Goal: Check status: Check status

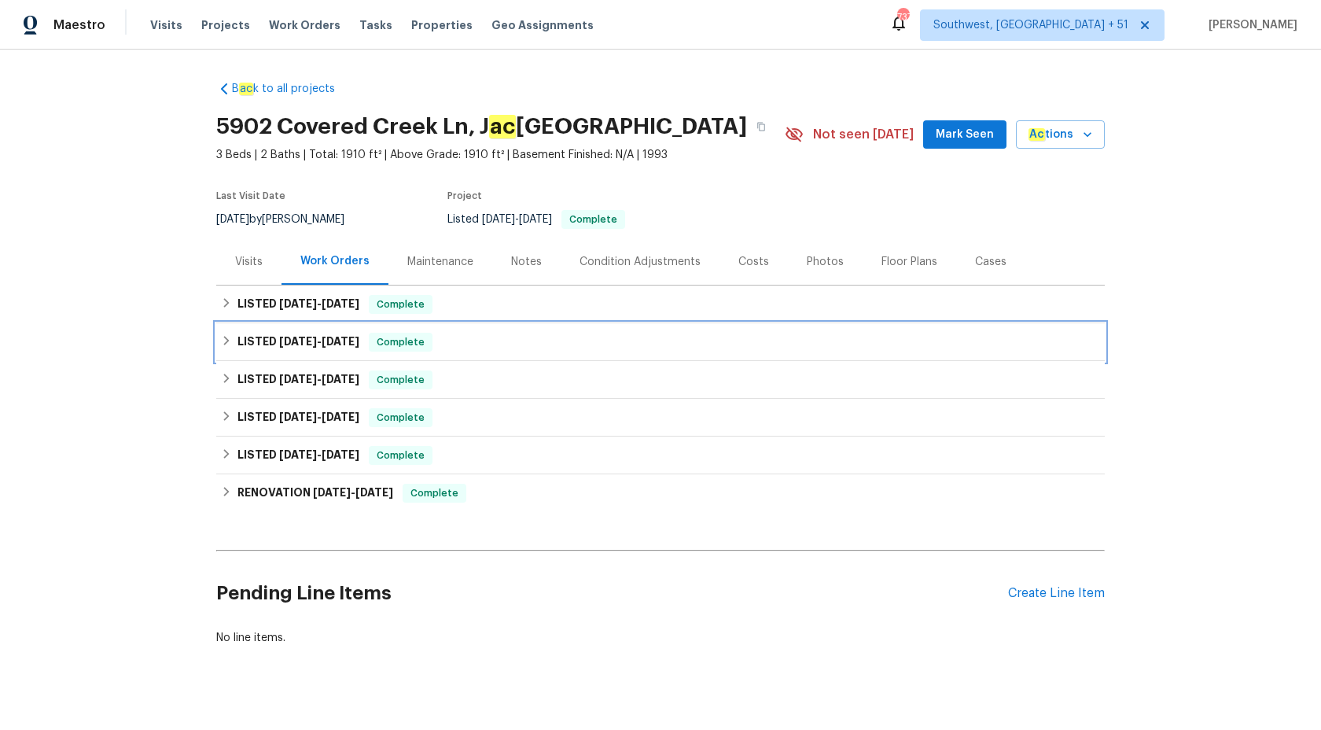
click at [376, 337] on div "LISTED 8/26/25 - 8/29/25 Complete" at bounding box center [660, 342] width 879 height 19
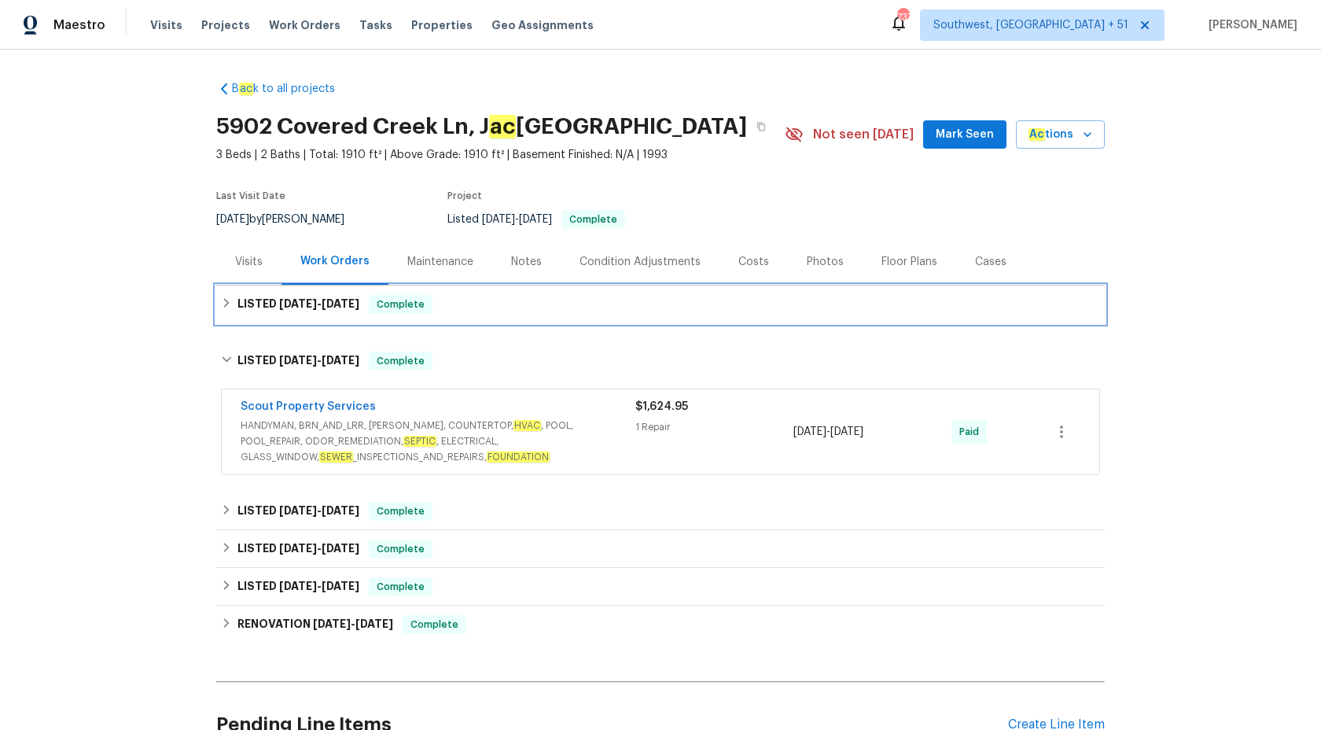
click at [406, 295] on div "Complete" at bounding box center [401, 304] width 64 height 19
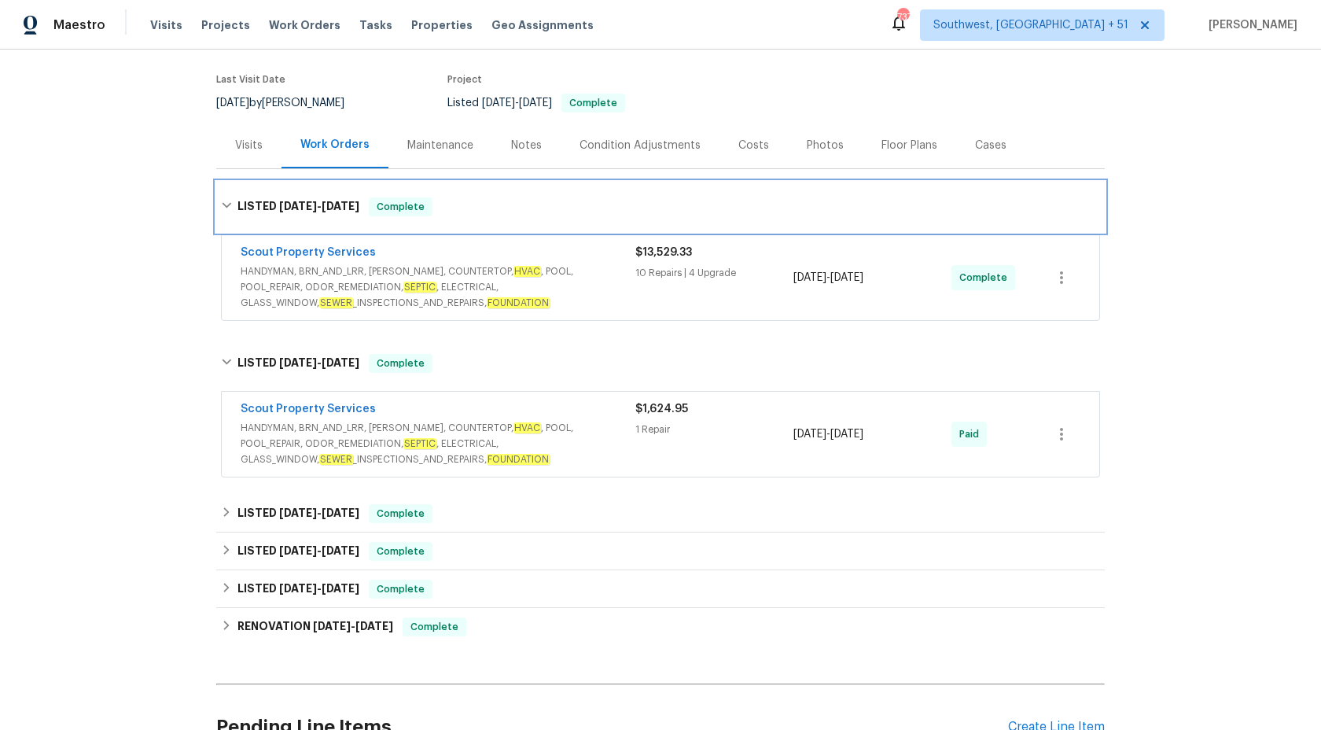
scroll to position [138, 0]
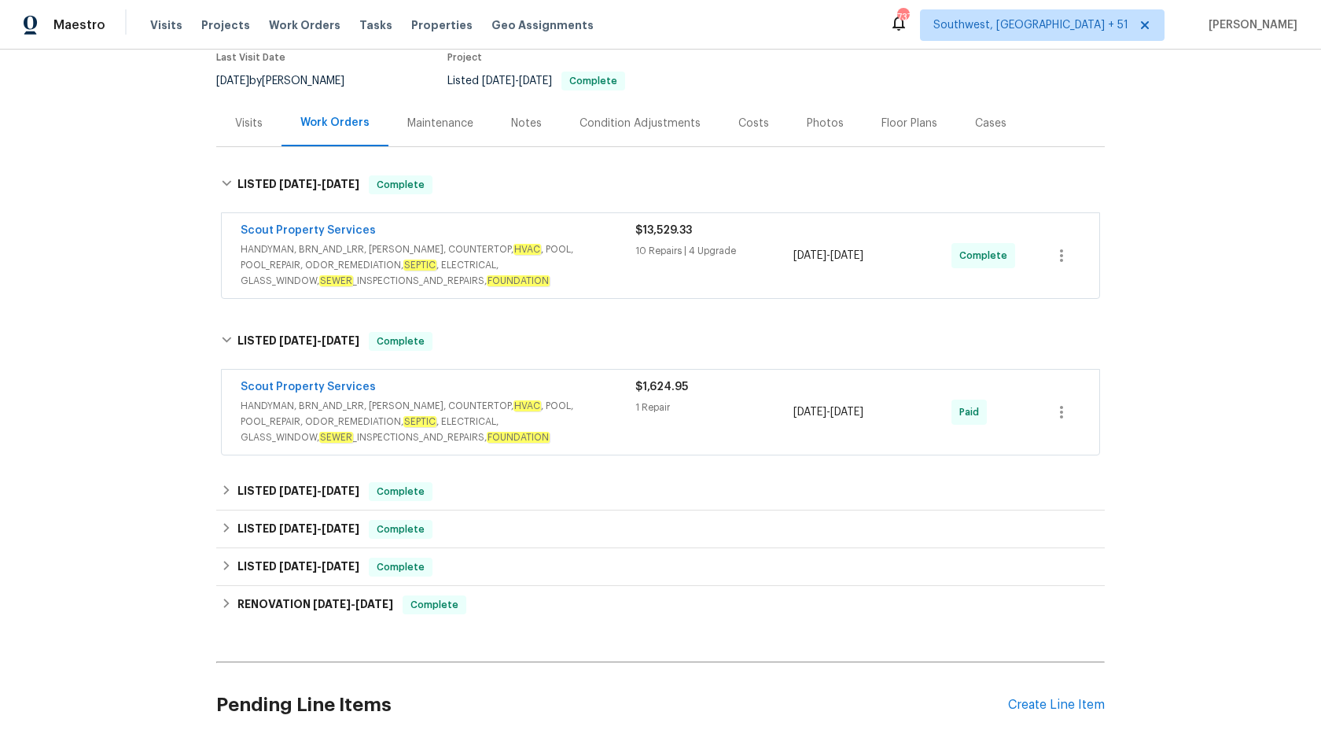
click at [513, 254] on em "HVAC" at bounding box center [527, 249] width 28 height 11
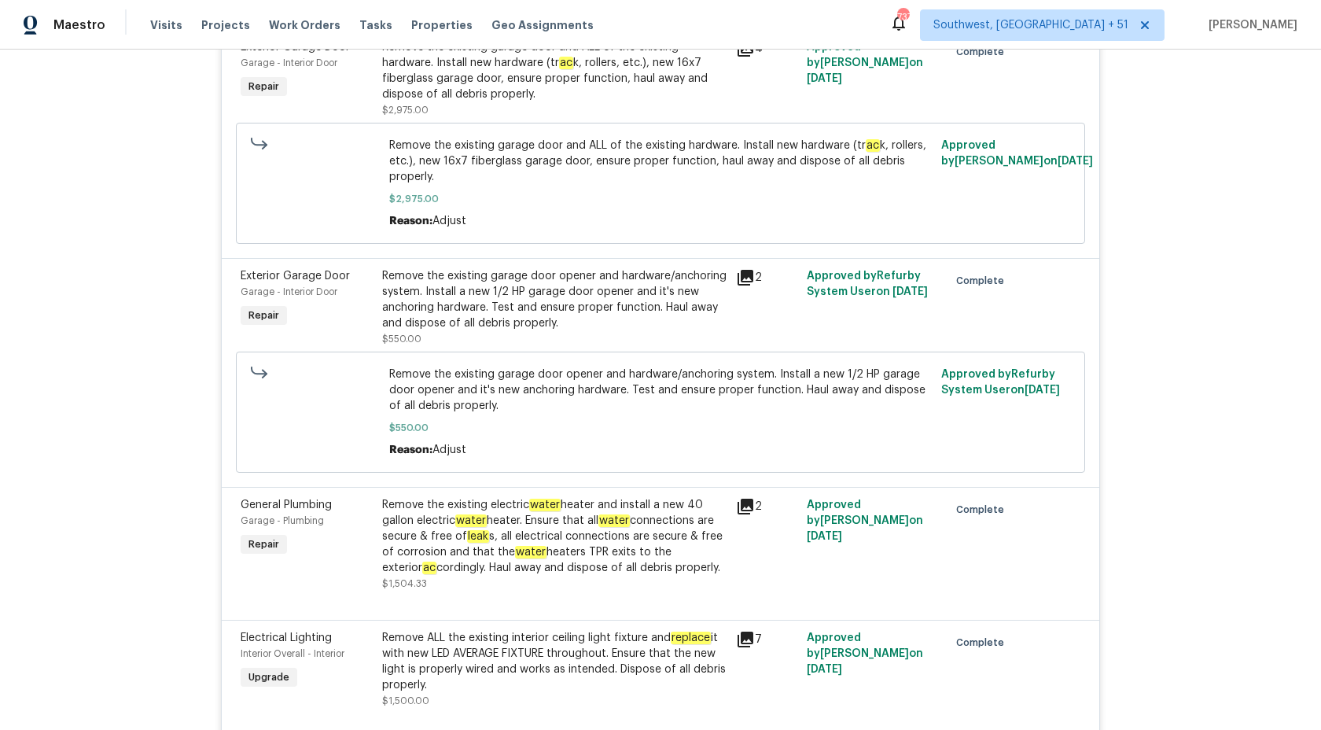
scroll to position [1035, 0]
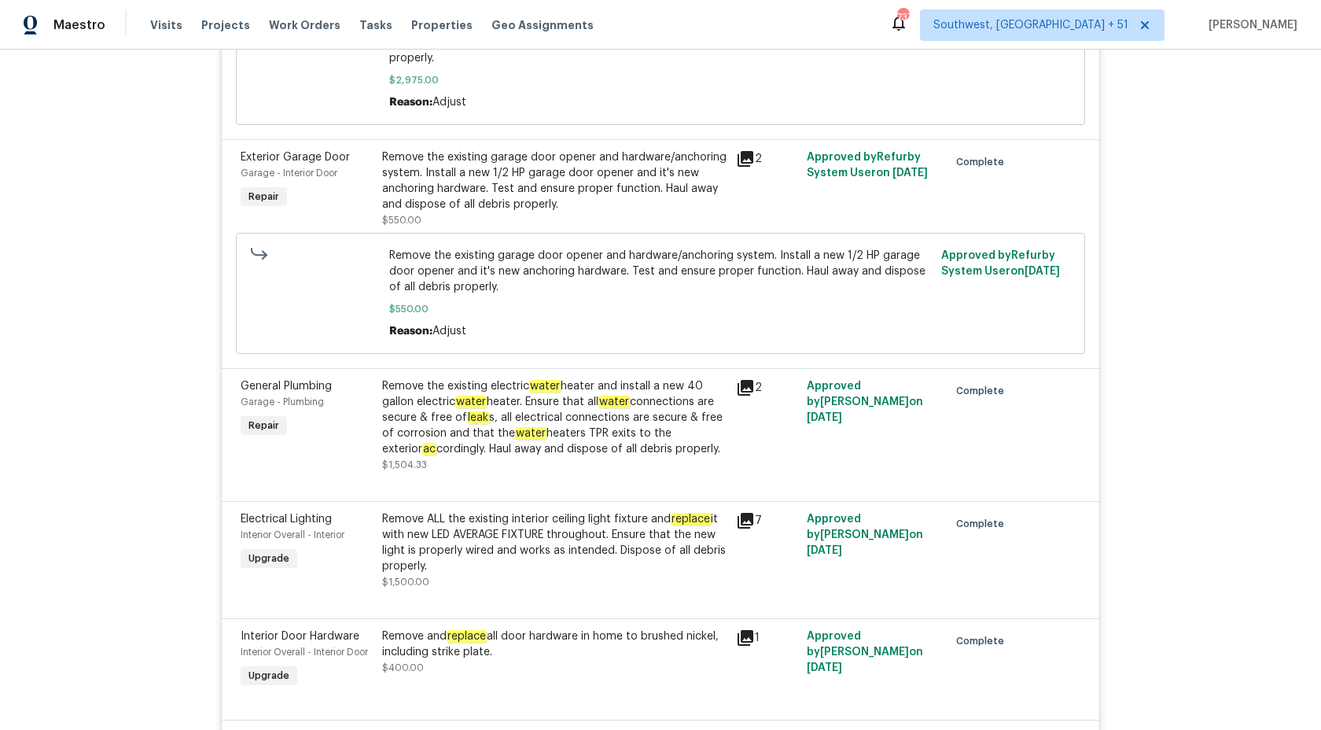
click at [508, 380] on div "Remove the existing electric water heater and install a new 40 gallon electric …" at bounding box center [554, 425] width 354 height 104
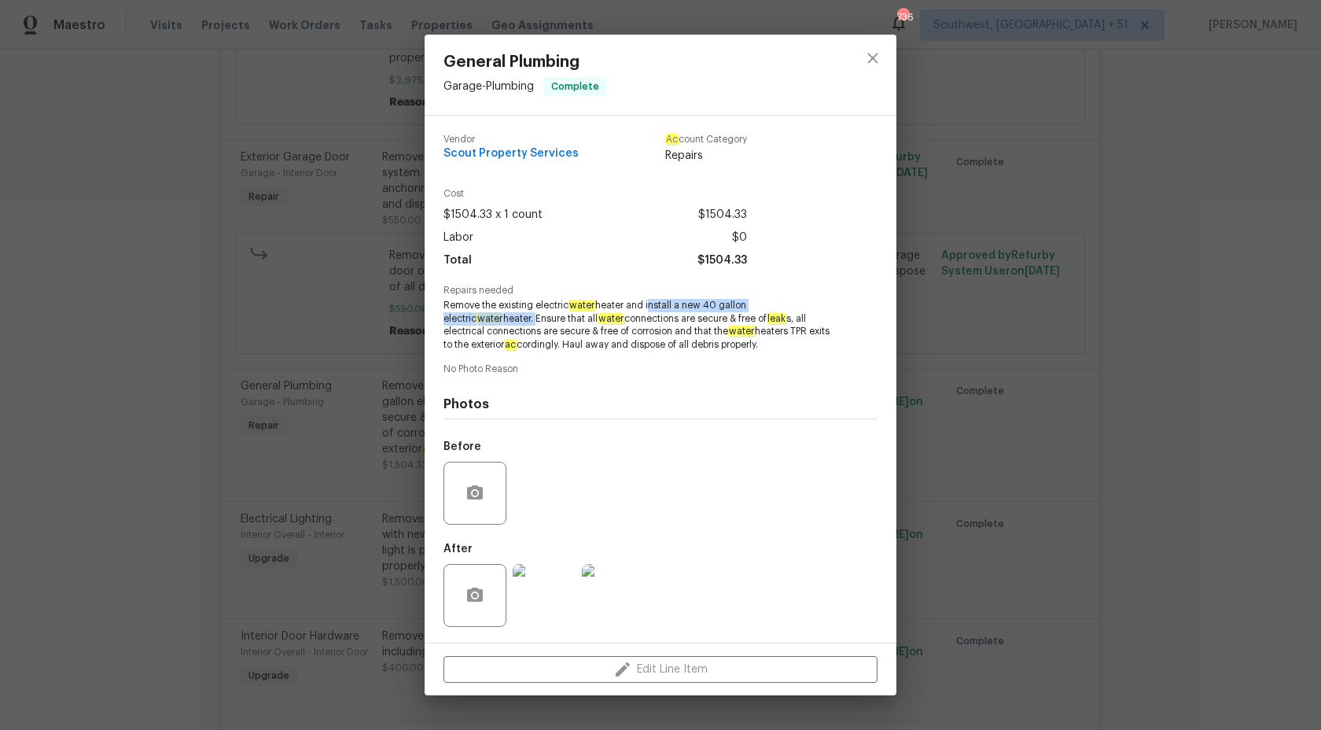
copy span "install a new 40 gallon electric water heater."
drag, startPoint x: 649, startPoint y: 307, endPoint x: 473, endPoint y: 311, distance: 176.2
click at [473, 311] on span "Remove the existing electric water heater and install a new 40 gallon electric …" at bounding box center [638, 325] width 391 height 53
click at [1170, 316] on div "General Plumbing Garage - Plumbing Complete Vendor Scout Property Services Ac c…" at bounding box center [660, 365] width 1321 height 730
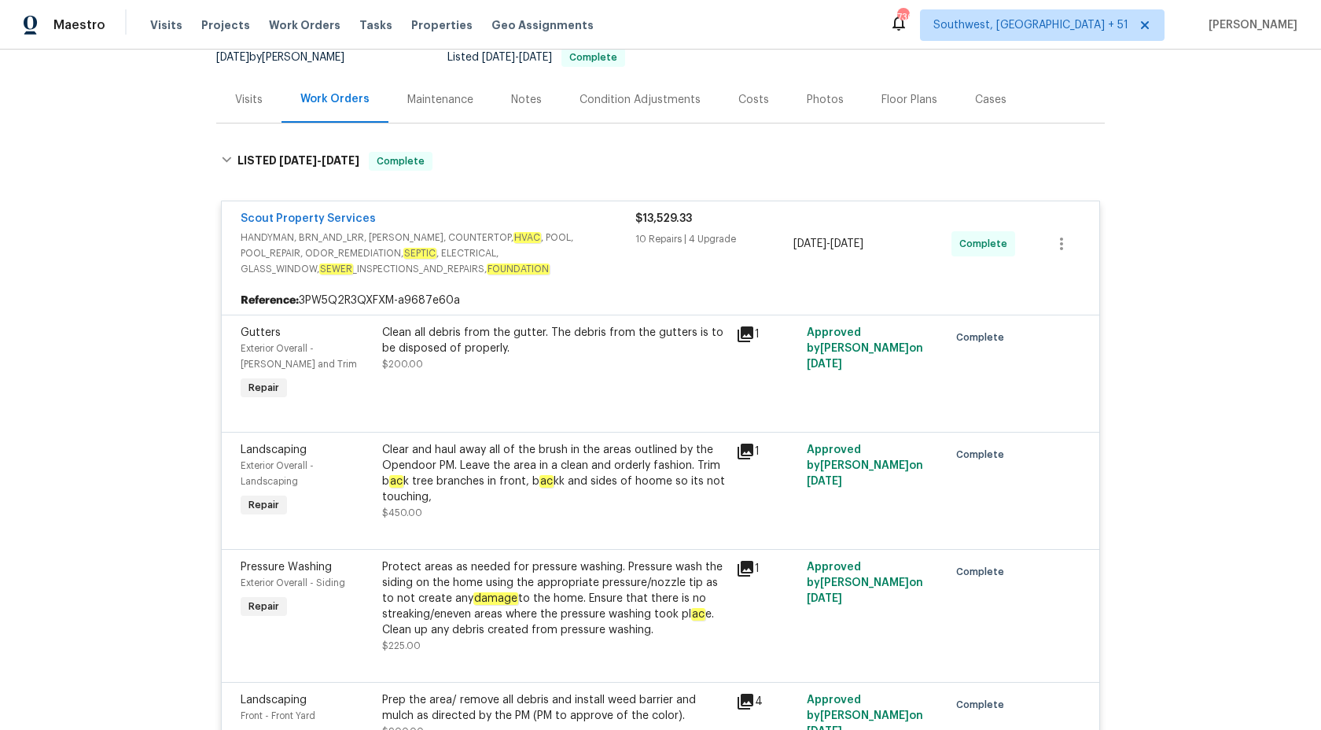
scroll to position [148, 0]
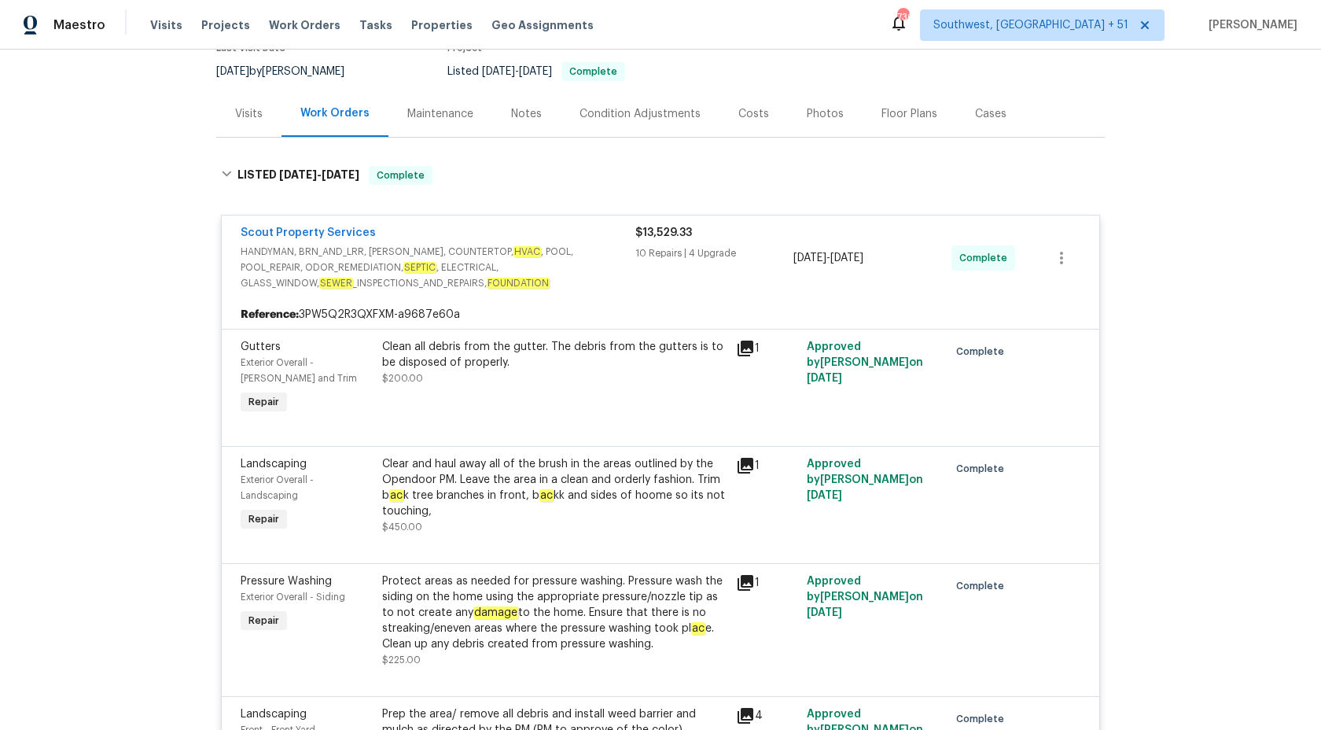
click at [685, 236] on span "$13,529.33" at bounding box center [663, 232] width 57 height 11
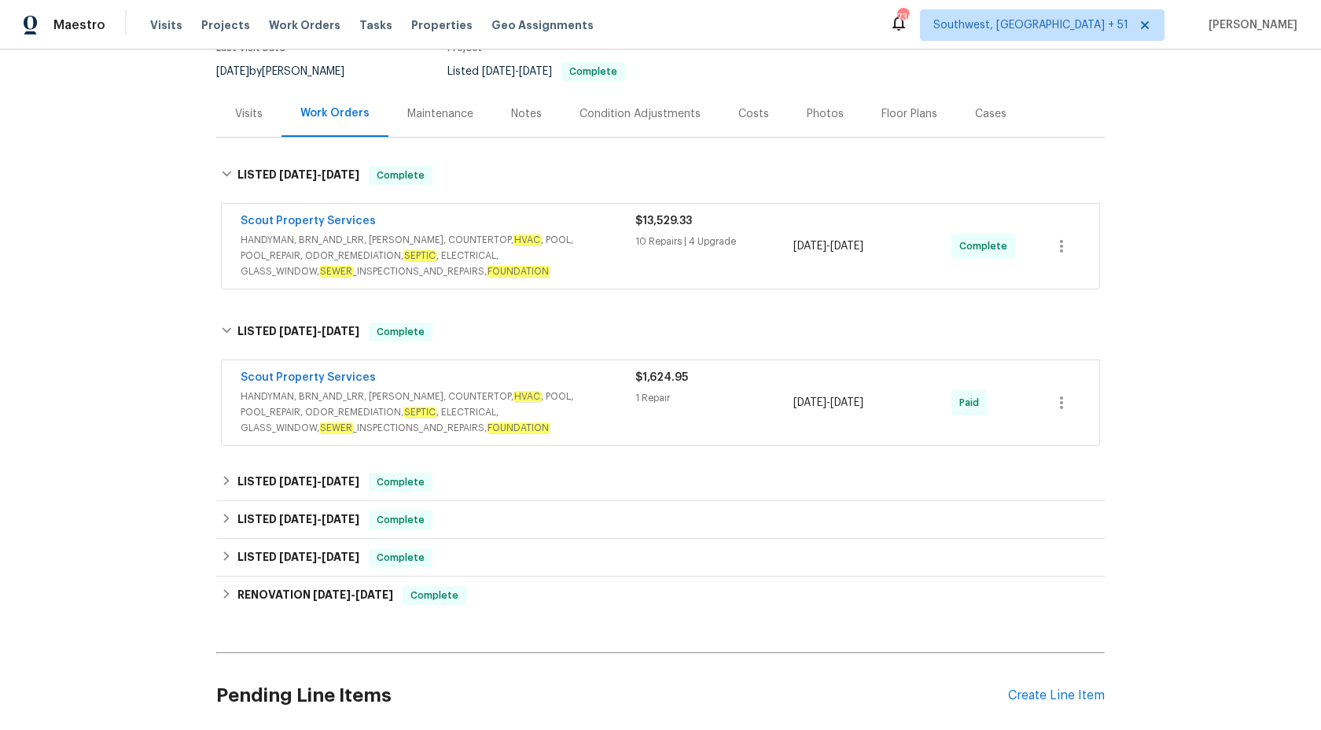
click at [568, 401] on span "HANDYMAN, BRN_AND_LRR, WELLS, COUNTERTOP, HVAC , POOL, POOL_REPAIR, ODOR_REMEDI…" at bounding box center [438, 411] width 395 height 47
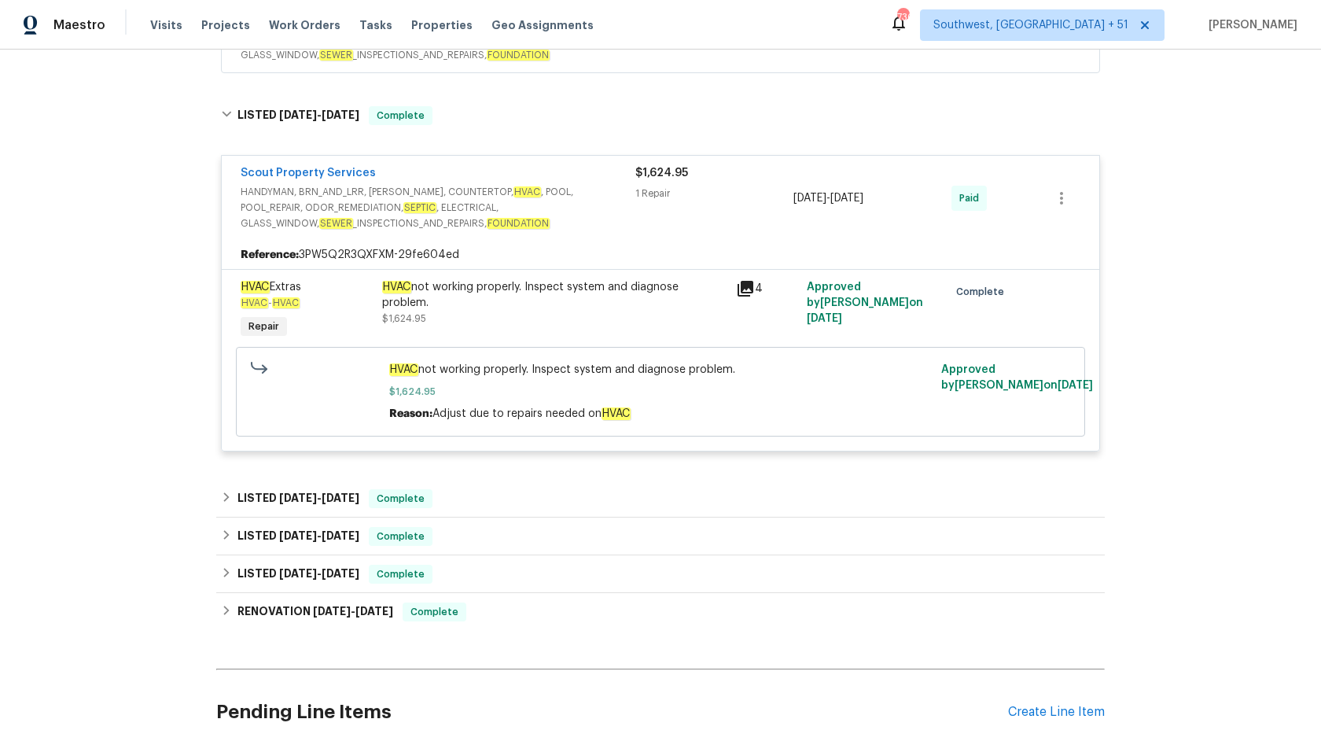
scroll to position [366, 0]
click at [578, 189] on span "HANDYMAN, BRN_AND_LRR, WELLS, COUNTERTOP, HVAC , POOL, POOL_REPAIR, ODOR_REMEDI…" at bounding box center [438, 205] width 395 height 47
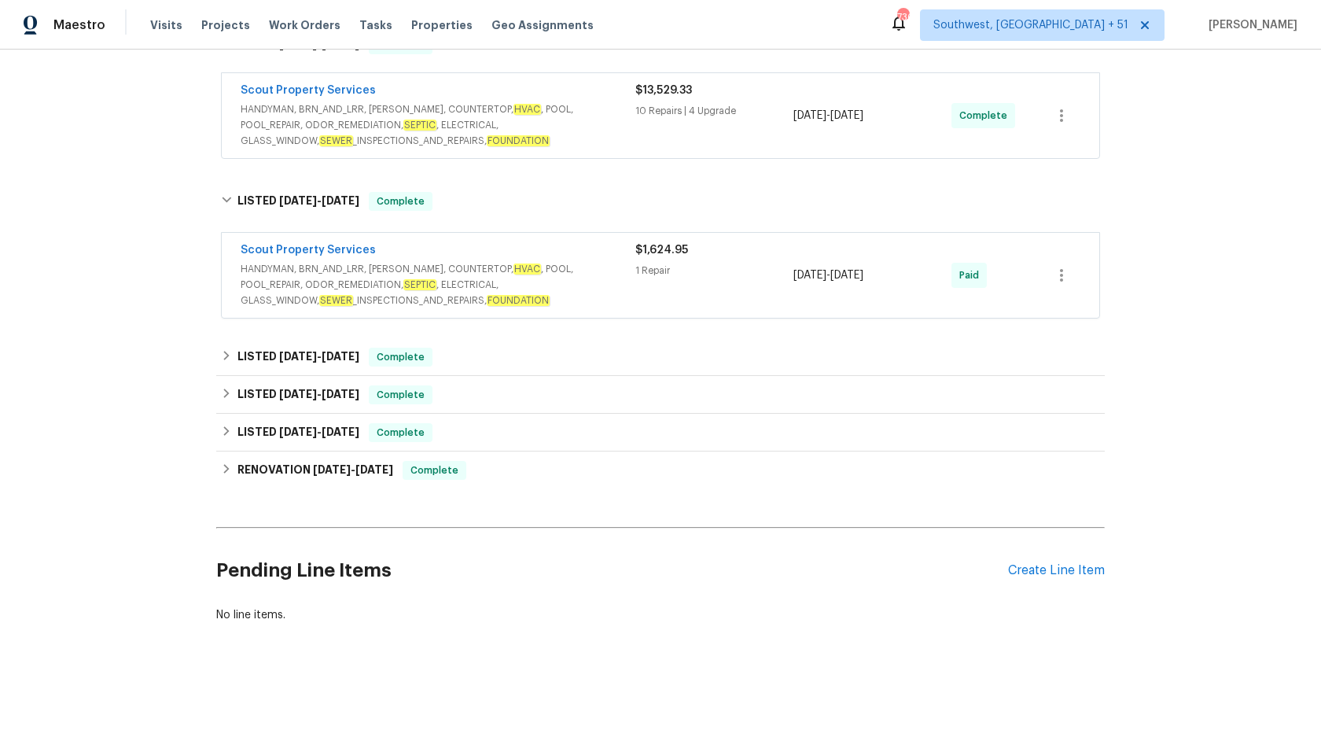
scroll to position [273, 0]
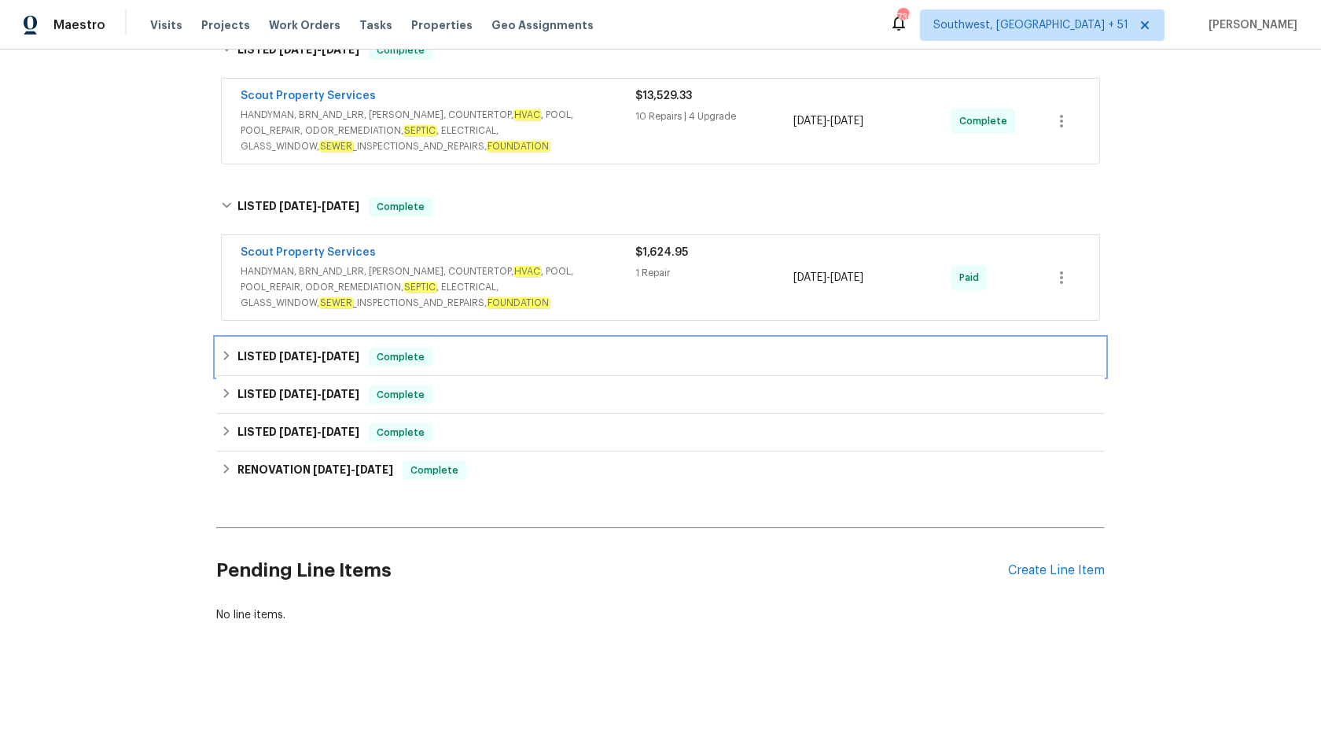
click at [418, 355] on span "Complete" at bounding box center [400, 357] width 61 height 16
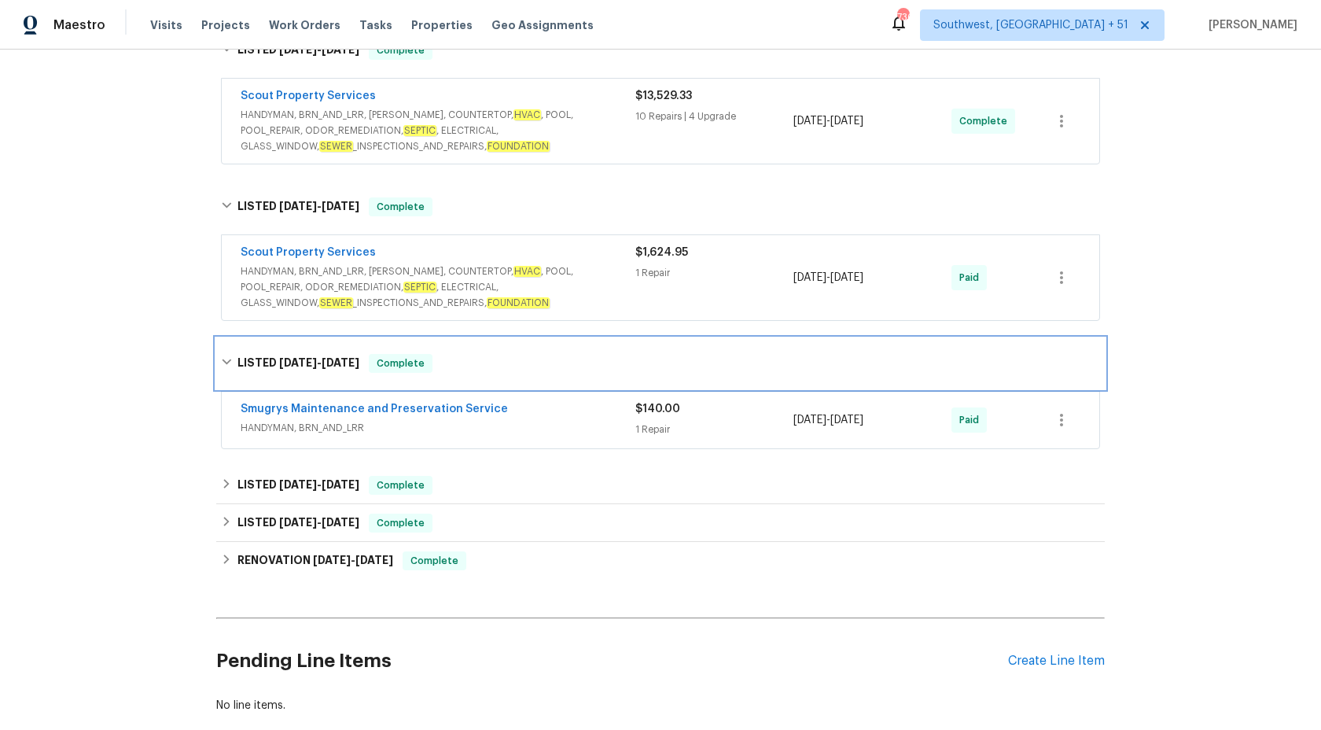
scroll to position [363, 0]
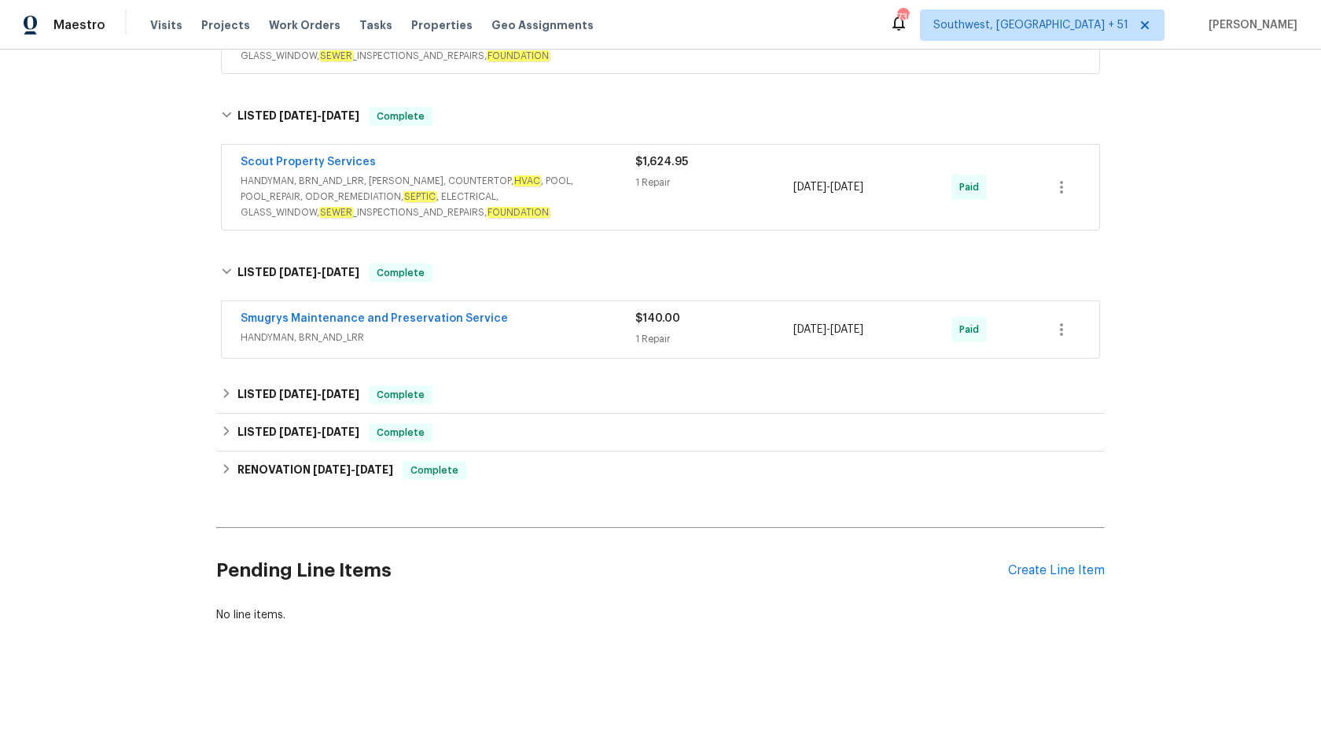
click at [610, 333] on span "HANDYMAN, BRN_AND_LRR" at bounding box center [438, 337] width 395 height 16
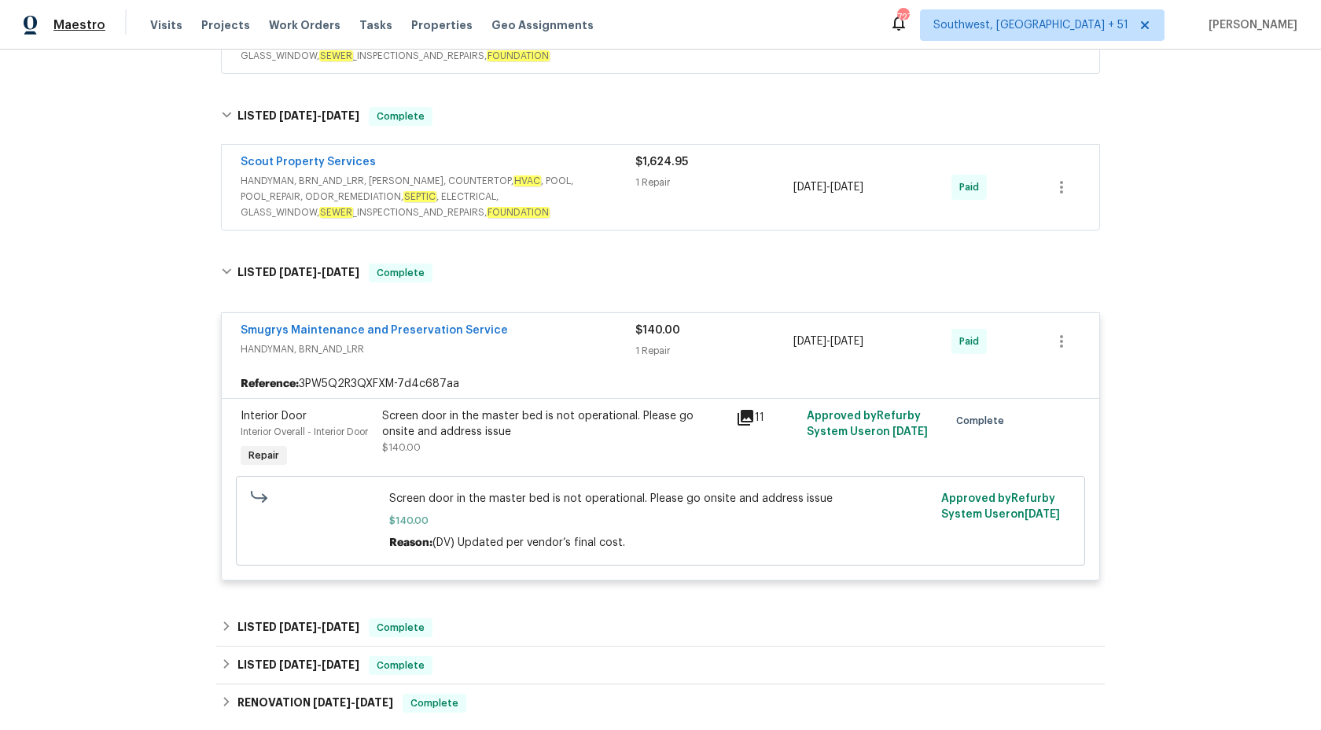
click at [94, 24] on span "Maestro" at bounding box center [79, 25] width 52 height 16
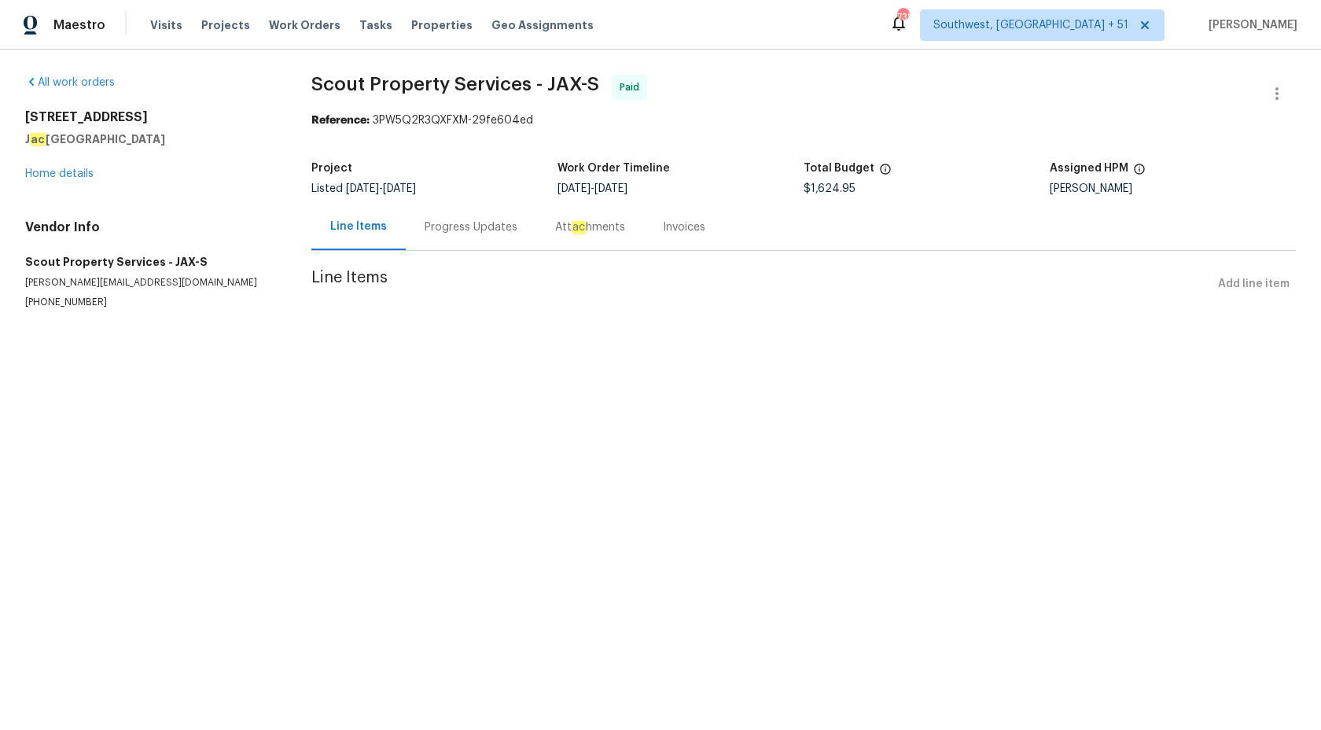
click at [461, 225] on div "Progress Updates" at bounding box center [471, 227] width 93 height 16
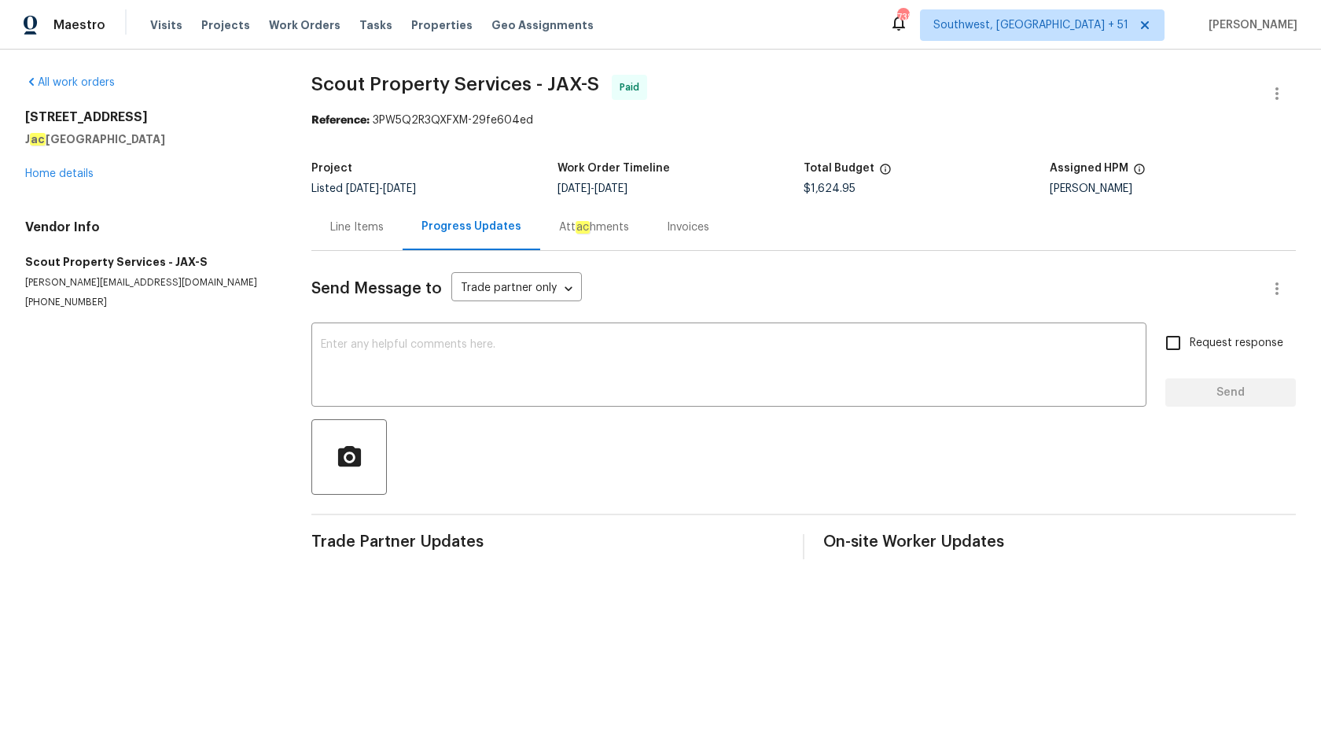
click at [685, 233] on div "Invoices" at bounding box center [688, 227] width 42 height 16
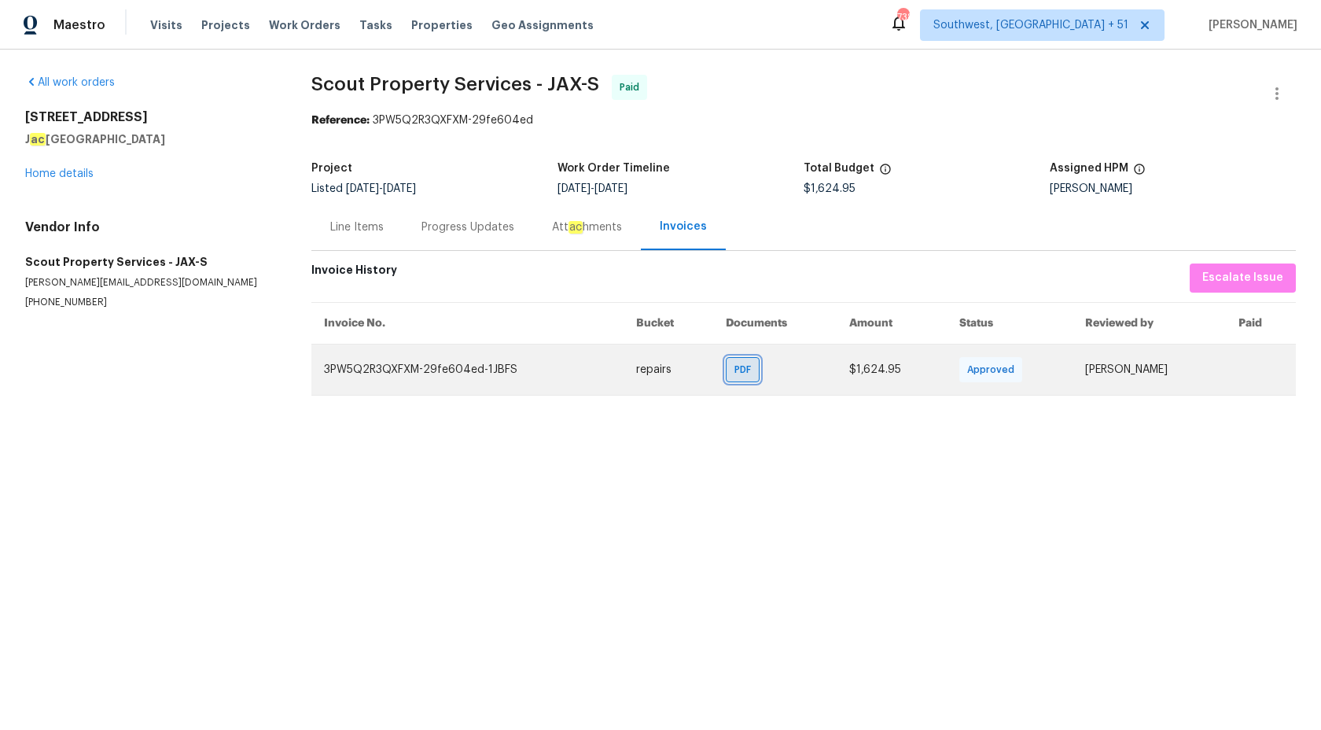
click at [734, 374] on span "PDF" at bounding box center [745, 370] width 23 height 16
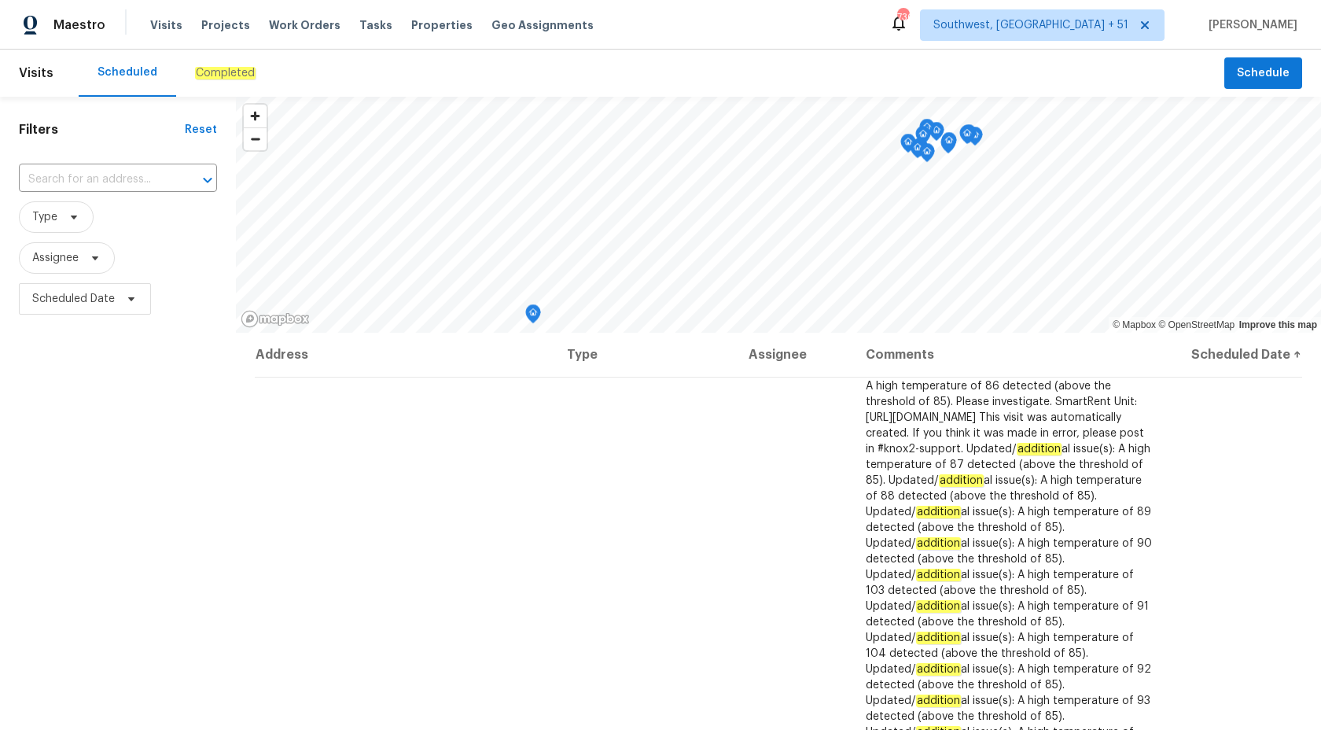
click at [226, 72] on em "Completed" at bounding box center [225, 73] width 61 height 13
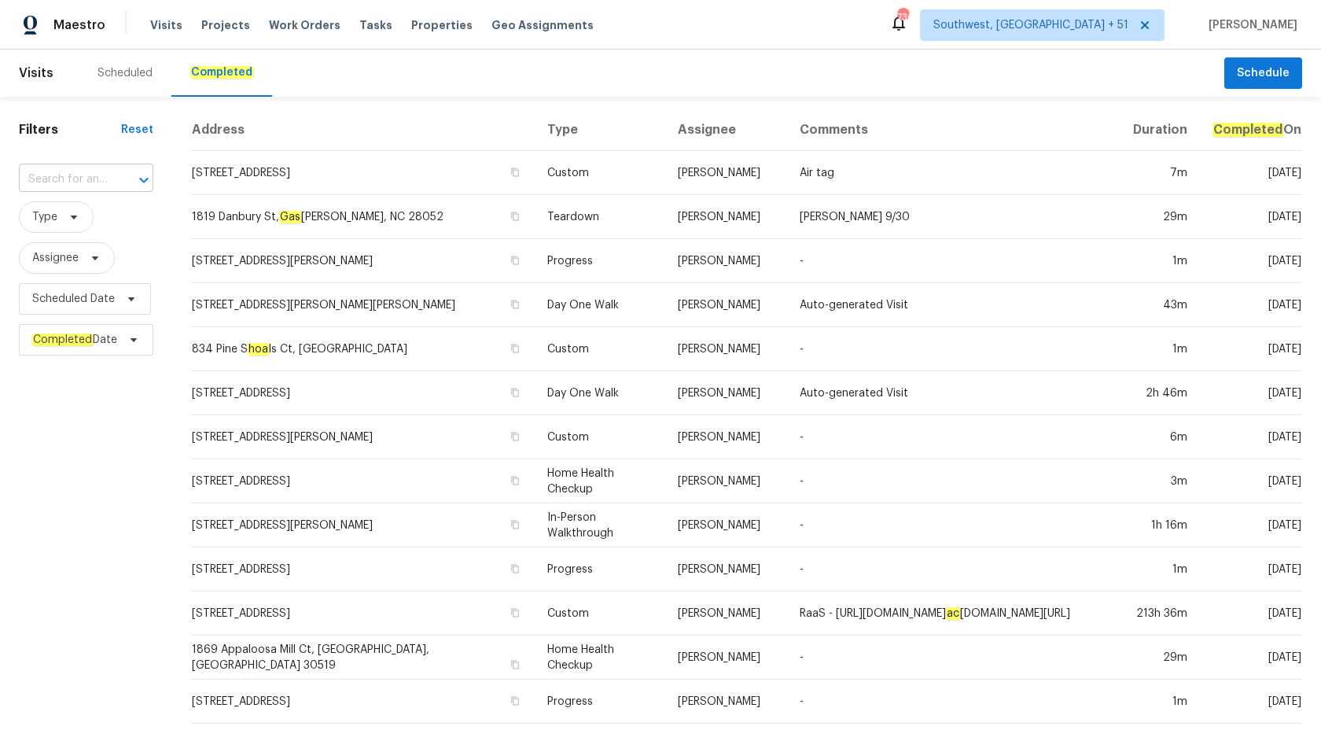
click at [62, 187] on input "text" at bounding box center [64, 179] width 90 height 24
paste input "3237 Dowitcher Ln, Orange Park, FL 32065"
type input "3237 Dowitcher Ln, Orange Park, FL 32065"
click at [77, 213] on li "3237 Dowitcher Ln, Orange Park, FL 32065" at bounding box center [86, 215] width 135 height 26
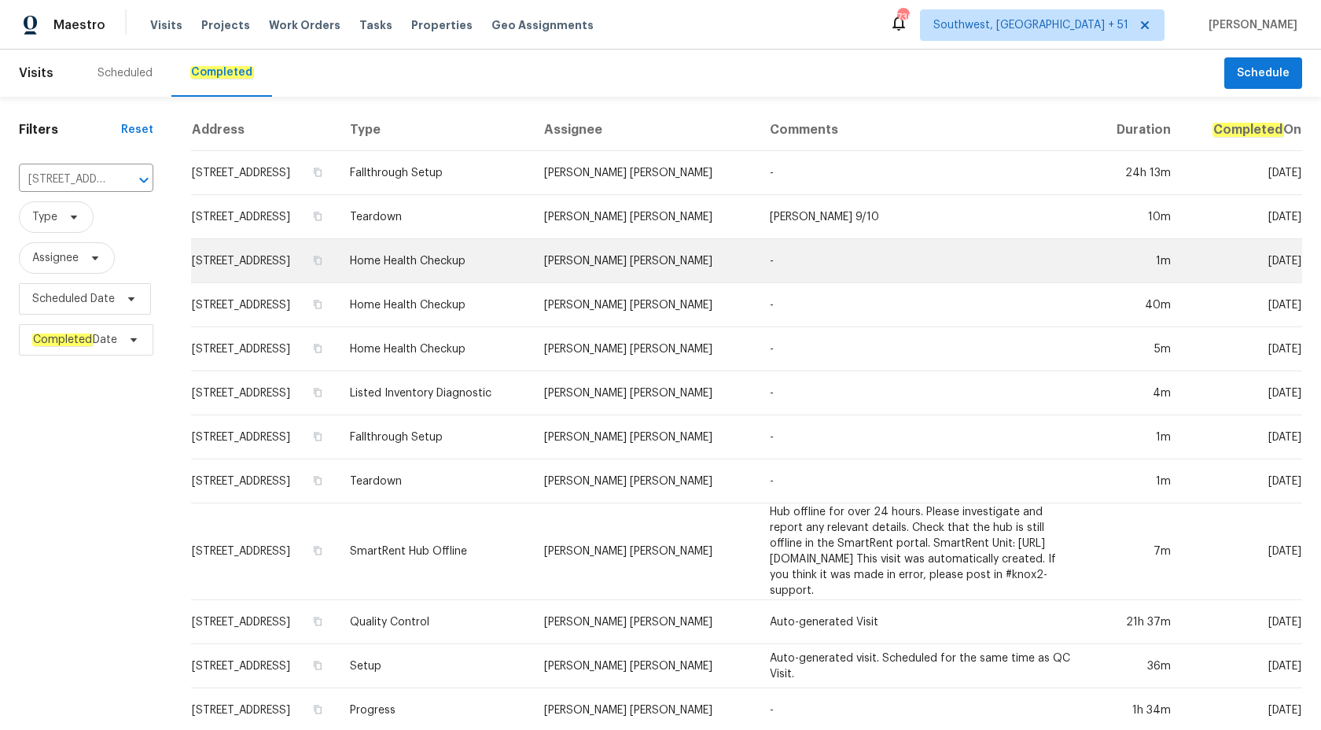
click at [714, 239] on td "[PERSON_NAME] [PERSON_NAME]" at bounding box center [644, 261] width 226 height 44
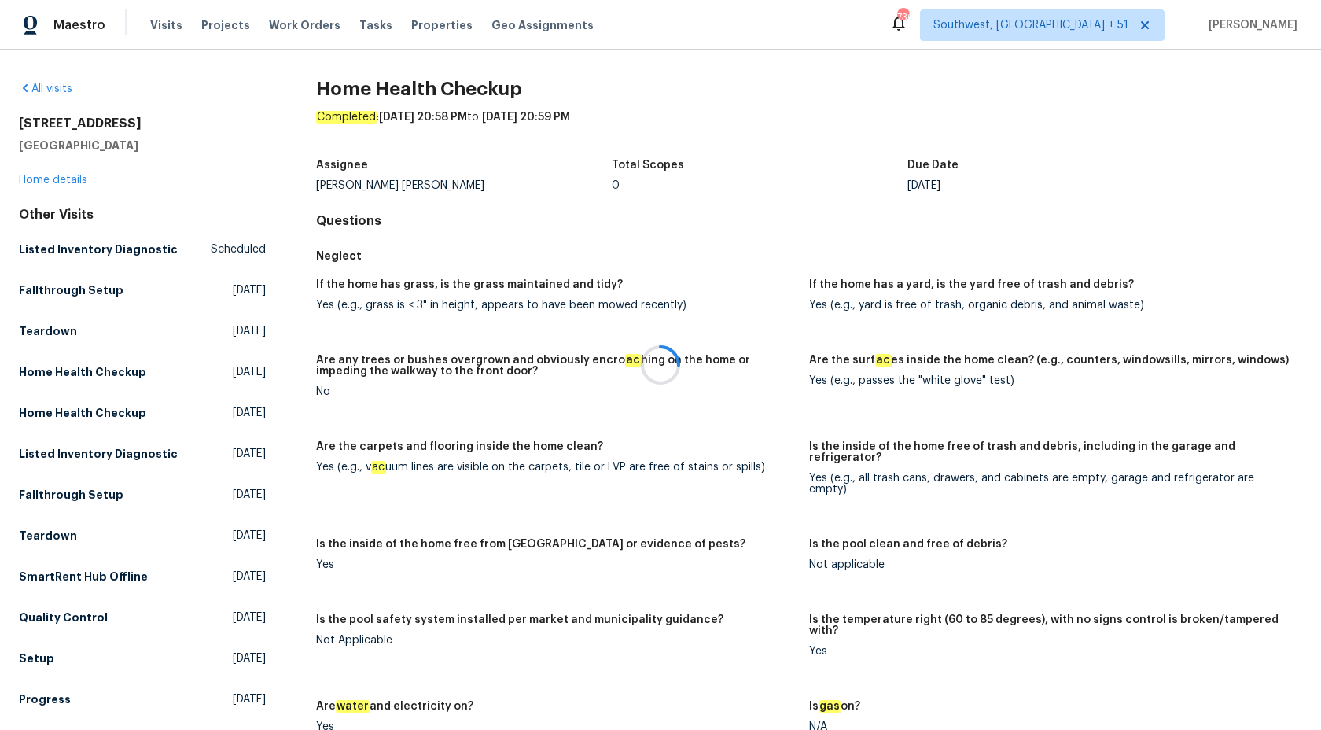
click at [60, 175] on div at bounding box center [660, 365] width 1321 height 730
click at [60, 178] on link "Home details" at bounding box center [53, 180] width 68 height 11
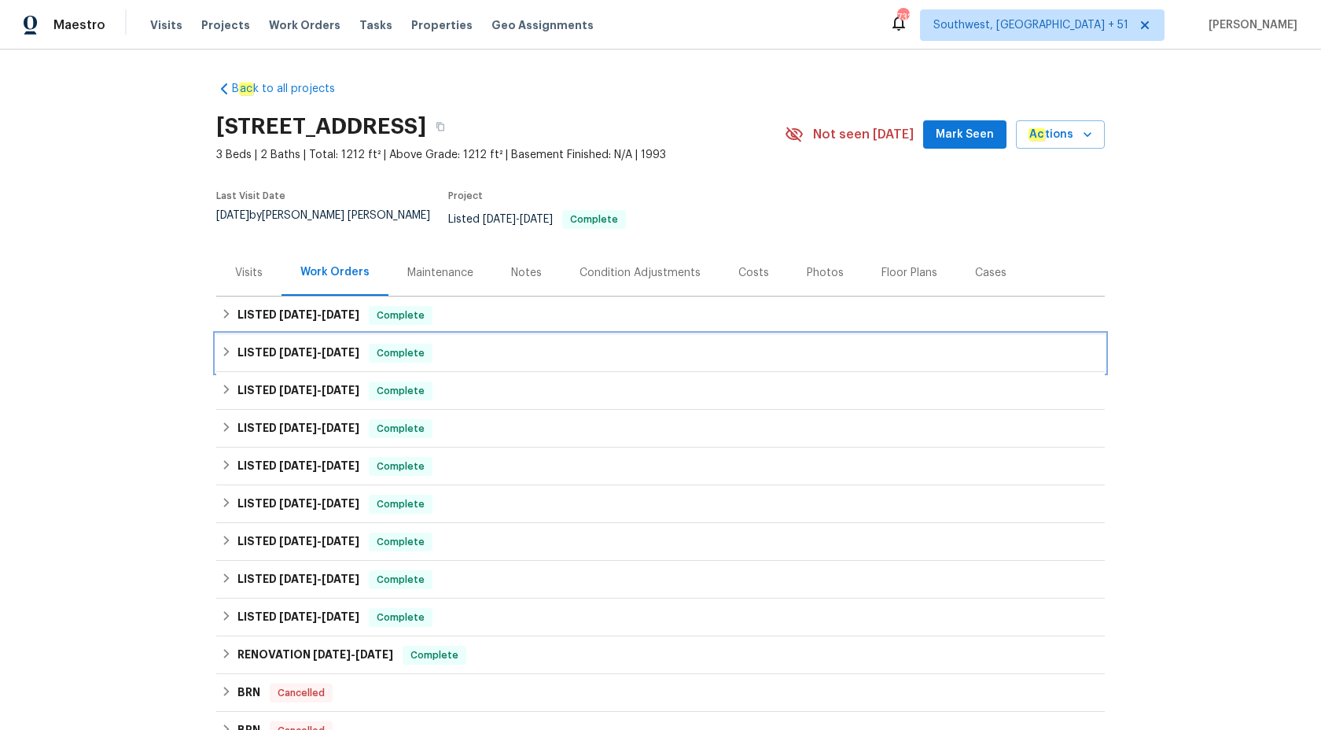
click at [359, 347] on span "9/19/25" at bounding box center [341, 352] width 38 height 11
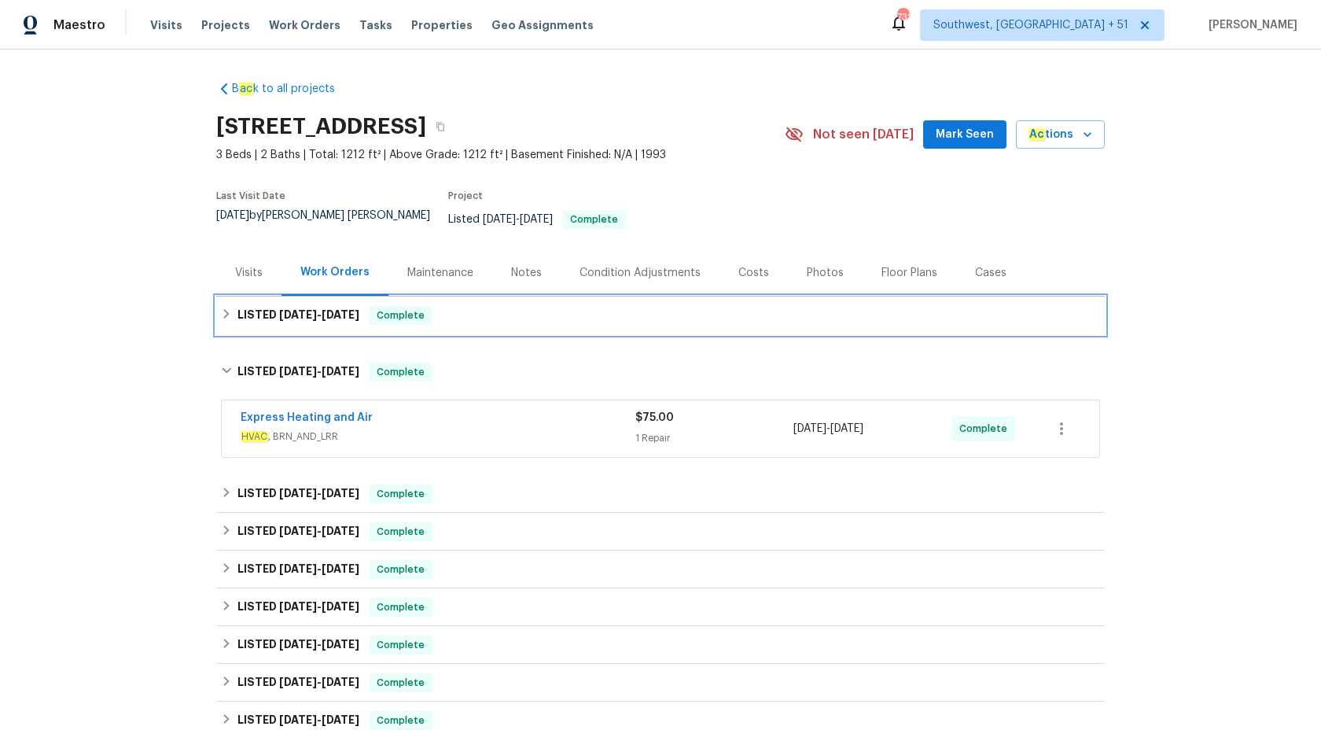
click at [389, 307] on span "Complete" at bounding box center [400, 315] width 61 height 16
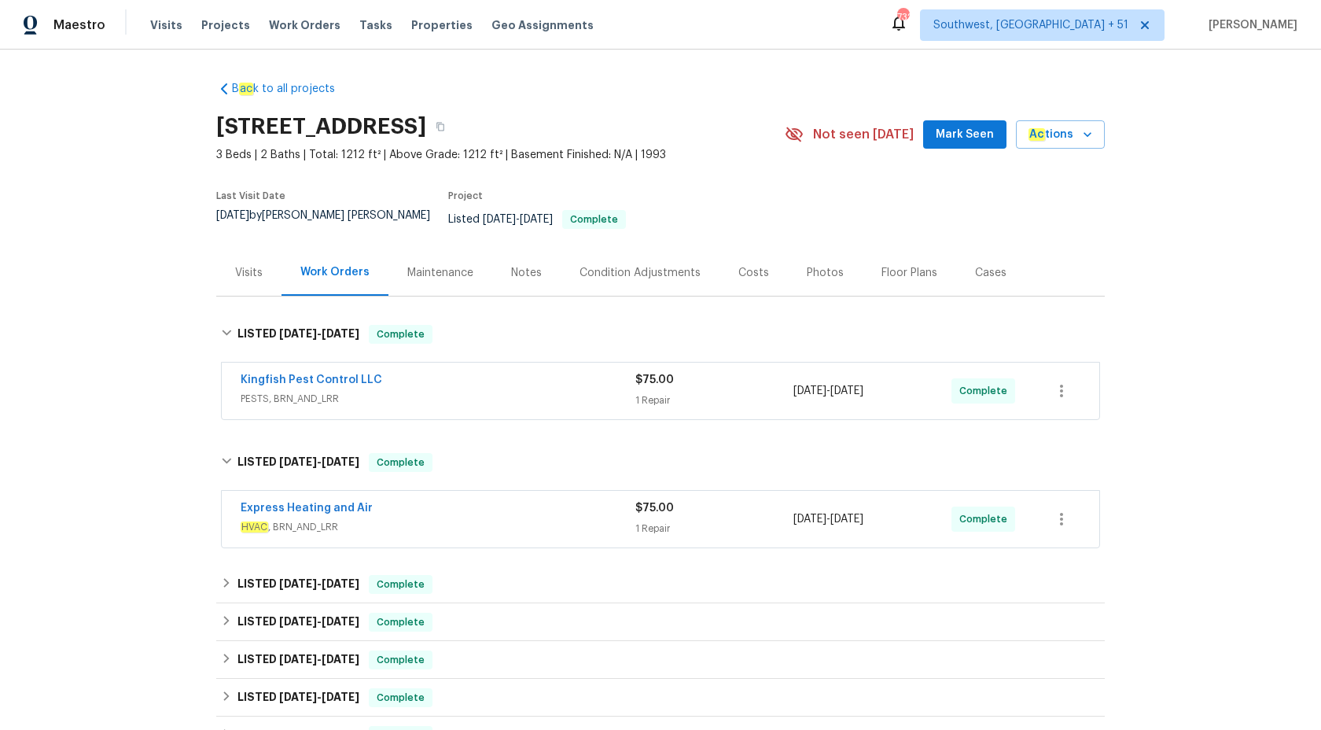
click at [438, 519] on span "HVAC , BRN_AND_LRR" at bounding box center [438, 527] width 395 height 16
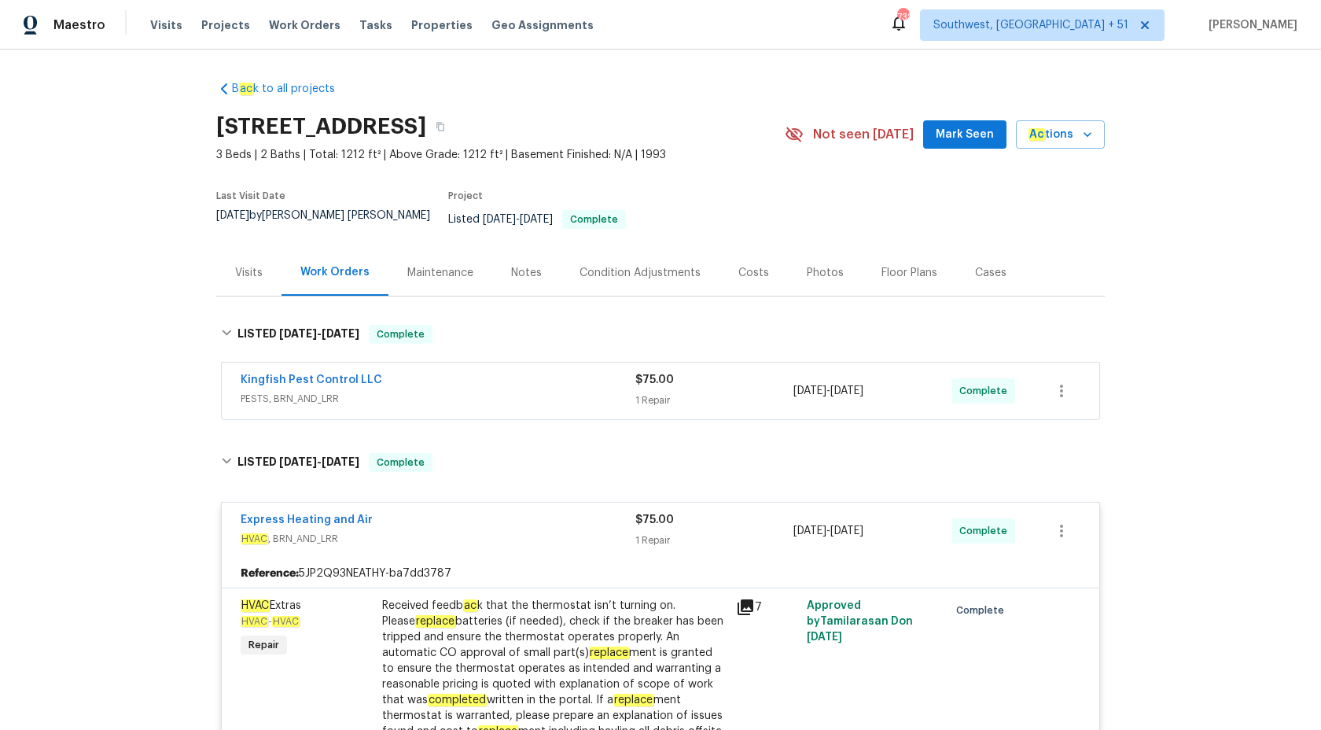
click at [579, 391] on span "PESTS, BRN_AND_LRR" at bounding box center [438, 399] width 395 height 16
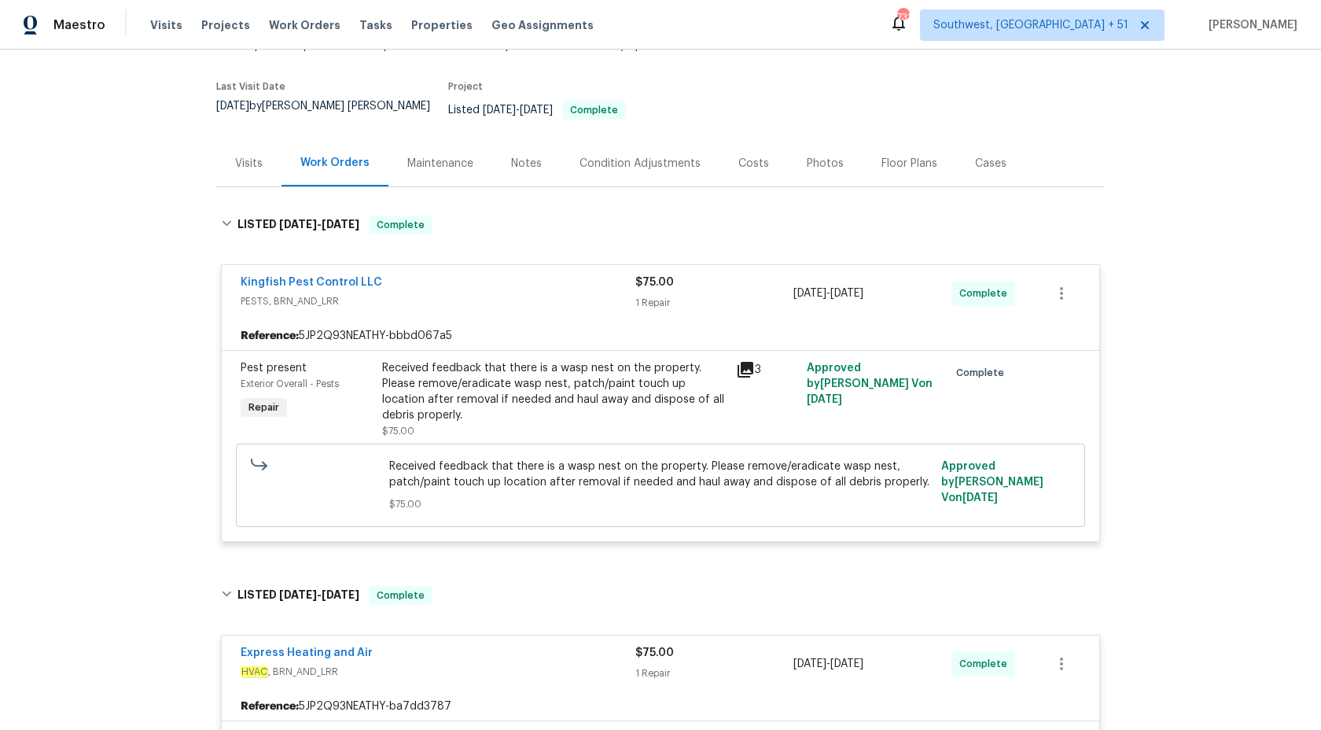
scroll to position [119, 0]
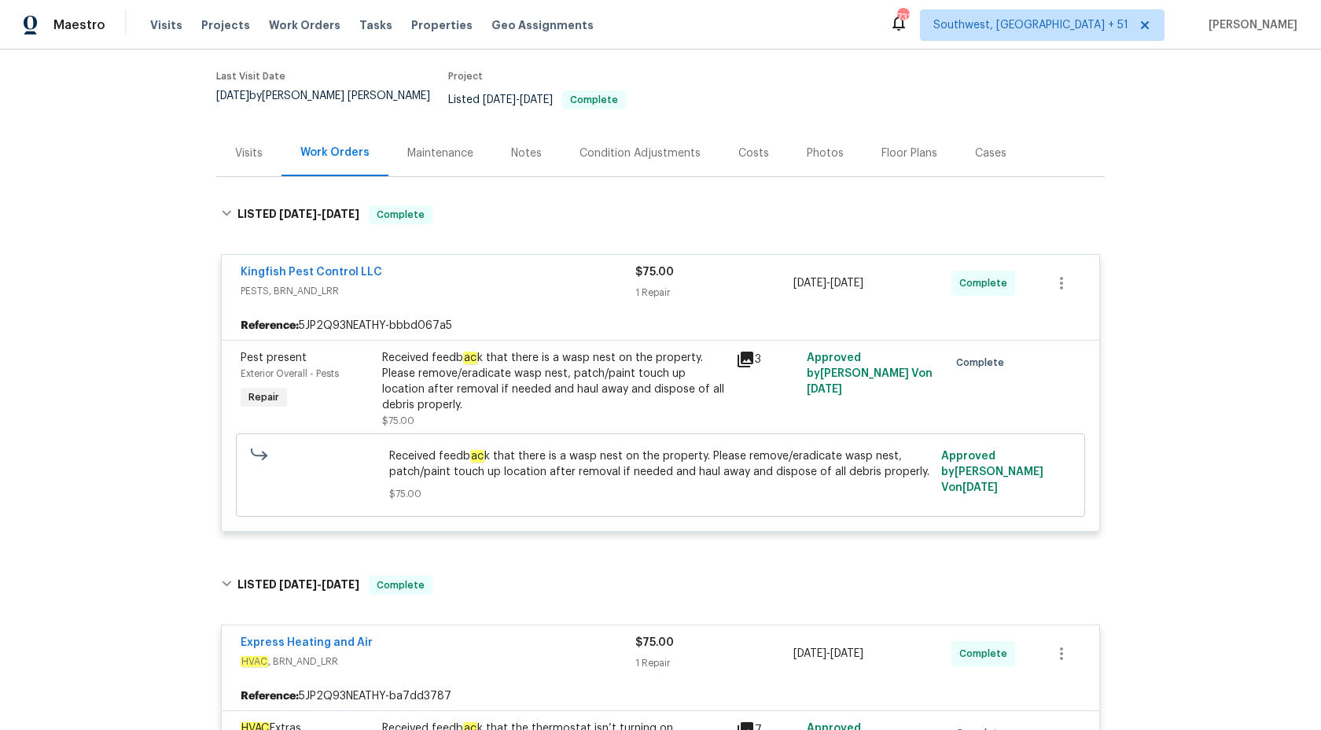
click at [625, 311] on div "Reference: 5JP2Q93NEATHY-bbbd067a5" at bounding box center [660, 325] width 877 height 28
click at [625, 284] on span "PESTS, BRN_AND_LRR" at bounding box center [438, 291] width 395 height 16
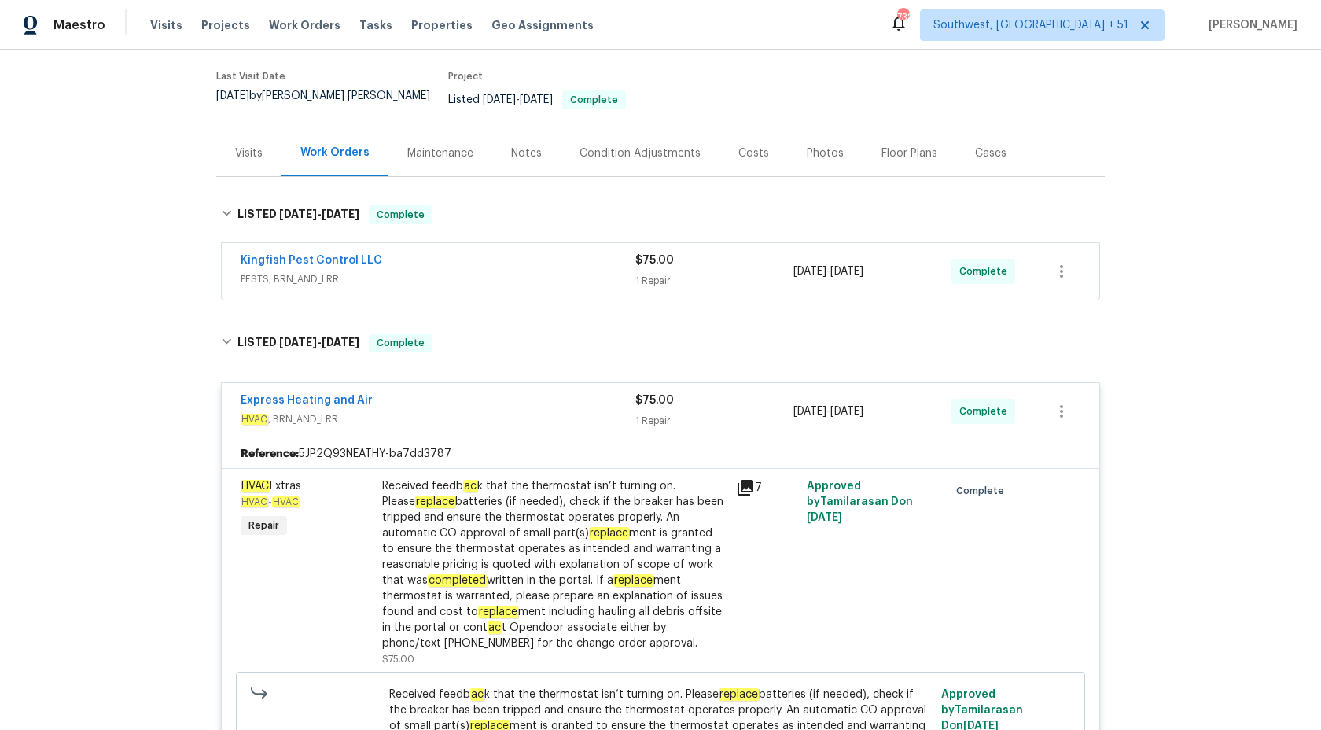
click at [603, 392] on div "Express Heating and Air" at bounding box center [438, 401] width 395 height 19
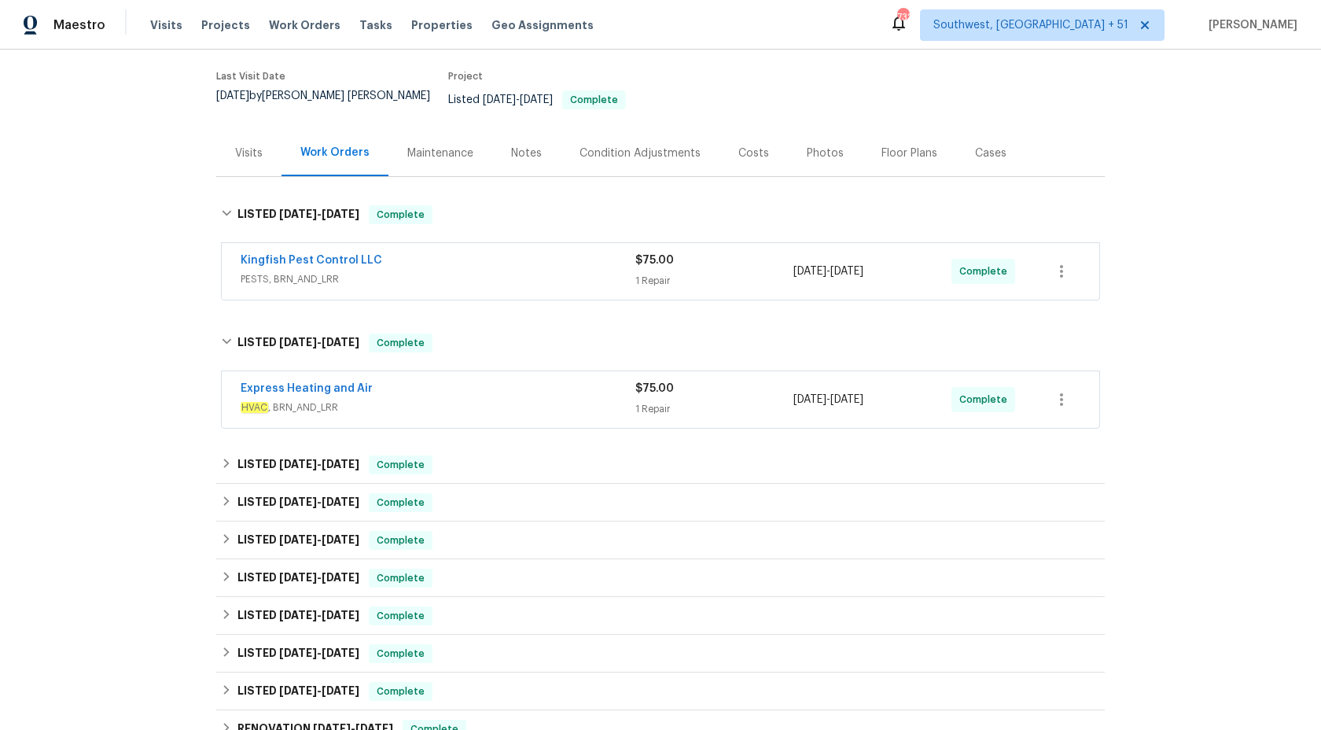
scroll to position [329, 0]
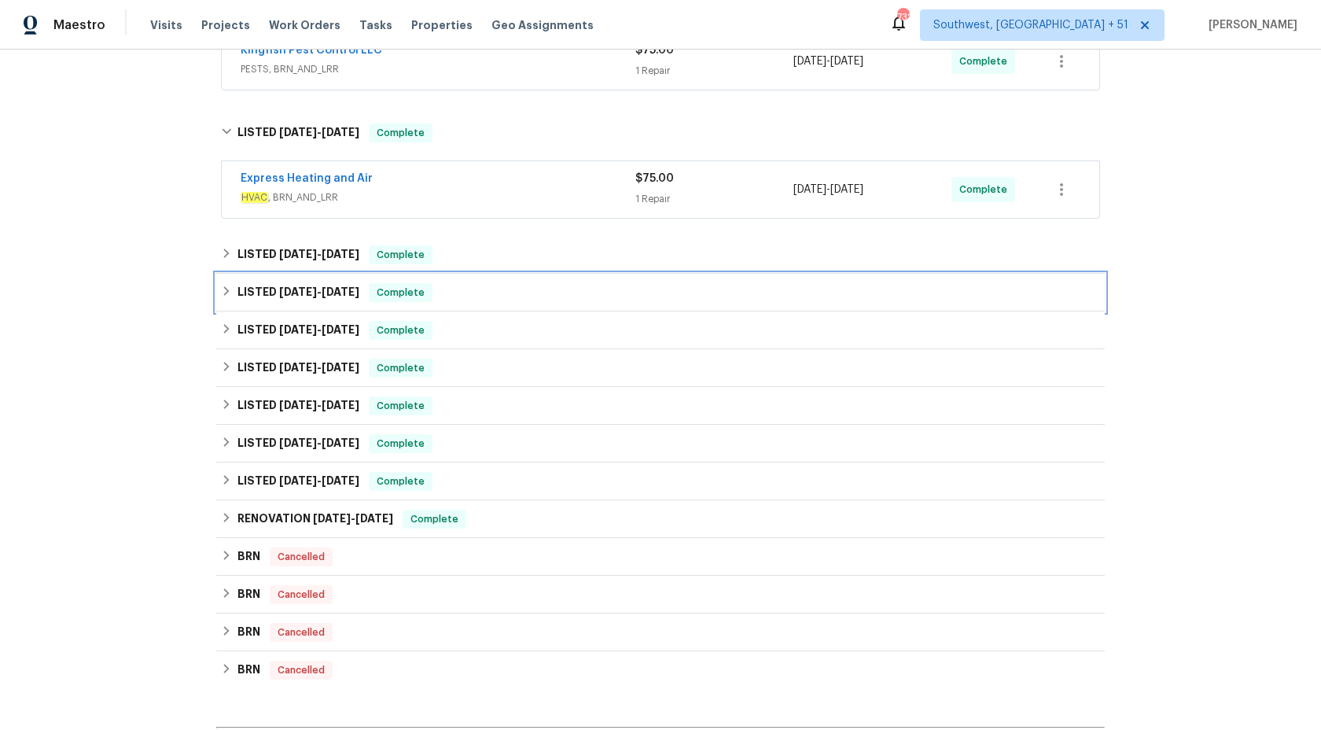
click at [378, 285] on div "LISTED 6/26/25 - 6/26/25 Complete" at bounding box center [660, 292] width 879 height 19
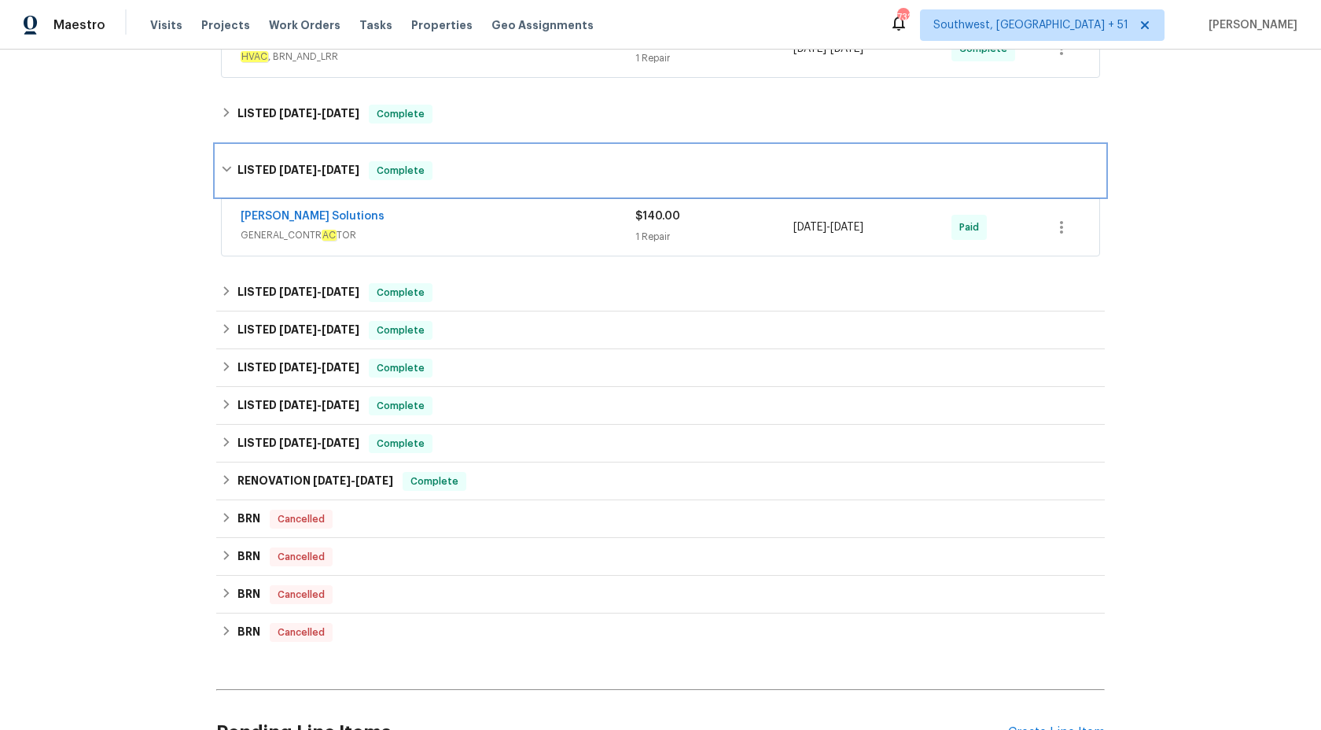
scroll to position [485, 0]
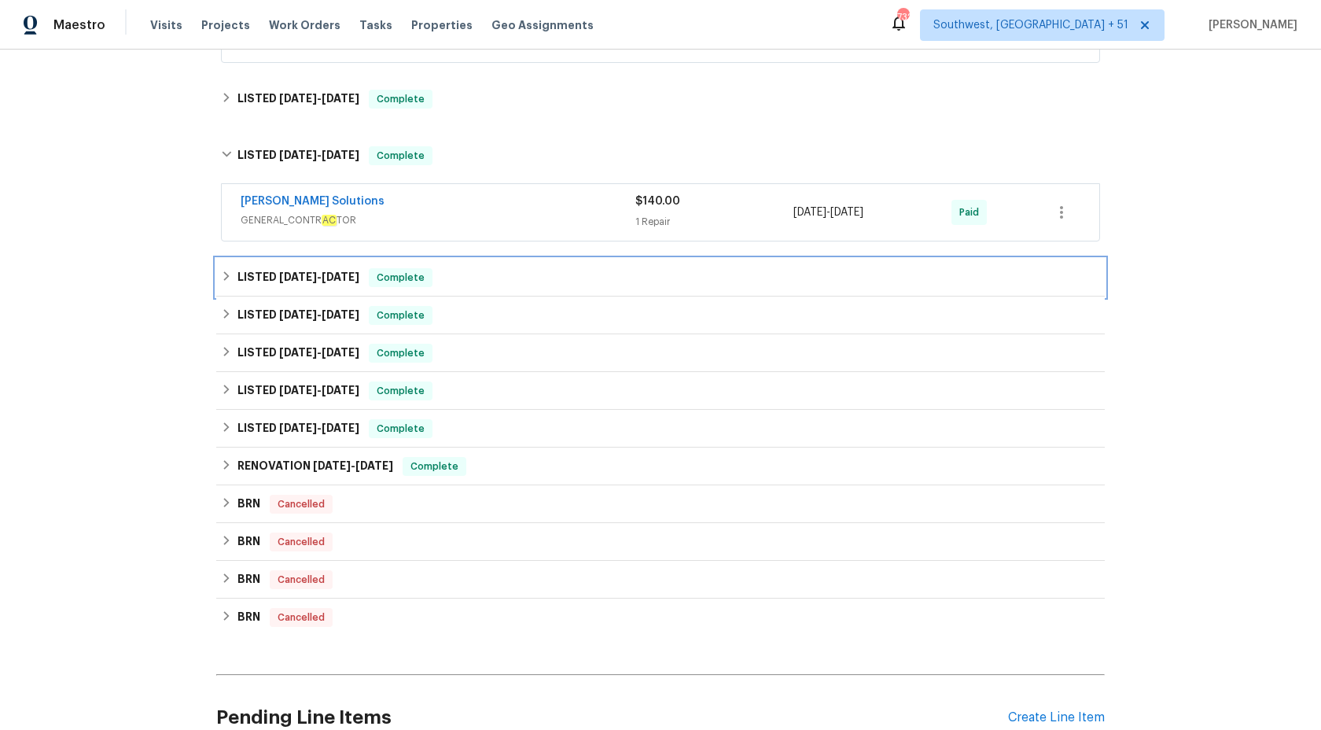
click at [352, 271] on span "6/18/25" at bounding box center [341, 276] width 38 height 11
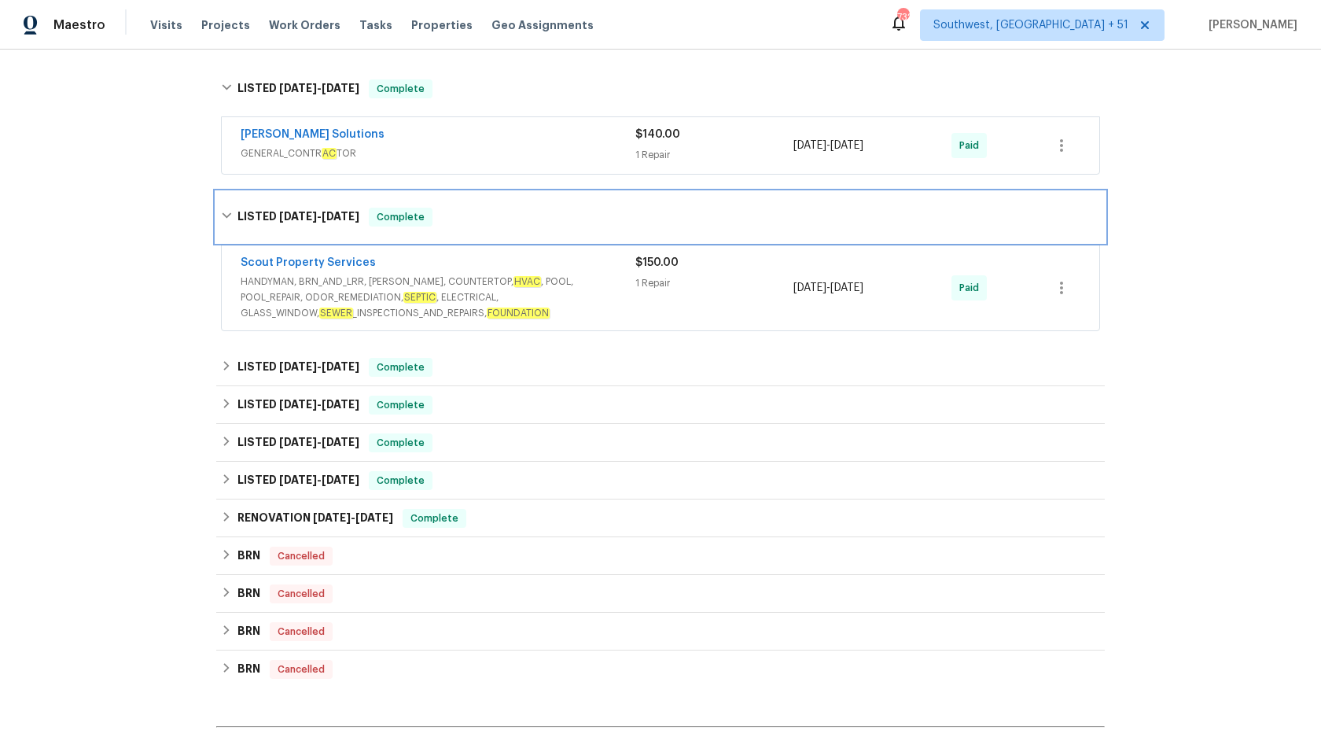
scroll to position [557, 0]
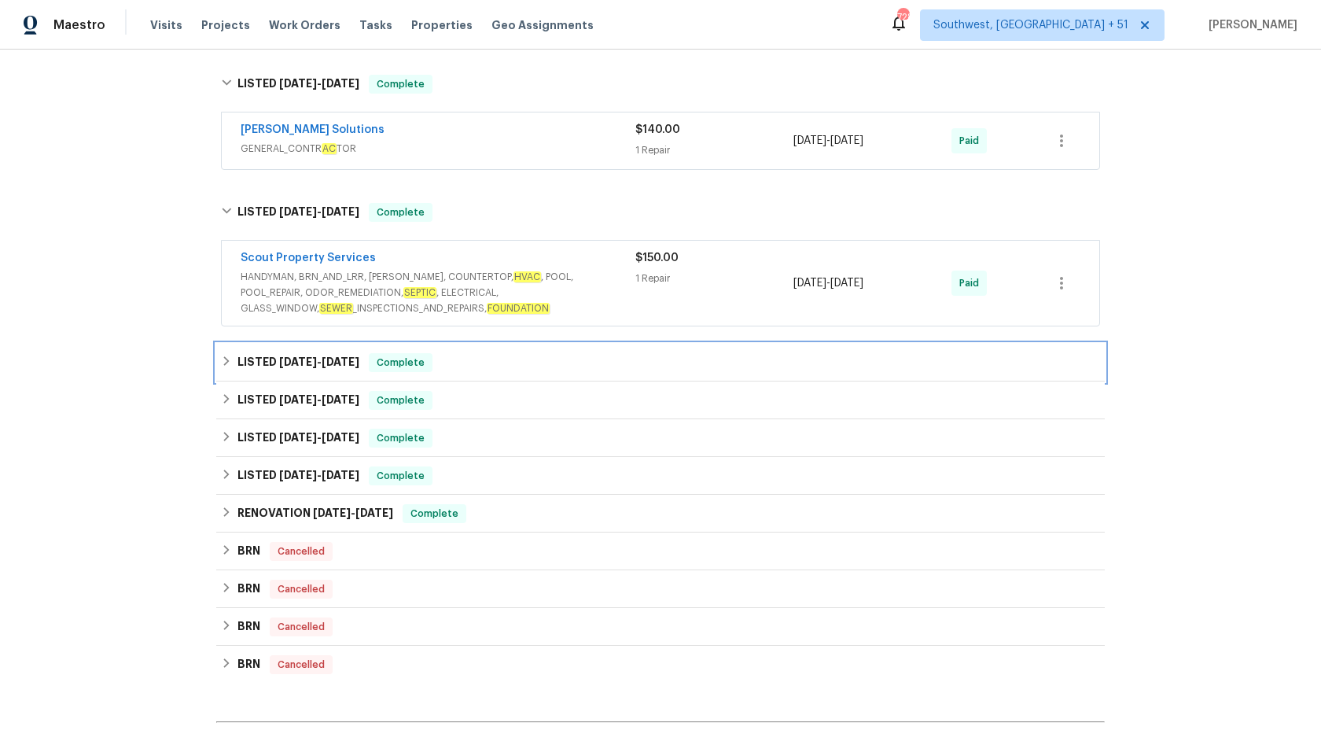
click at [376, 344] on div "LISTED 6/3/25 - 6/3/25 Complete" at bounding box center [660, 363] width 888 height 38
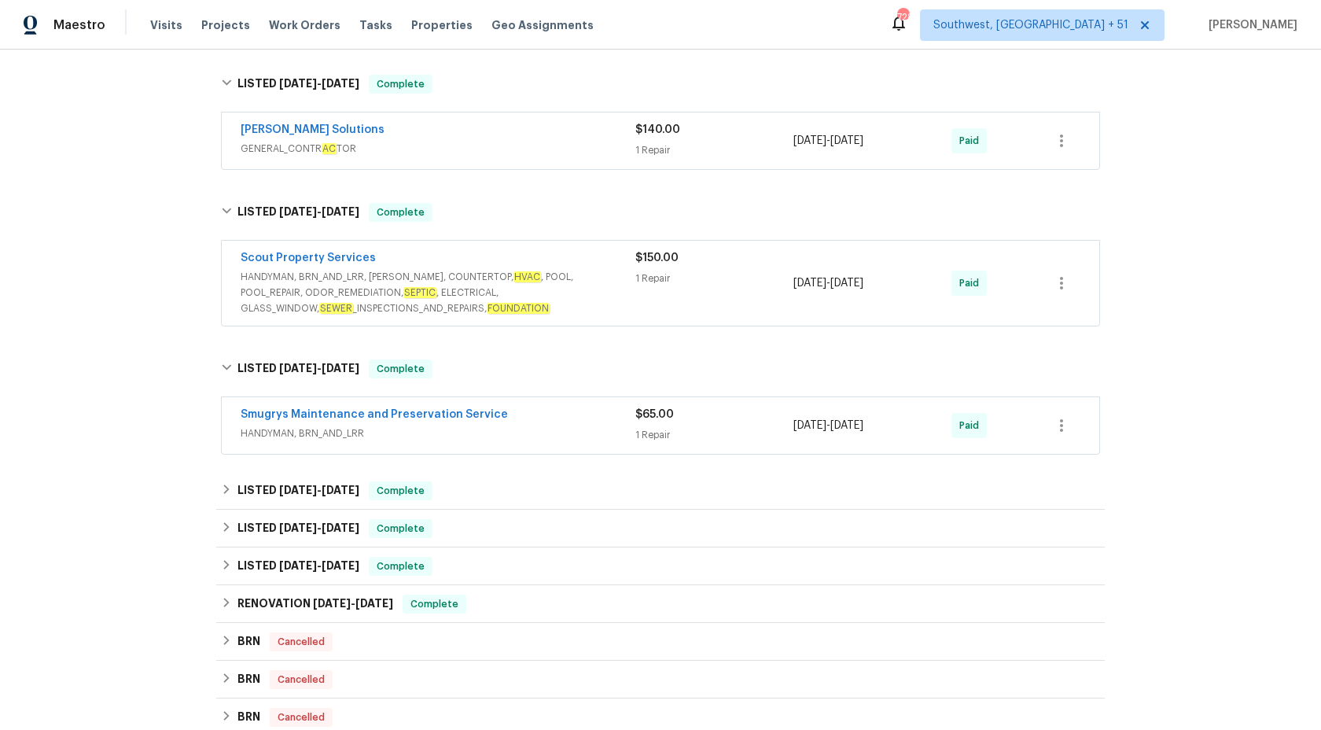
click at [486, 289] on span "HANDYMAN, BRN_AND_LRR, WELLS, COUNTERTOP, HVAC , POOL, POOL_REPAIR, ODOR_REMEDI…" at bounding box center [438, 292] width 395 height 47
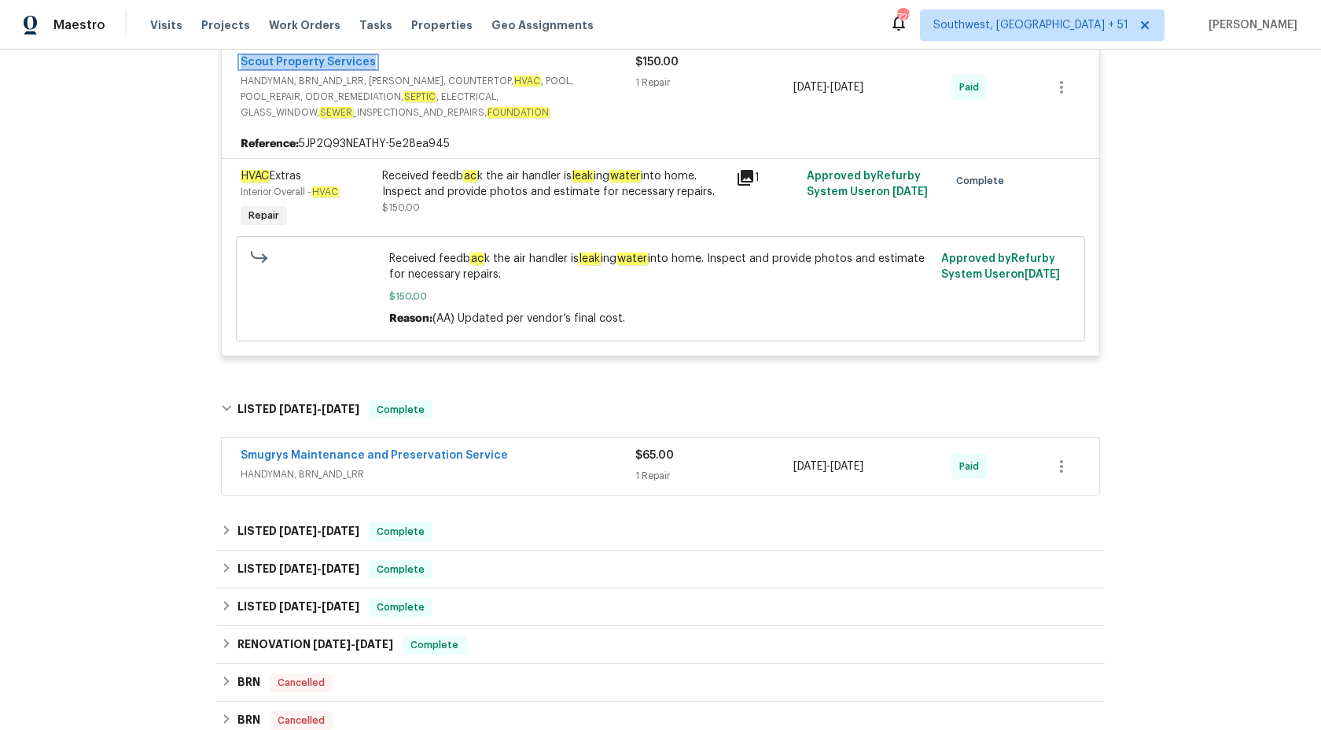
scroll to position [809, 0]
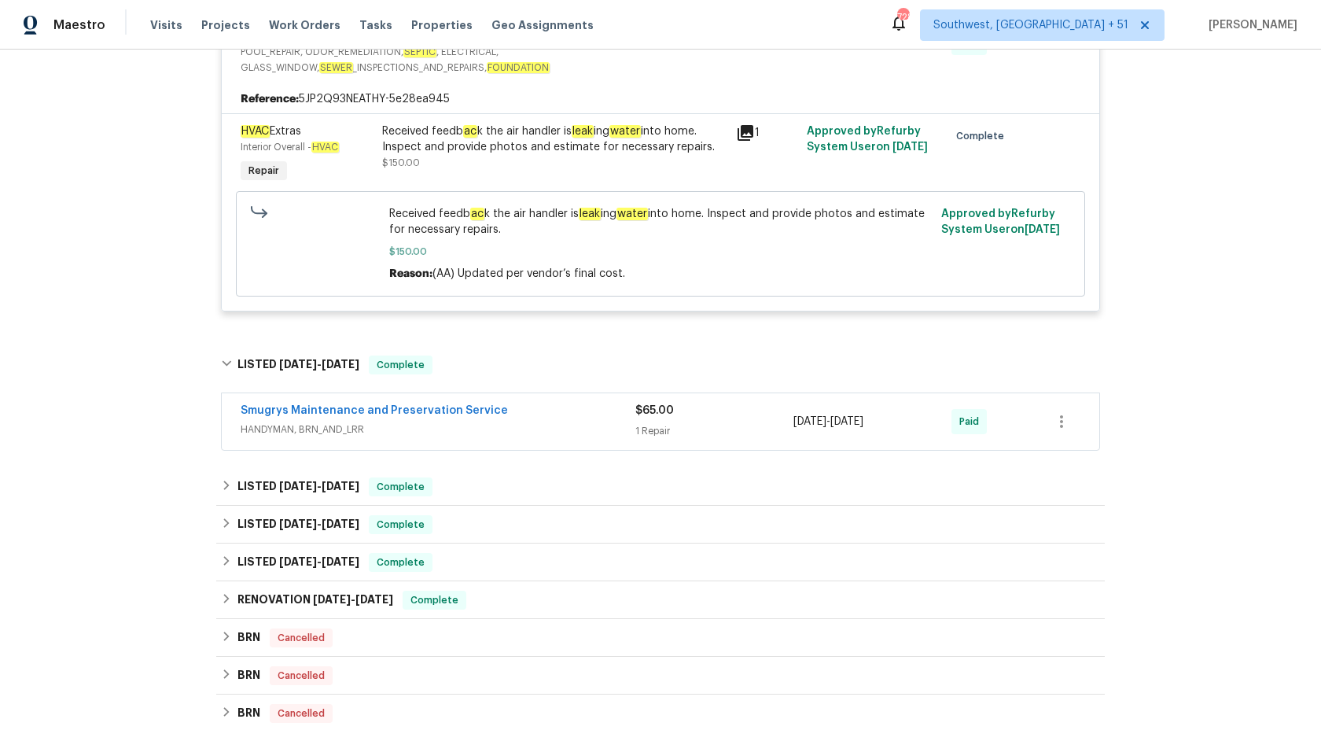
click at [591, 146] on div "Received feedb ac k the air handler is leak ing water into home. Inspect and pr…" at bounding box center [554, 146] width 344 height 47
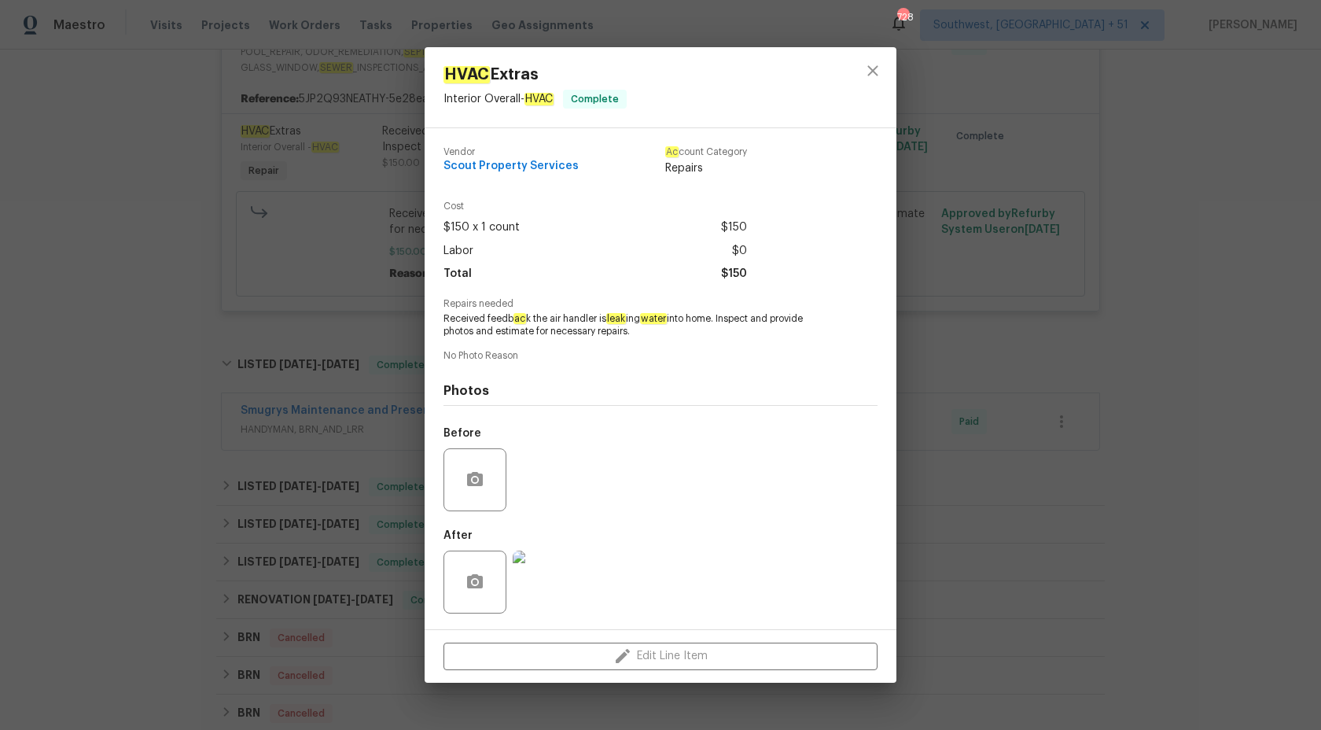
click at [556, 587] on img at bounding box center [544, 581] width 63 height 63
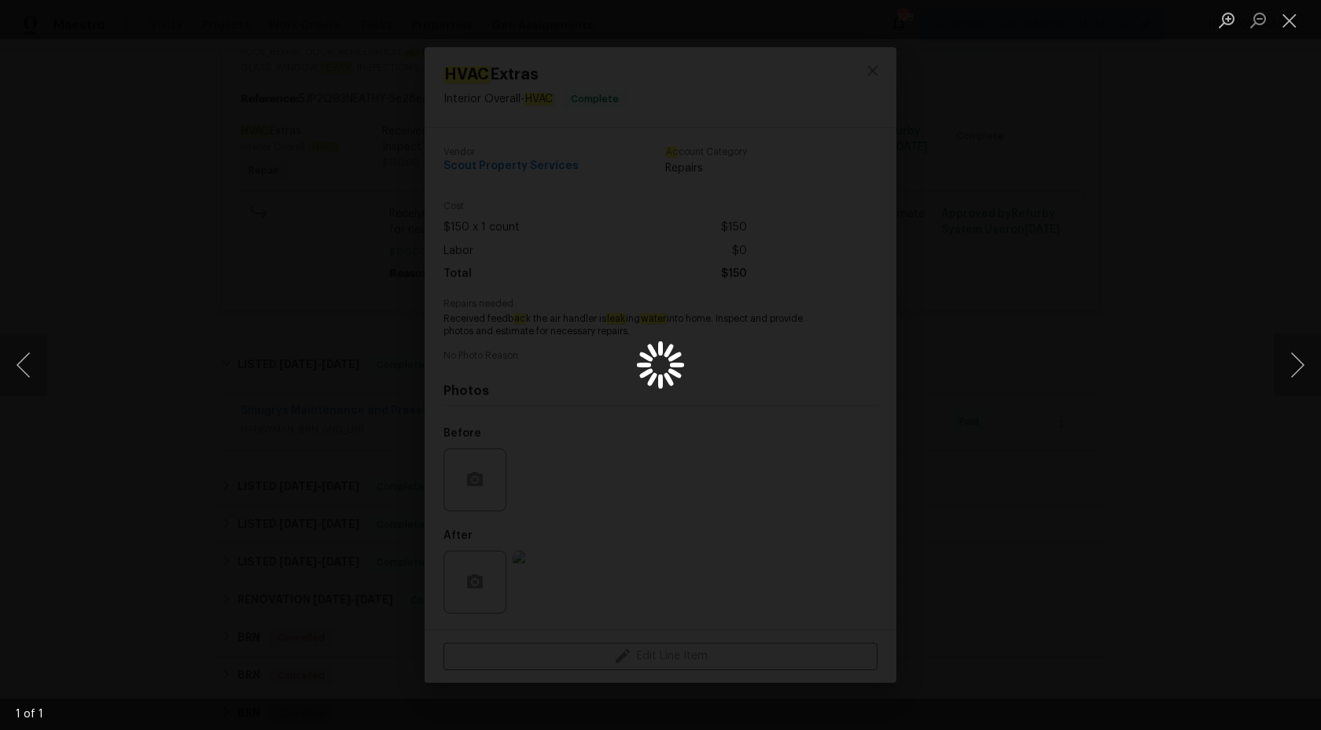
click at [1193, 227] on div "Lightbox" at bounding box center [660, 365] width 1321 height 730
click at [1043, 194] on div "Lightbox" at bounding box center [660, 365] width 1321 height 730
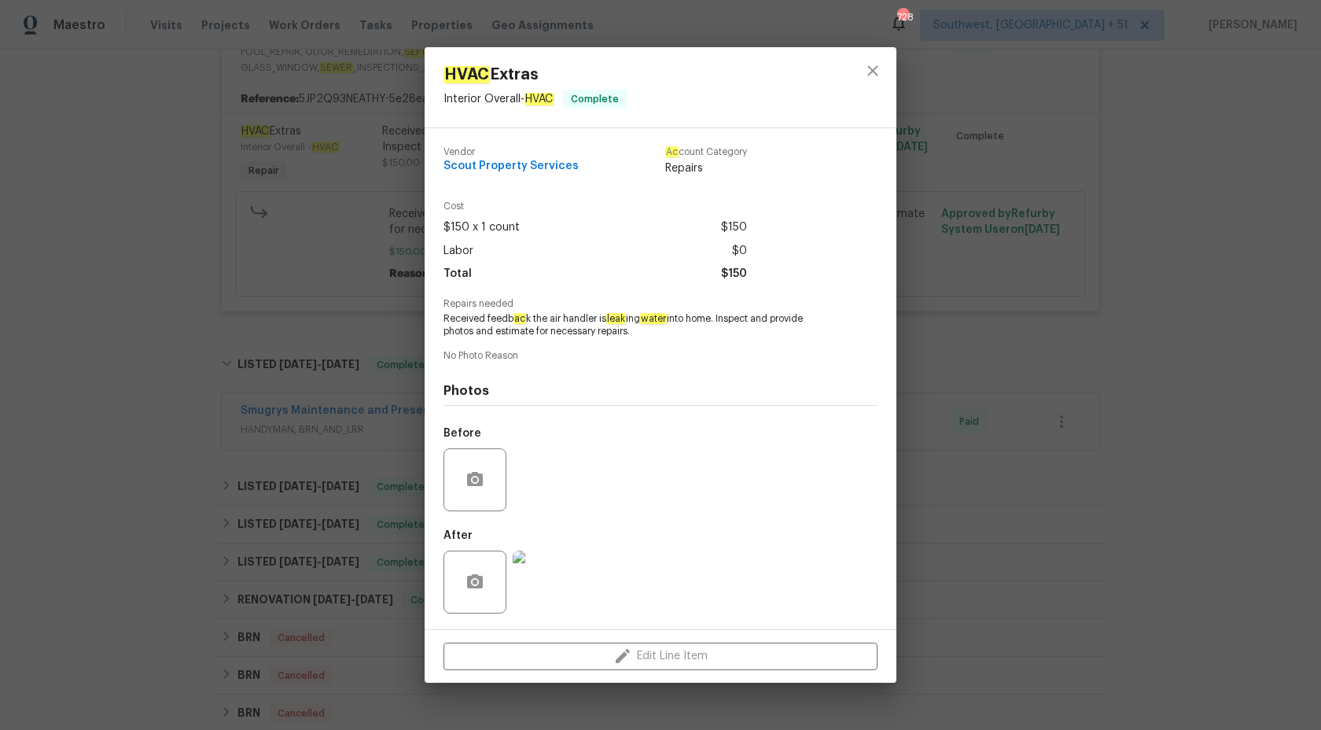
click at [289, 301] on div "HVAC Extras Interior Overall - HVAC Complete Vendor Scout Property Services Ac …" at bounding box center [660, 365] width 1321 height 730
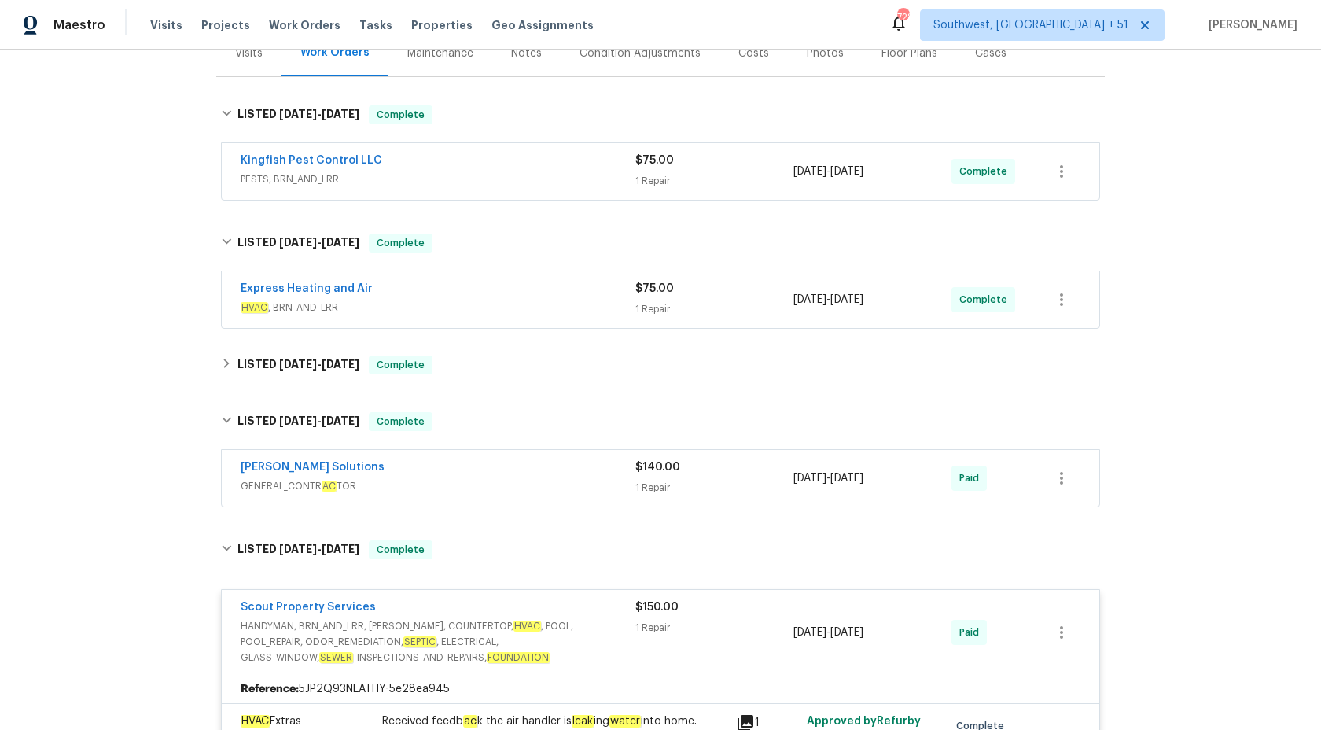
scroll to position [0, 0]
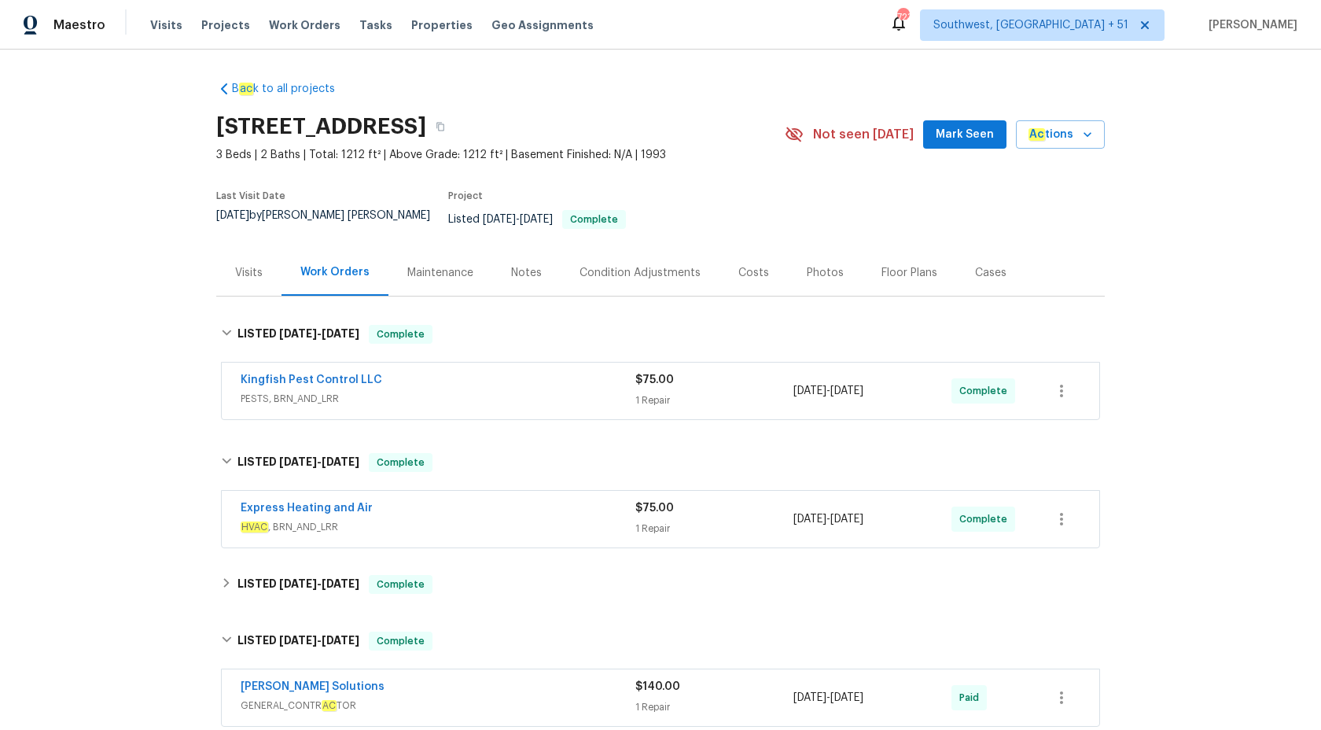
click at [579, 391] on span "PESTS, BRN_AND_LRR" at bounding box center [438, 399] width 395 height 16
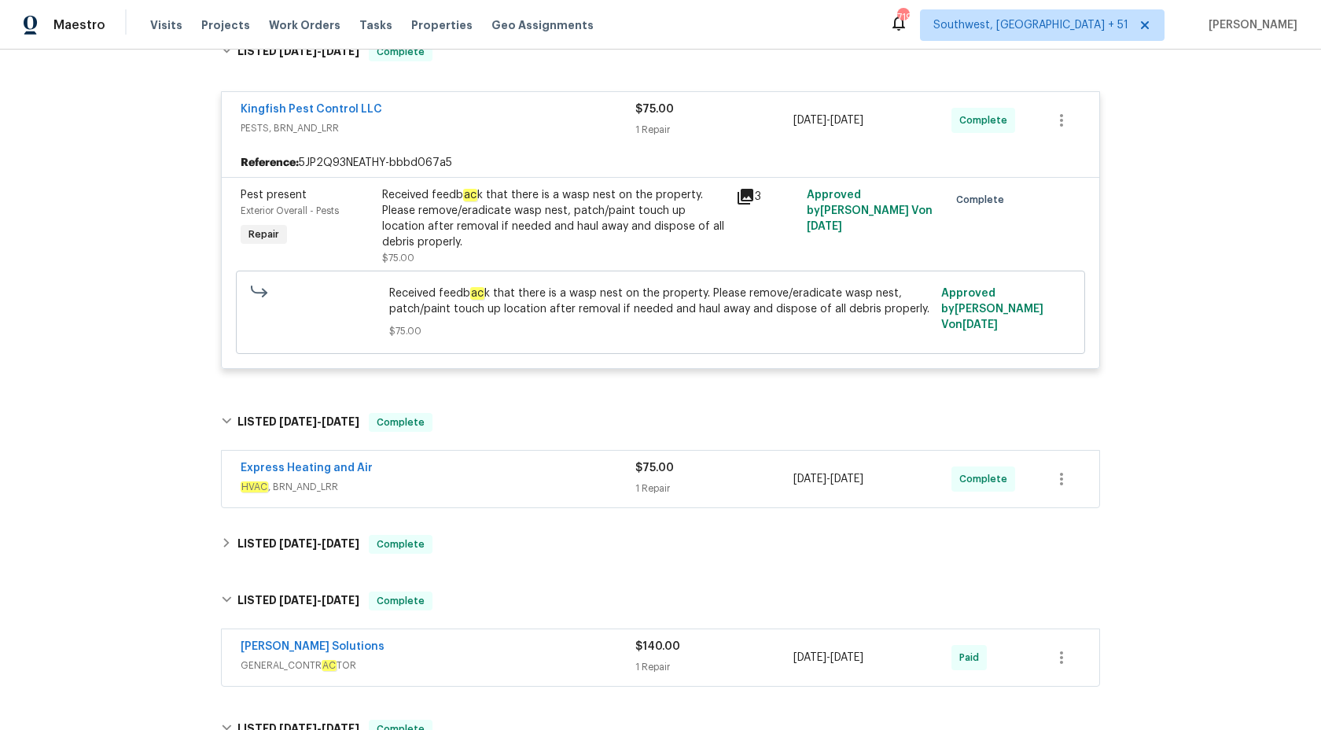
scroll to position [295, 0]
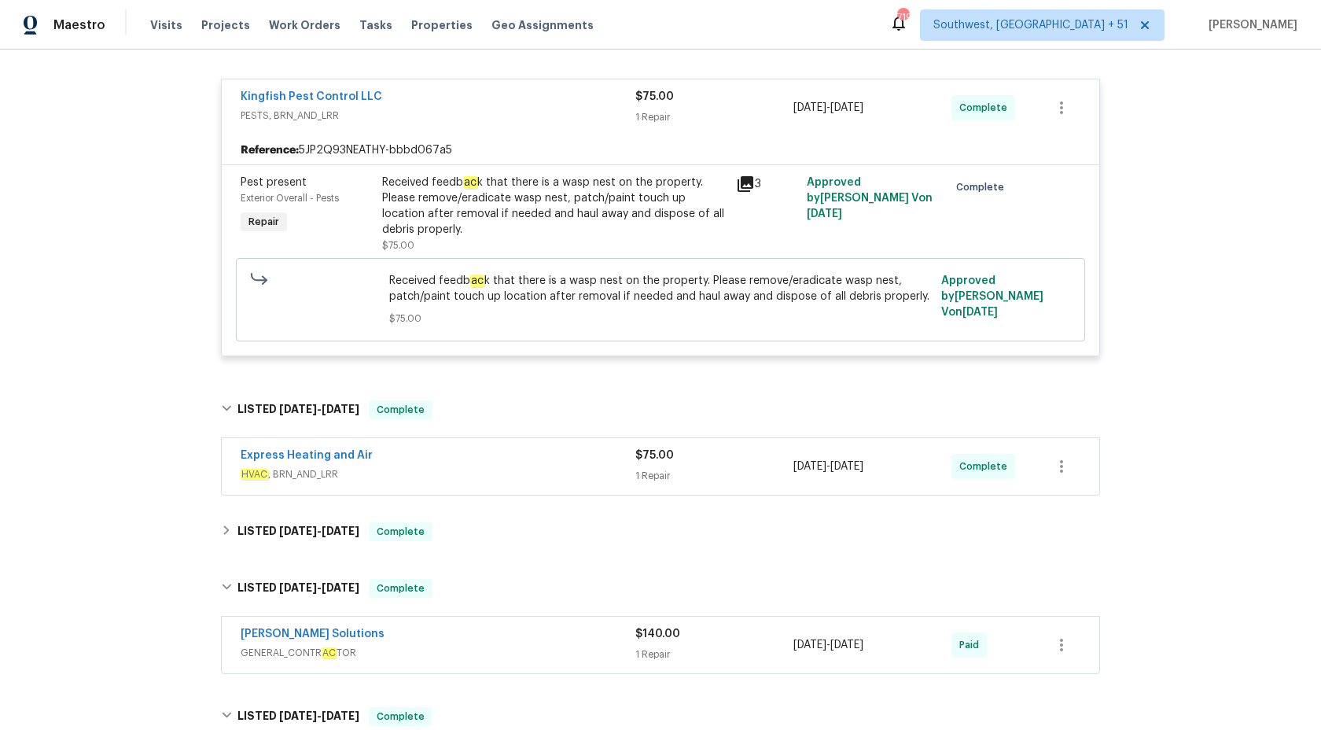
click at [484, 466] on span "HVAC , BRN_AND_LRR" at bounding box center [438, 474] width 395 height 16
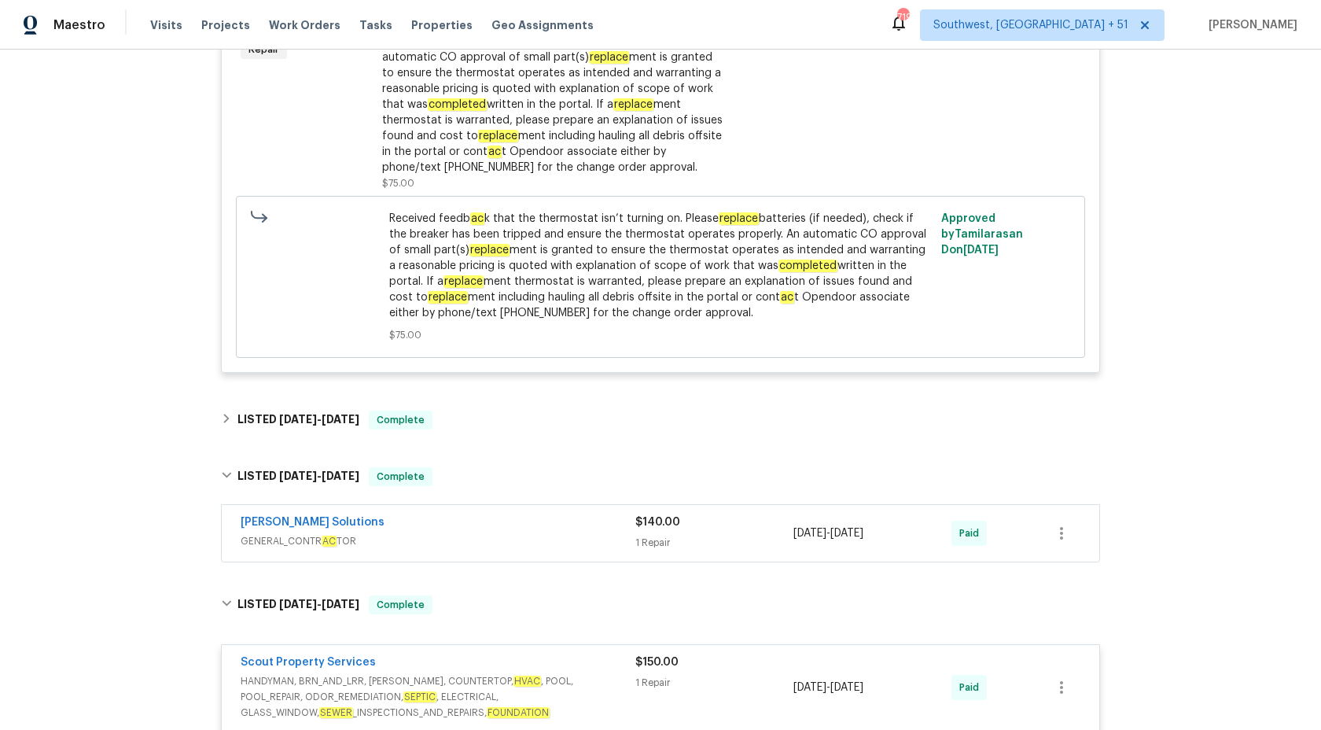
scroll to position [925, 0]
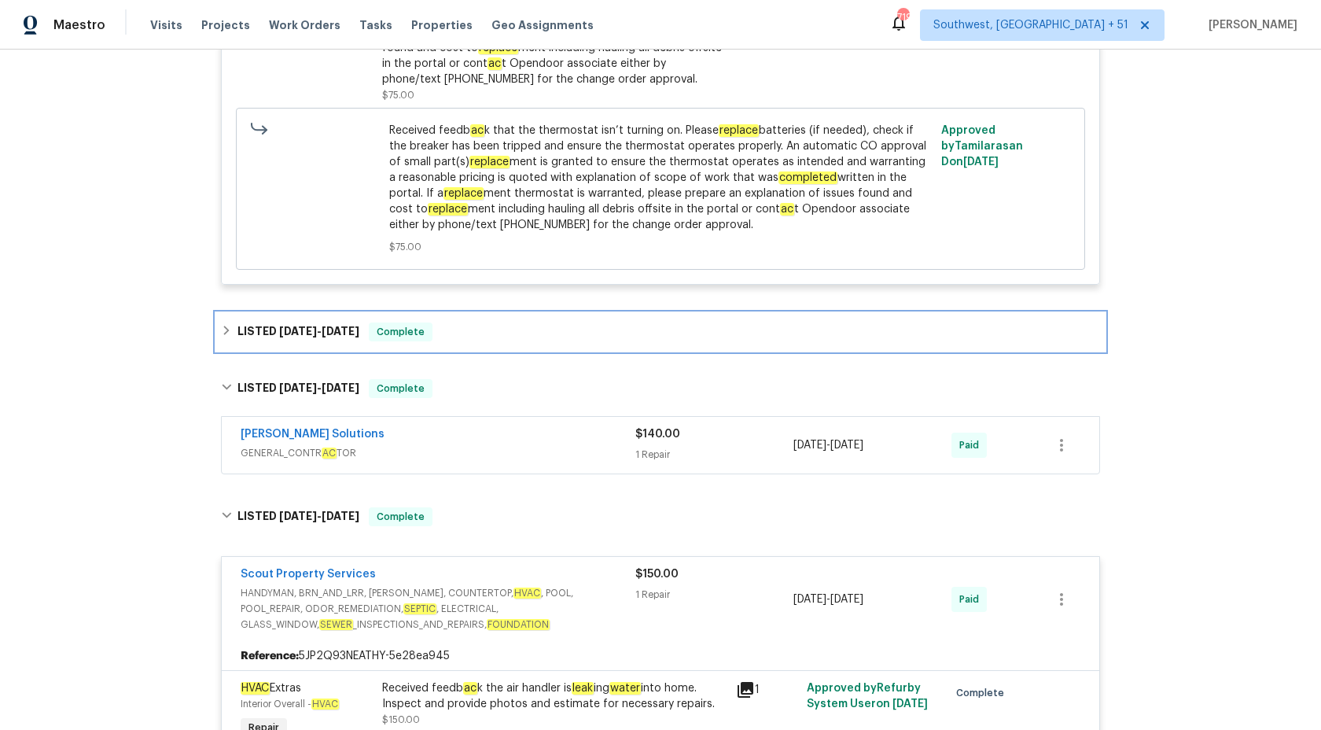
click at [450, 329] on div "LISTED 7/17/25 - 7/19/25 Complete" at bounding box center [660, 331] width 879 height 19
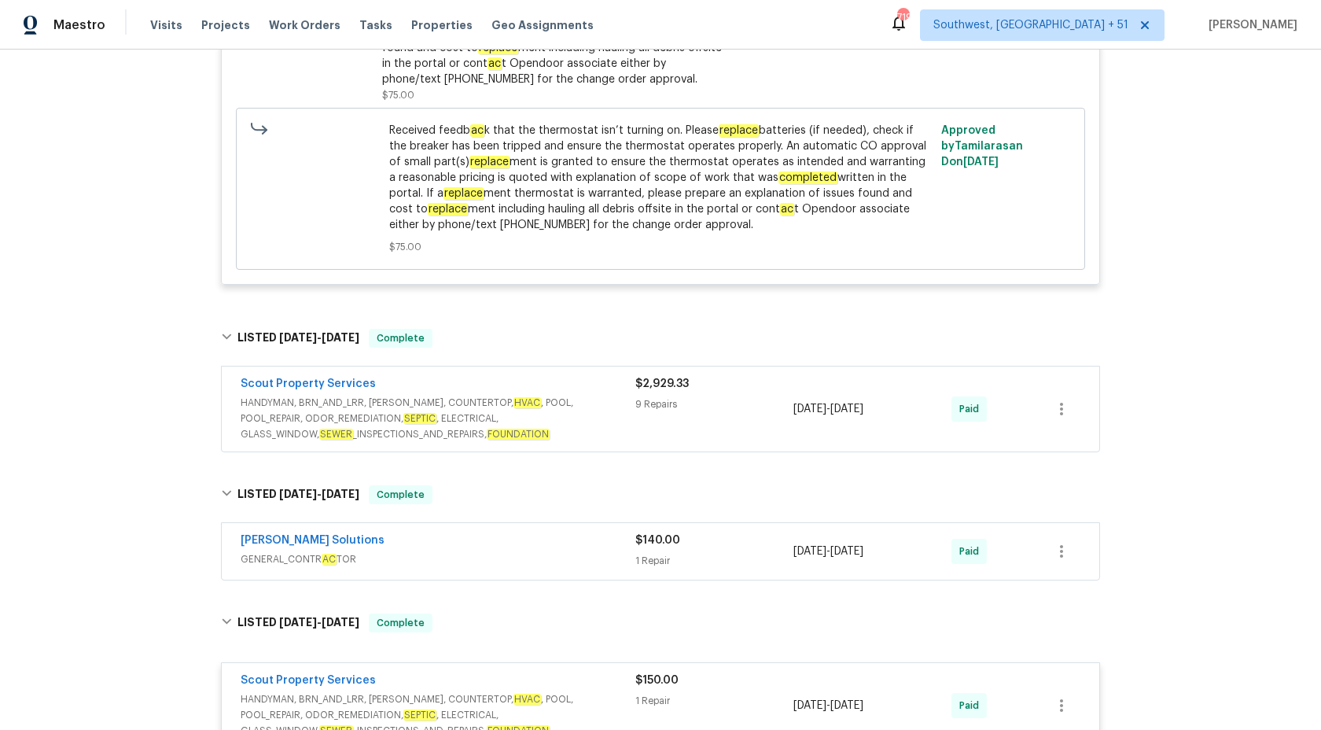
click at [635, 402] on div "$2,929.33 9 Repairs" at bounding box center [714, 409] width 158 height 66
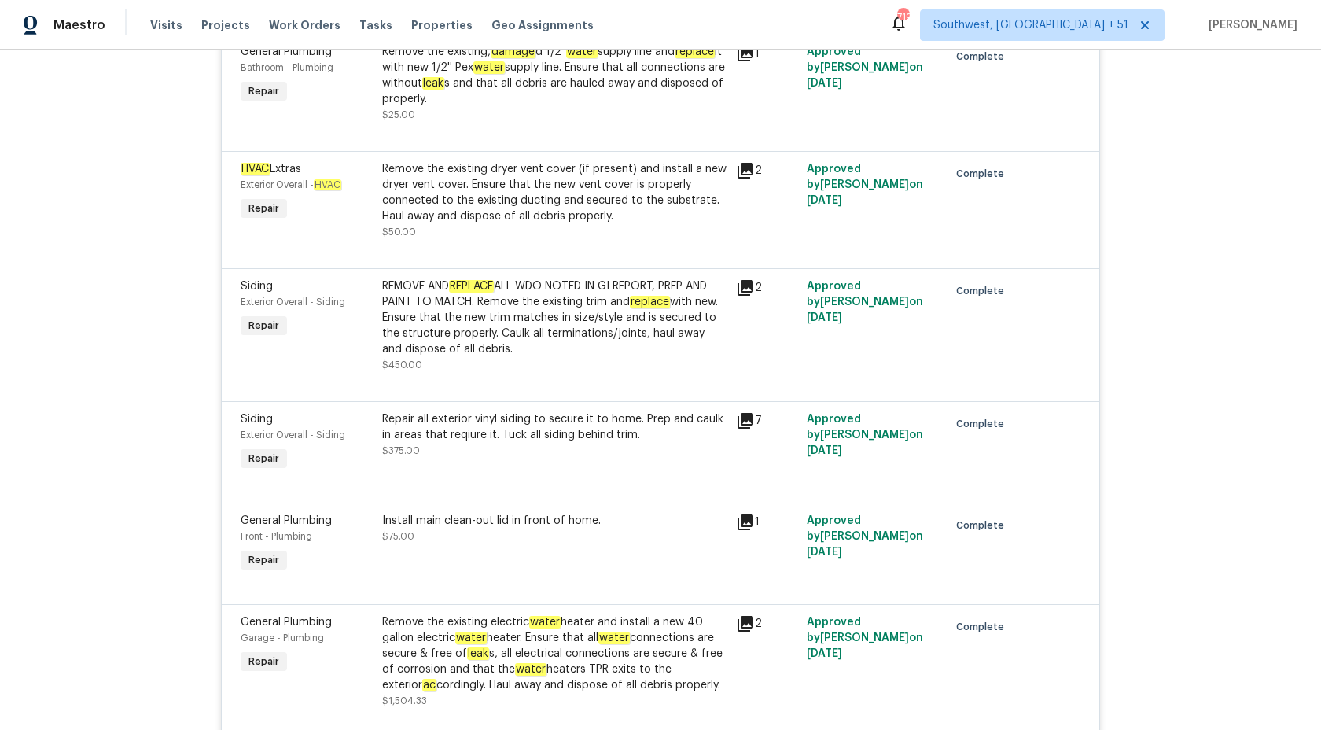
scroll to position [1632, 0]
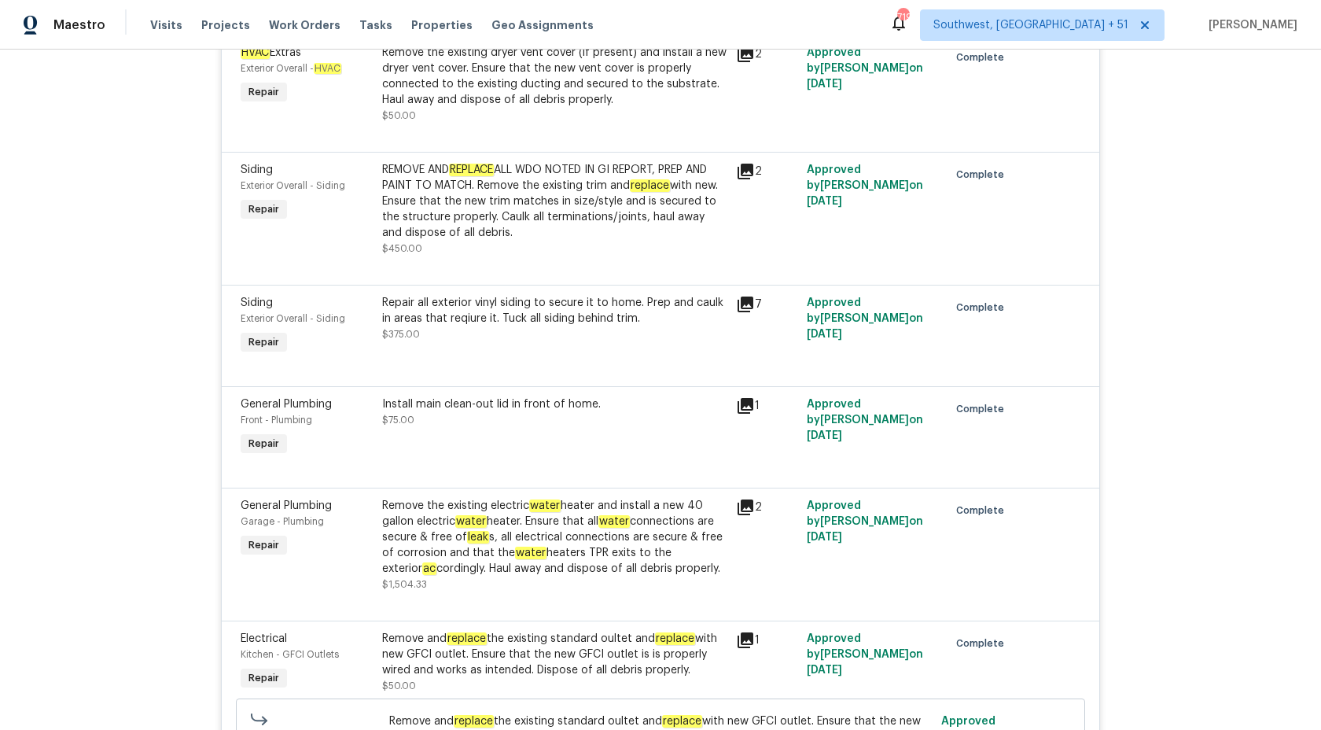
click at [602, 535] on div "Remove the existing electric water heater and install a new 40 gallon electric …" at bounding box center [554, 537] width 344 height 79
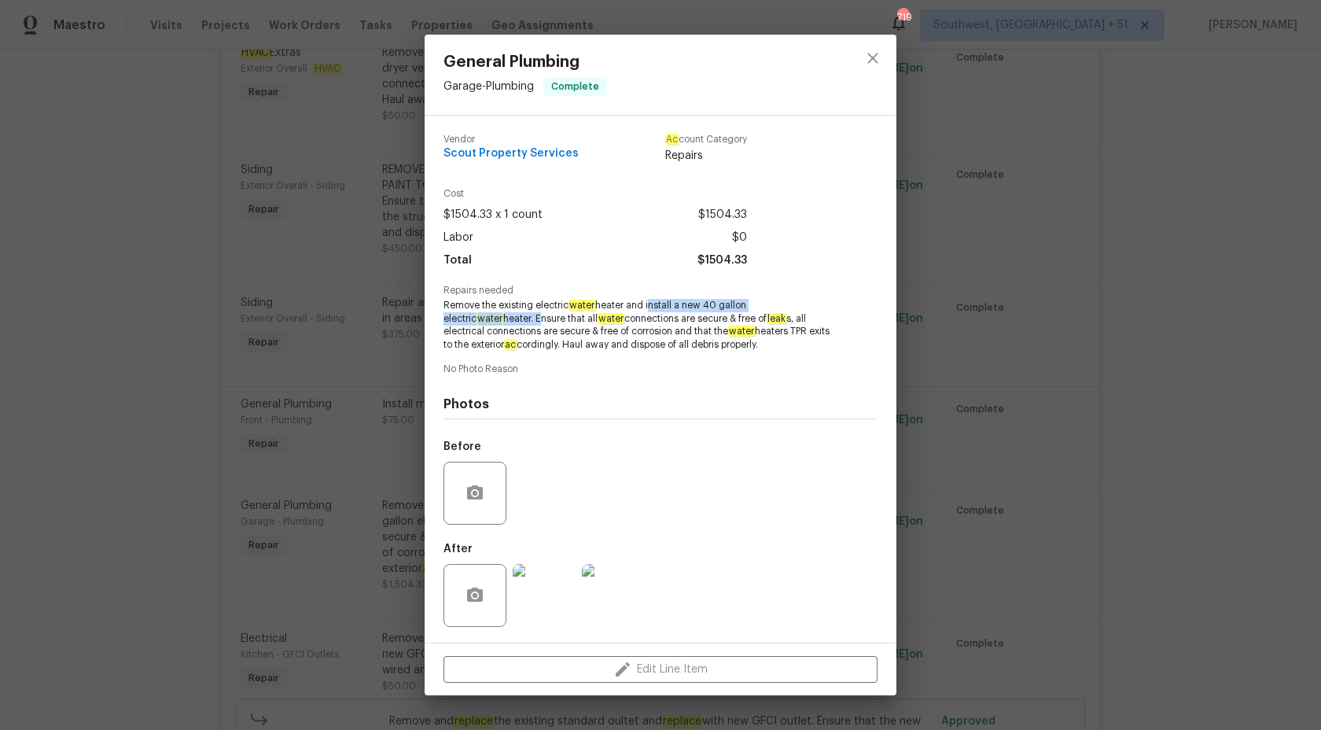
copy span "install a new 40 gallon electric water heater."
drag, startPoint x: 650, startPoint y: 307, endPoint x: 475, endPoint y: 315, distance: 175.5
click at [475, 315] on span "Remove the existing electric water heater and install a new 40 gallon electric …" at bounding box center [638, 325] width 391 height 53
click at [1191, 366] on div "General Plumbing Garage - Plumbing Complete Vendor Scout Property Services Ac c…" at bounding box center [660, 365] width 1321 height 730
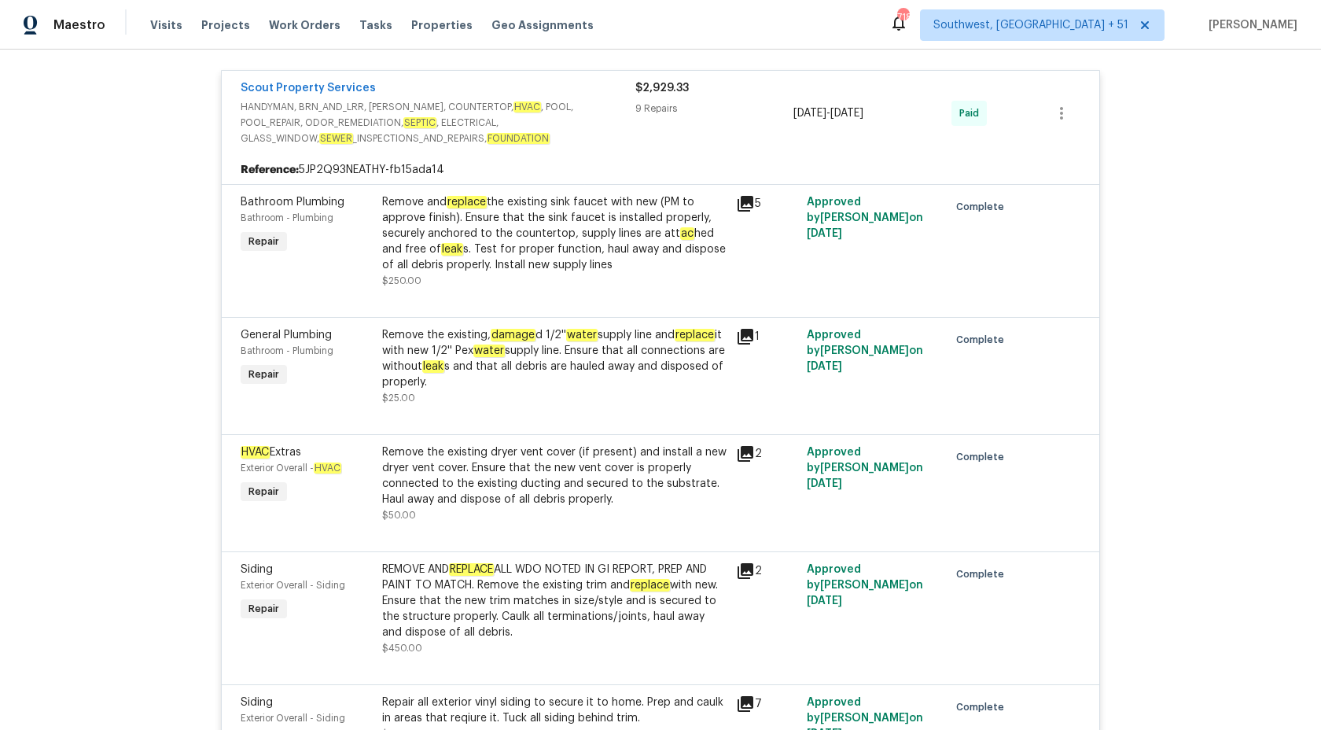
scroll to position [1211, 0]
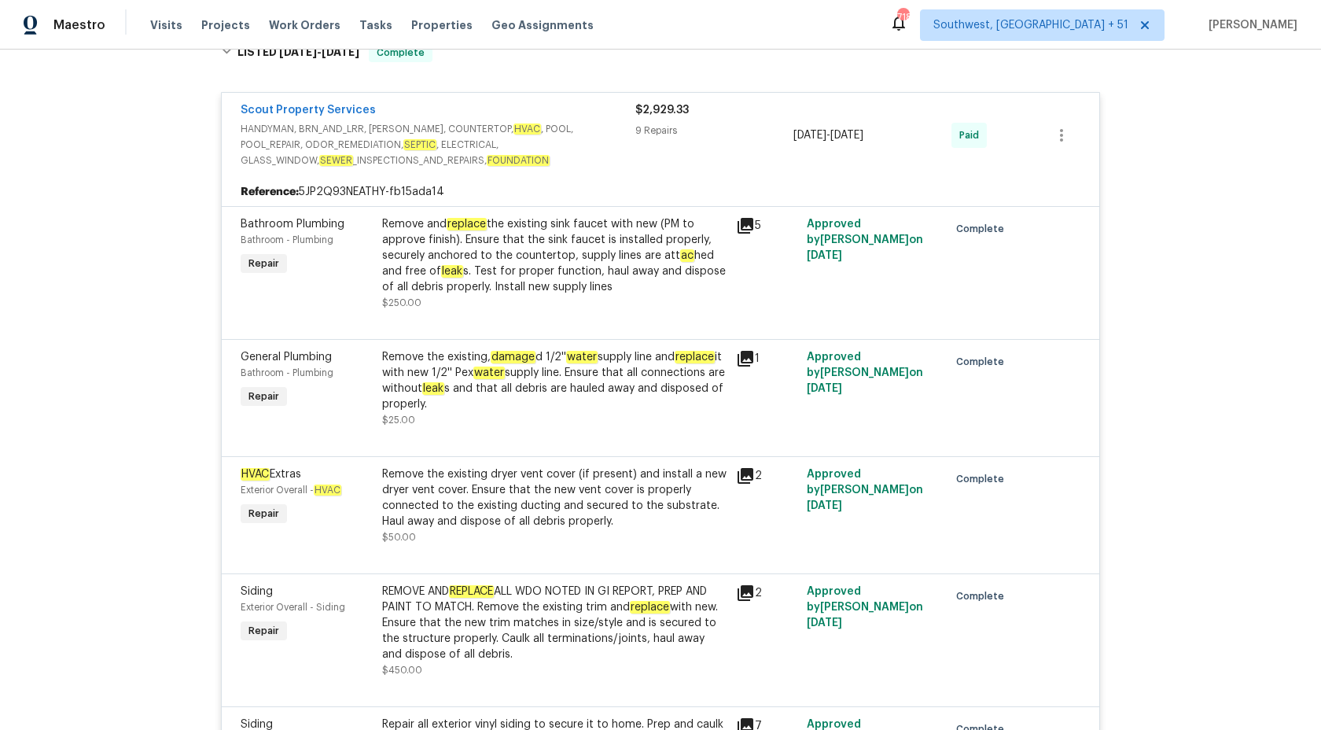
click at [578, 353] on em "water" at bounding box center [581, 357] width 31 height 13
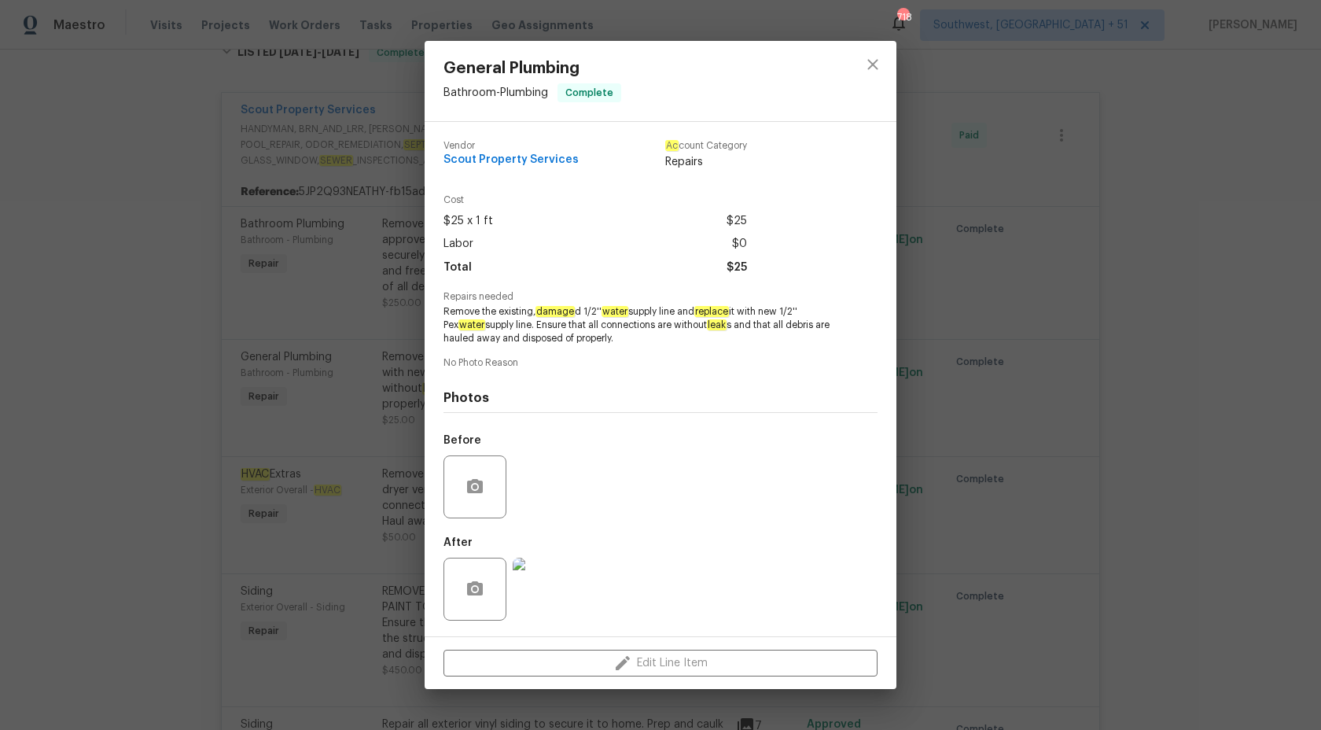
click at [547, 325] on span "Remove the existing, damage d 1/2'' water supply line and replace it with new 1…" at bounding box center [638, 324] width 391 height 39
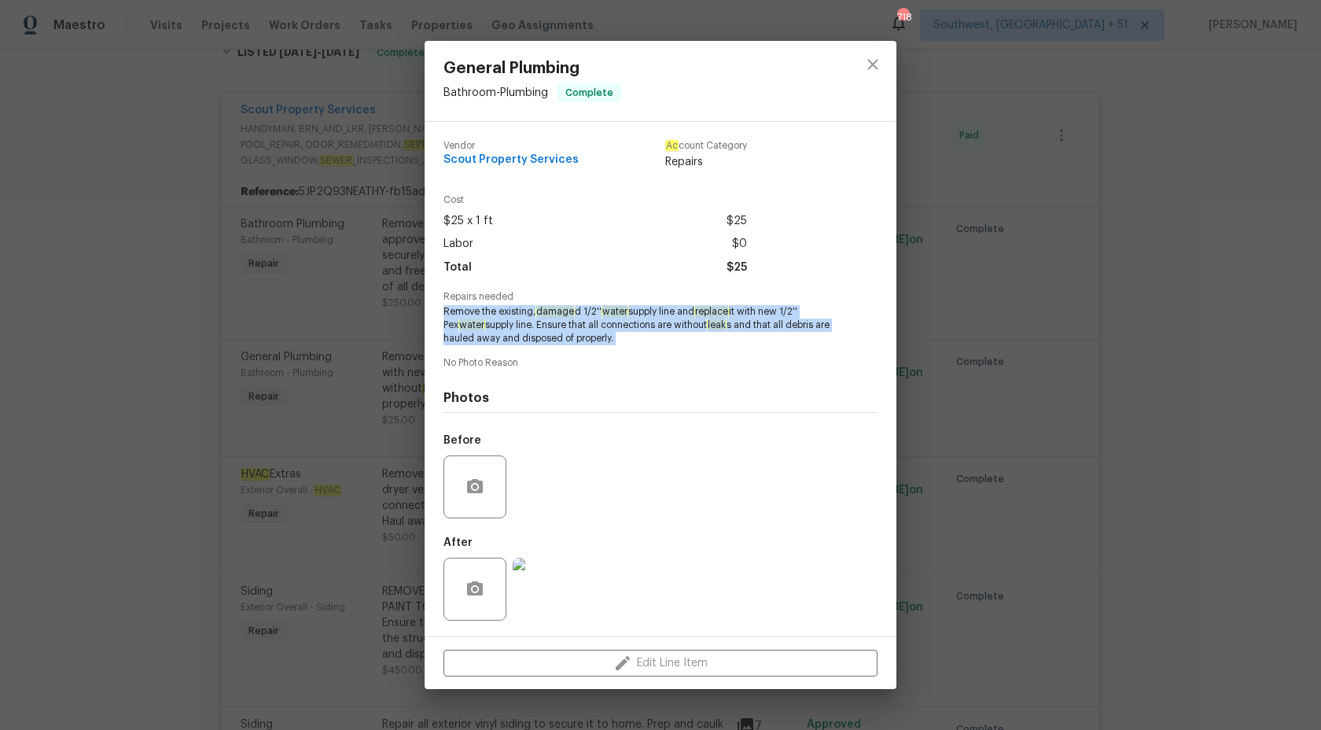
click at [547, 325] on span "Remove the existing, damage d 1/2'' water supply line and replace it with new 1…" at bounding box center [638, 324] width 391 height 39
copy span "Remove the existing, damage d 1/2'' water supply line and replace it with new 1…"
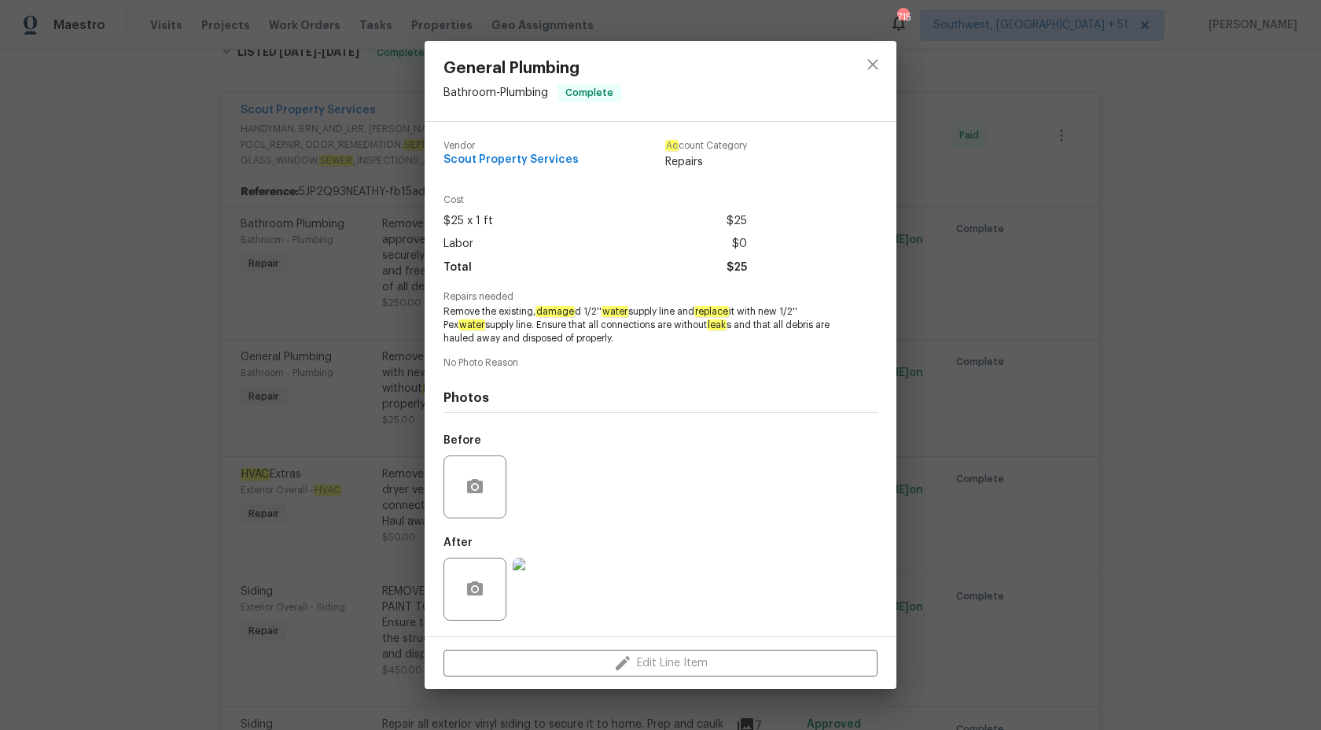
click at [1293, 237] on div "General Plumbing Bathroom - Plumbing Complete Vendor Scout Property Services Ac…" at bounding box center [660, 365] width 1321 height 730
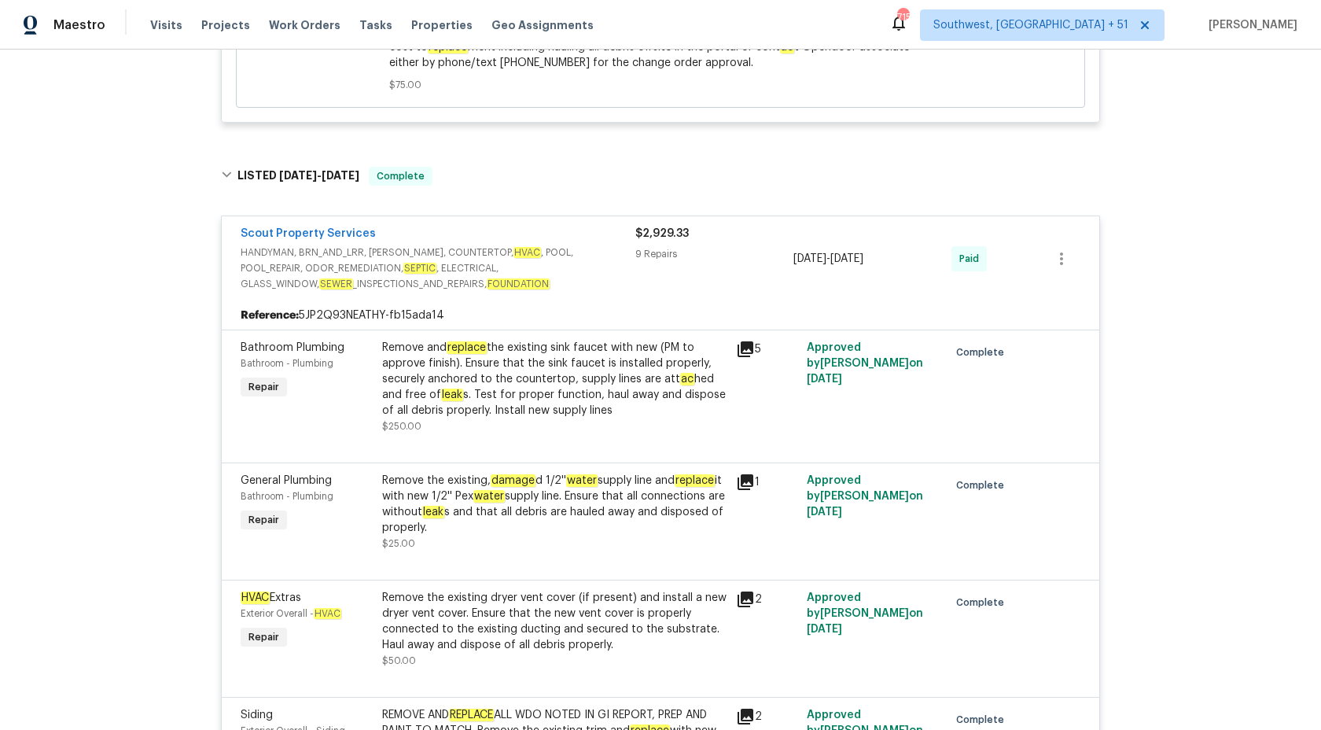
scroll to position [1084, 0]
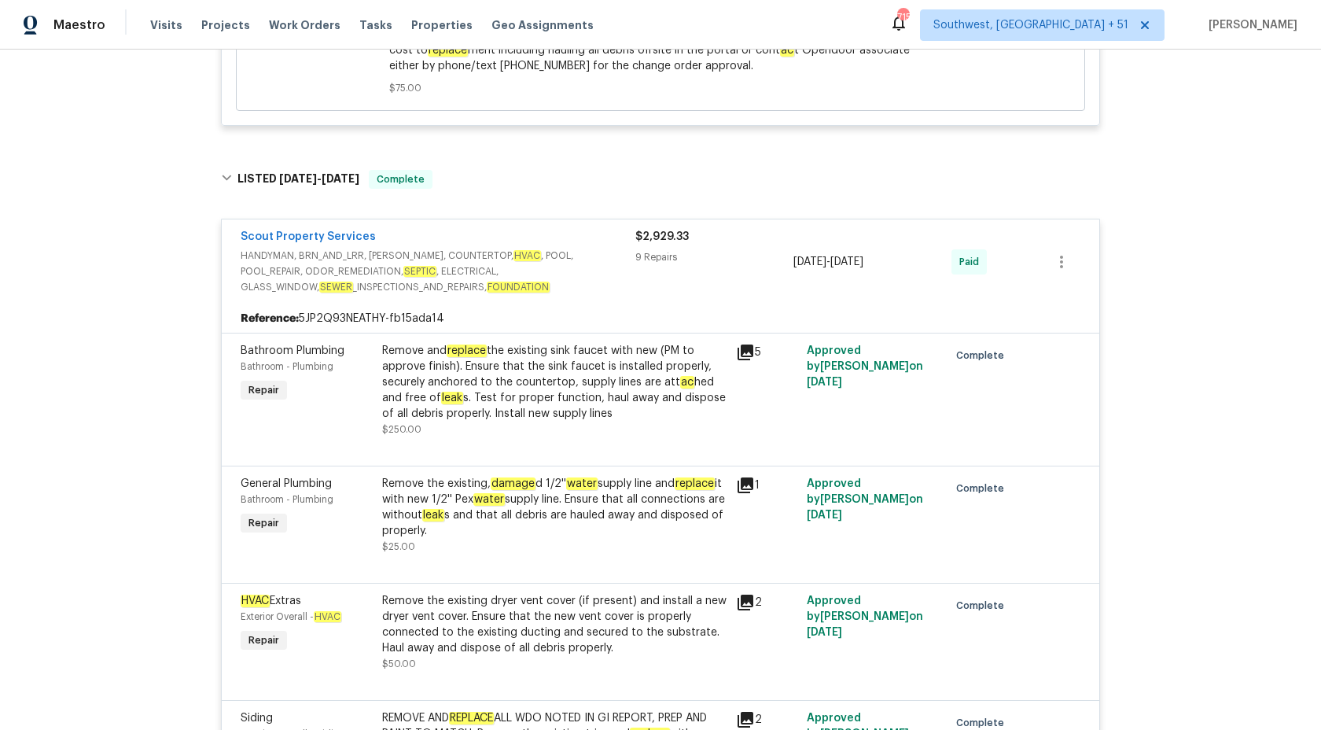
click at [661, 233] on div "$2,929.33" at bounding box center [714, 237] width 158 height 16
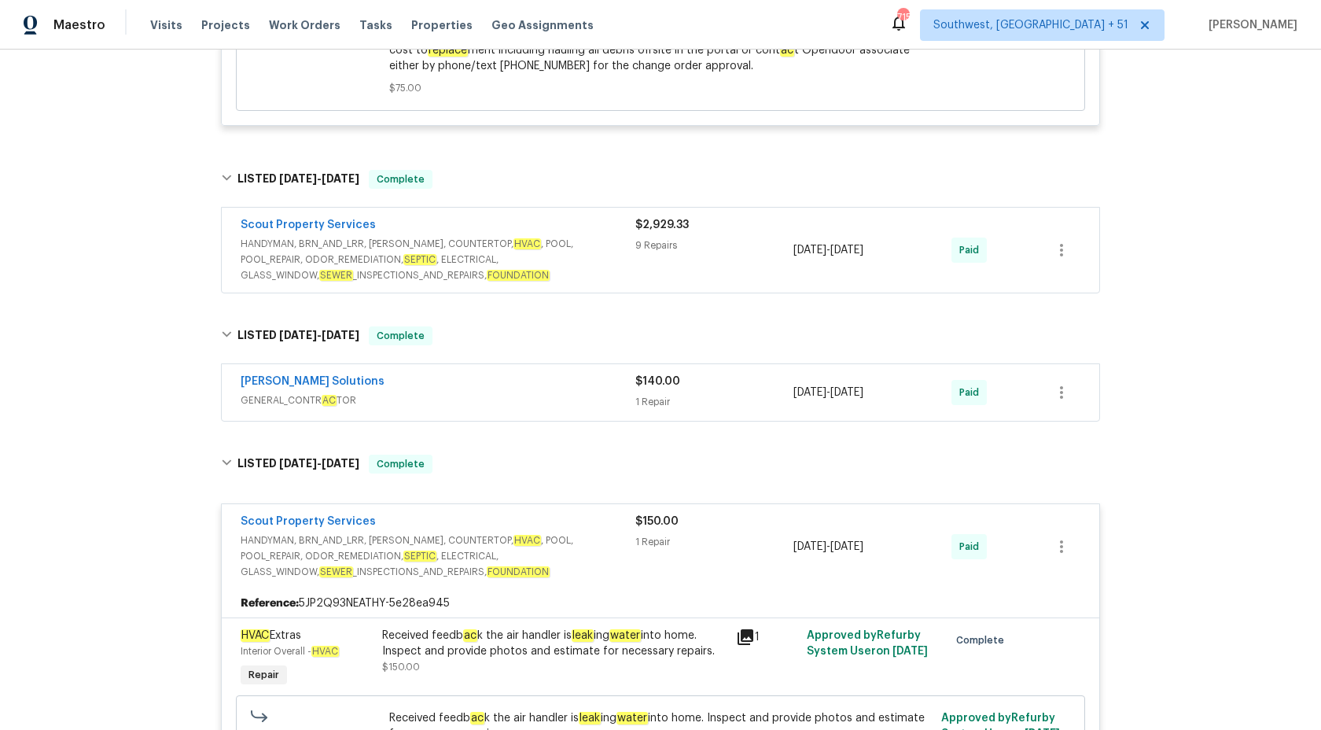
click at [568, 401] on div "Sethy Solutions GENERAL_CONTR AC TOR $140.00 1 Repair 6/26/2025 - 6/26/2025 Paid" at bounding box center [660, 392] width 877 height 57
click at [603, 373] on div "Sethy Solutions" at bounding box center [438, 382] width 395 height 19
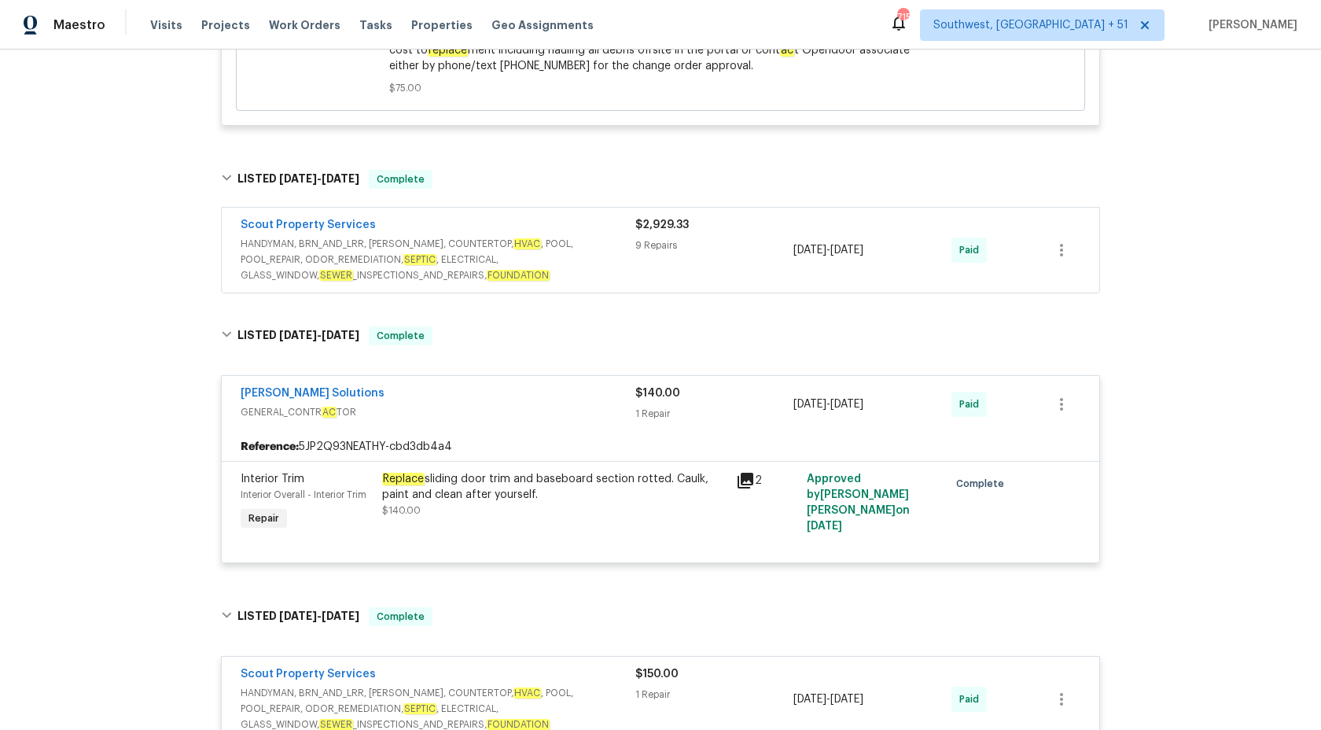
click at [607, 388] on div "Sethy Solutions" at bounding box center [438, 394] width 395 height 19
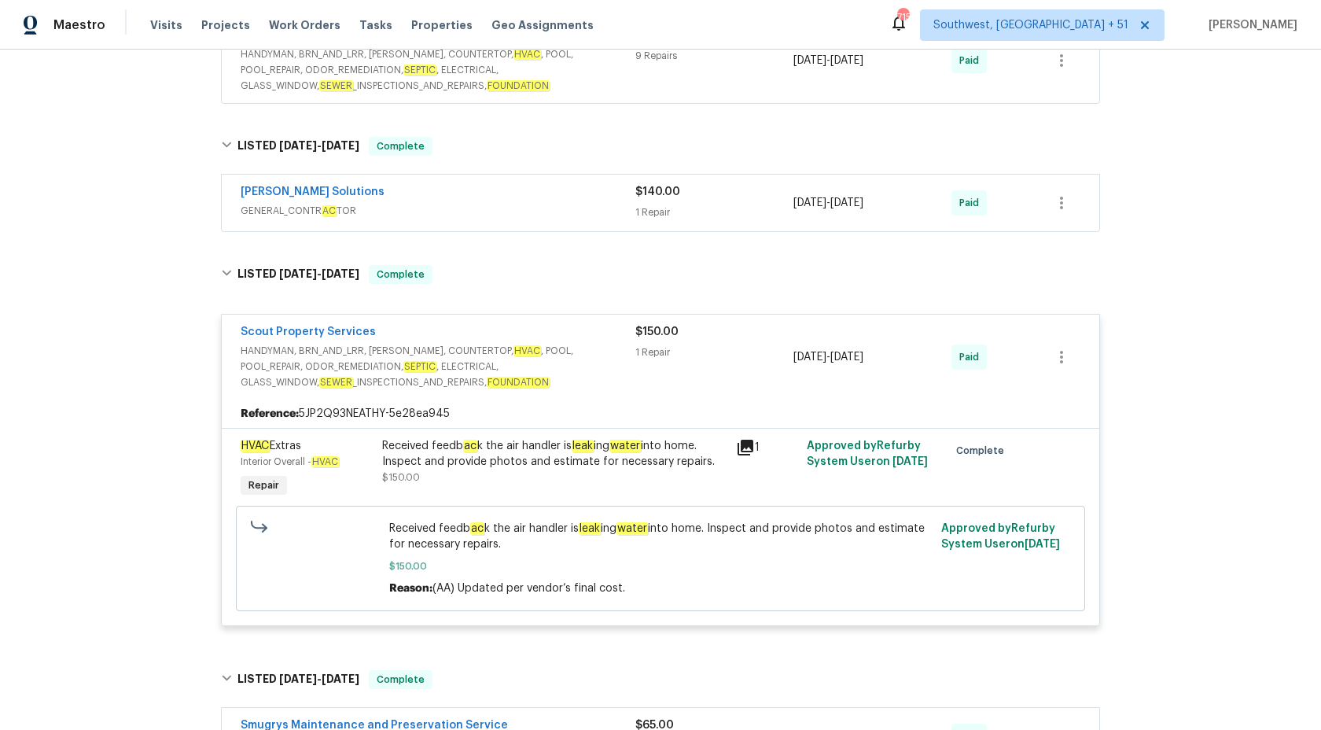
scroll to position [1307, 0]
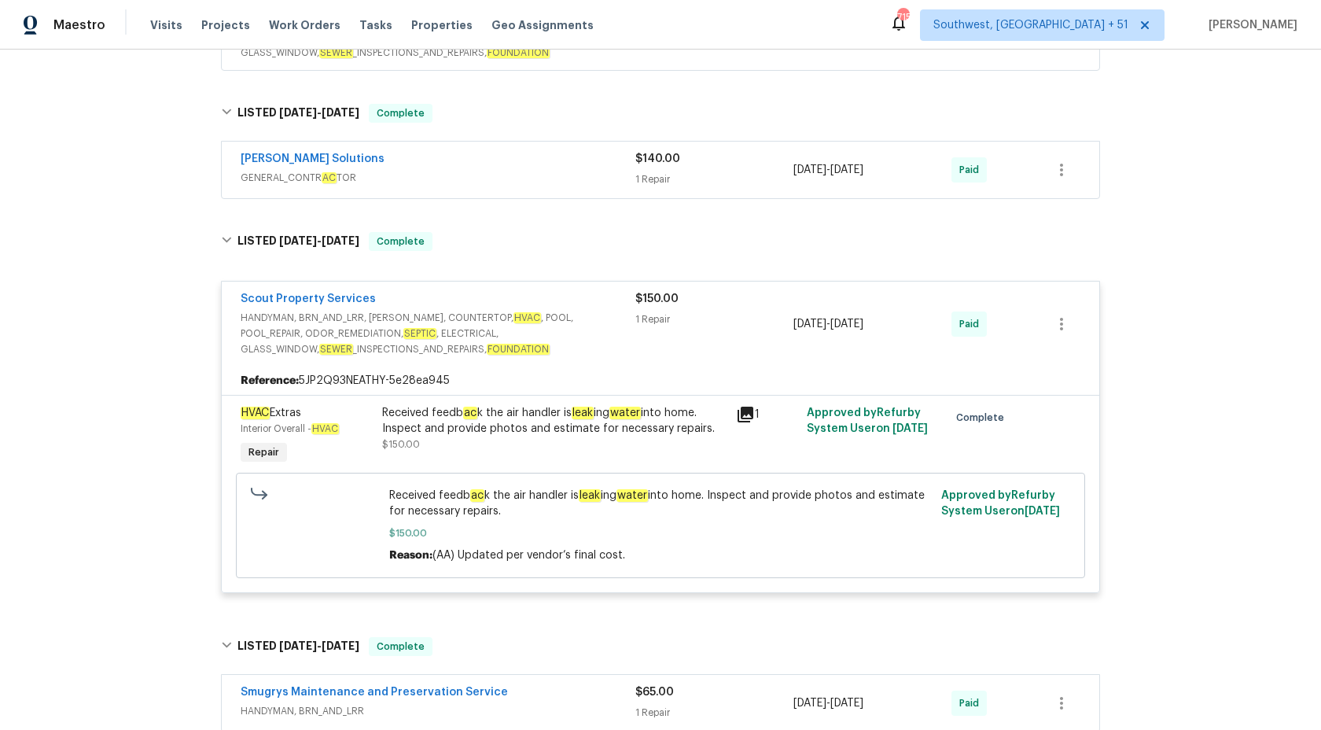
click at [626, 291] on div "Scout Property Services" at bounding box center [438, 300] width 395 height 19
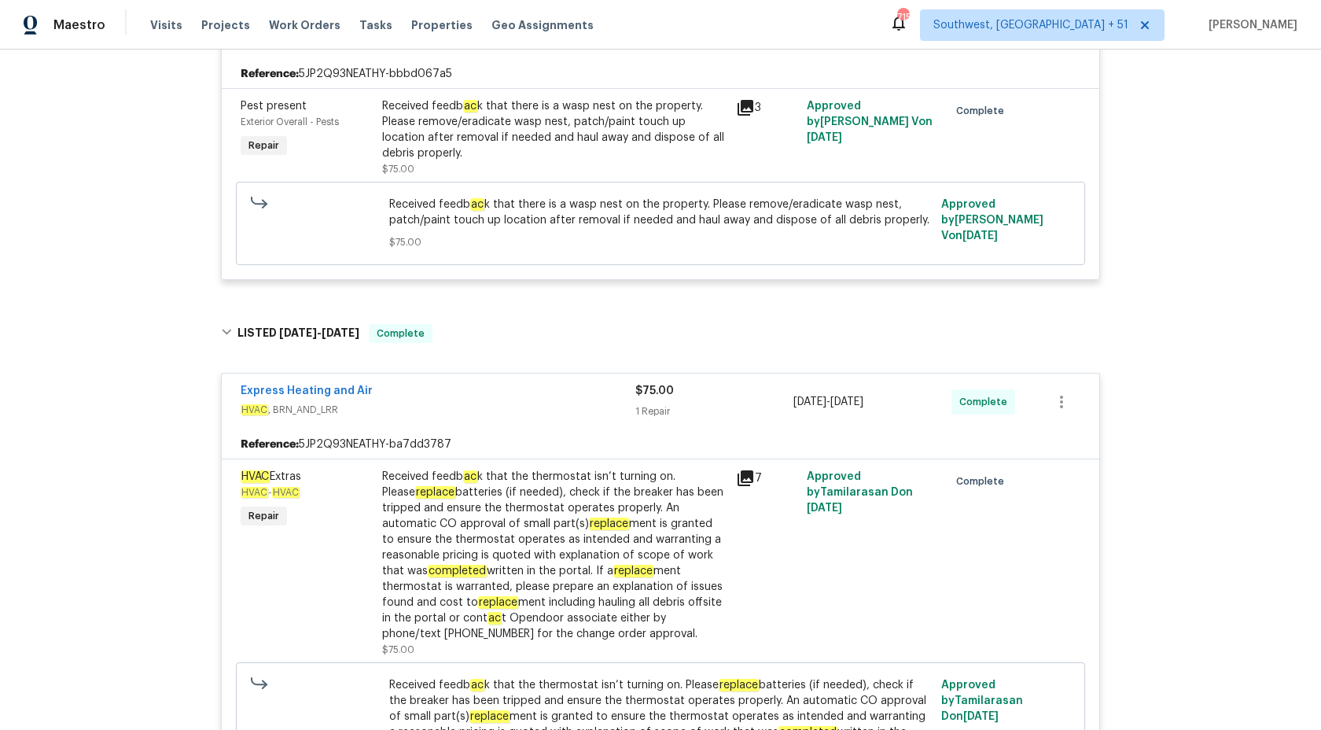
click at [640, 387] on div "$75.00" at bounding box center [714, 391] width 158 height 16
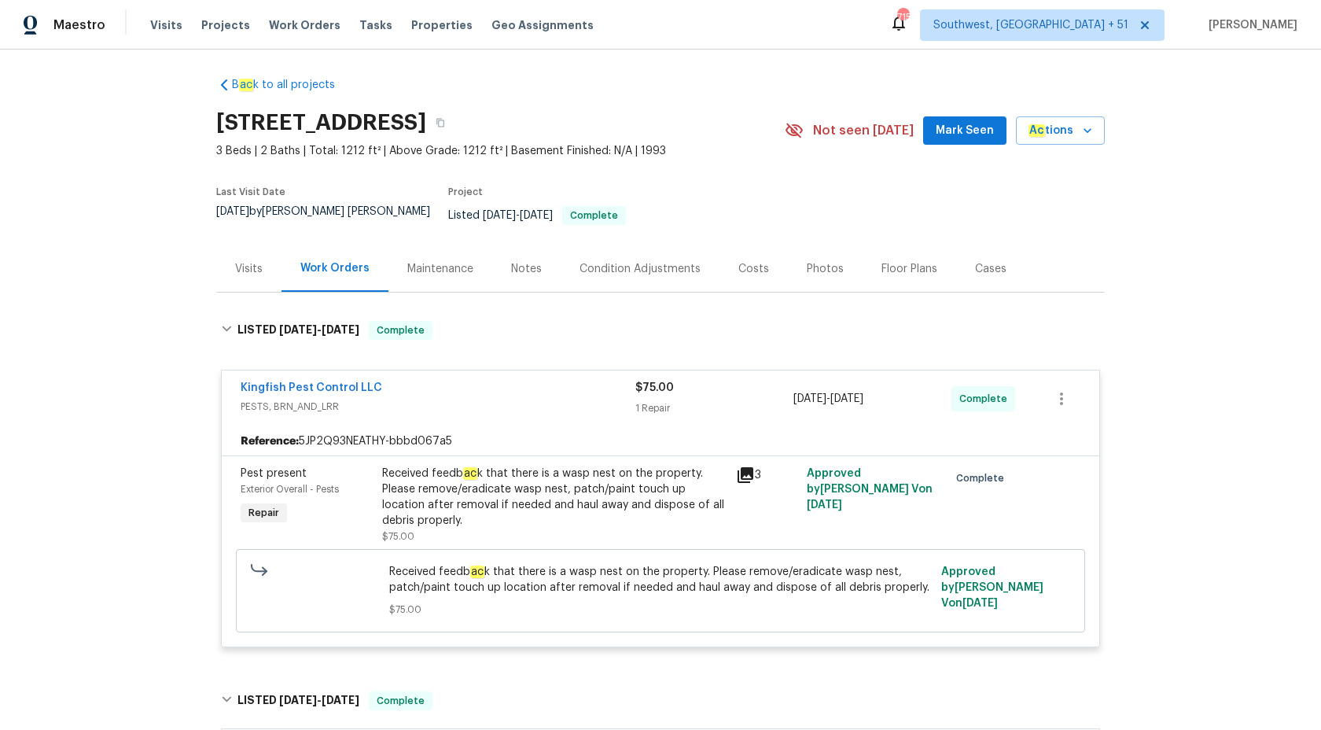
scroll to position [0, 0]
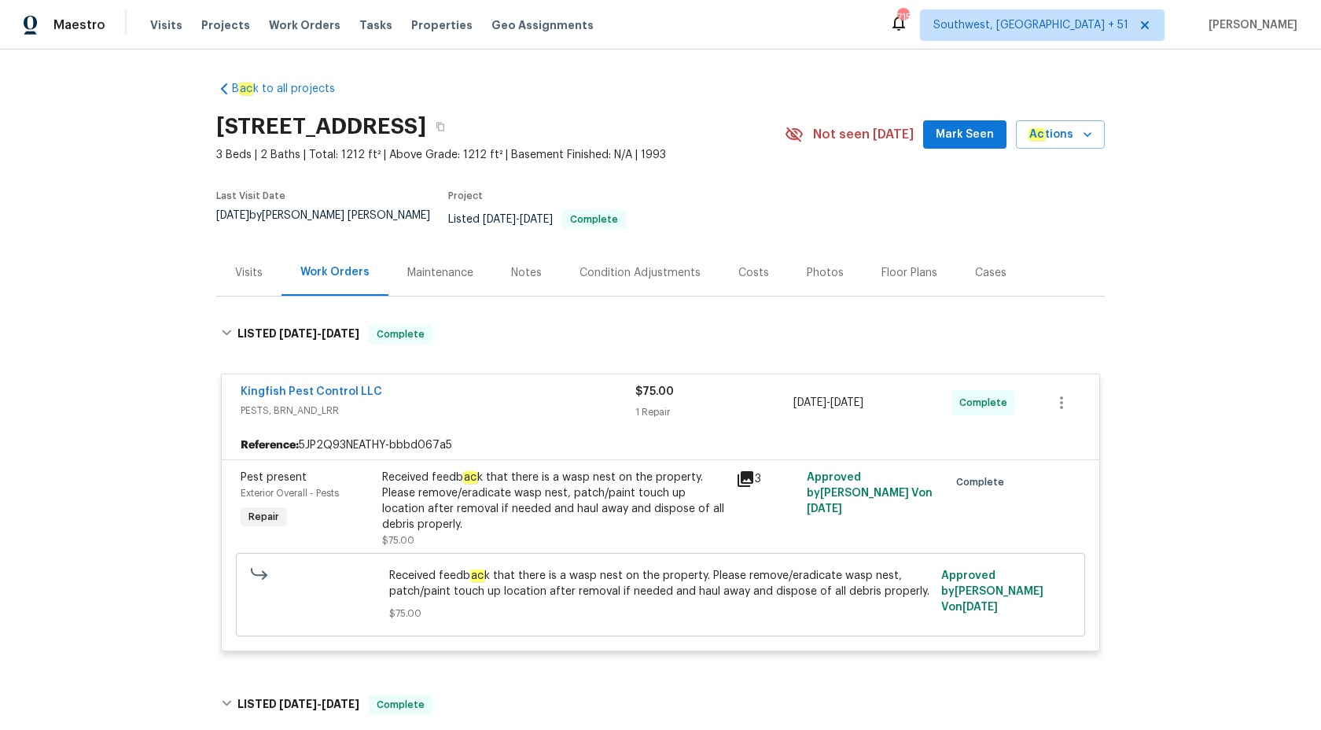
click at [638, 390] on div "$75.00 1 Repair" at bounding box center [714, 403] width 158 height 38
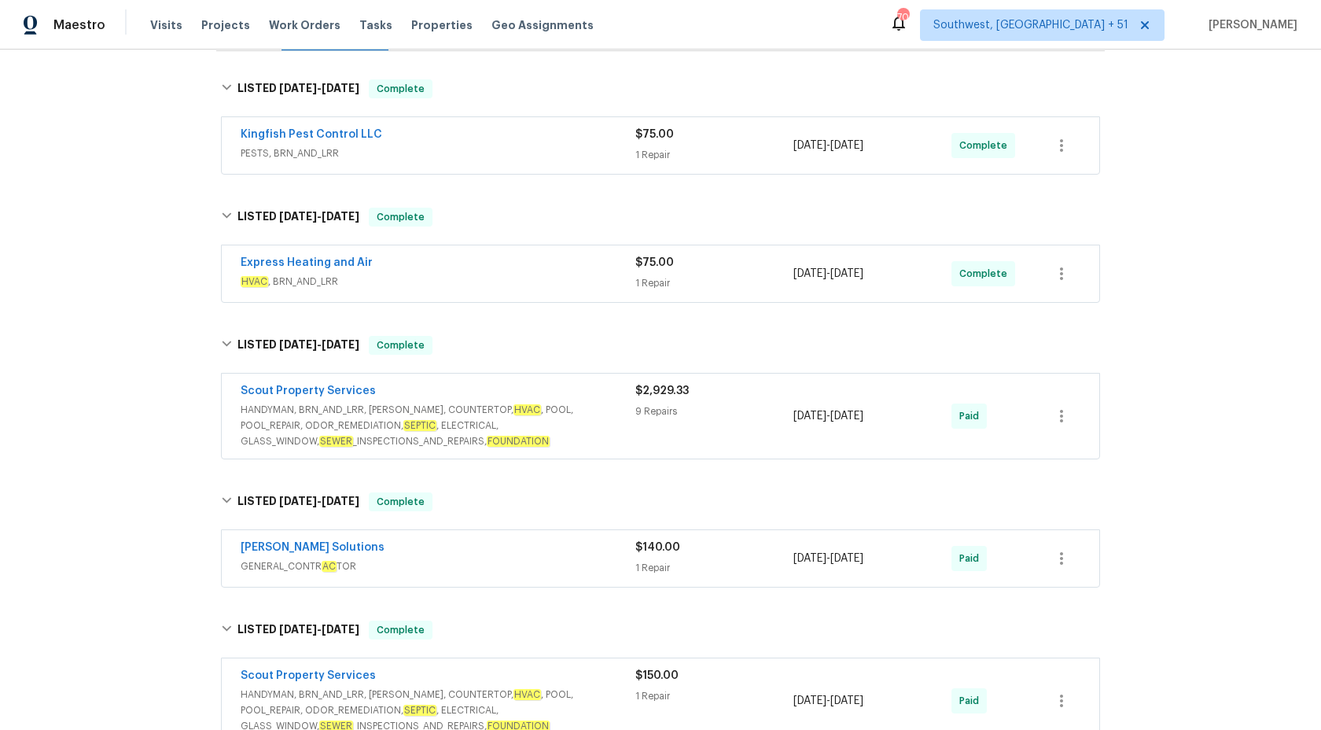
scroll to position [284, 0]
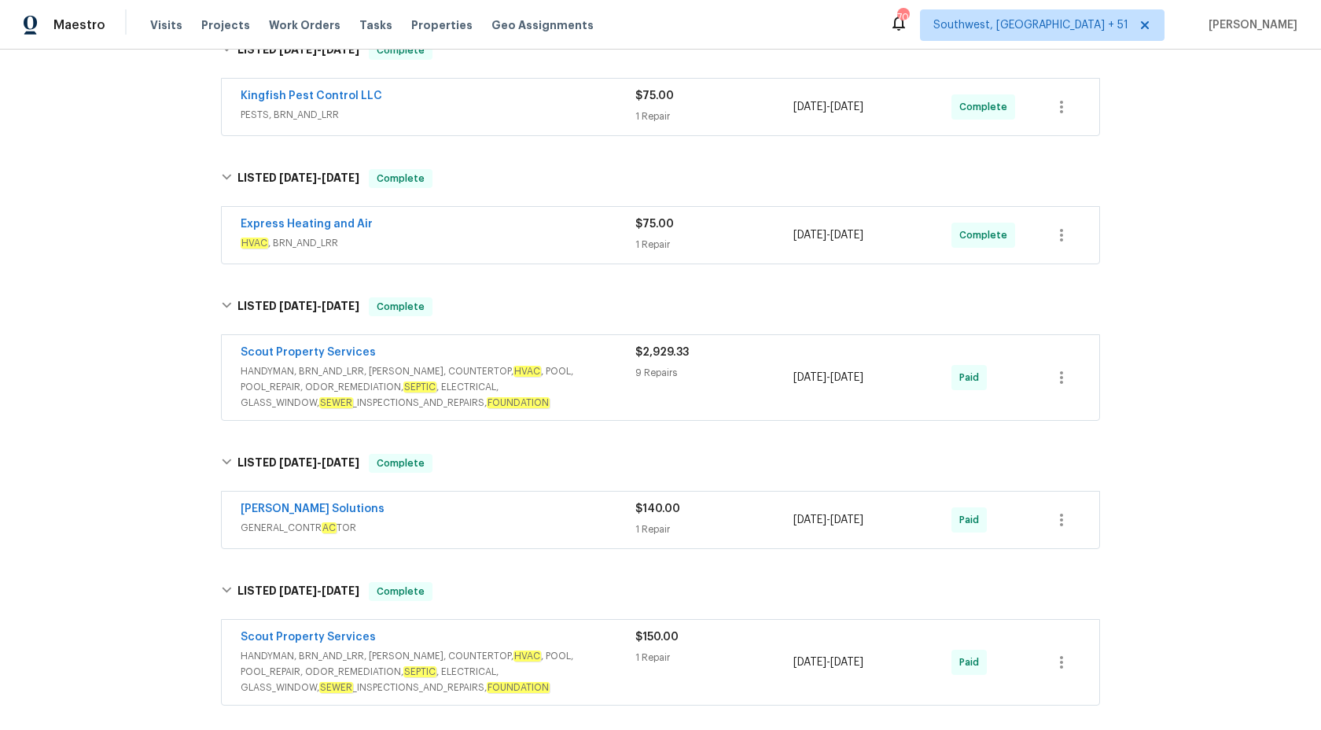
click at [566, 384] on span "HANDYMAN, BRN_AND_LRR, WELLS, COUNTERTOP, HVAC , POOL, POOL_REPAIR, ODOR_REMEDI…" at bounding box center [438, 386] width 395 height 47
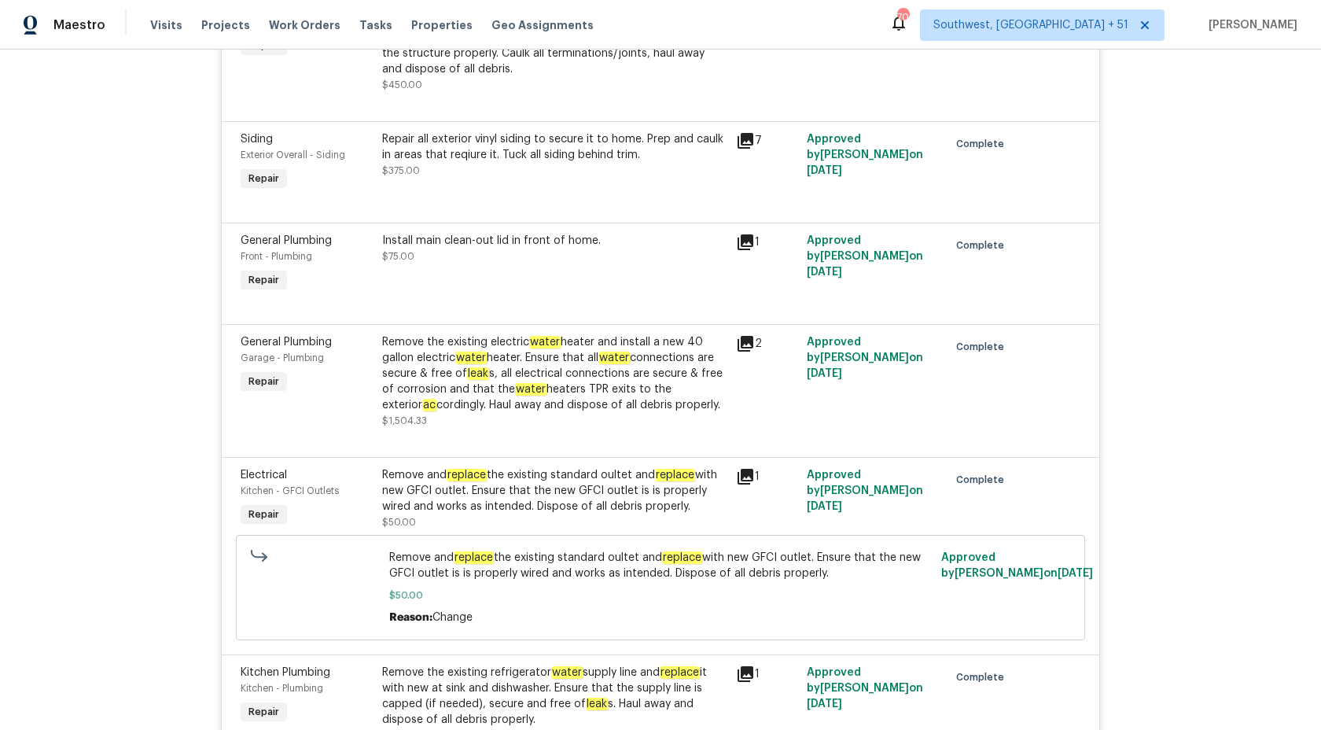
scroll to position [1296, 0]
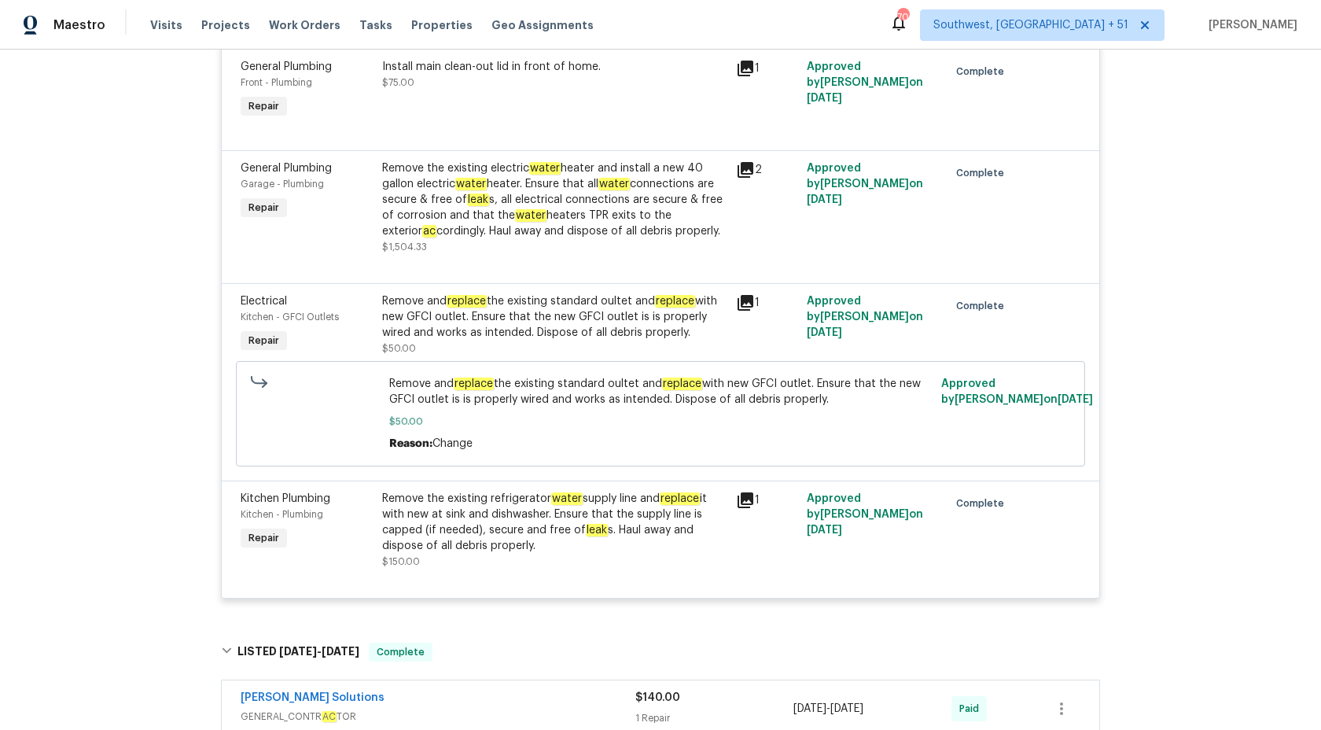
click at [591, 502] on div "Remove the existing refrigerator water supply line and replace it with new at s…" at bounding box center [554, 522] width 344 height 63
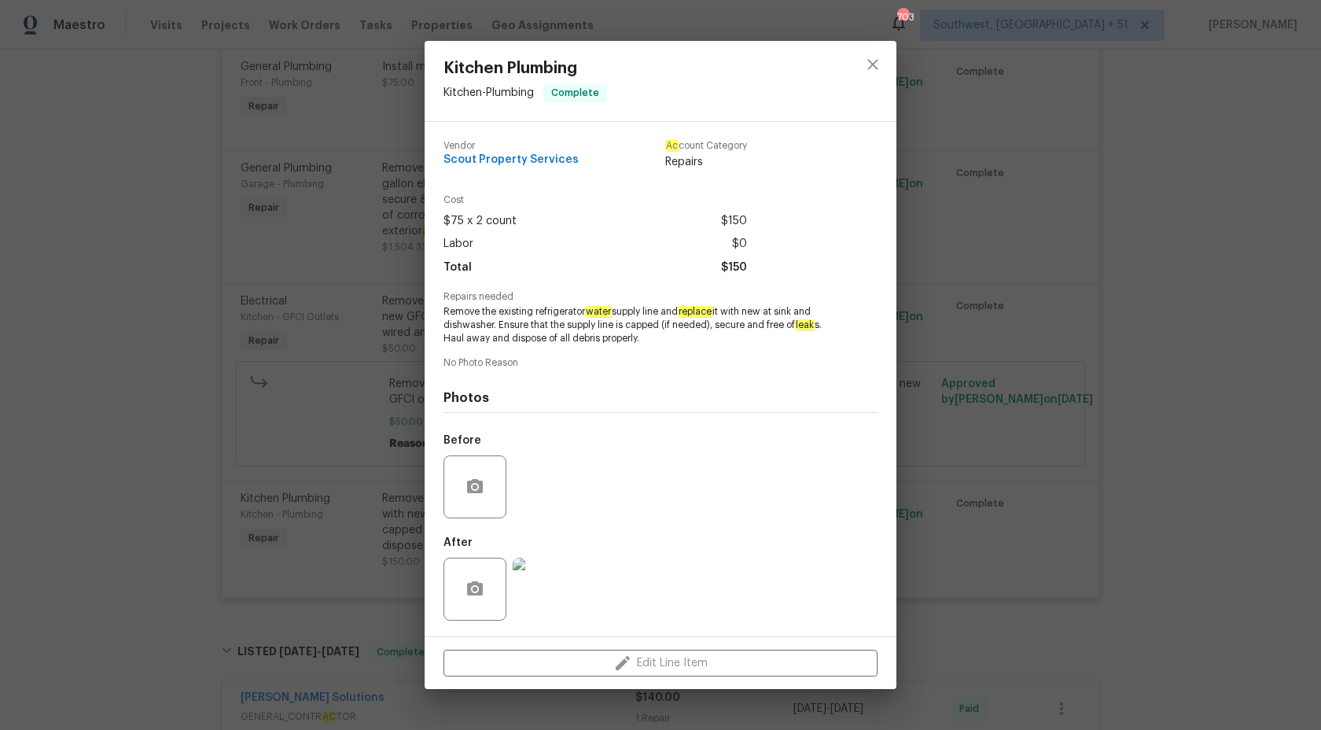
click at [1143, 175] on div "Kitchen Plumbing Kitchen - Plumbing Complete Vendor Scout Property Services Ac …" at bounding box center [660, 365] width 1321 height 730
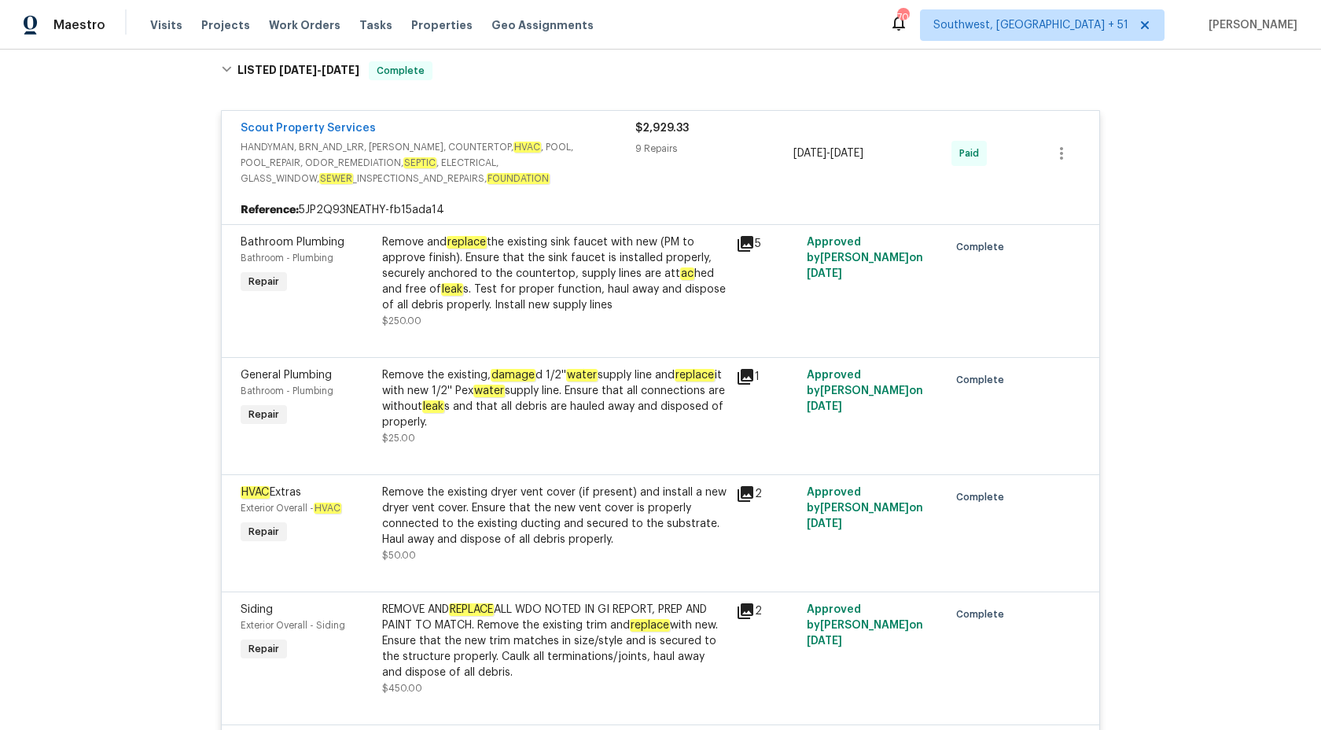
scroll to position [398, 0]
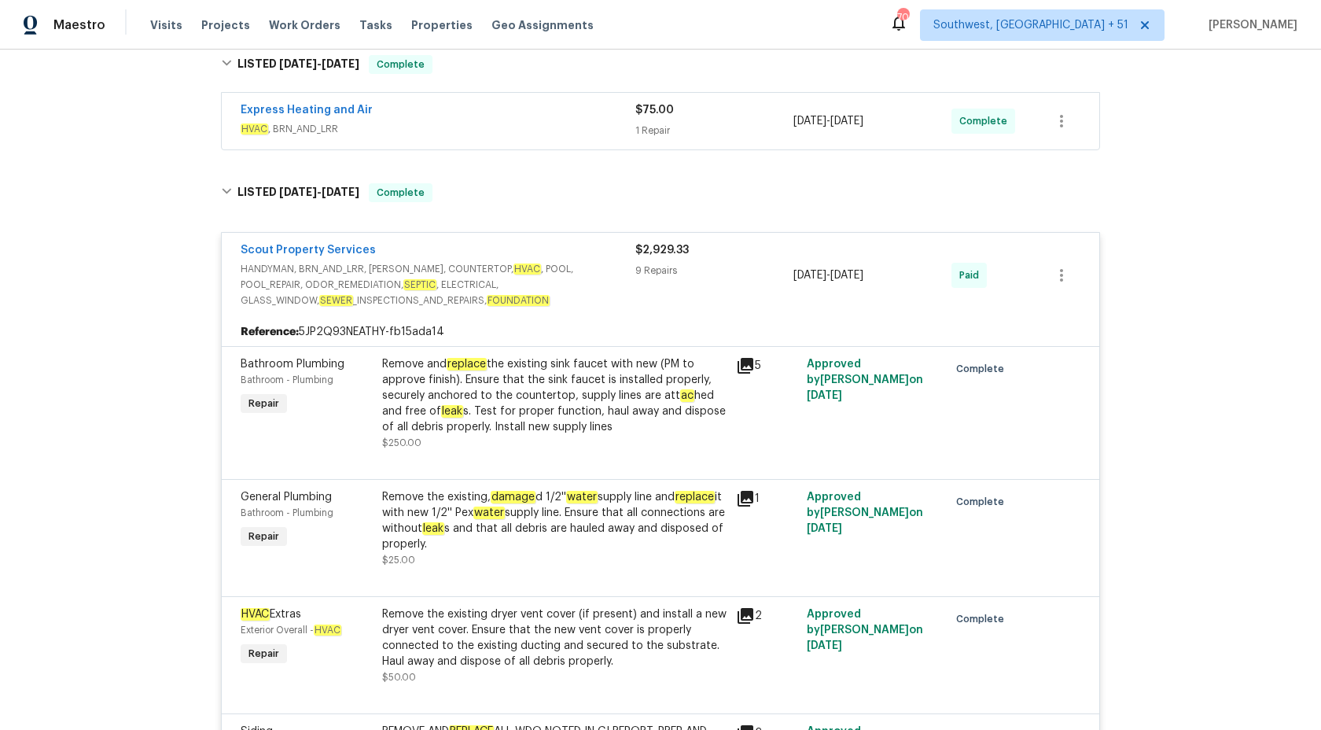
click at [656, 263] on div "9 Repairs" at bounding box center [714, 271] width 158 height 16
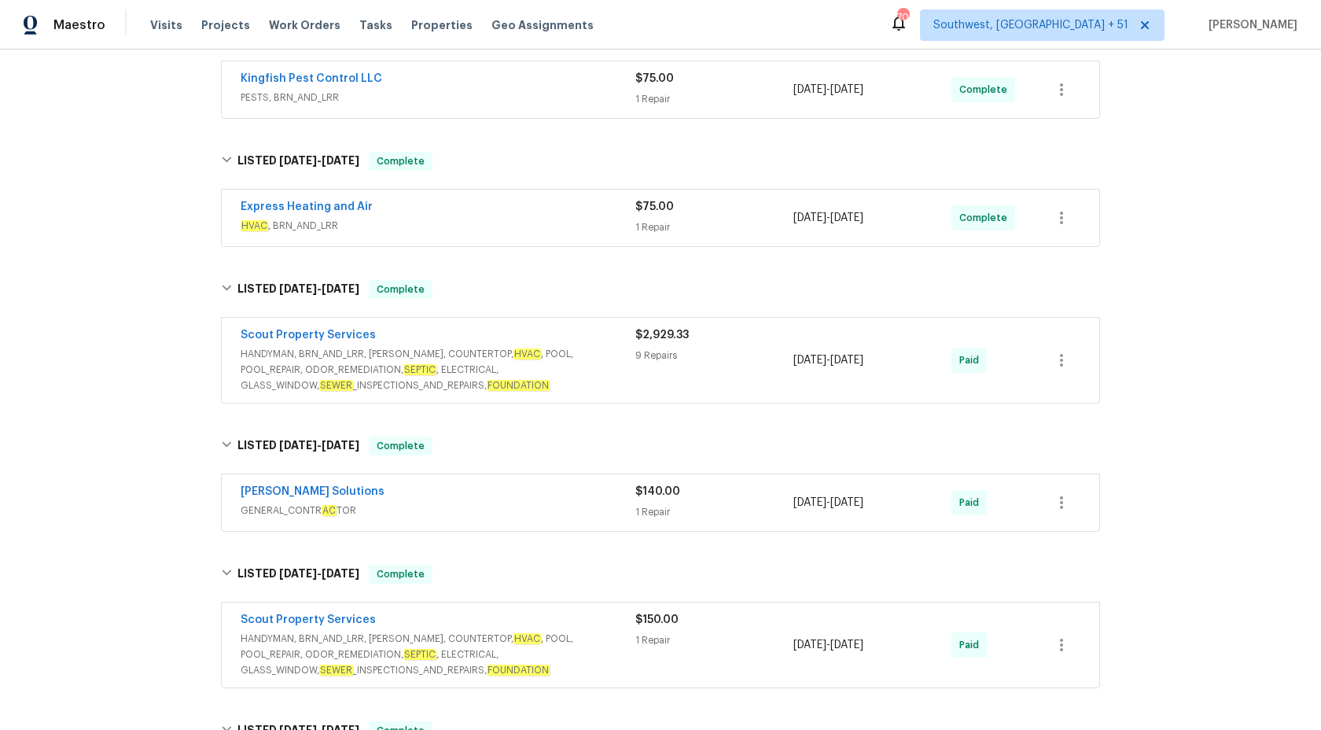
scroll to position [263, 0]
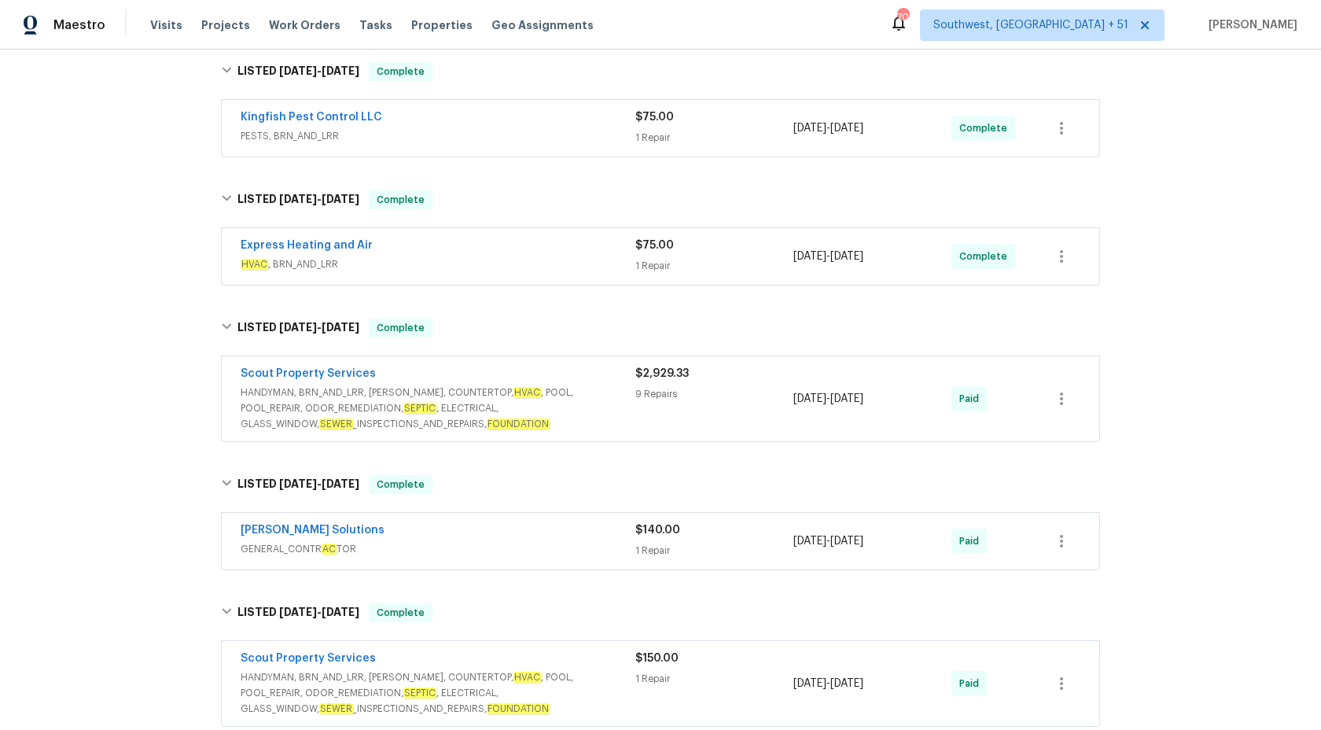
click at [597, 256] on span "HVAC , BRN_AND_LRR" at bounding box center [438, 264] width 395 height 16
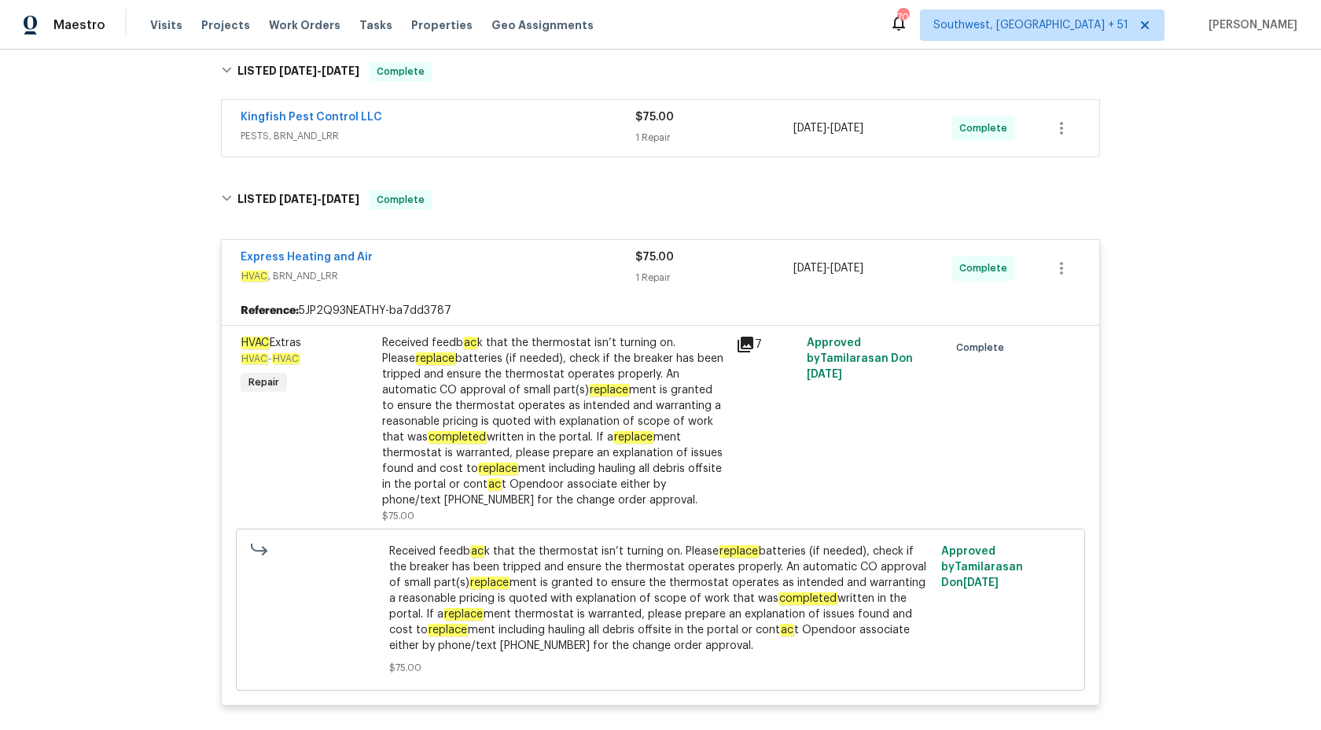
click at [597, 249] on div "Express Heating and Air" at bounding box center [438, 258] width 395 height 19
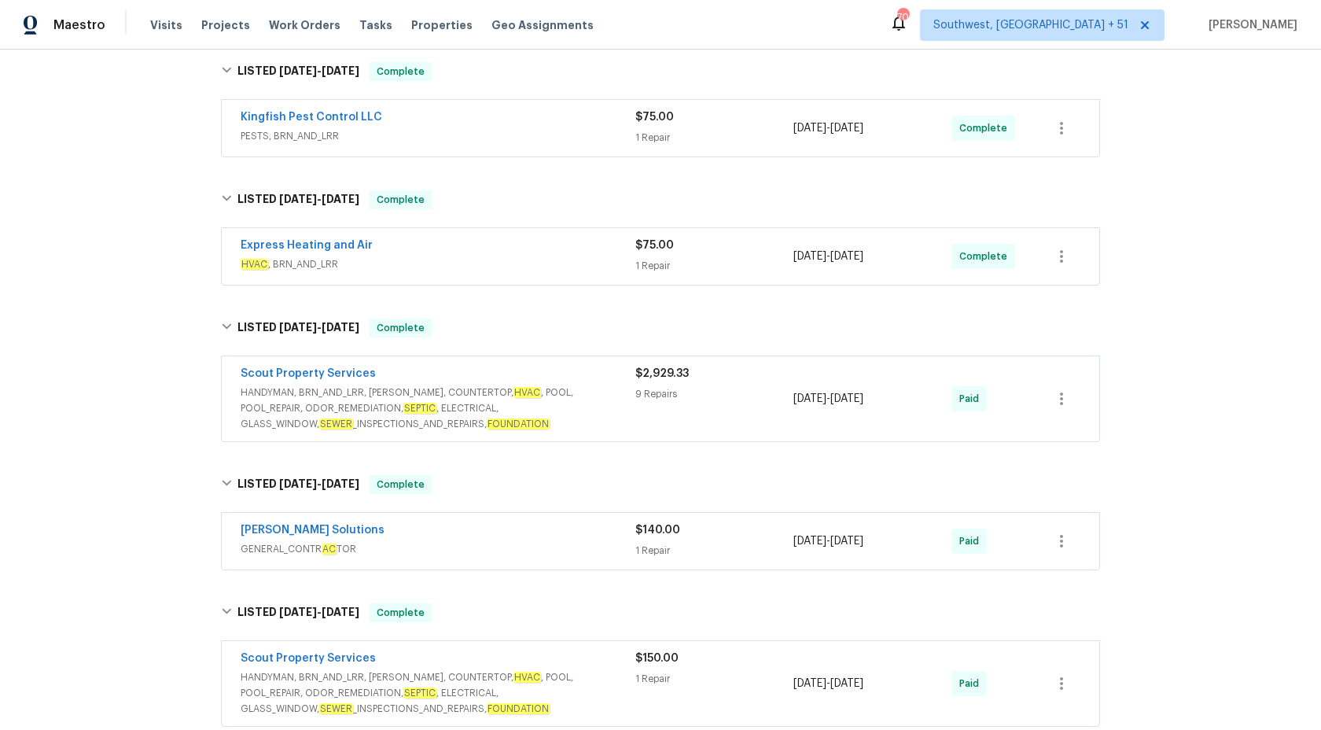
click at [566, 130] on span "PESTS, BRN_AND_LRR" at bounding box center [438, 136] width 395 height 16
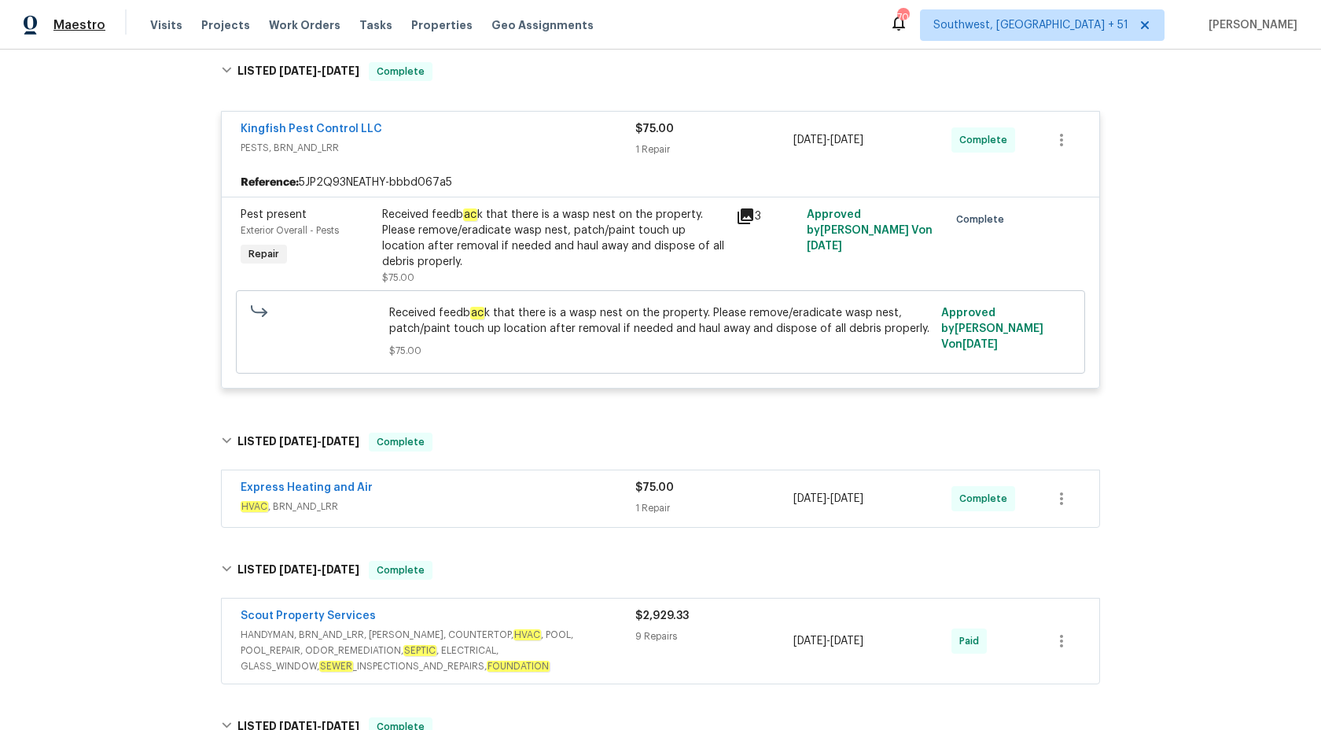
click at [93, 21] on span "Maestro" at bounding box center [79, 25] width 52 height 16
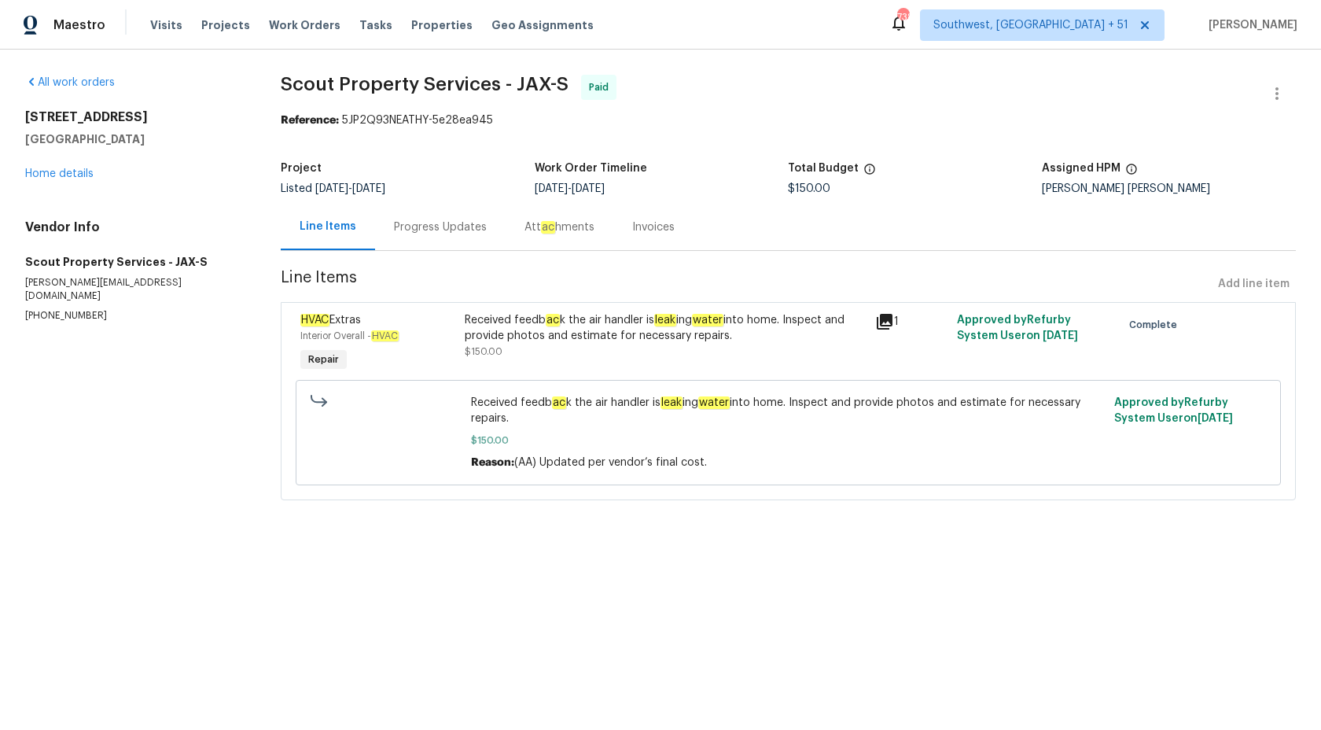
click at [409, 209] on div "Progress Updates" at bounding box center [440, 227] width 130 height 46
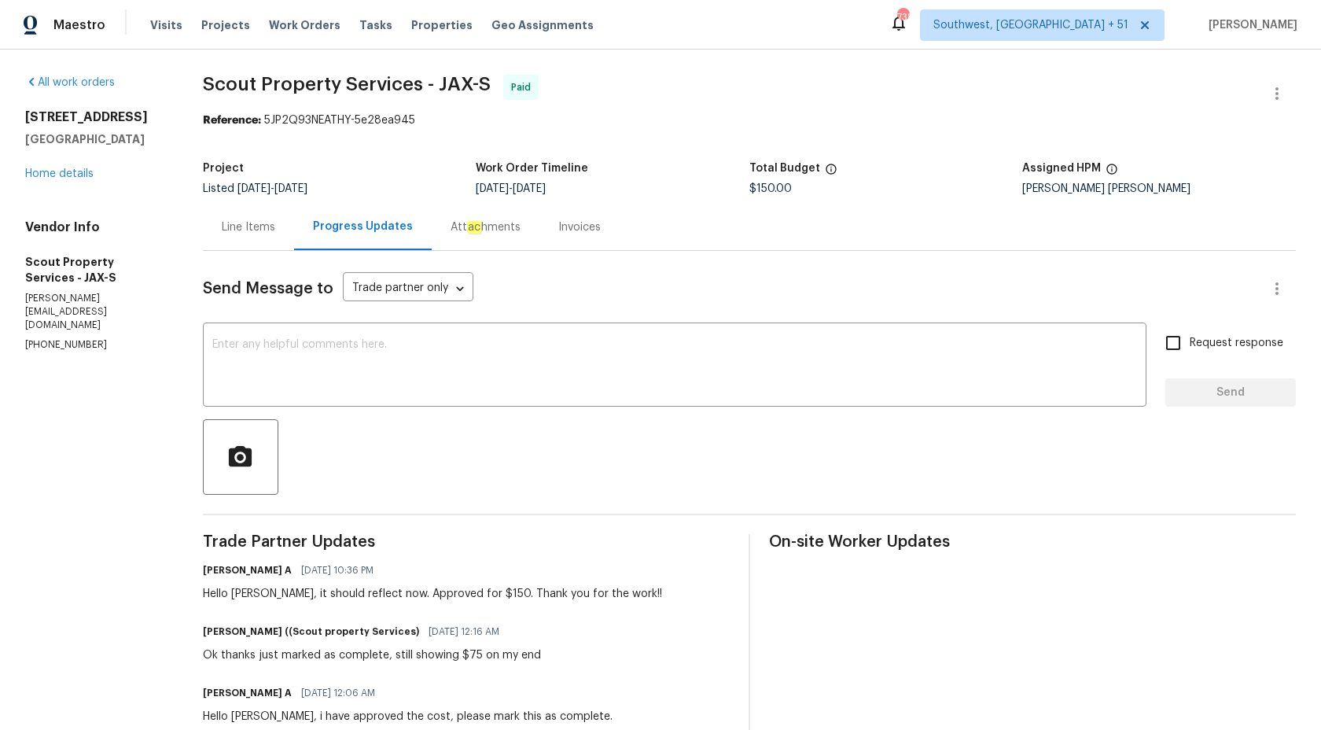
scroll to position [379, 0]
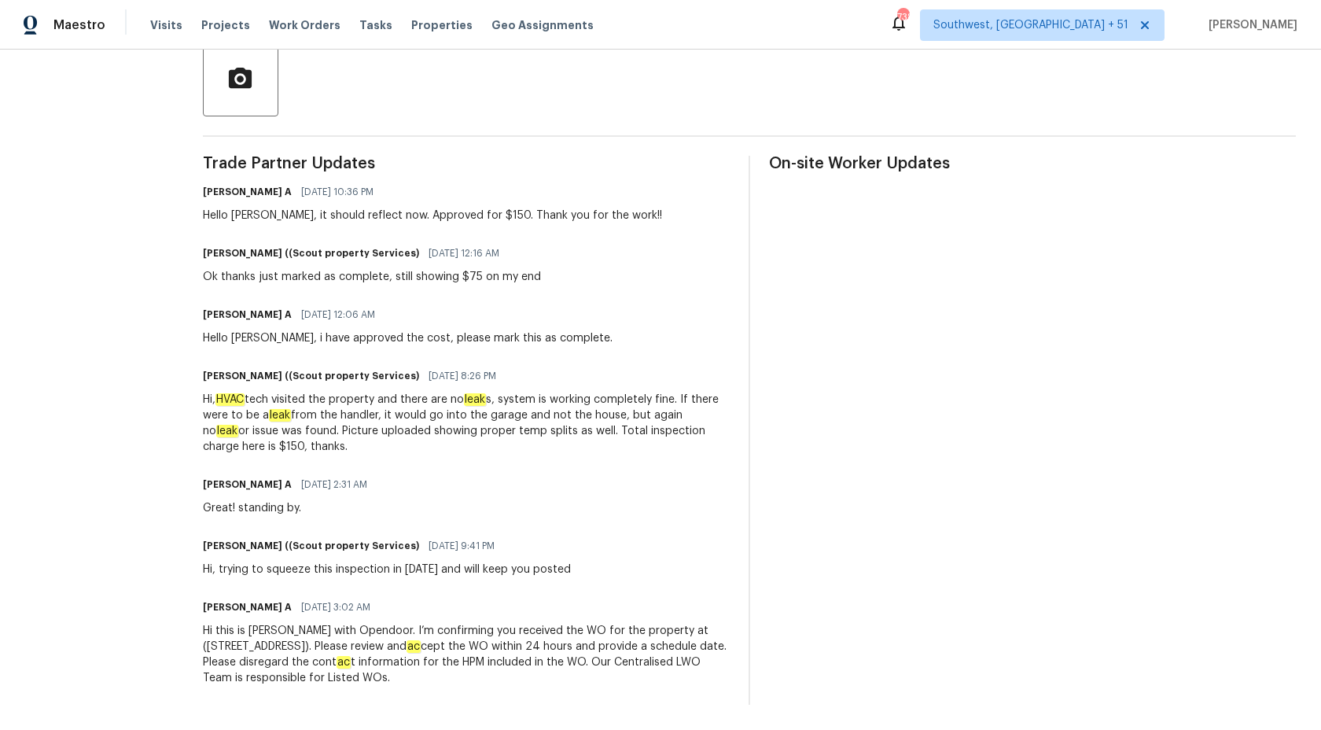
click at [233, 398] on em "HVAC" at bounding box center [229, 399] width 29 height 13
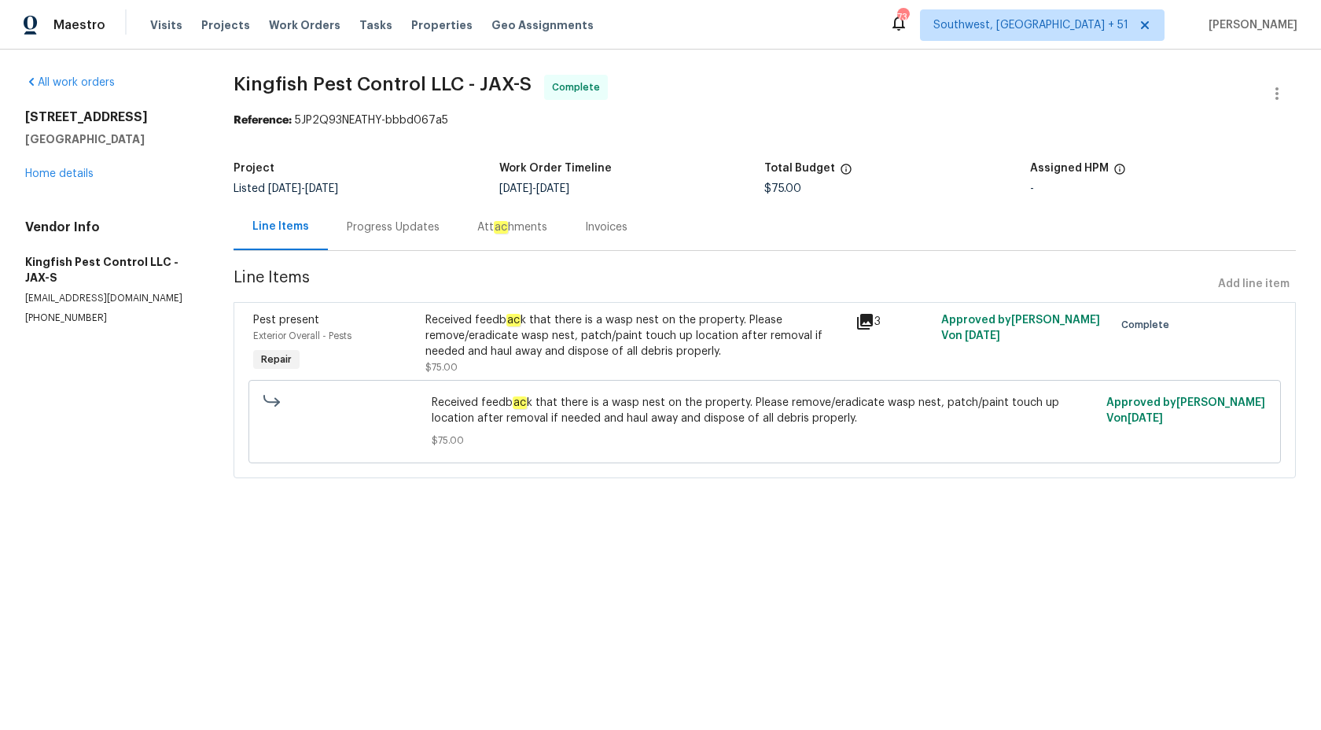
click at [383, 237] on div "Progress Updates" at bounding box center [393, 227] width 130 height 46
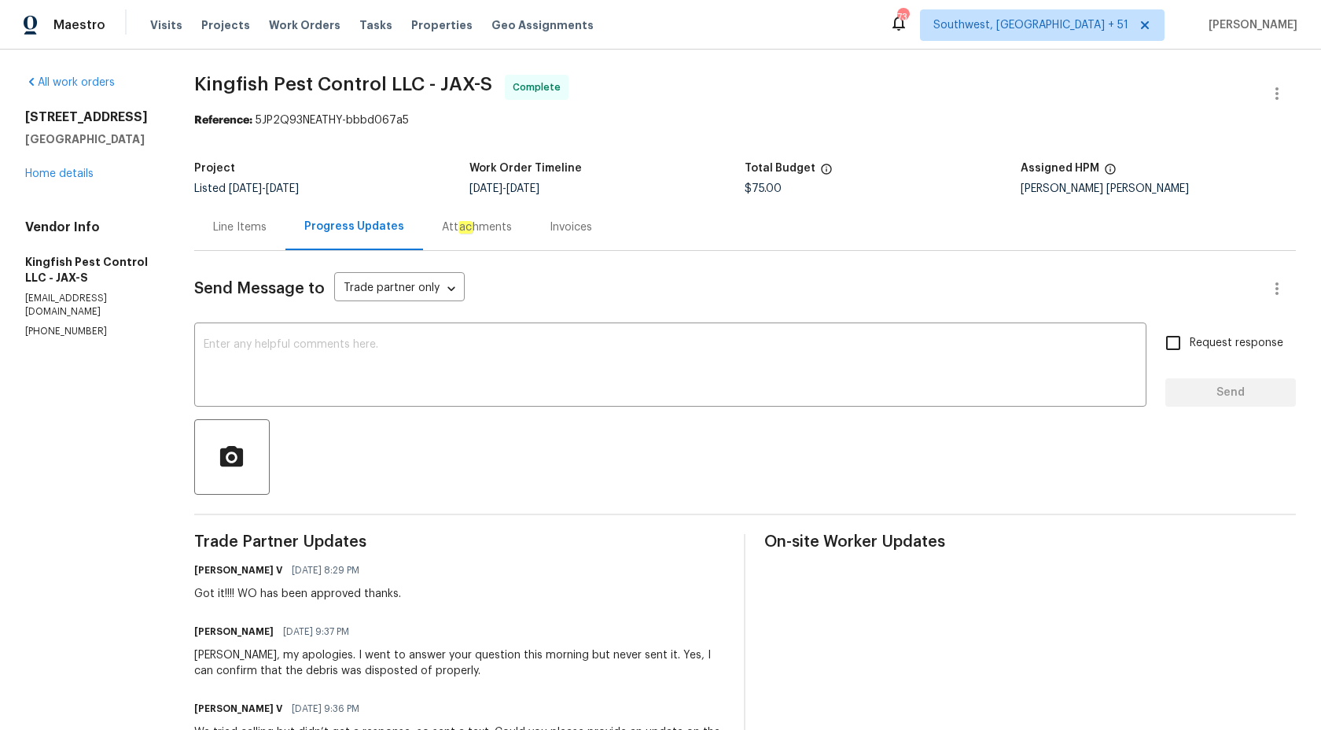
click at [560, 227] on div "Invoices" at bounding box center [571, 227] width 42 height 16
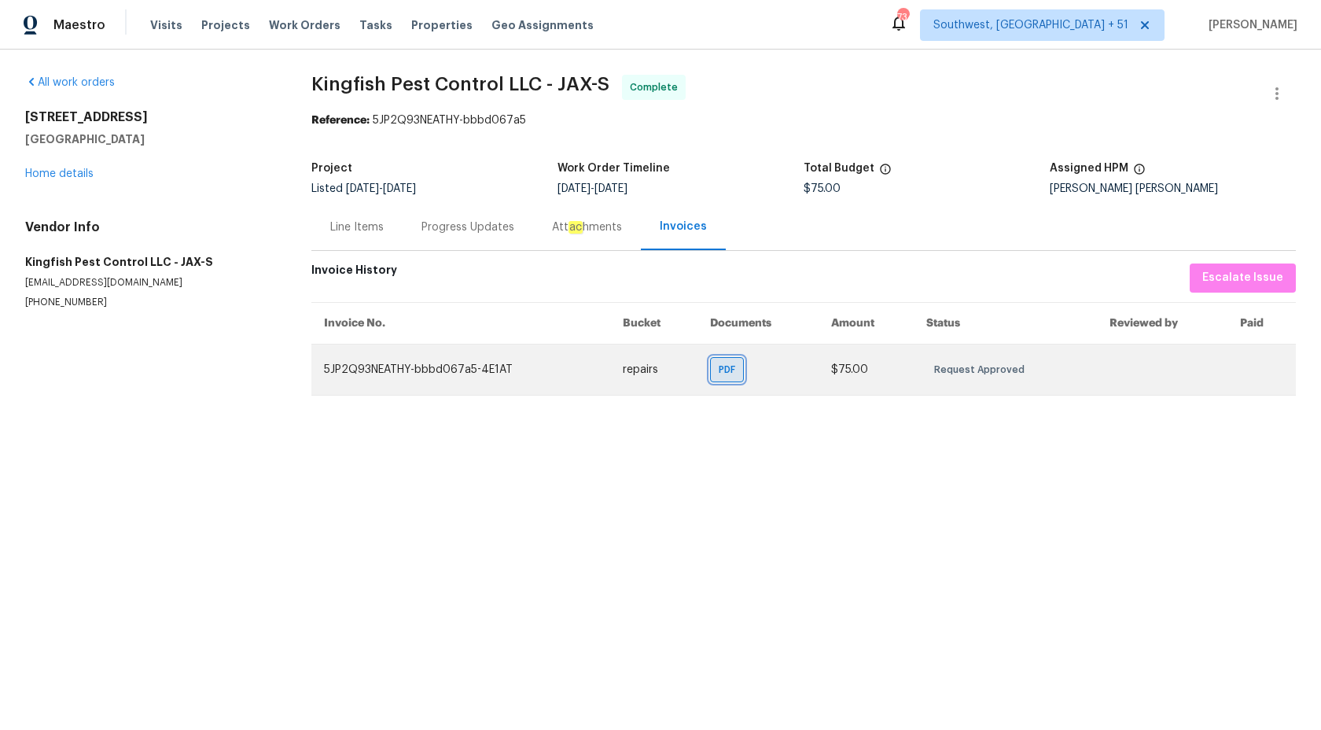
click at [727, 375] on span "PDF" at bounding box center [730, 370] width 23 height 16
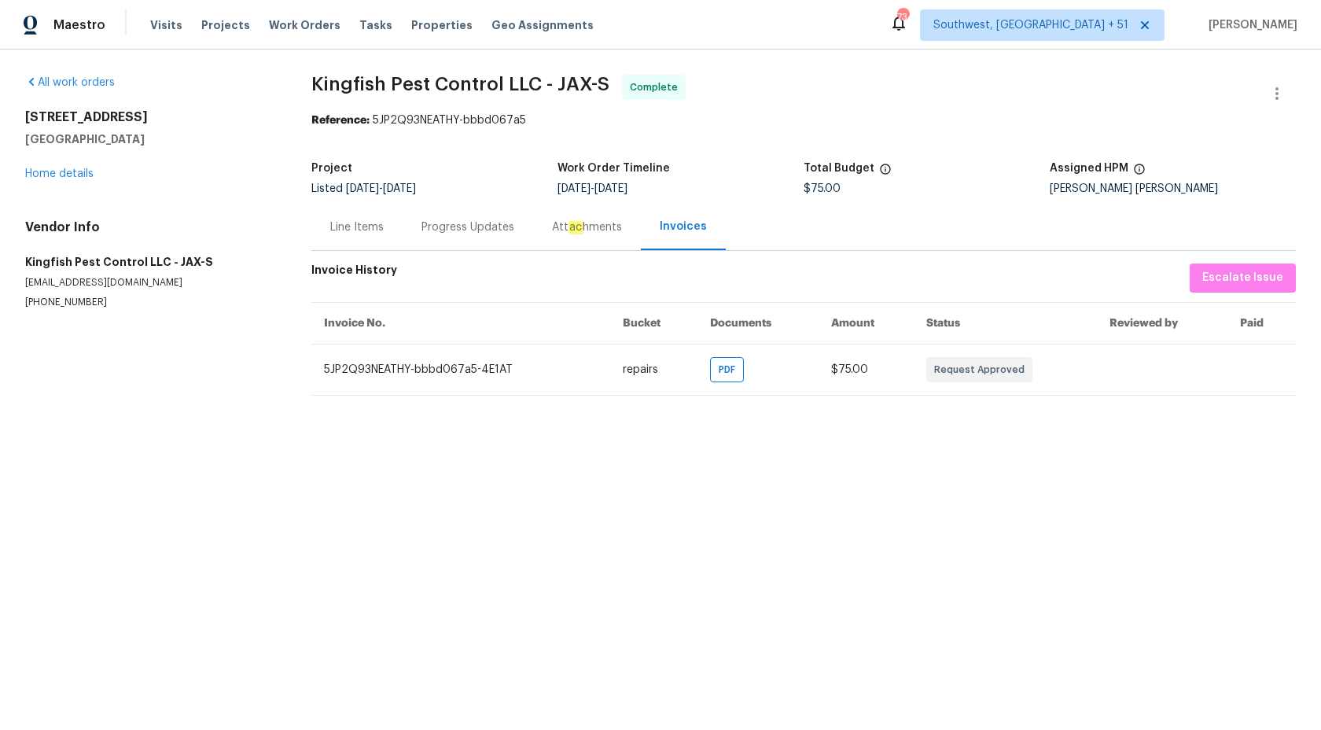
click at [447, 228] on div "Progress Updates" at bounding box center [467, 227] width 93 height 16
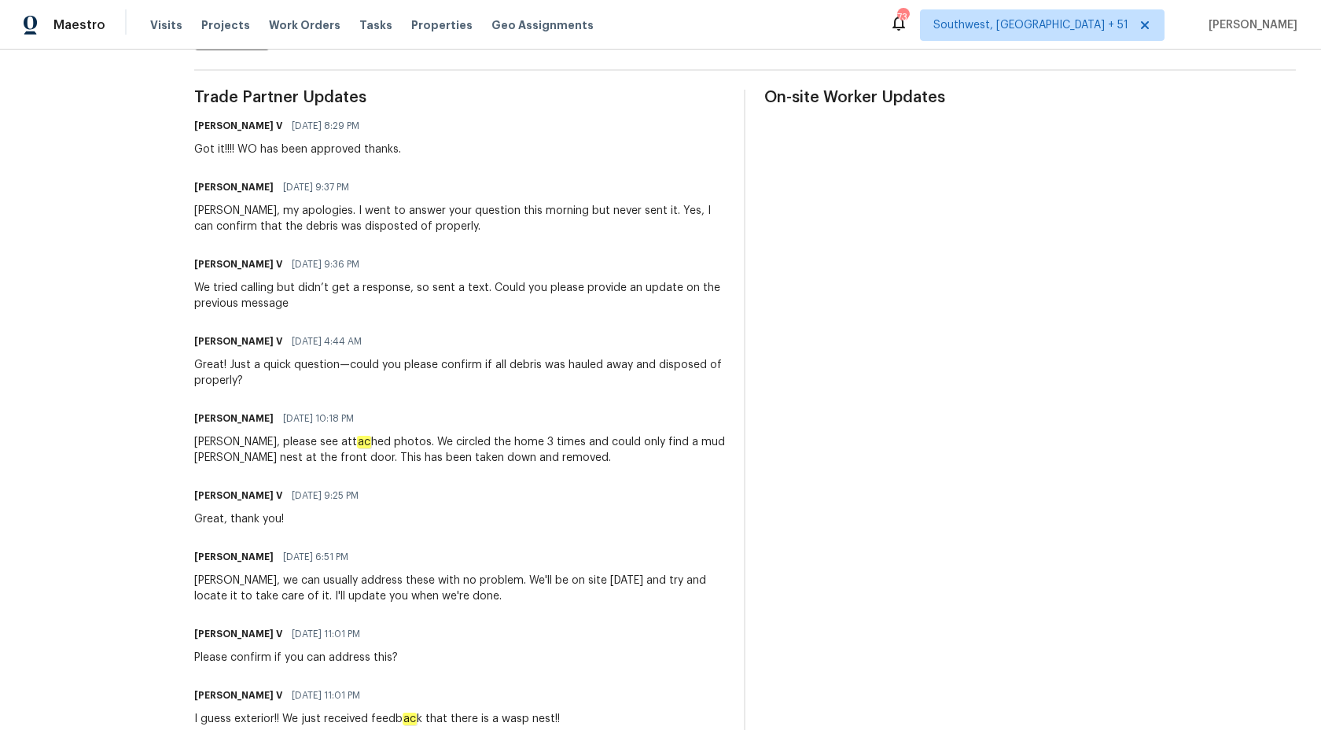
scroll to position [430, 0]
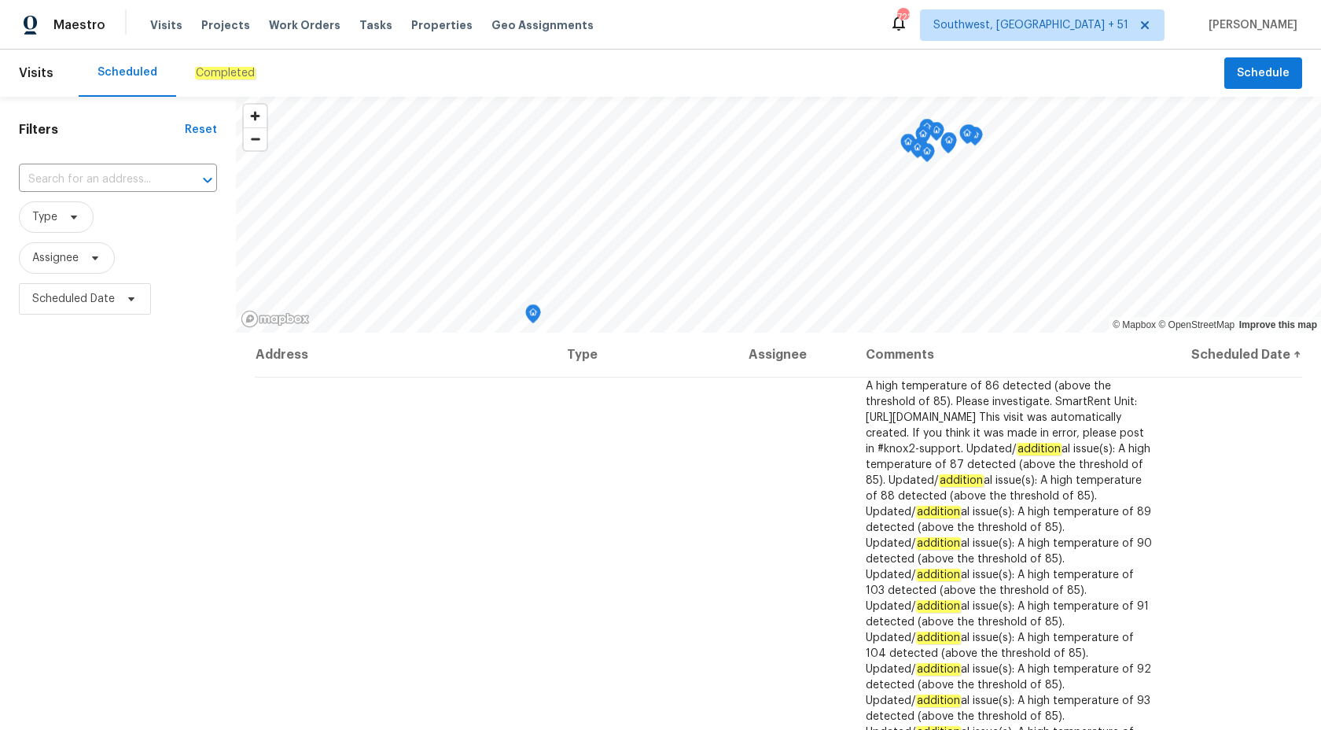
click at [204, 82] on div "Completed" at bounding box center [225, 73] width 98 height 47
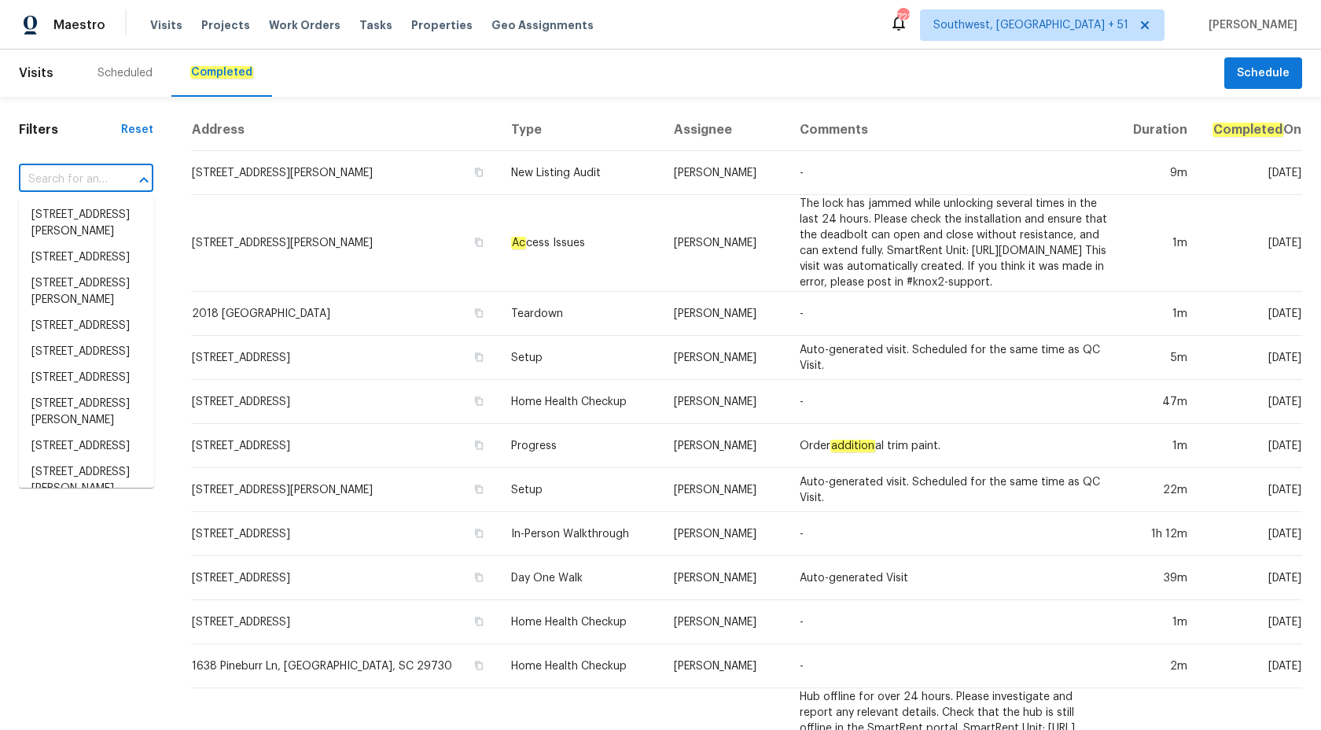
click at [50, 182] on input "text" at bounding box center [64, 179] width 90 height 24
paste input "[STREET_ADDRESS]"
type input "[STREET_ADDRESS]"
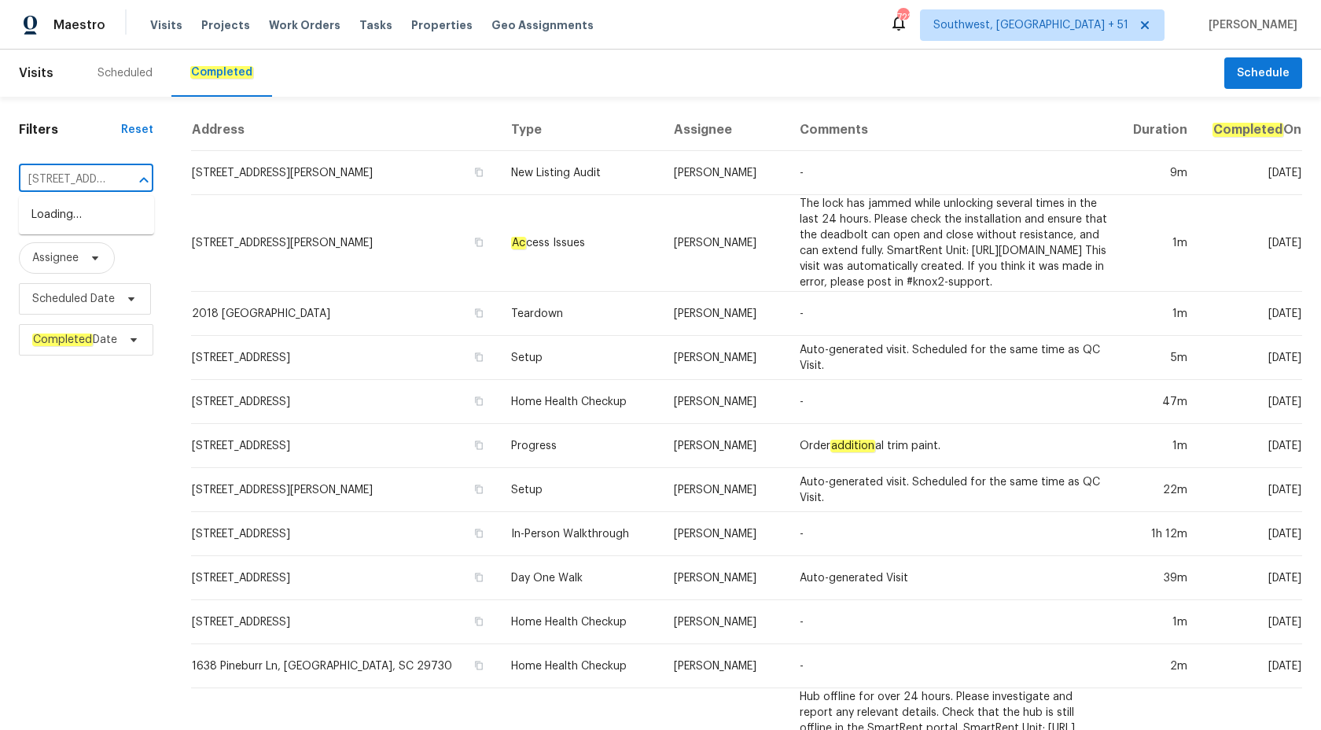
scroll to position [0, 115]
click at [79, 222] on li "1405 Cross Link Rd, Raleigh, NC 27610" at bounding box center [86, 215] width 135 height 26
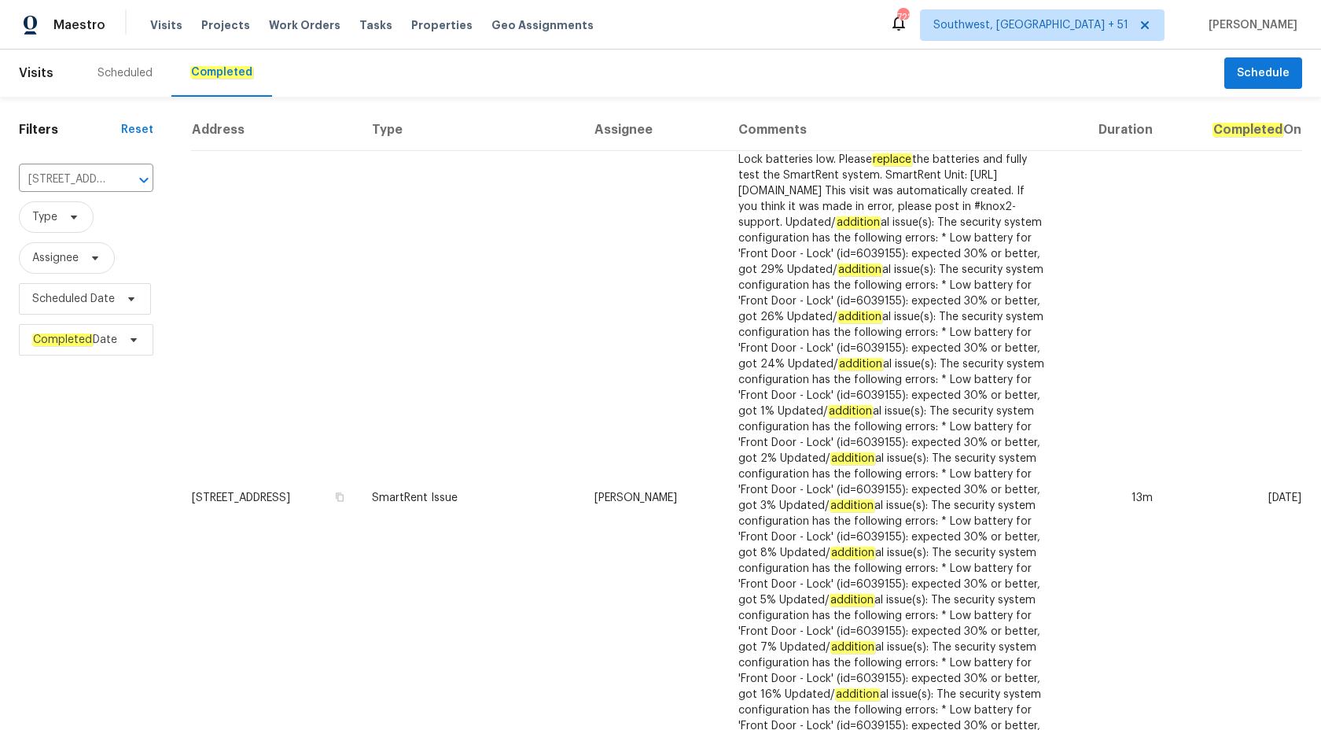
click at [616, 206] on td "Hunter Anderson" at bounding box center [654, 498] width 144 height 694
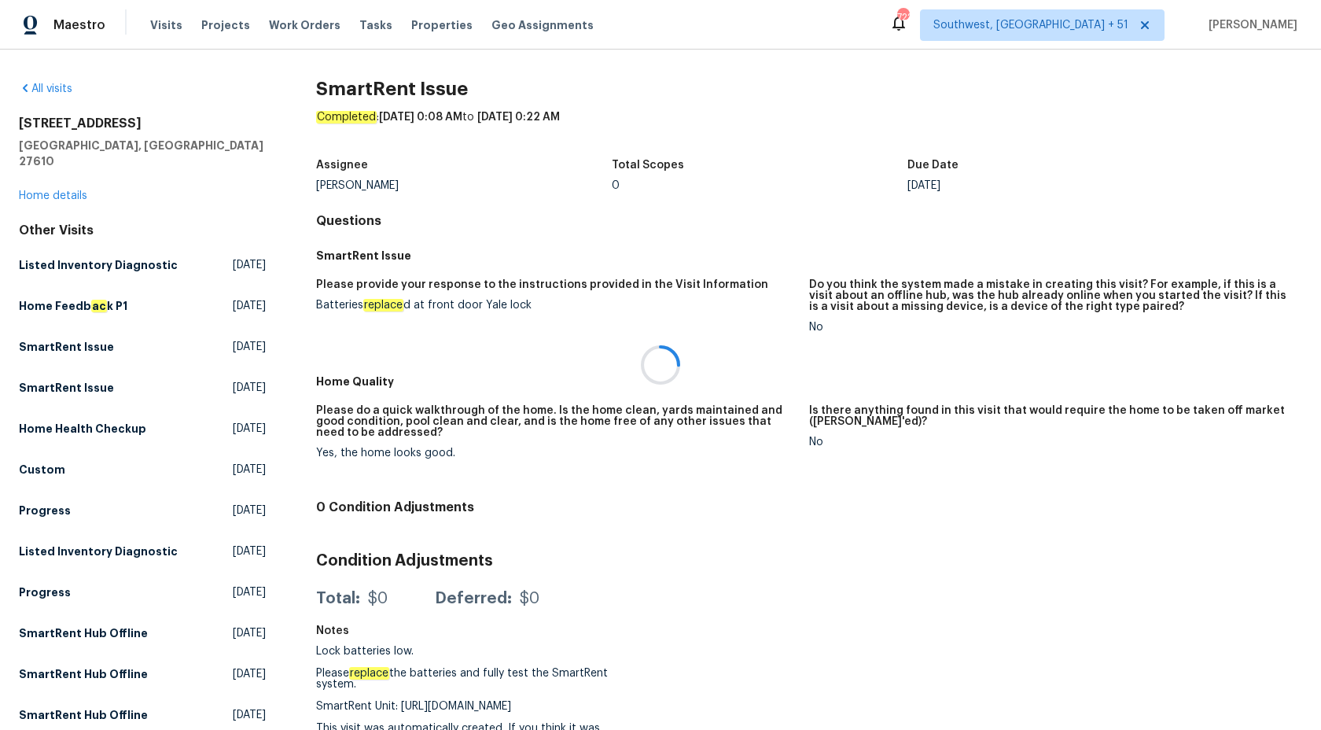
click at [55, 184] on div at bounding box center [660, 365] width 1321 height 730
click at [55, 190] on link "Home details" at bounding box center [53, 195] width 68 height 11
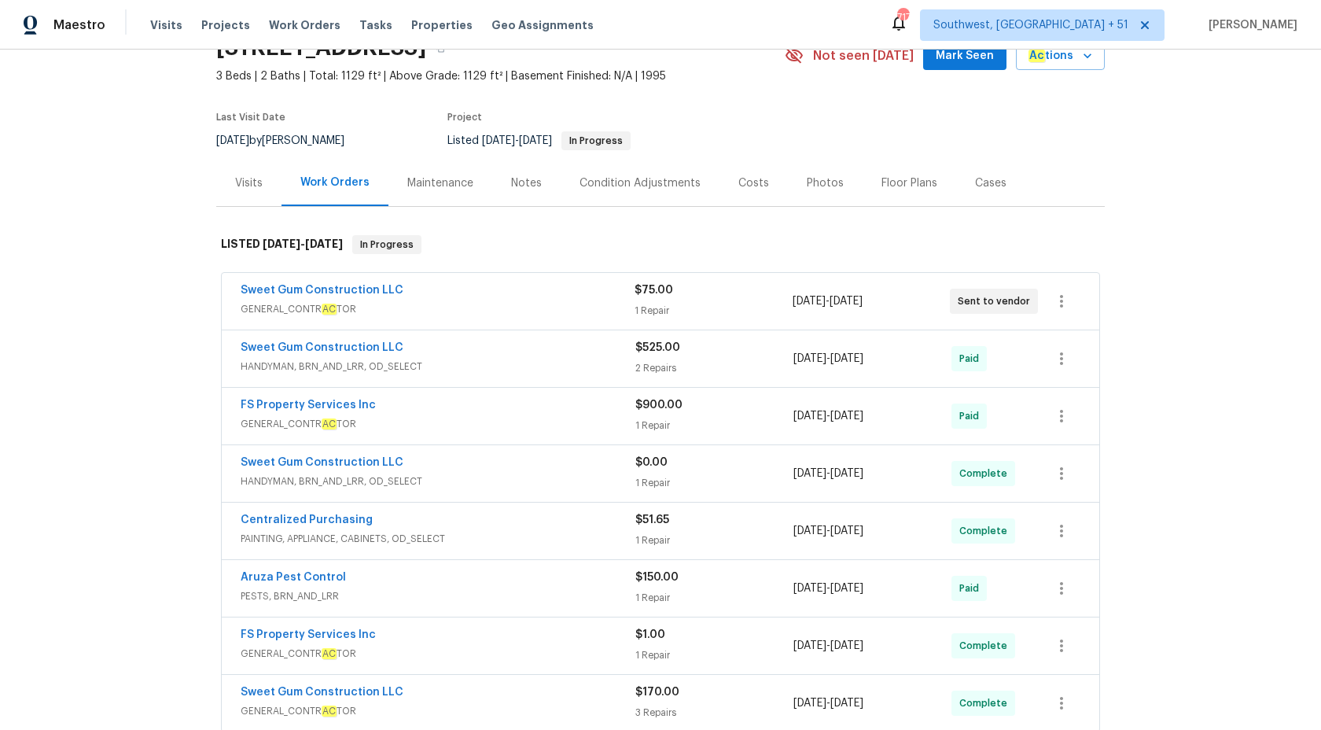
scroll to position [230, 0]
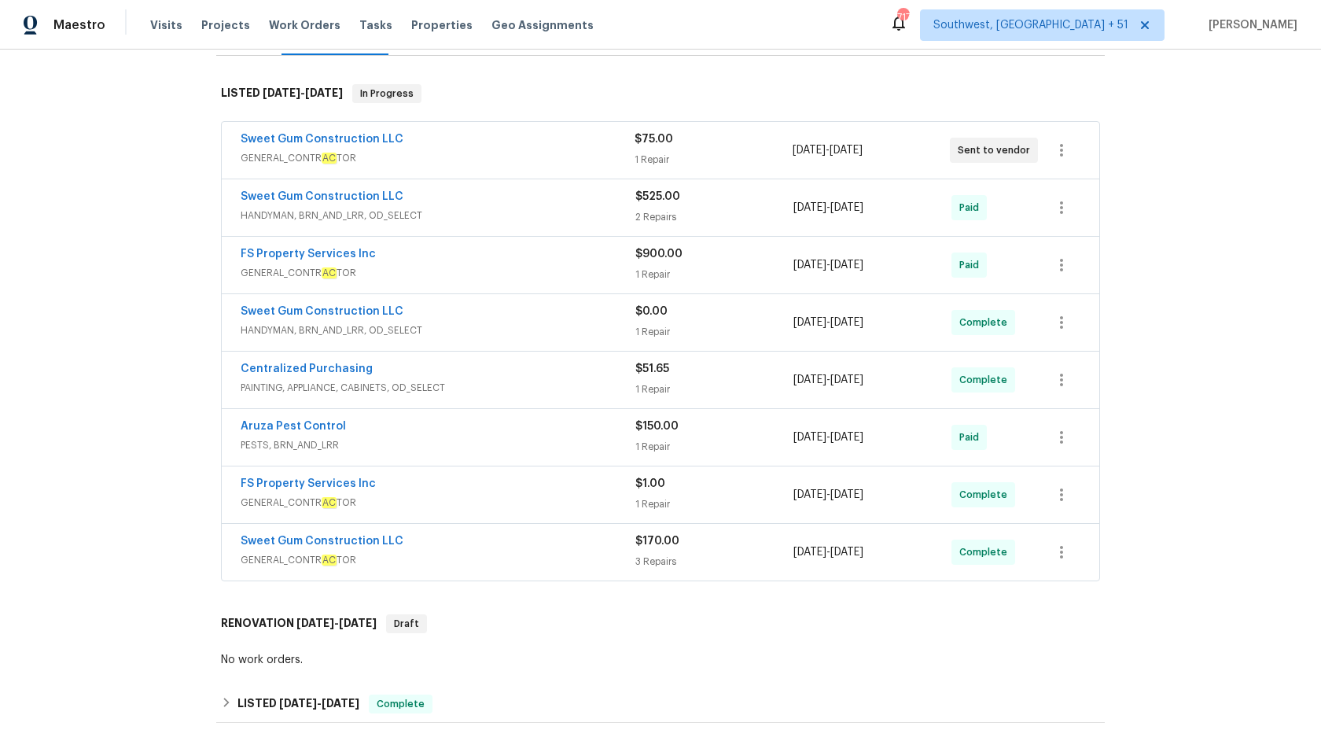
click at [552, 147] on div "Sweet Gum Construction LLC" at bounding box center [438, 140] width 394 height 19
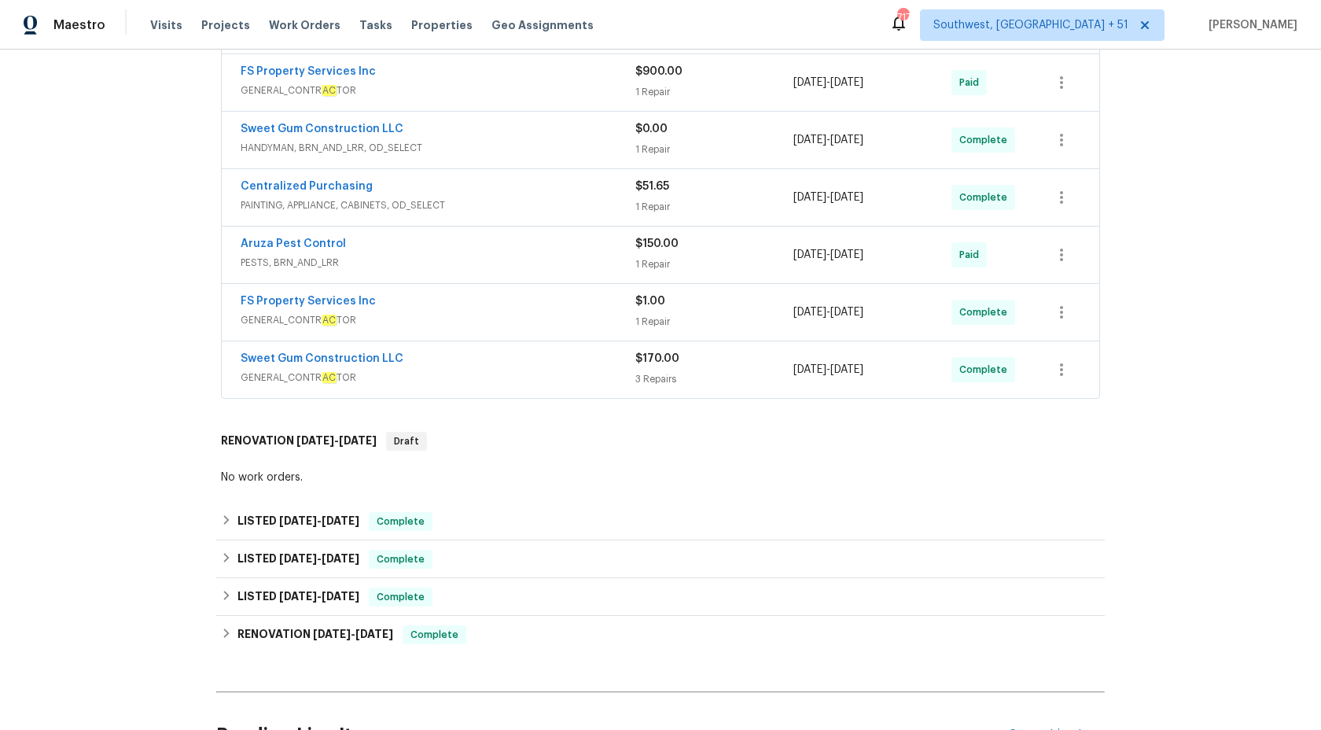
scroll to position [570, 0]
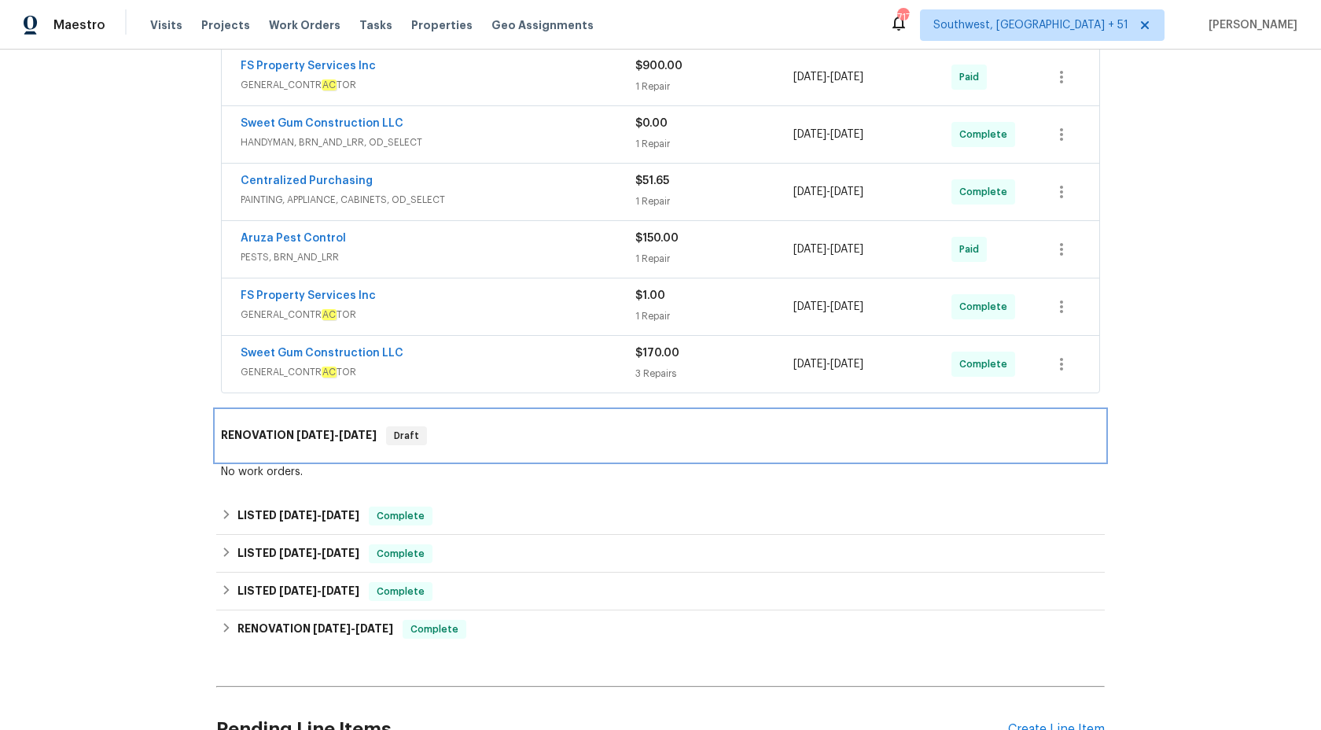
click at [351, 442] on h6 "RENOVATION 8/27/25 - 8/27/25" at bounding box center [299, 435] width 156 height 19
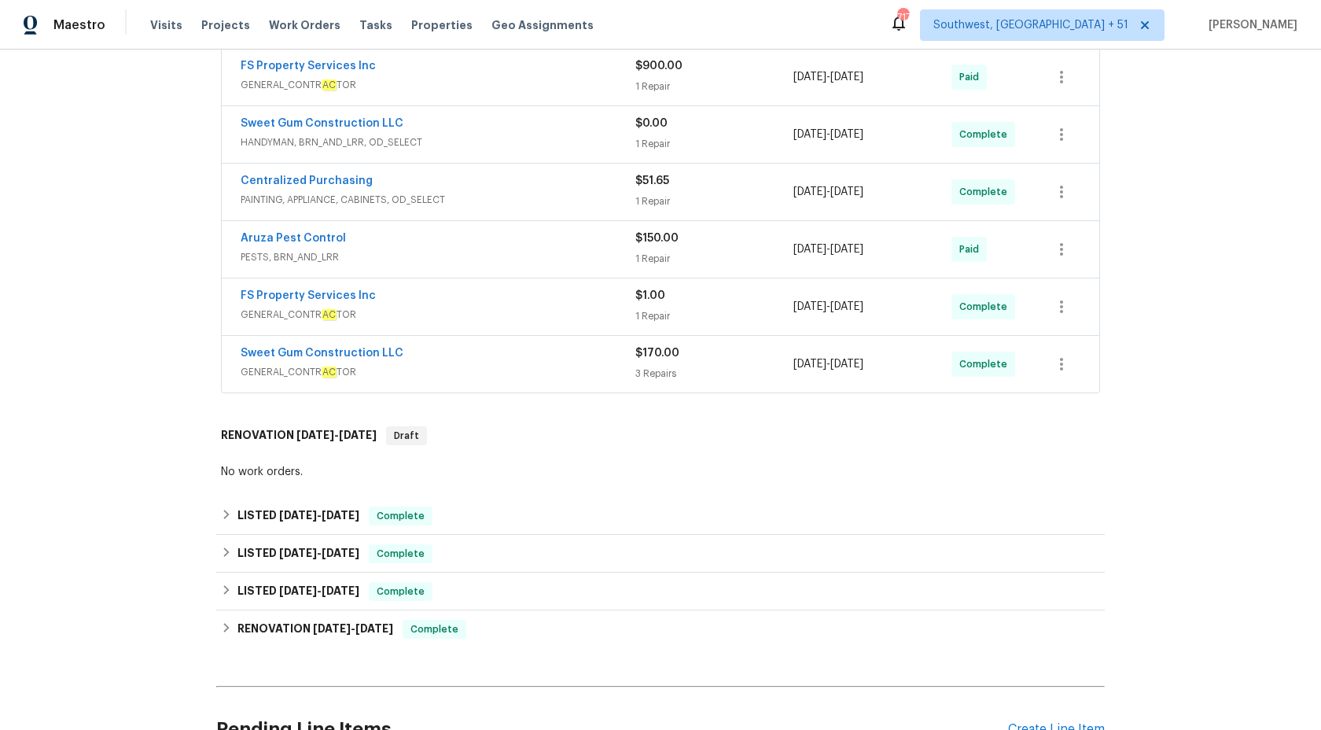
click at [163, 437] on div "B ac k to all projects 1405 Cross Link Rd, Raleigh, NC 27610 3 Beds | 2 Baths |…" at bounding box center [660, 390] width 1321 height 680
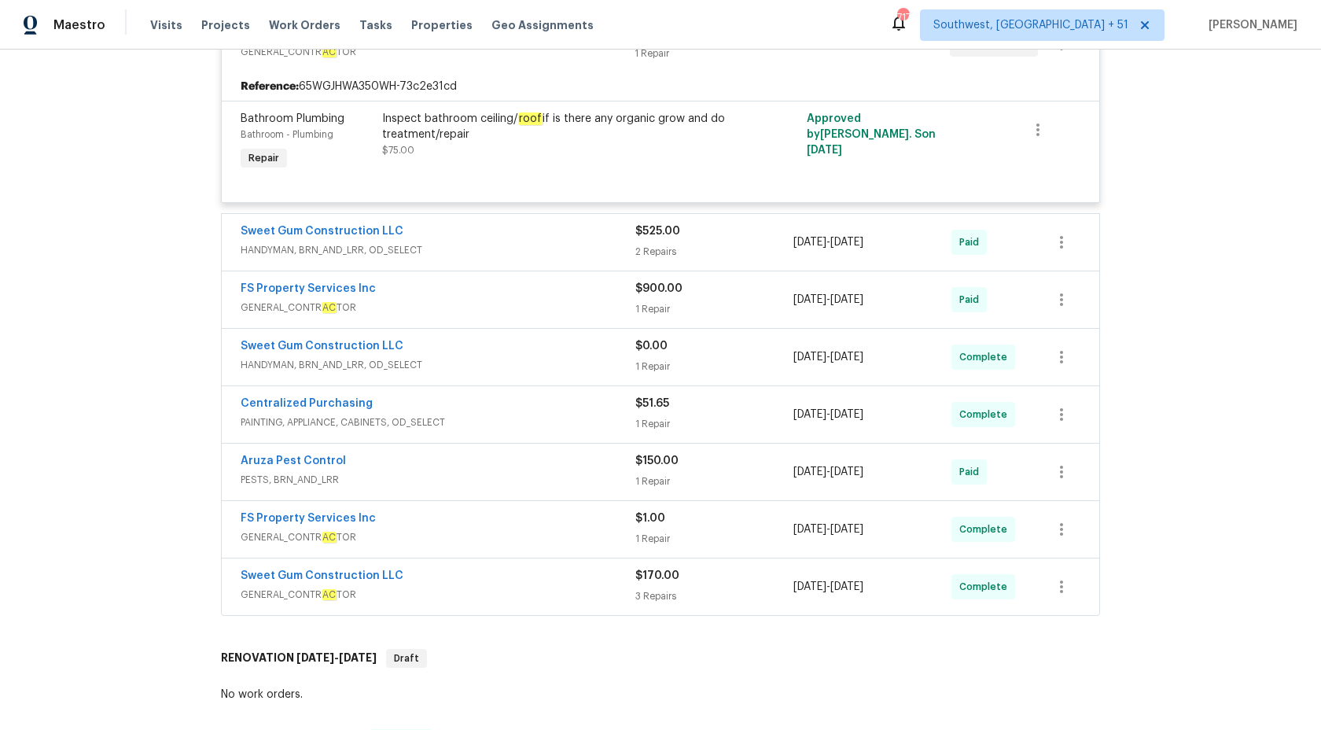
scroll to position [336, 0]
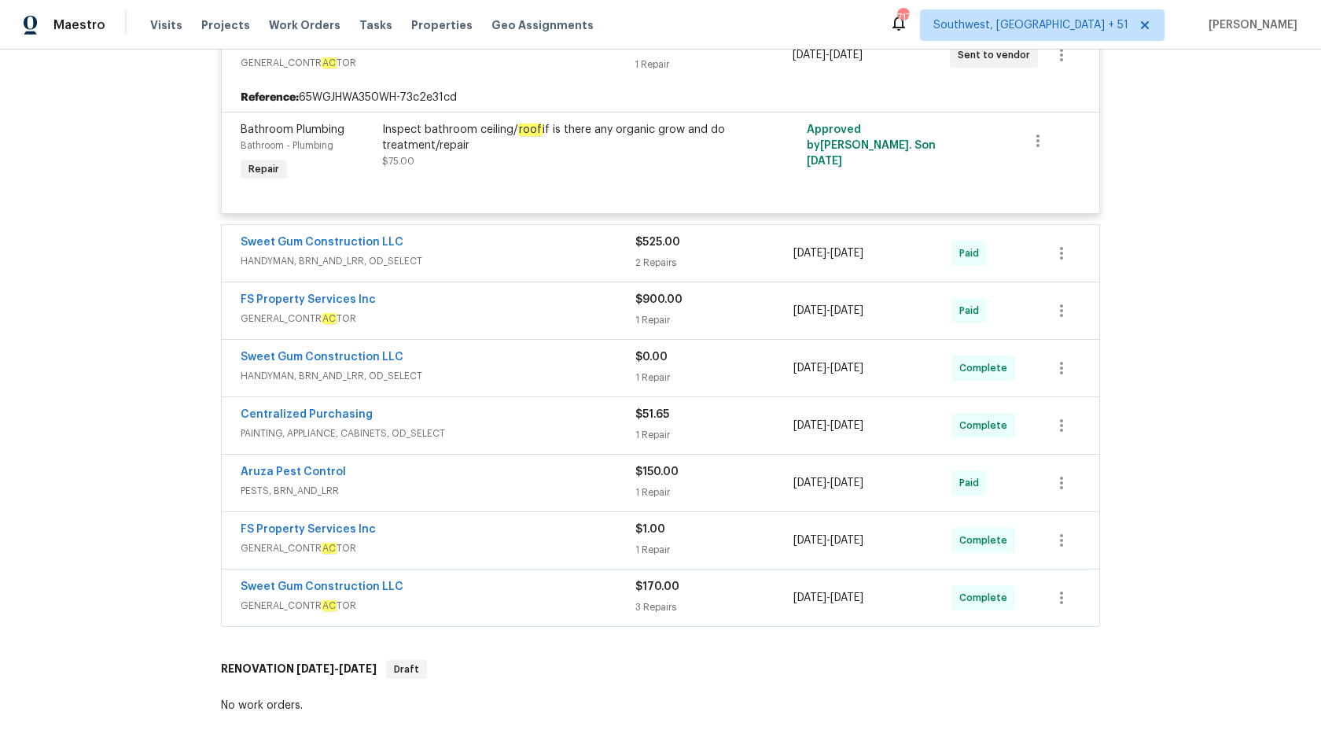
click at [461, 349] on div "Sweet Gum Construction LLC" at bounding box center [438, 358] width 395 height 19
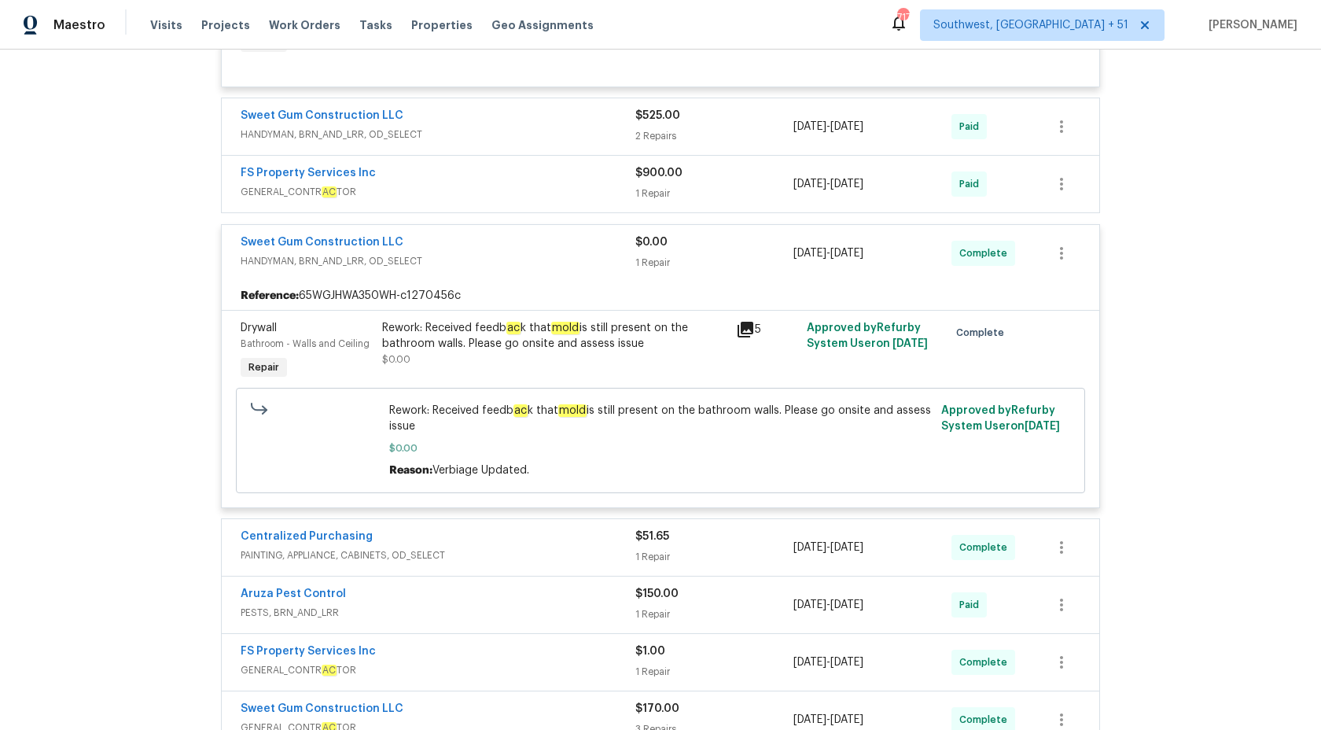
scroll to position [491, 0]
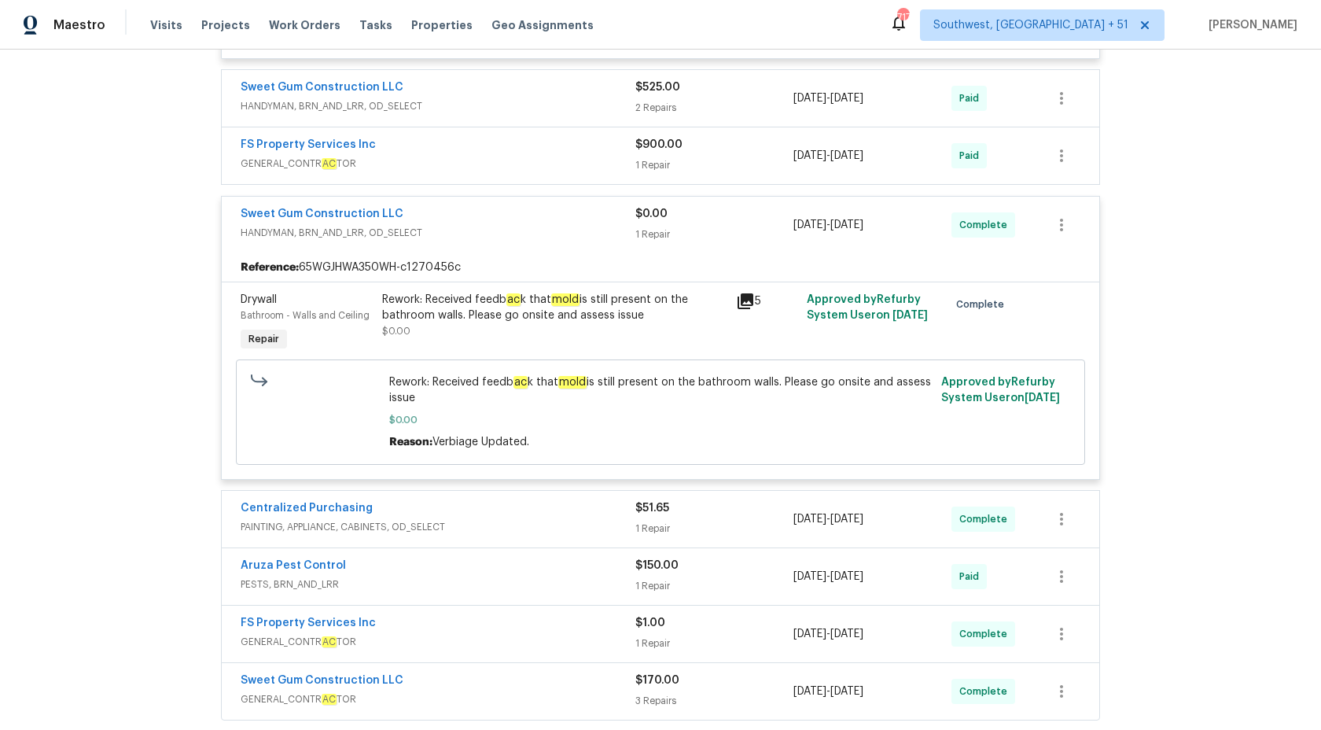
click at [561, 529] on span "PAINTING, APPLIANCE, CABINETS, OD_SELECT" at bounding box center [438, 527] width 395 height 16
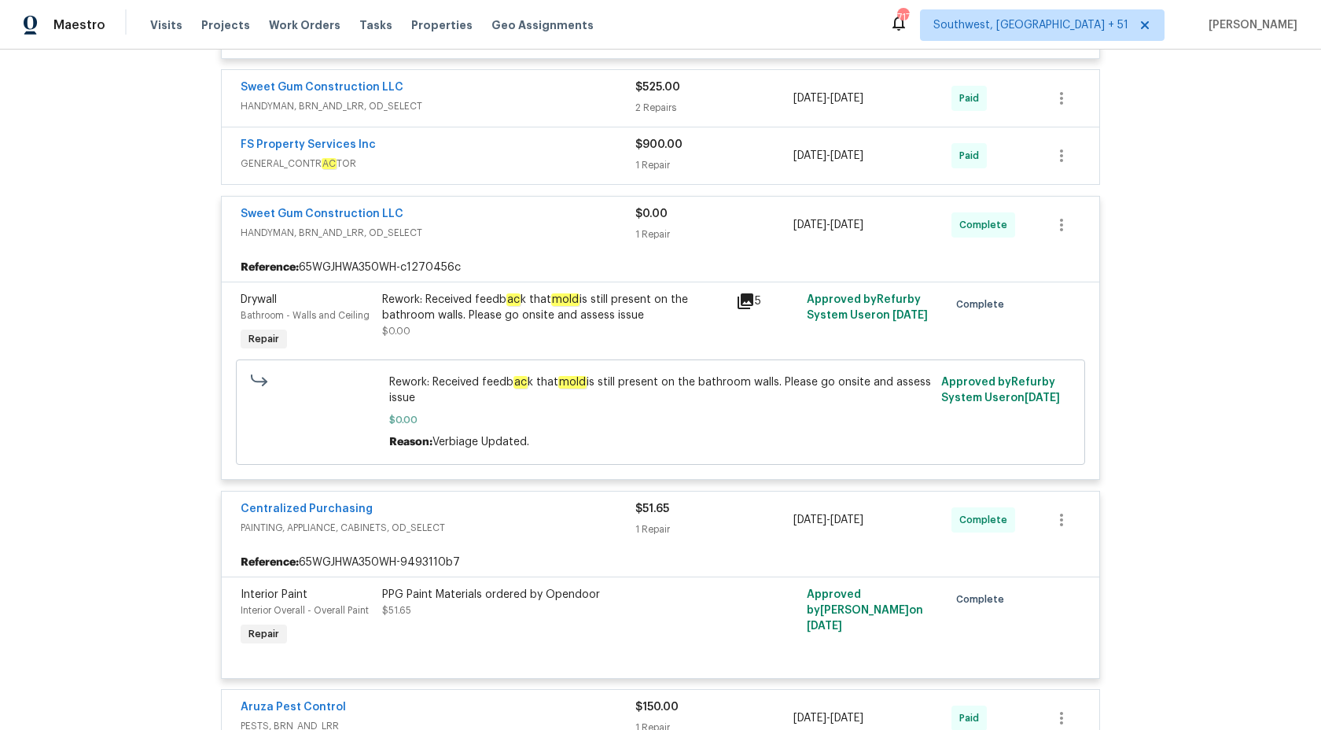
click at [544, 321] on div "Rework: Received feedb ac k that mold is still present on the bathroom walls. P…" at bounding box center [554, 307] width 344 height 31
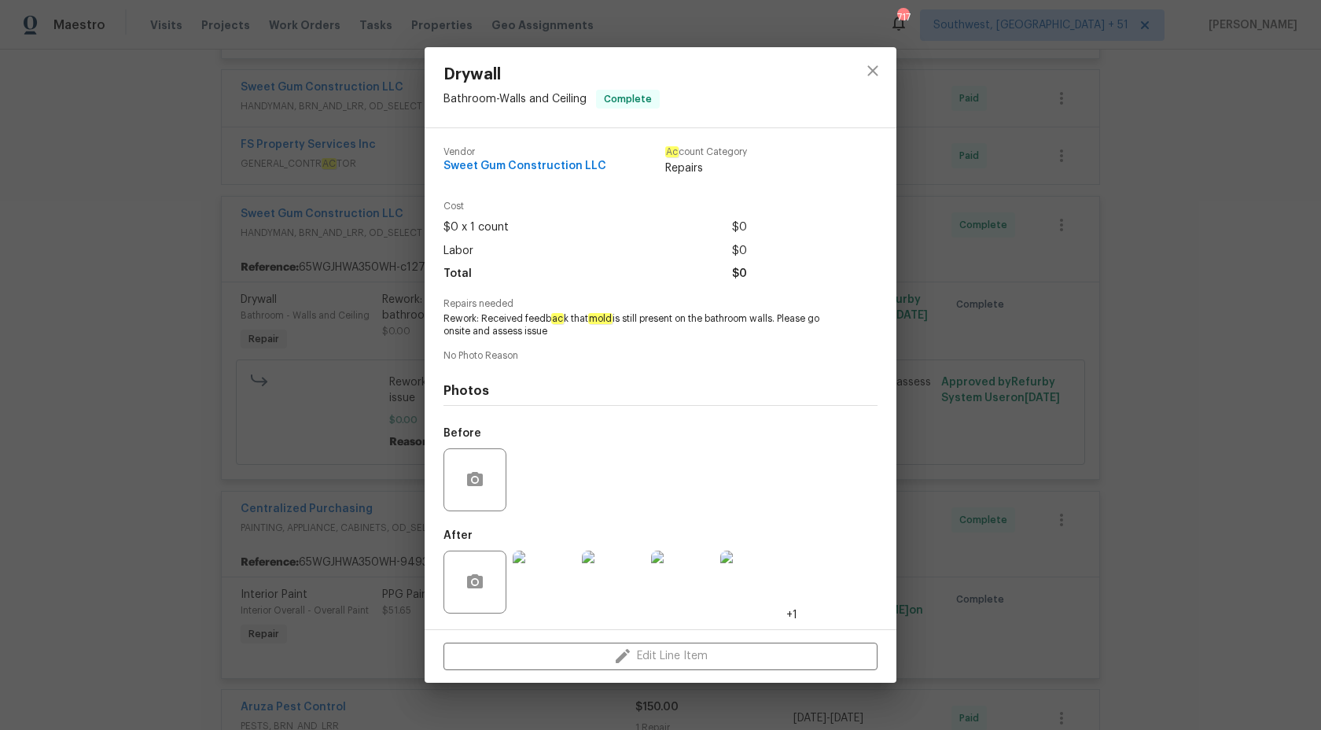
click at [1320, 208] on div "Drywall Bathroom - Walls and Ceiling Complete Vendor Sweet Gum Construction LLC…" at bounding box center [660, 365] width 1321 height 730
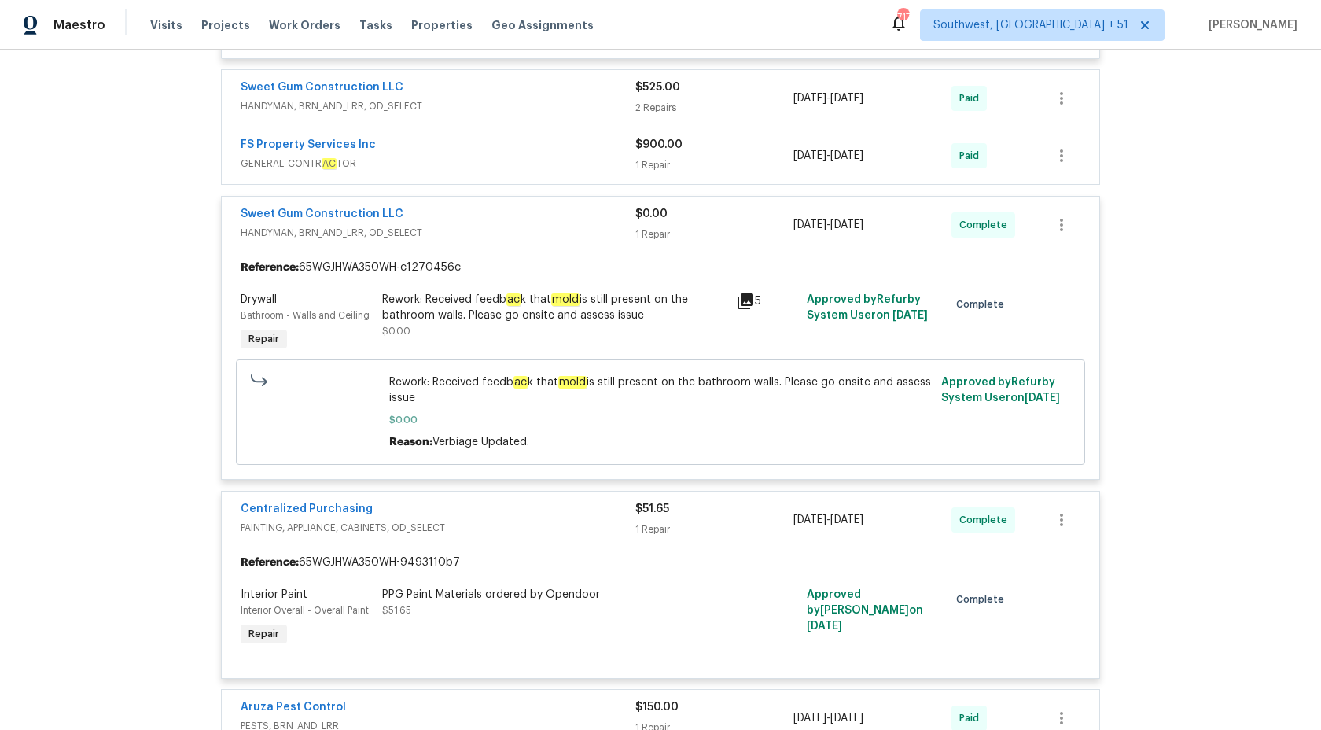
click at [572, 230] on span "HANDYMAN, BRN_AND_LRR, OD_SELECT" at bounding box center [438, 233] width 395 height 16
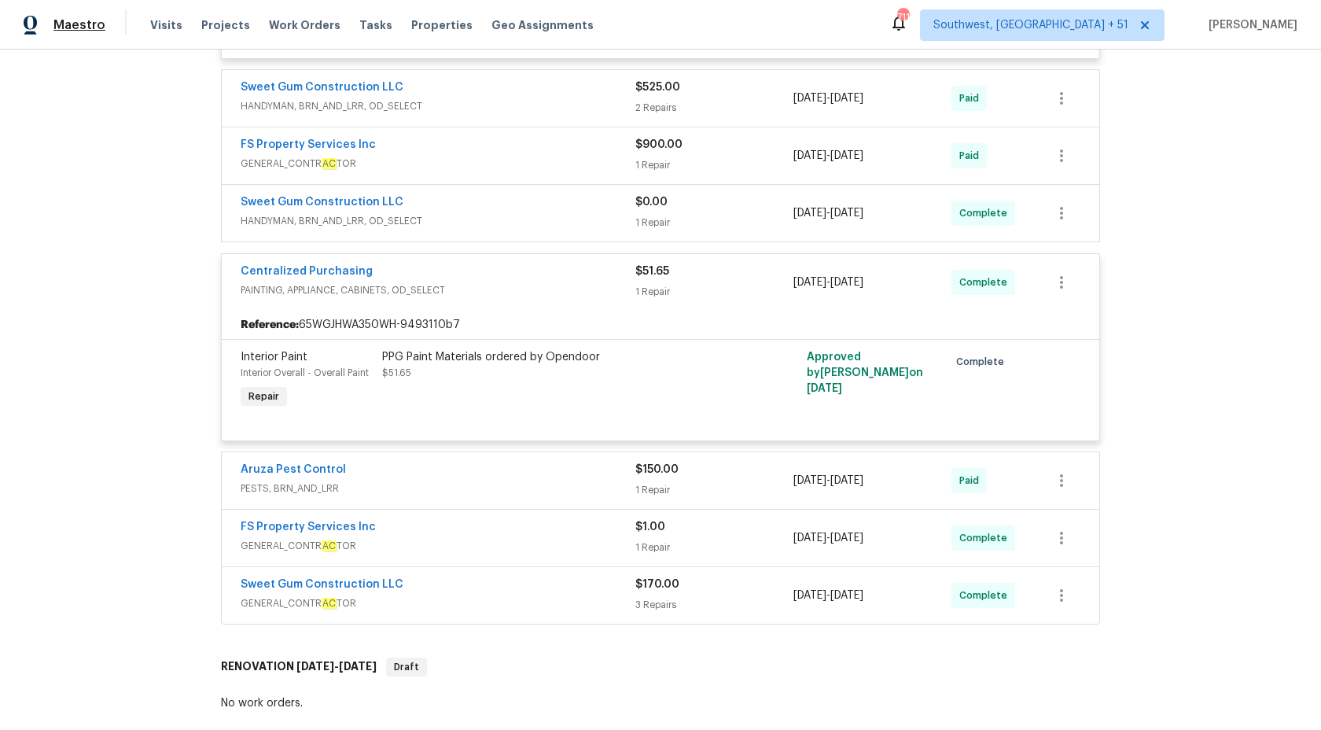
click at [64, 24] on span "Maestro" at bounding box center [79, 25] width 52 height 16
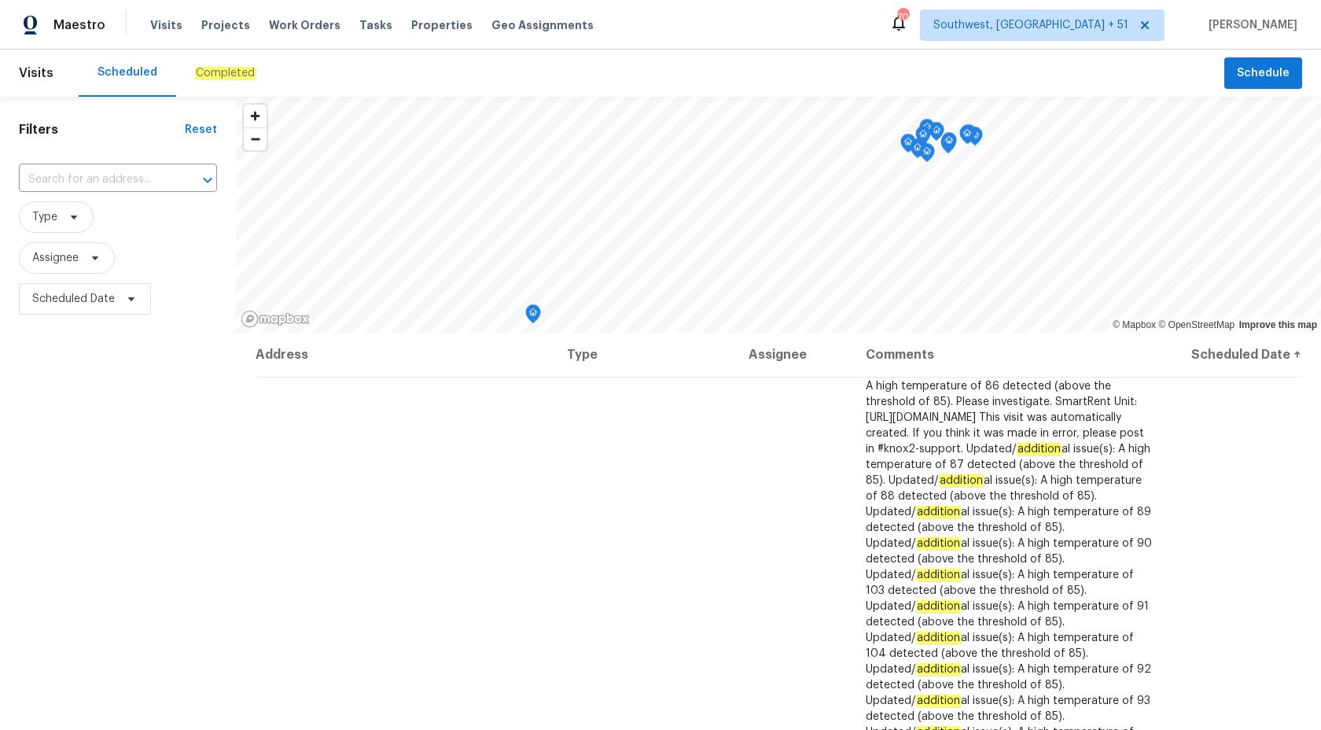
click at [219, 83] on div "Completed" at bounding box center [225, 73] width 98 height 47
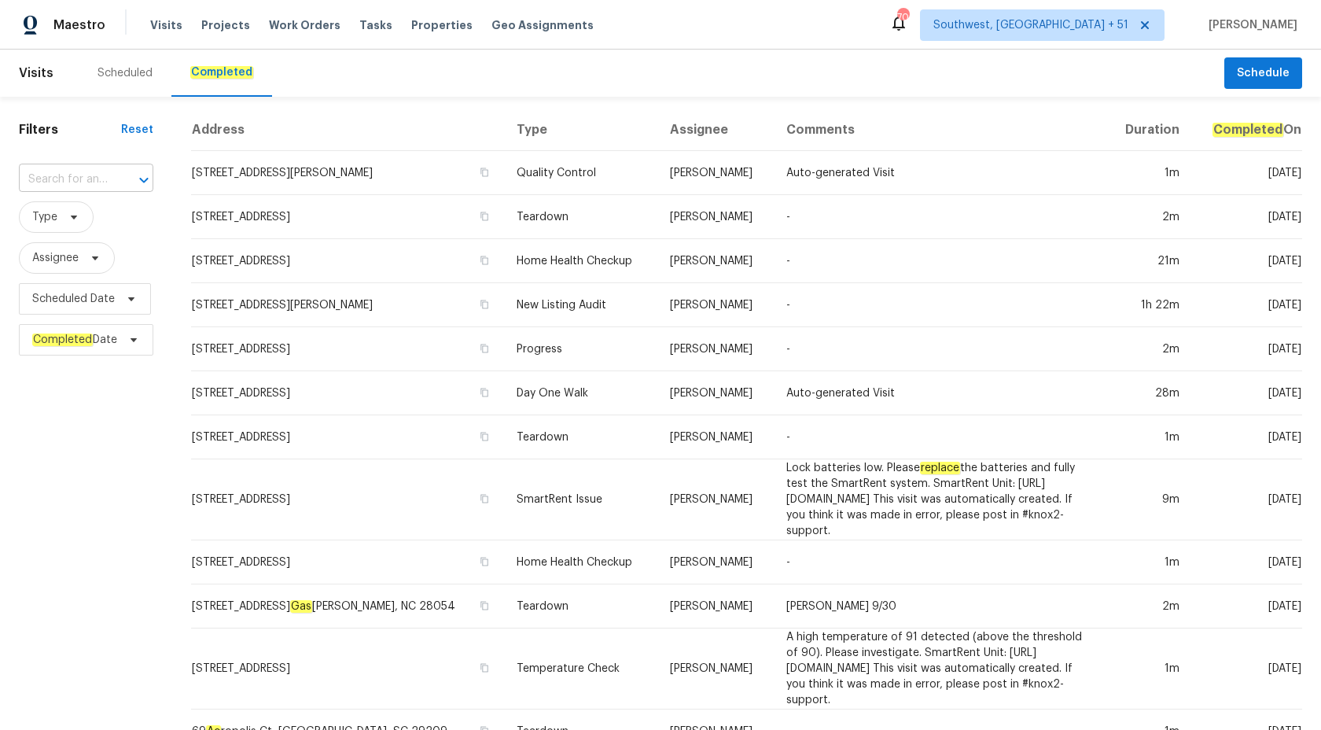
click at [109, 170] on input "text" at bounding box center [64, 179] width 90 height 24
paste input "[STREET_ADDRESS]"
type input "[STREET_ADDRESS]"
click at [97, 212] on li "[STREET_ADDRESS]" at bounding box center [86, 215] width 135 height 26
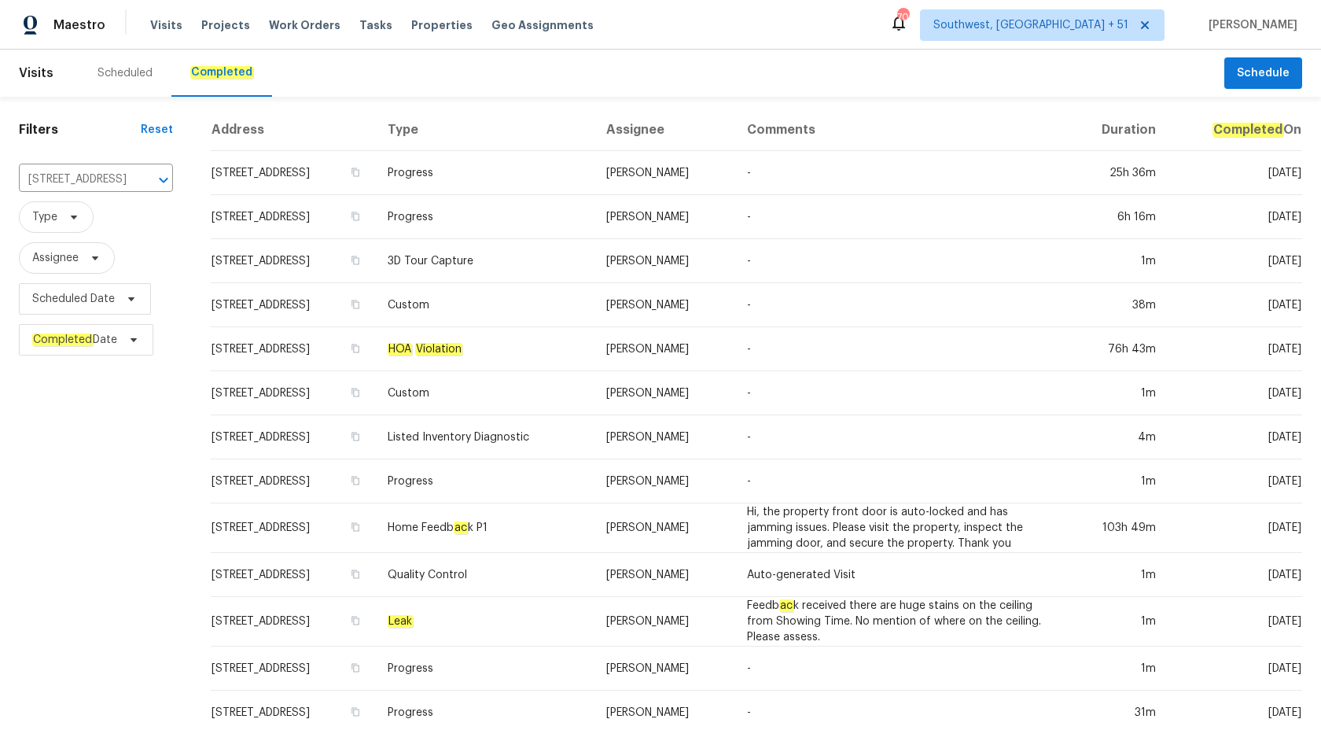
click at [594, 268] on td "3D Tour Capture" at bounding box center [484, 261] width 219 height 44
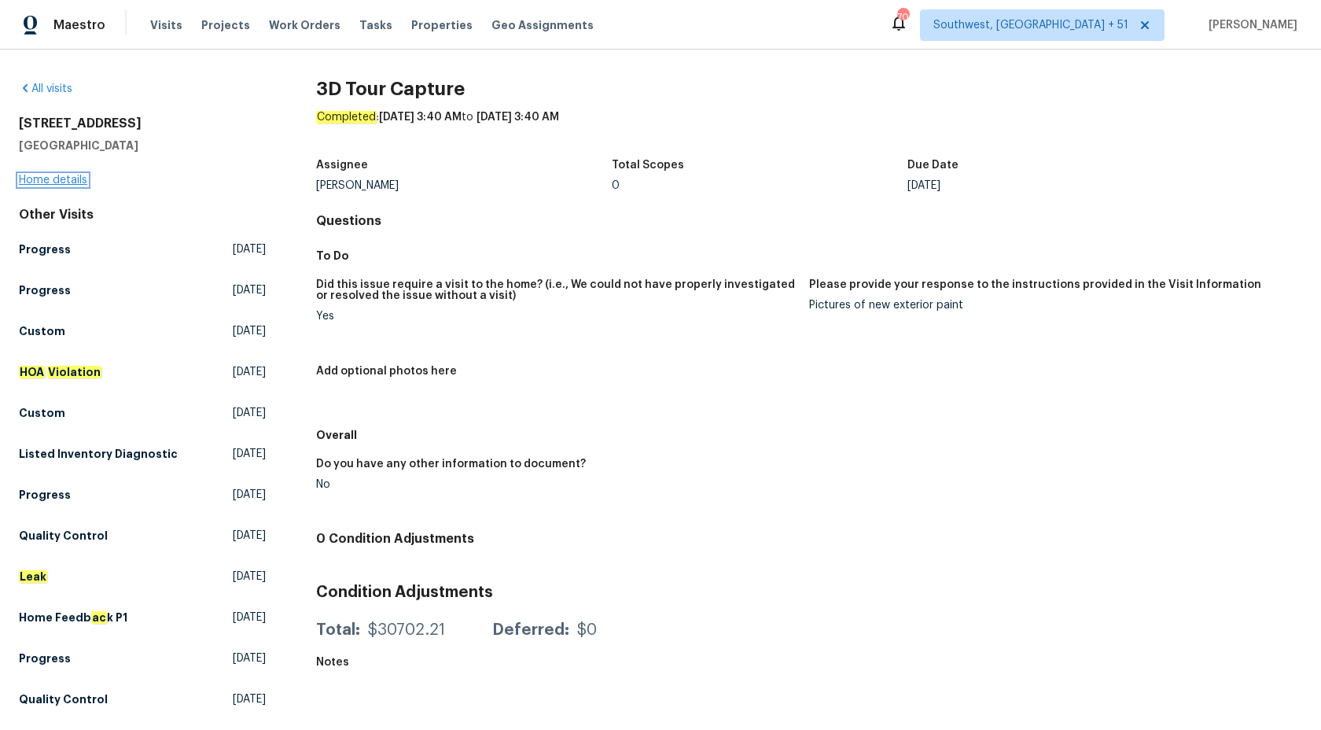
click at [48, 175] on link "Home details" at bounding box center [53, 180] width 68 height 11
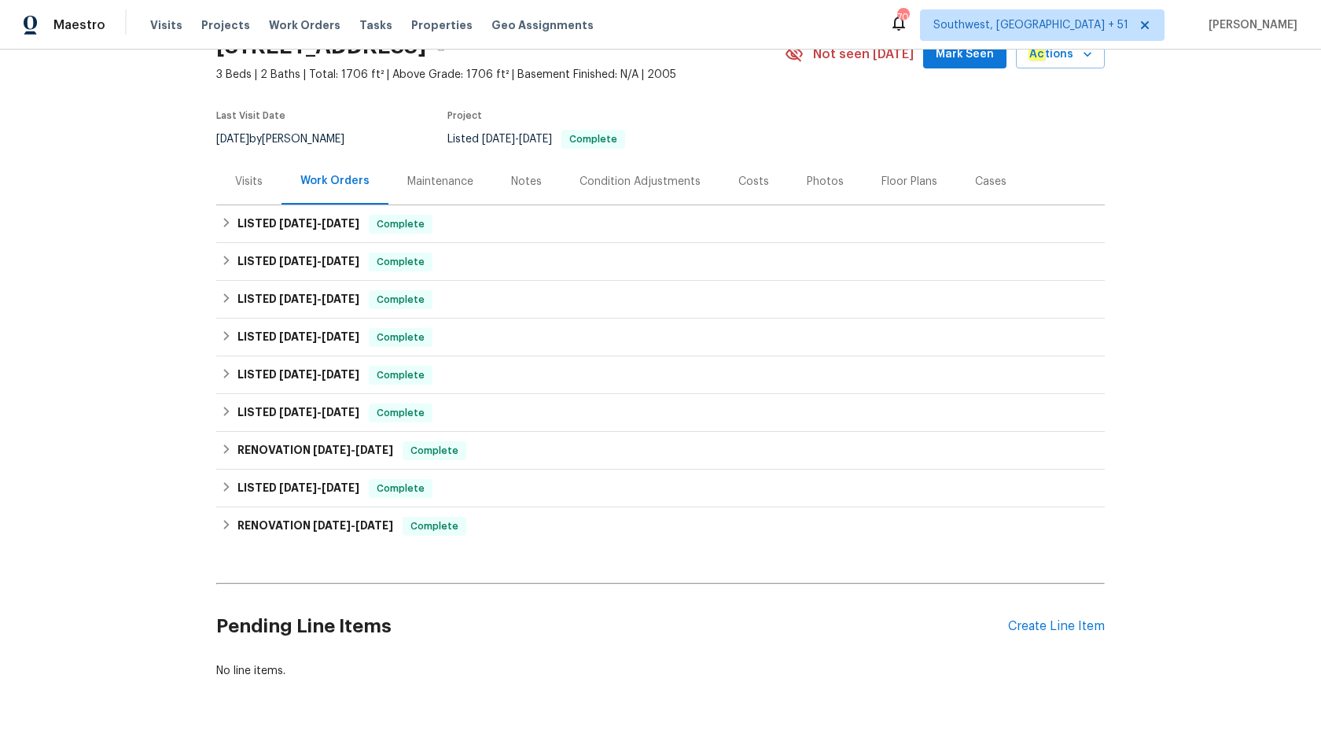
scroll to position [81, 0]
click at [322, 380] on h6 "LISTED [DATE] - [DATE]" at bounding box center [298, 374] width 122 height 19
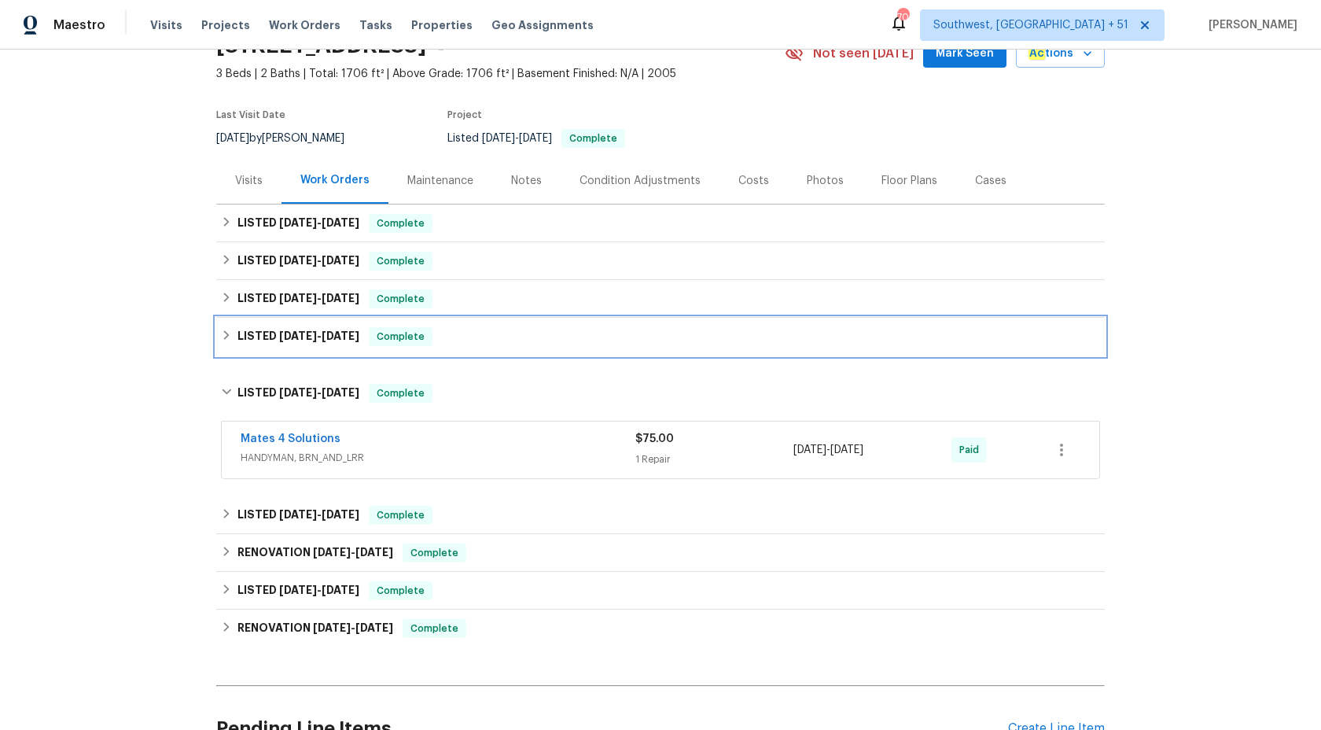
click at [341, 339] on span "[DATE]" at bounding box center [341, 335] width 38 height 11
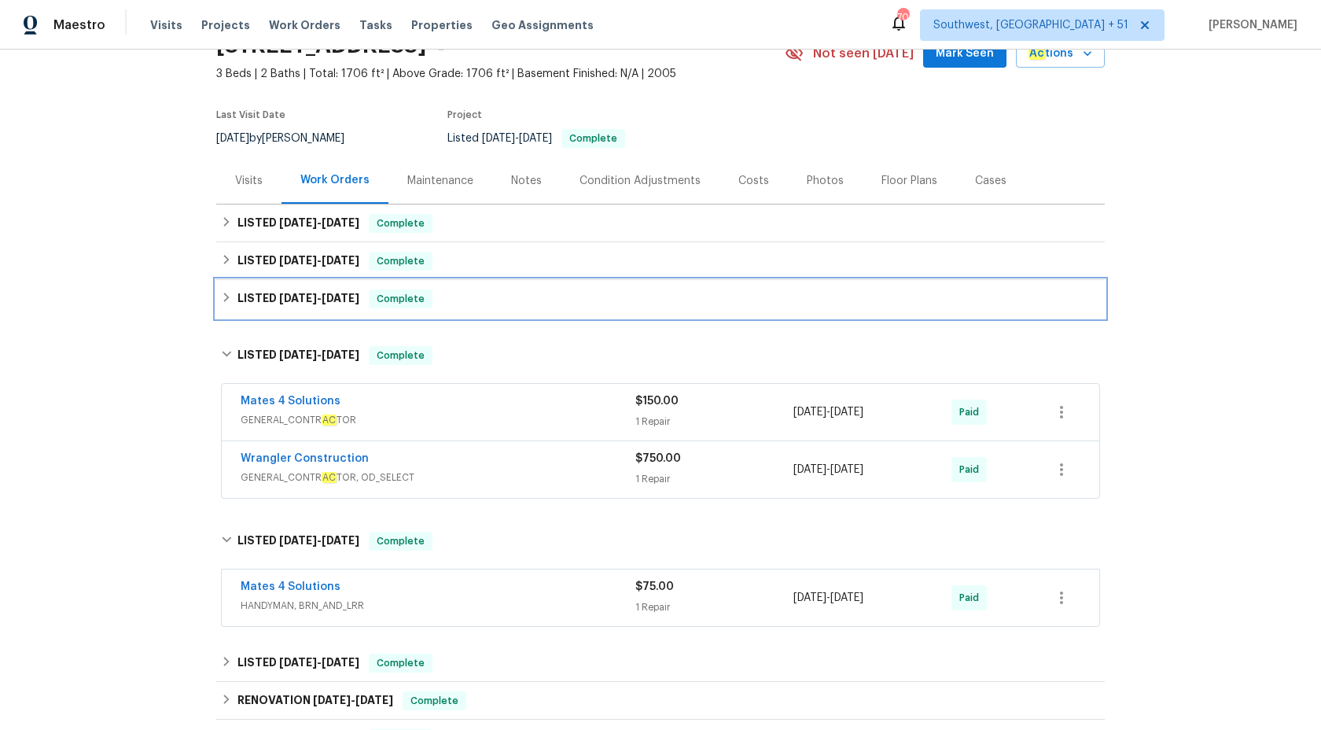
click at [369, 312] on div "LISTED 8/21/25 - 8/25/25 Complete" at bounding box center [660, 299] width 888 height 38
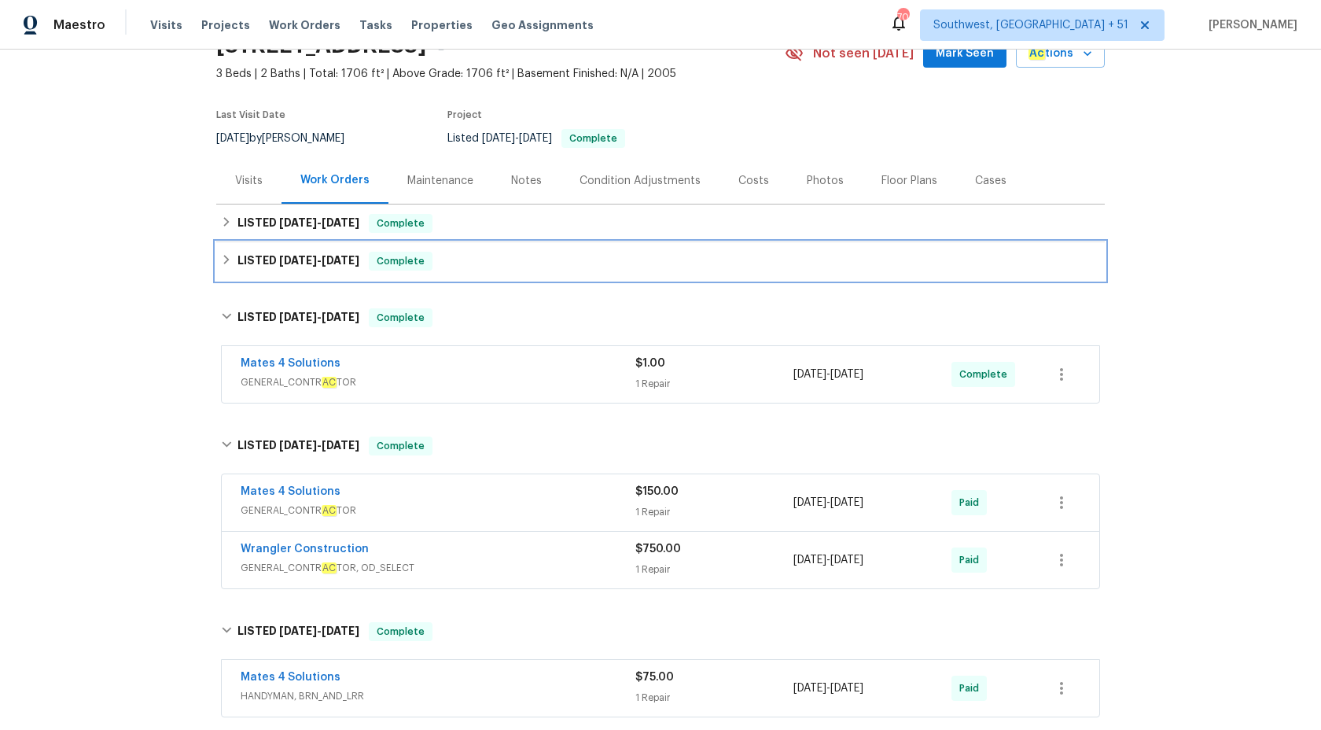
click at [404, 249] on div "LISTED 9/7/25 - 9/12/25 Complete" at bounding box center [660, 261] width 888 height 38
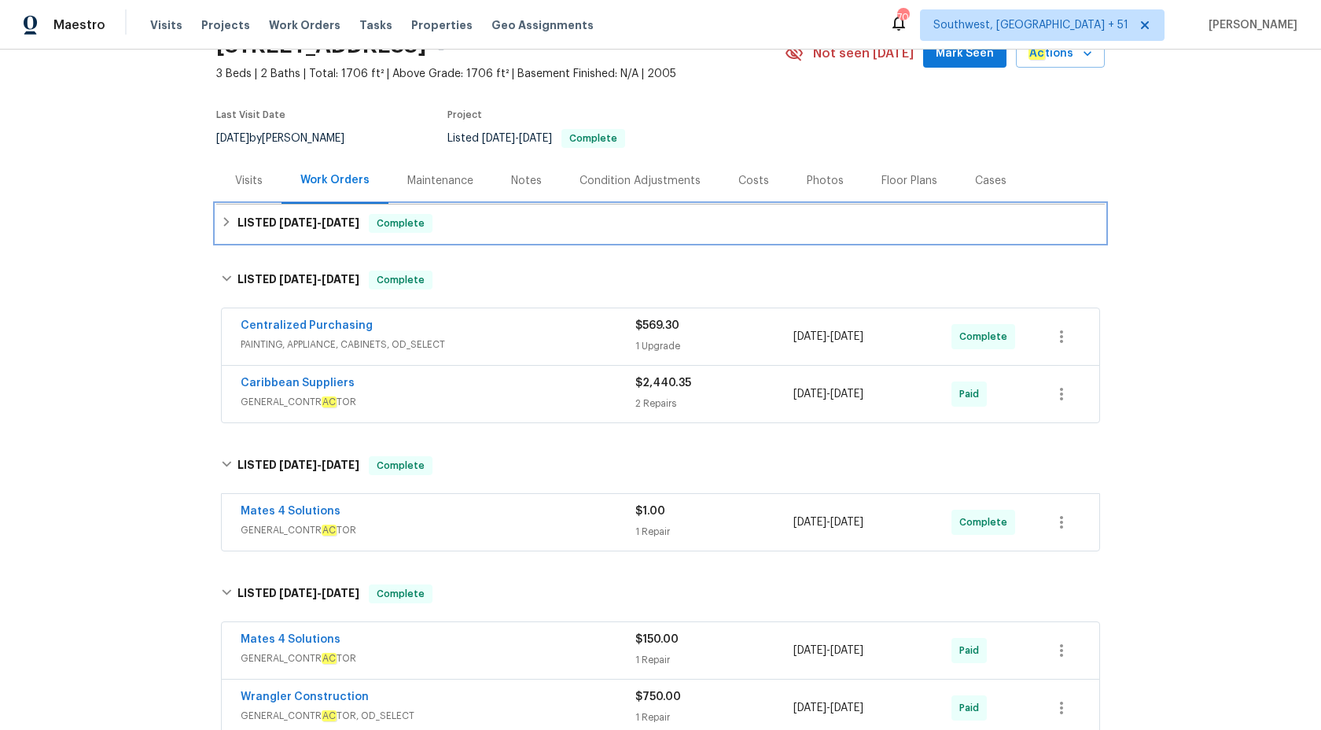
click at [432, 209] on div "LISTED 9/25/25 - 9/26/25 Complete" at bounding box center [660, 223] width 888 height 38
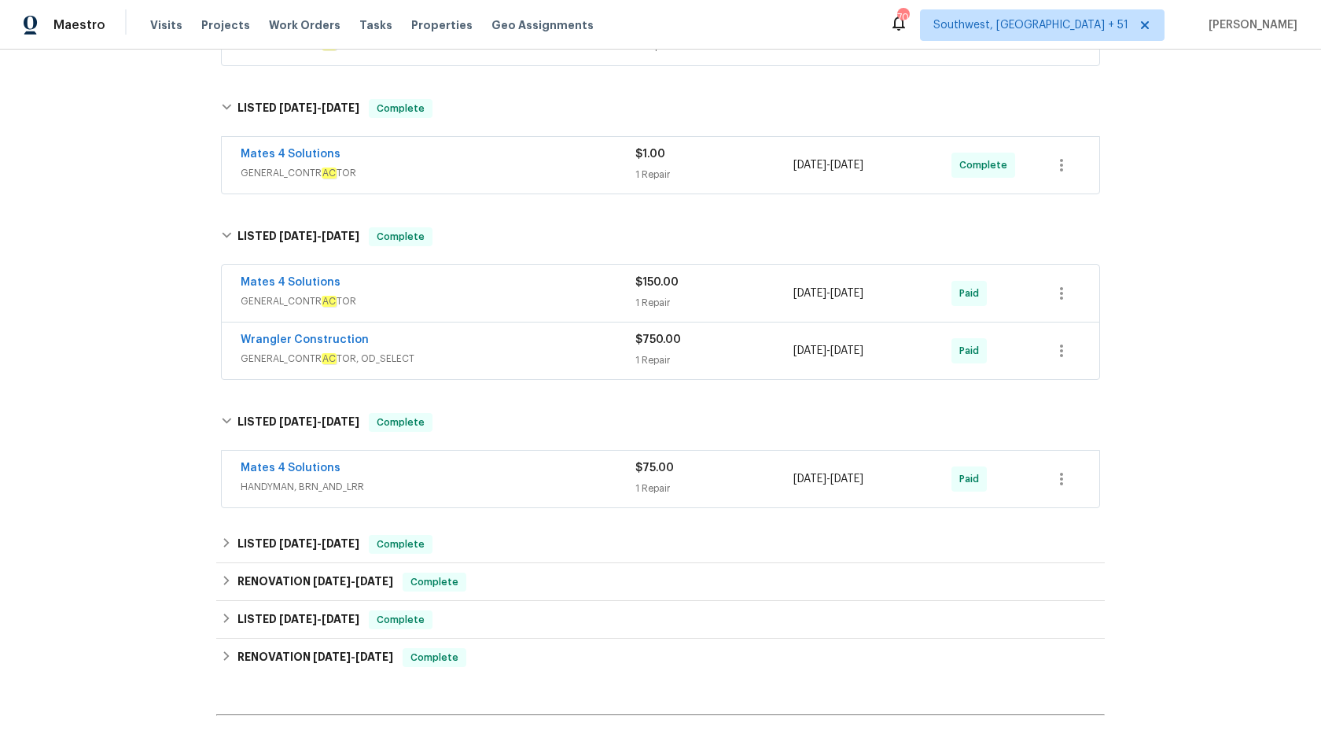
scroll to position [608, 0]
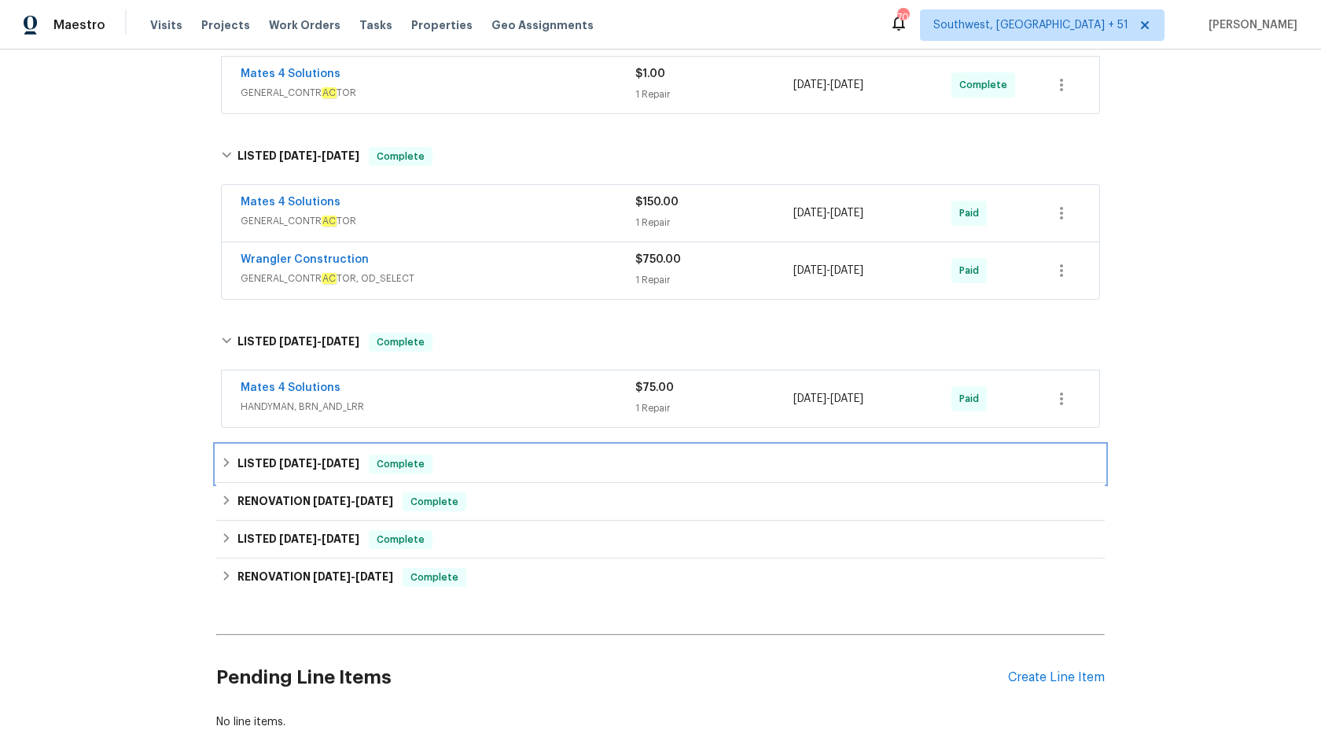
click at [373, 463] on div "Complete" at bounding box center [401, 463] width 64 height 19
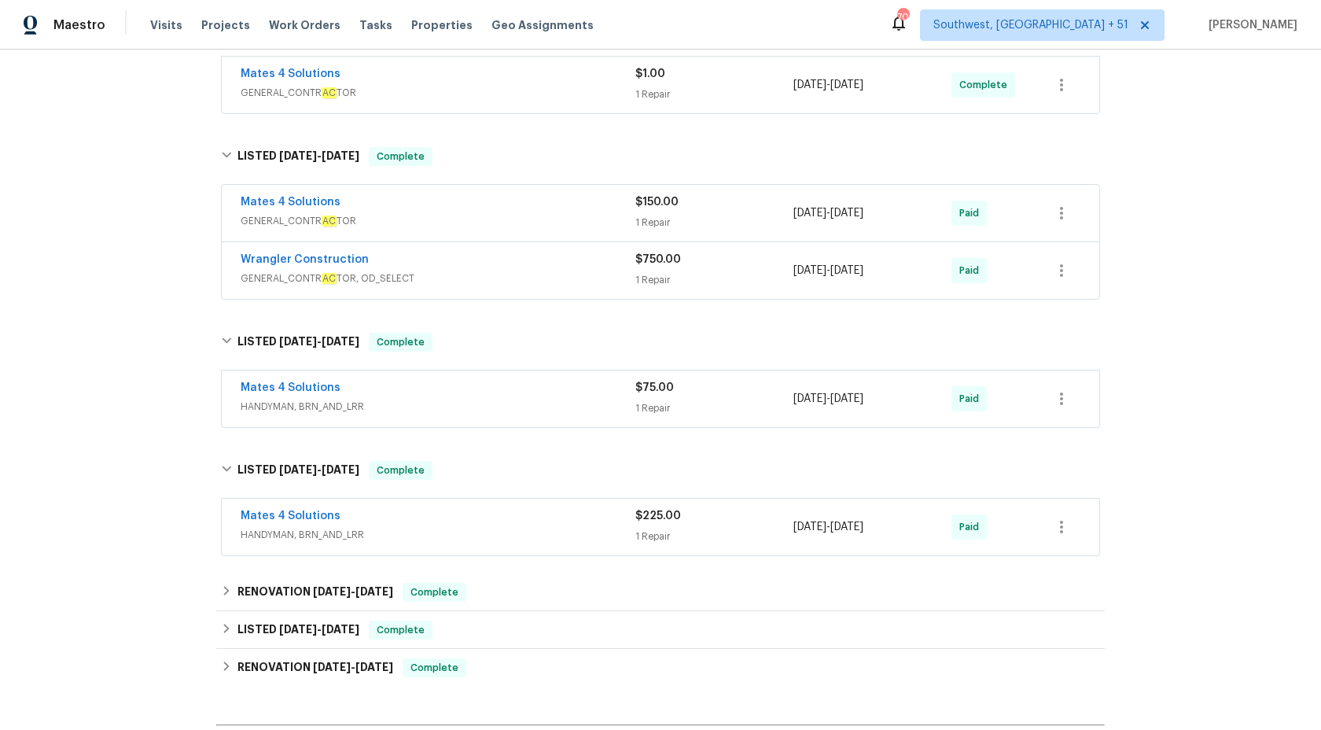
click at [518, 403] on span "HANDYMAN, BRN_AND_LRR" at bounding box center [438, 407] width 395 height 16
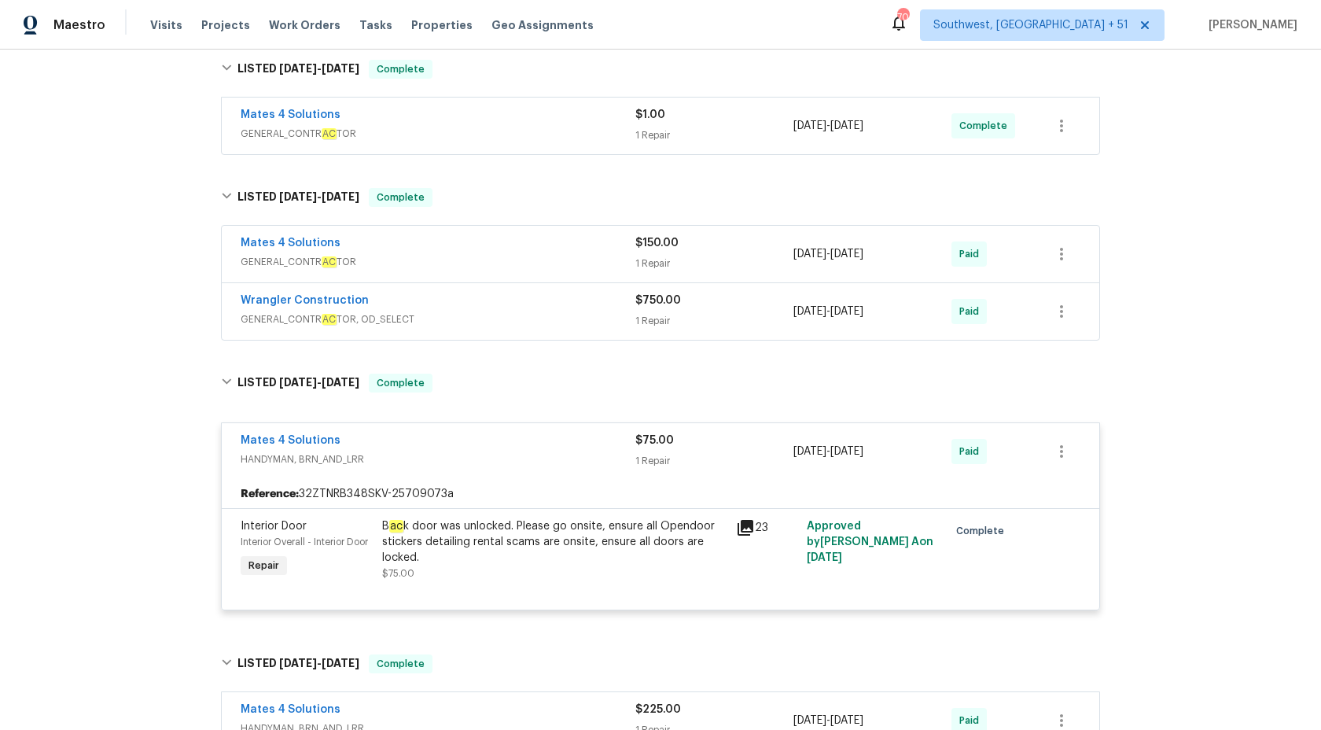
scroll to position [538, 0]
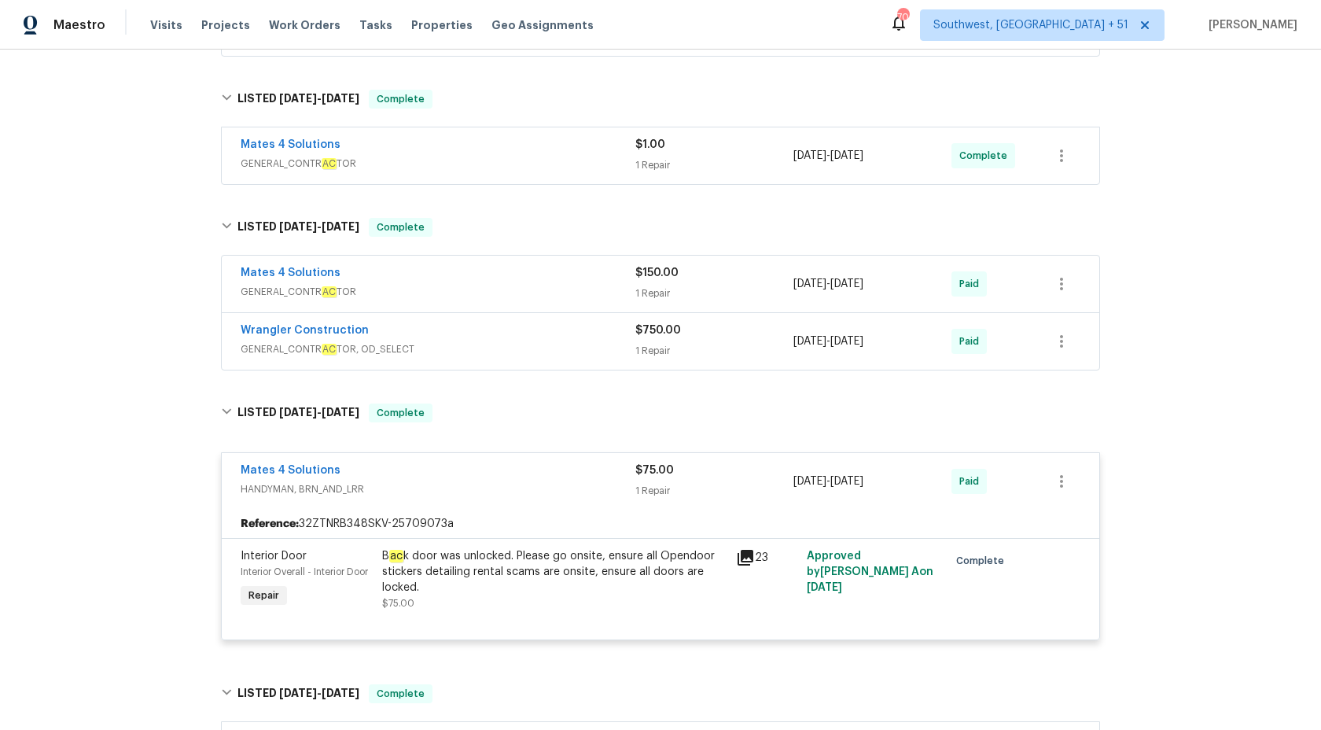
click at [557, 348] on span "GENERAL_CONTR AC TOR, OD_SELECT" at bounding box center [438, 349] width 395 height 16
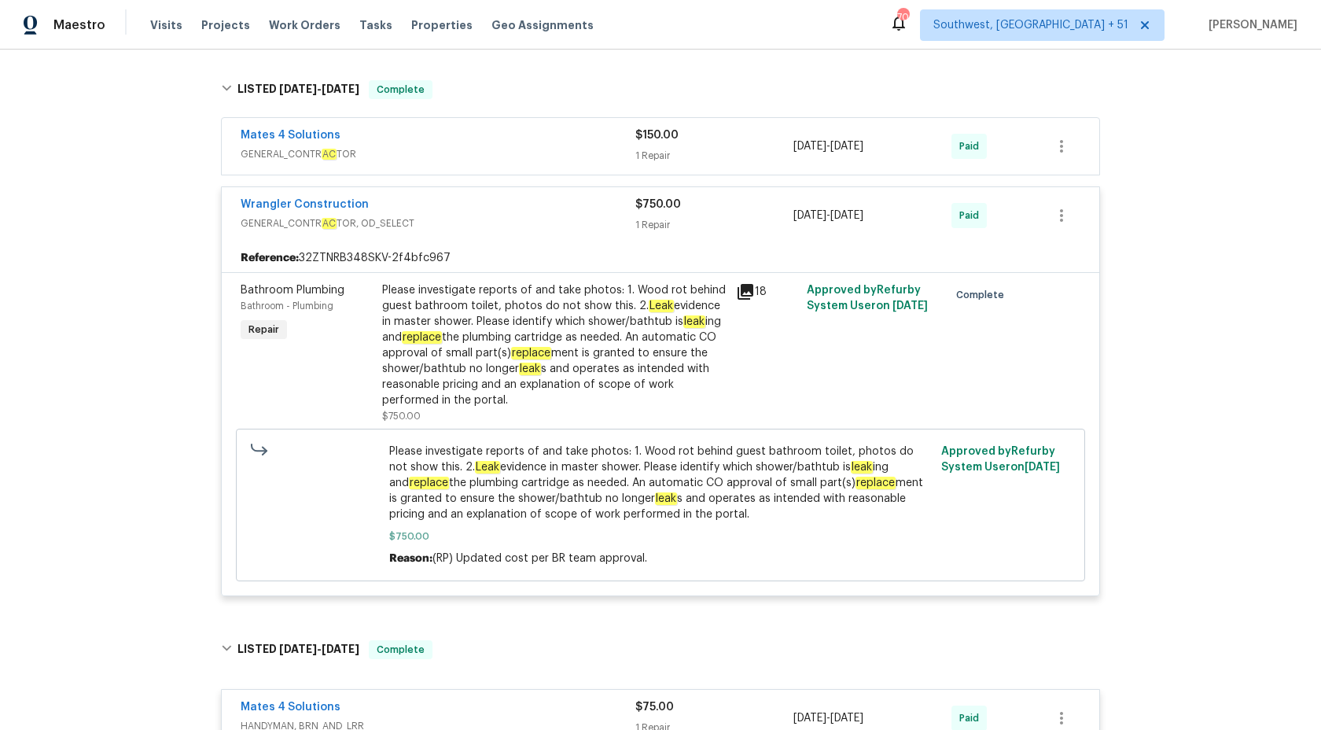
scroll to position [677, 0]
click at [659, 335] on div "Please investigate reports of and take photos: 1. Wood rot behind guest bathroo…" at bounding box center [554, 344] width 344 height 126
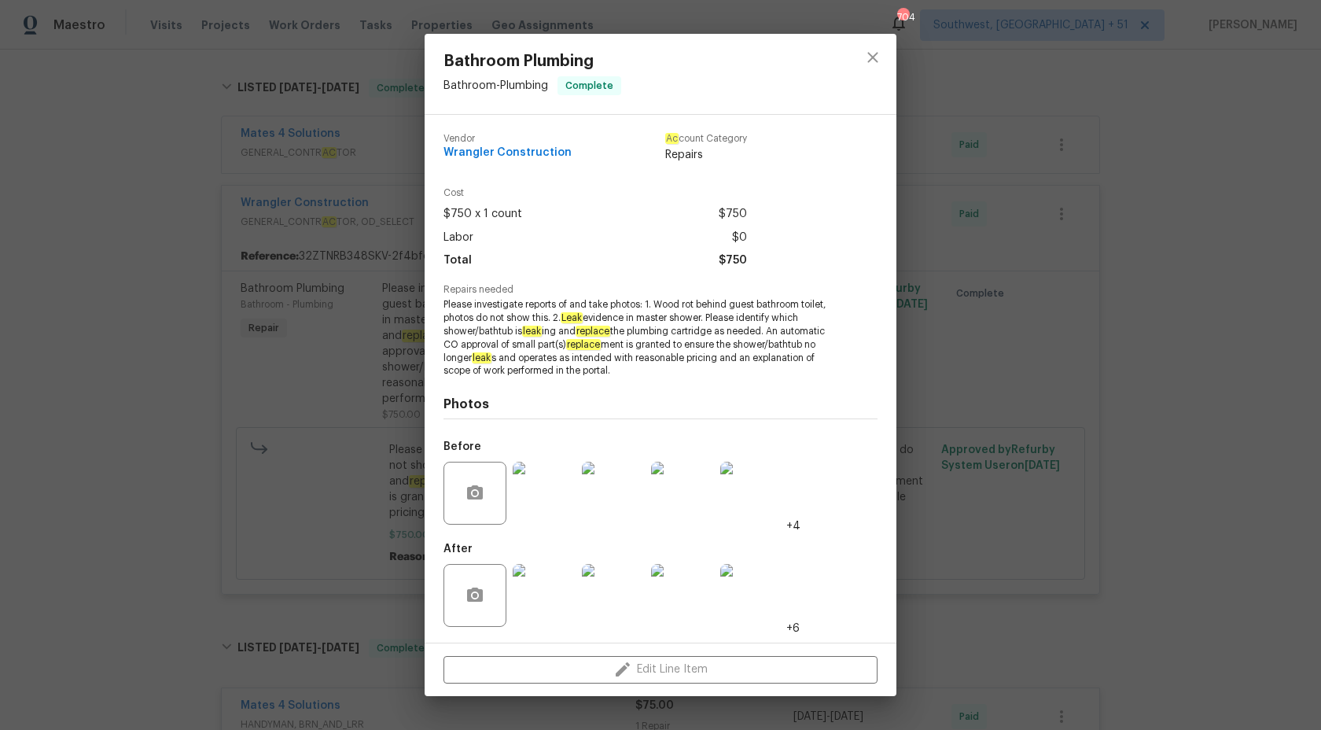
click at [1252, 292] on div "Bathroom Plumbing Bathroom - Plumbing Complete Vendor Wrangler Construction Ac …" at bounding box center [660, 365] width 1321 height 730
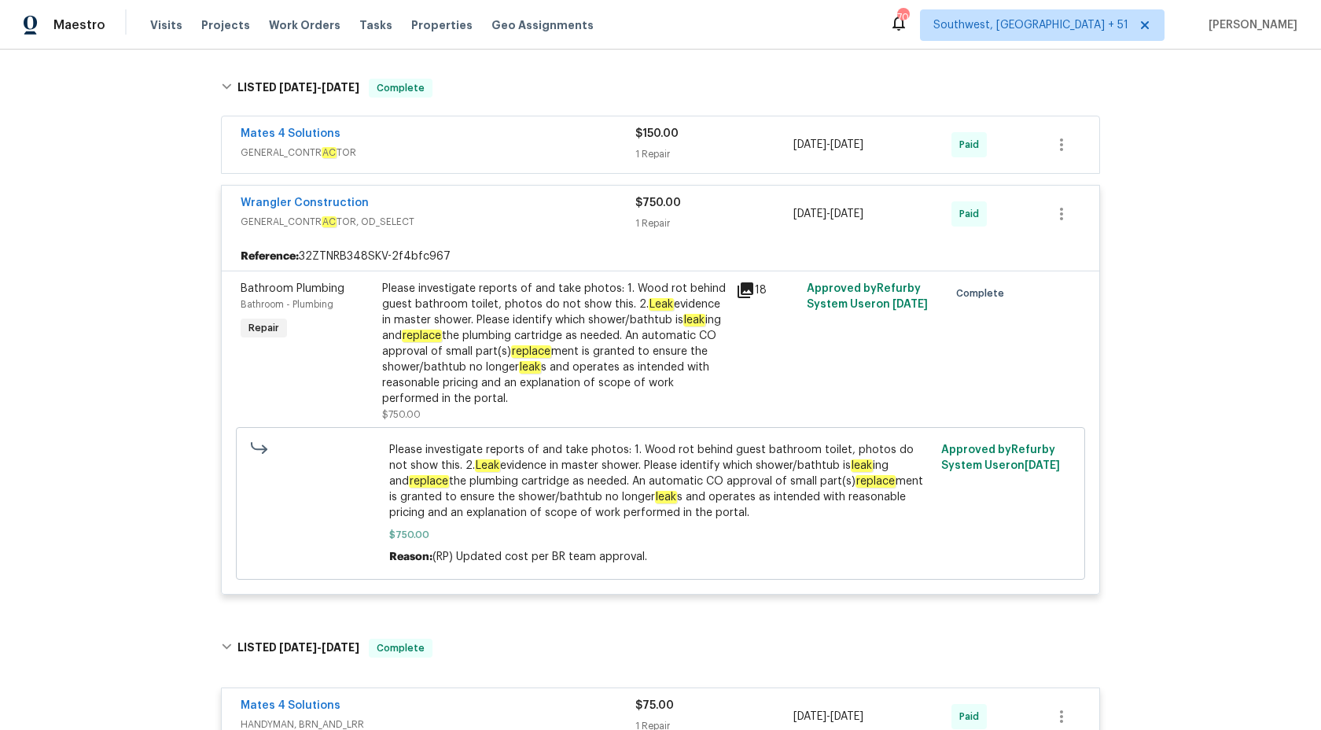
click at [660, 214] on div "$750.00 1 Repair" at bounding box center [714, 214] width 158 height 38
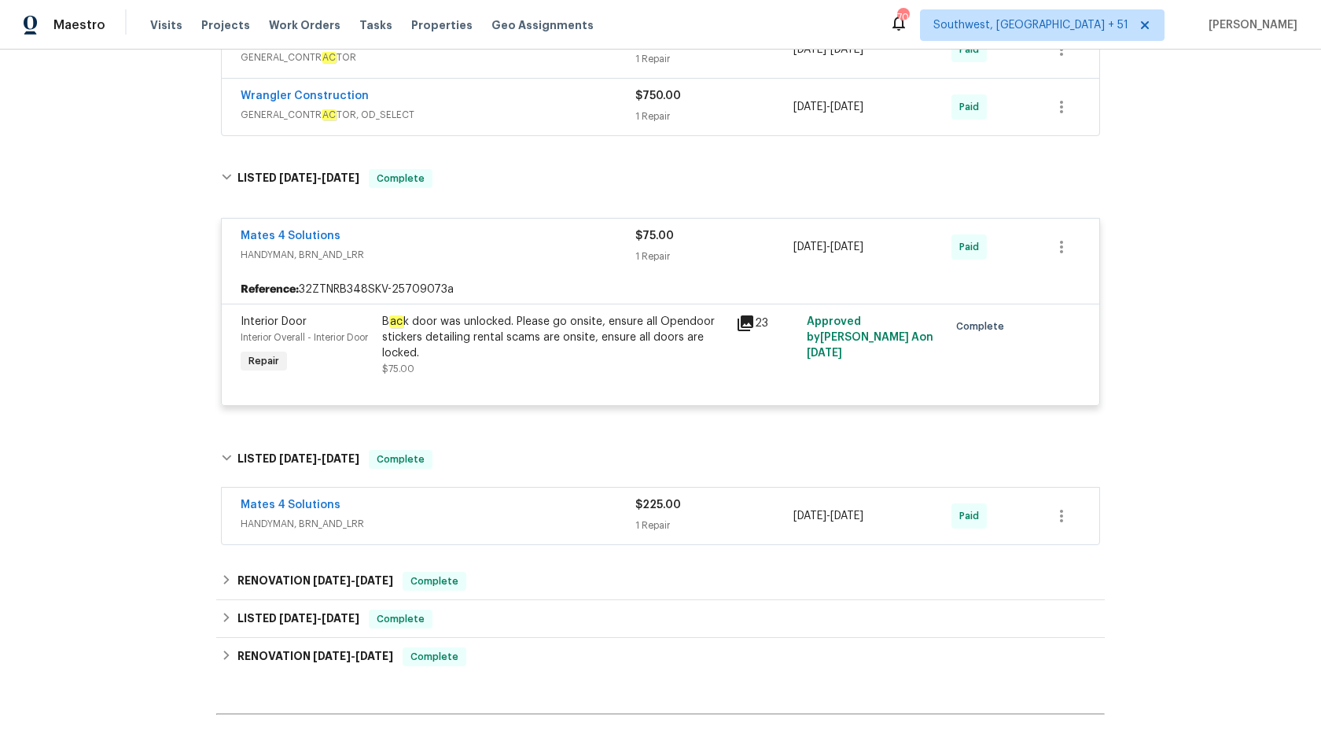
scroll to position [777, 0]
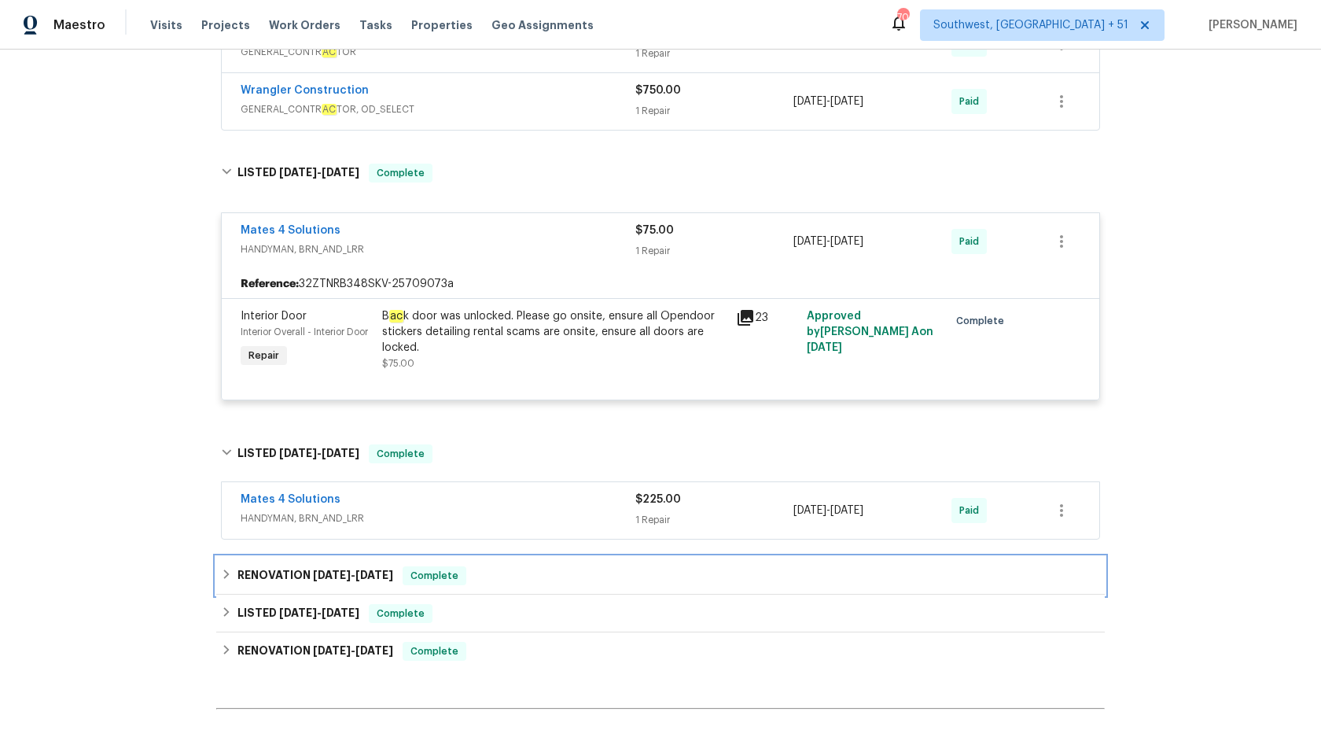
click at [342, 582] on h6 "RENOVATION 5/24/25 - 5/26/25" at bounding box center [315, 575] width 156 height 19
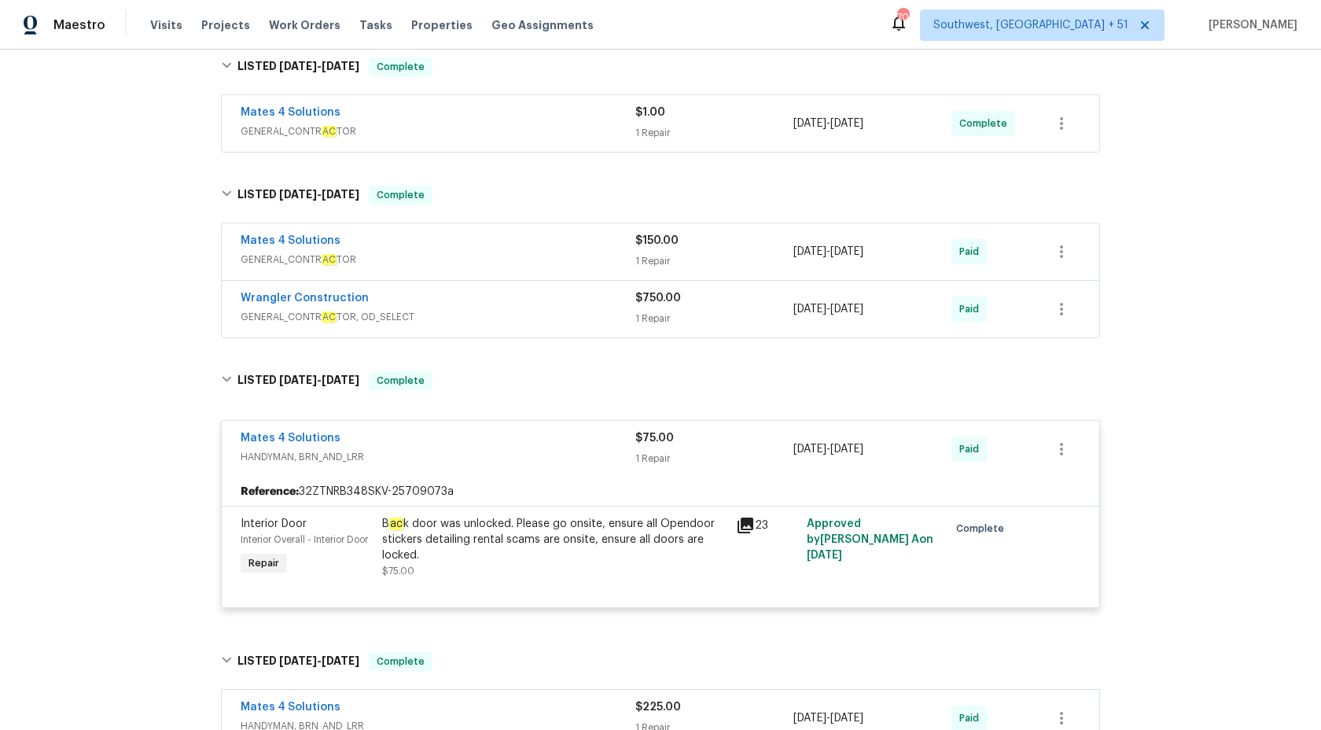
scroll to position [553, 0]
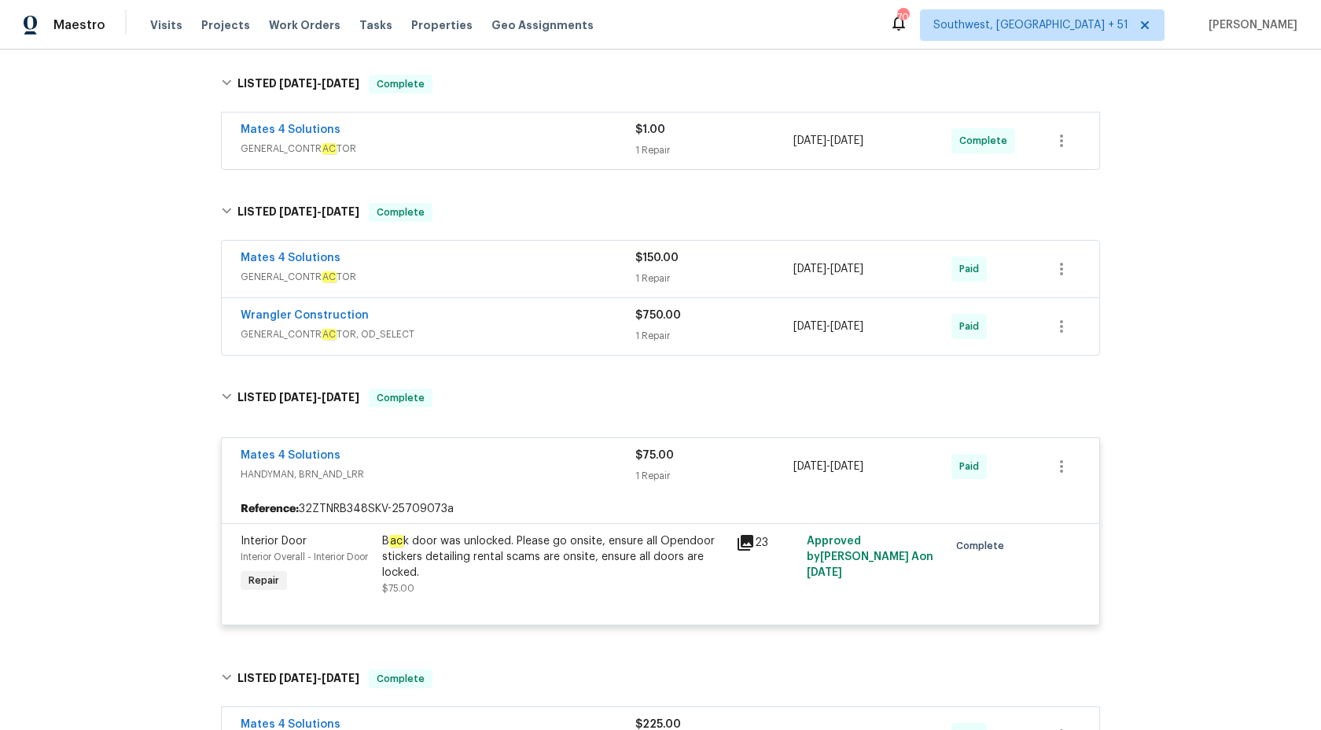
click at [674, 335] on div "1 Repair" at bounding box center [714, 336] width 158 height 16
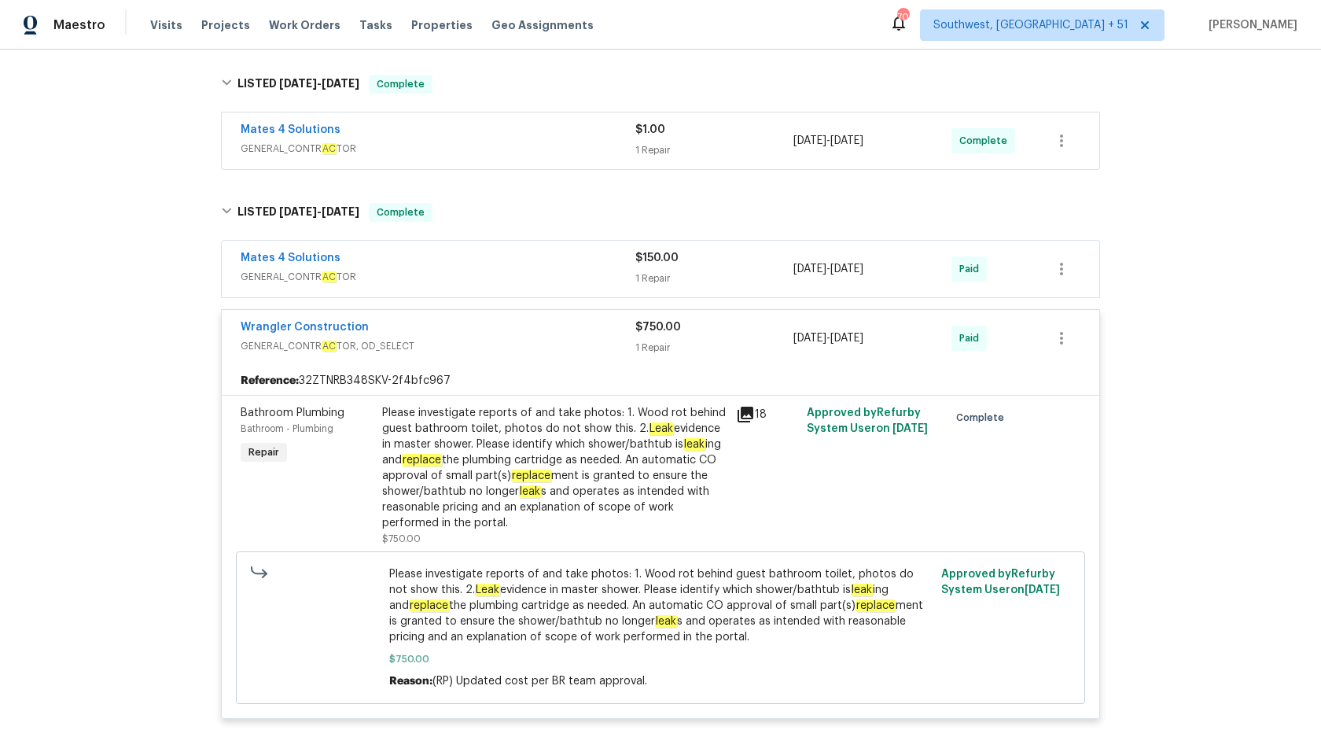
click at [661, 347] on div "1 Repair" at bounding box center [714, 348] width 158 height 16
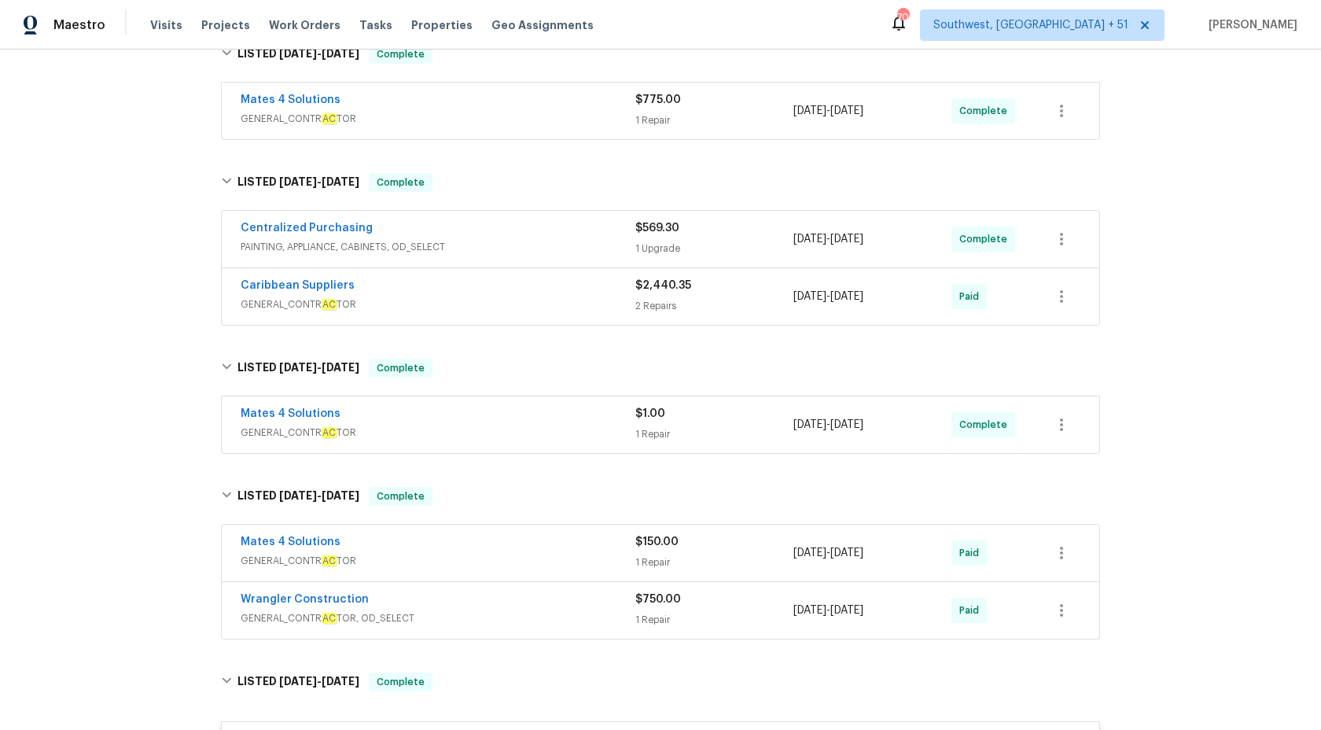
scroll to position [268, 0]
click at [582, 274] on div "Caribbean Suppliers GENERAL_CONTR AC TOR $2,440.35 2 Repairs 9/7/2025 - 9/12/20…" at bounding box center [660, 297] width 877 height 57
click at [597, 302] on span "GENERAL_CONTR AC TOR" at bounding box center [438, 305] width 395 height 16
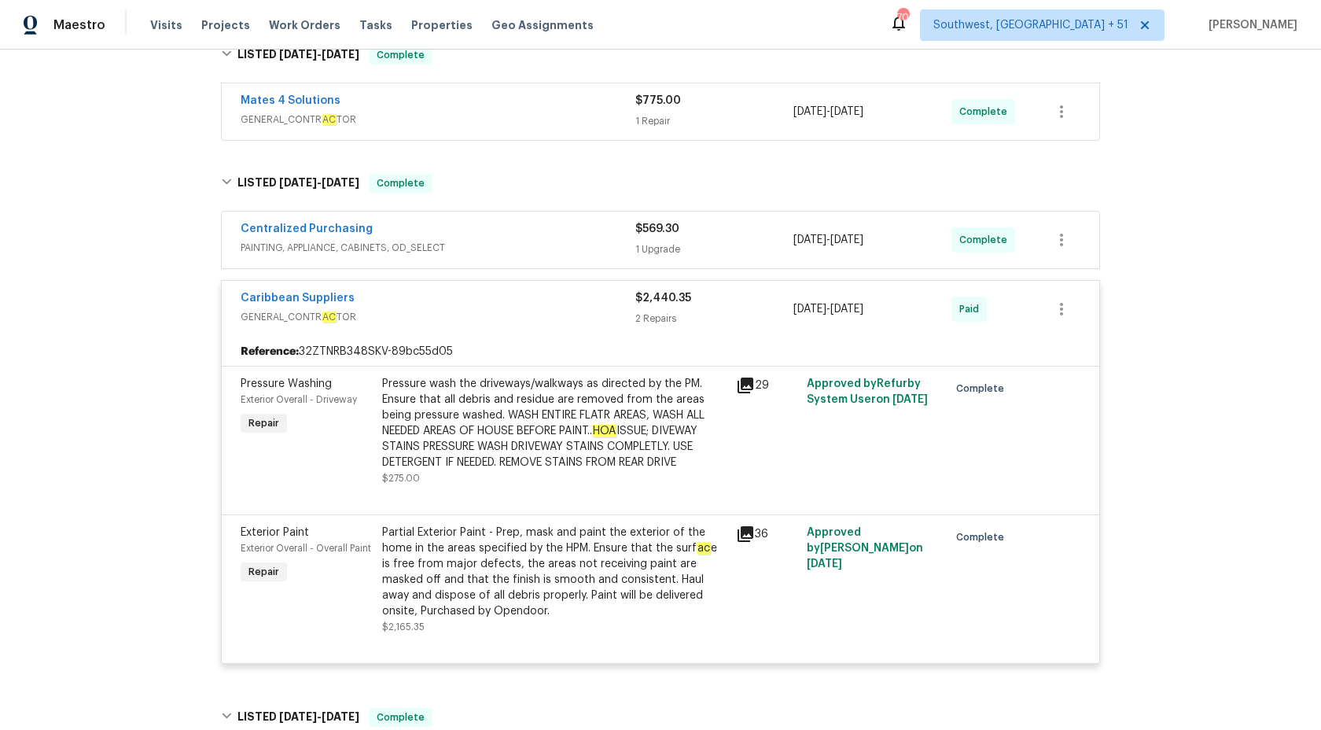
click at [637, 246] on div "1 Upgrade" at bounding box center [714, 249] width 158 height 16
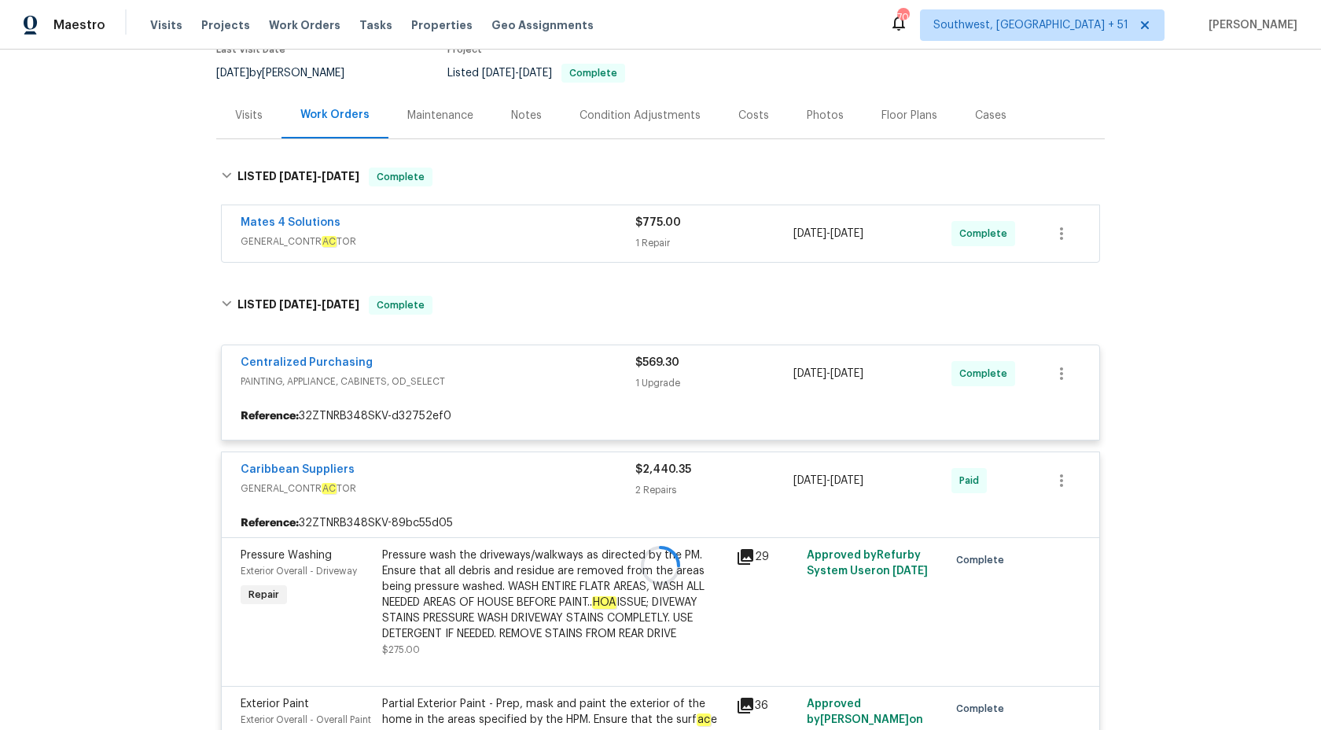
scroll to position [111, 0]
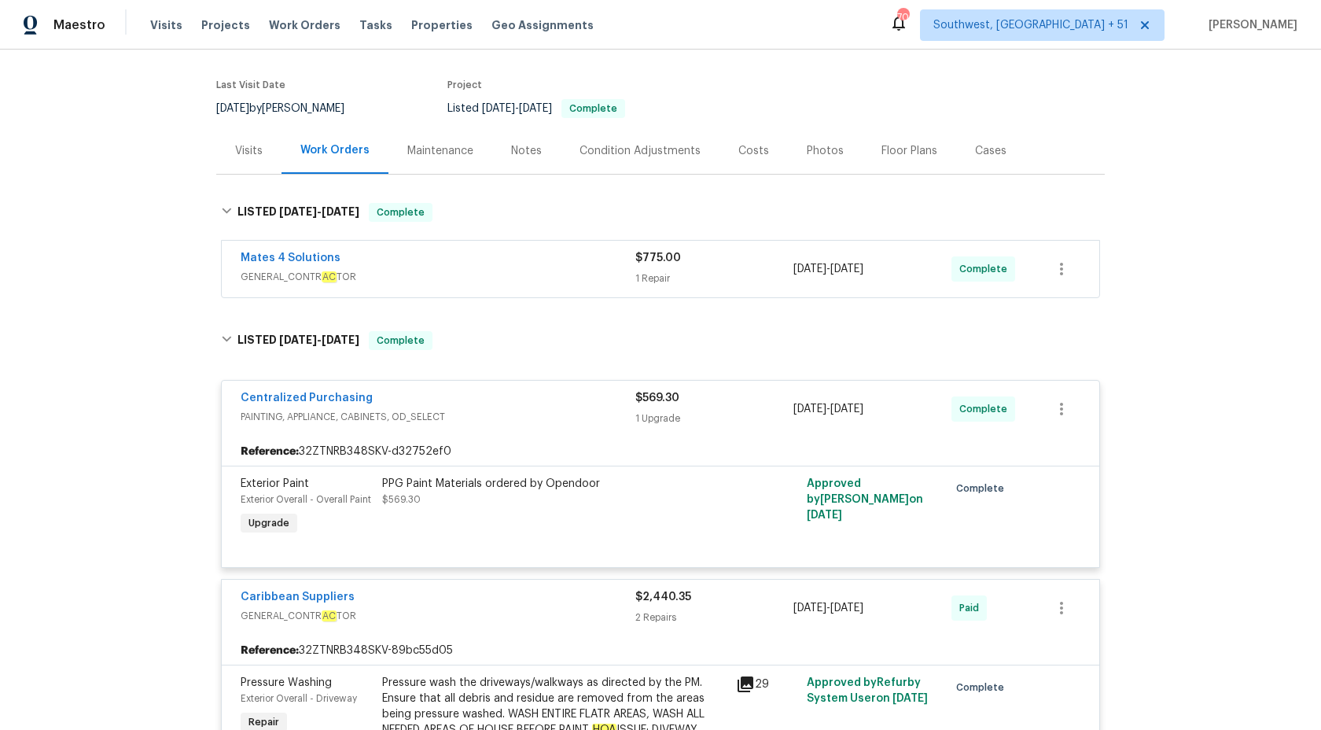
click at [631, 276] on span "GENERAL_CONTR AC TOR" at bounding box center [438, 277] width 395 height 16
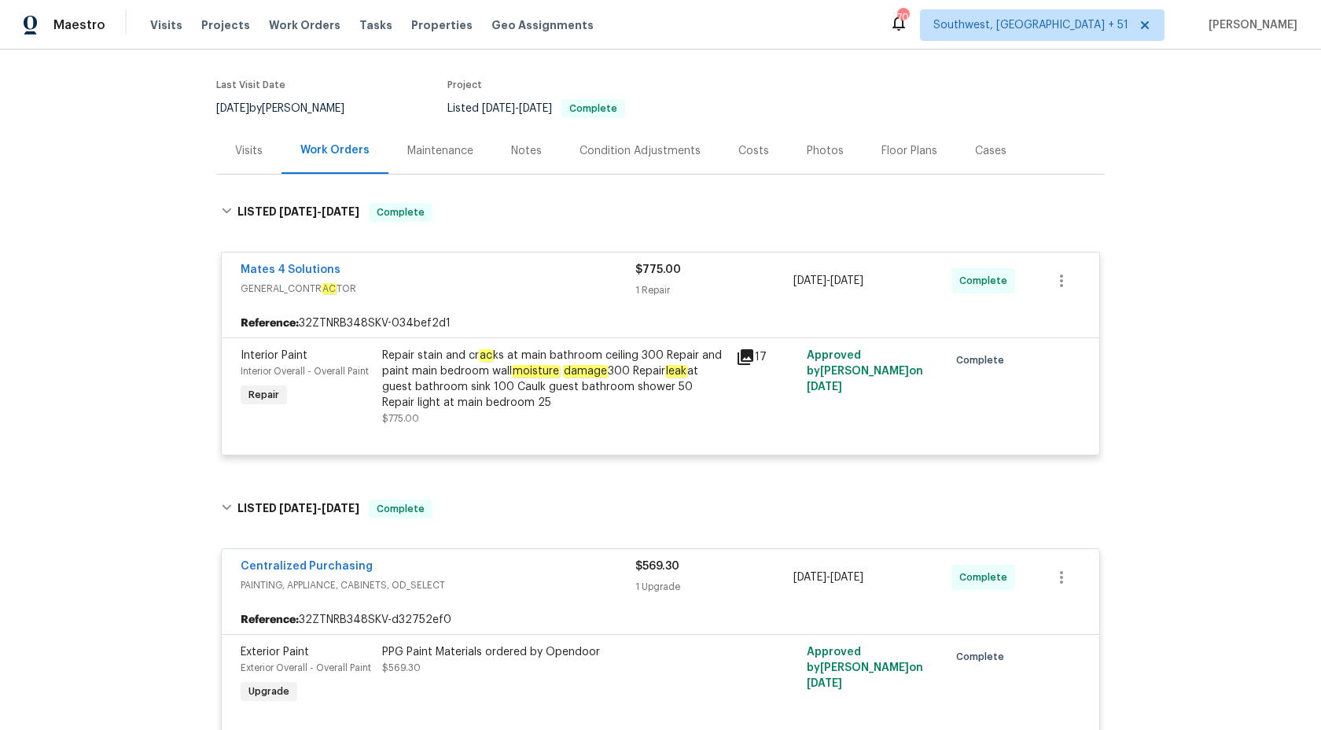
click at [575, 371] on em "damage" at bounding box center [585, 371] width 45 height 13
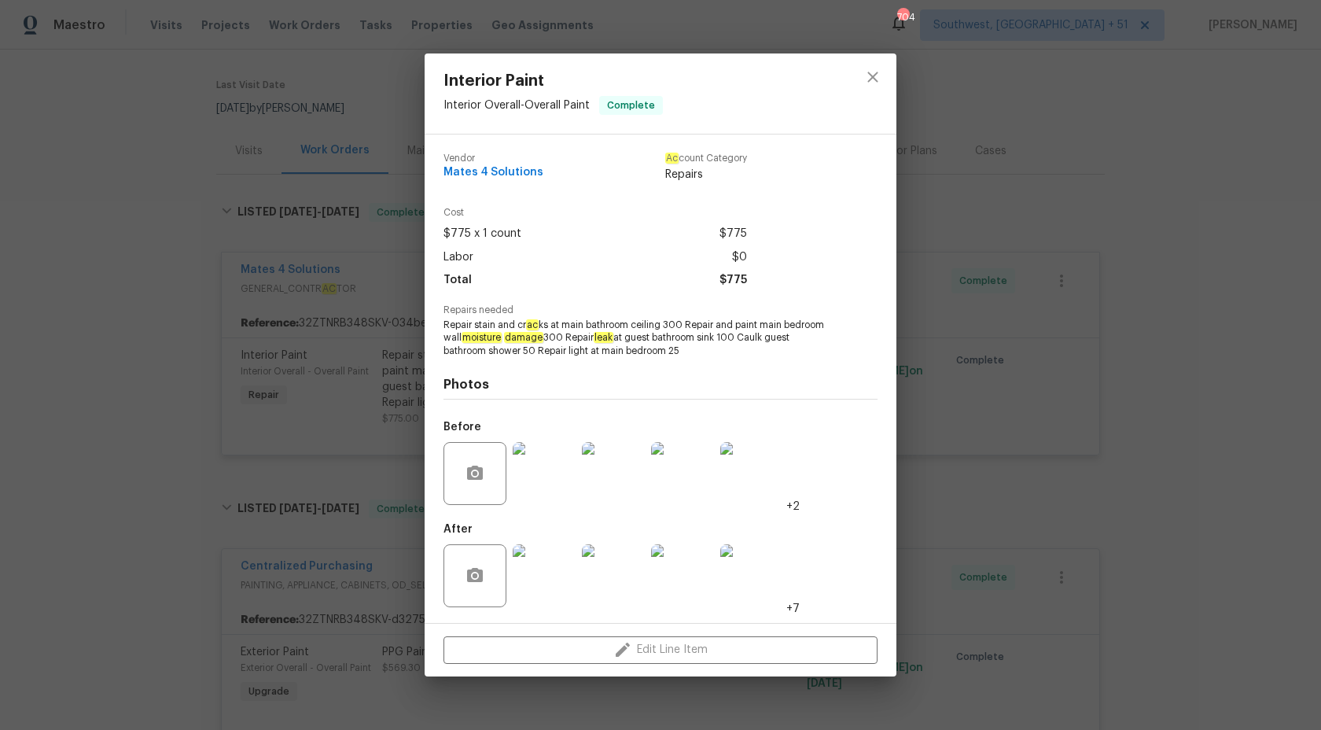
click at [1178, 435] on div "Interior Paint Interior Overall - Overall Paint Complete Vendor Mates 4 Solutio…" at bounding box center [660, 365] width 1321 height 730
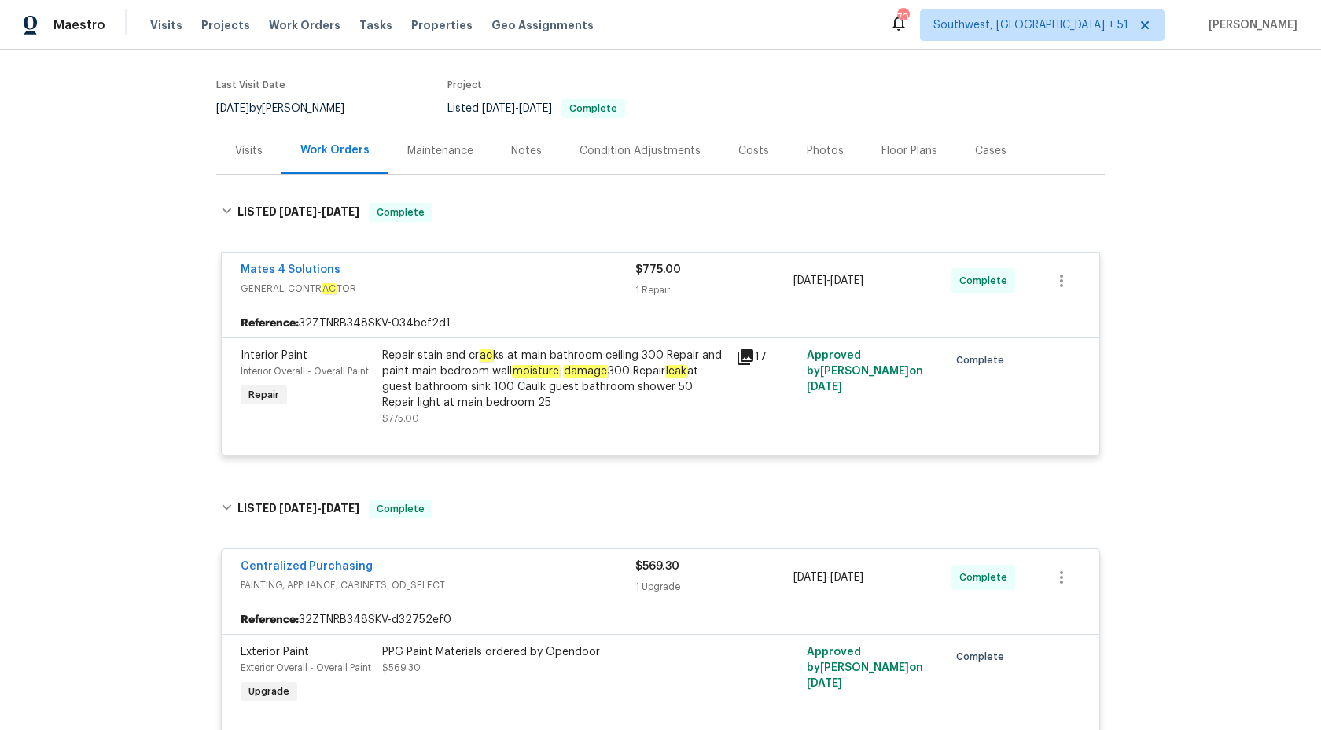
click at [698, 389] on div "Repair stain and cr ac ks at main bathroom ceiling 300 Repair and paint main be…" at bounding box center [554, 378] width 344 height 63
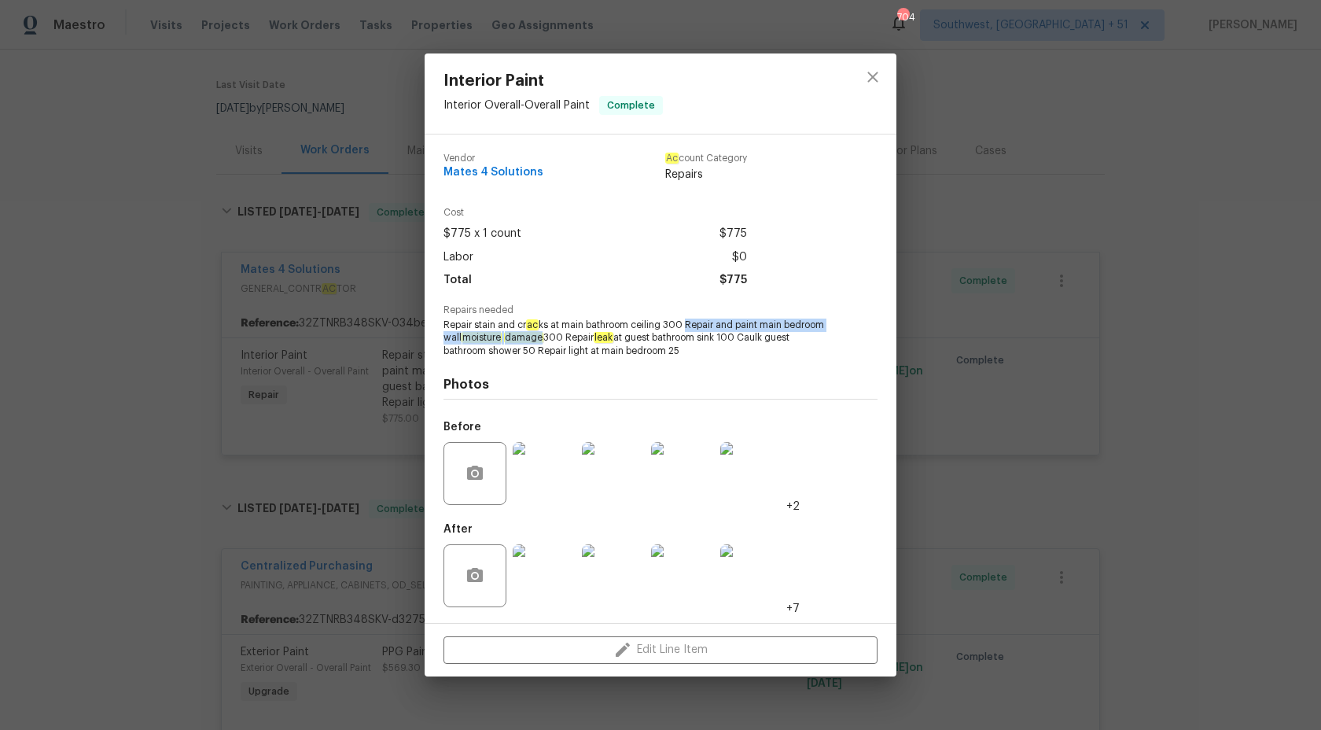
copy span "Repair and paint main bedroom wall moisture damage"
drag, startPoint x: 684, startPoint y: 322, endPoint x: 544, endPoint y: 340, distance: 141.1
click at [544, 340] on span "Repair stain and cr ac ks at main bathroom ceiling 300 Repair and paint main be…" at bounding box center [638, 337] width 391 height 39
click at [703, 344] on span "Repair stain and cr ac ks at main bathroom ceiling 300 Repair and paint main be…" at bounding box center [638, 337] width 391 height 39
drag, startPoint x: 566, startPoint y: 338, endPoint x: 719, endPoint y: 340, distance: 152.5
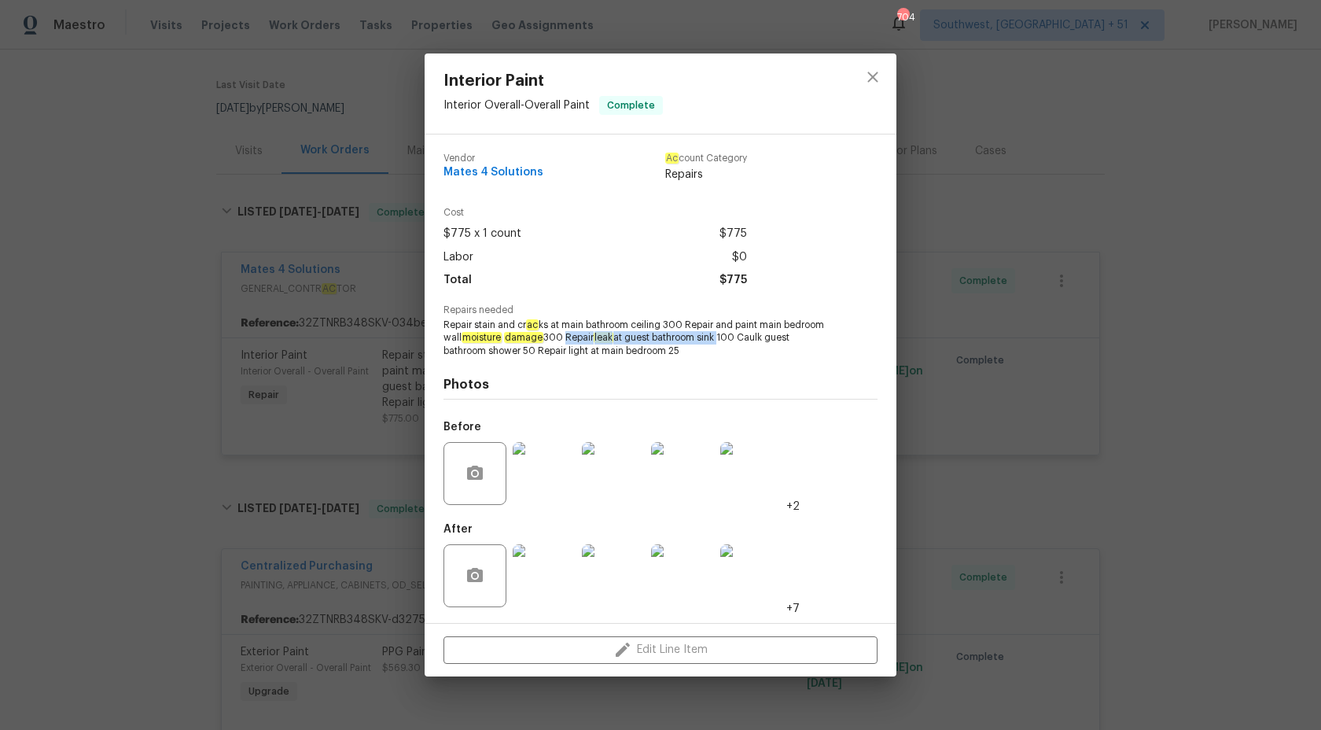
click at [719, 340] on span "Repair stain and cr ac ks at main bathroom ceiling 300 Repair and paint main be…" at bounding box center [638, 337] width 391 height 39
copy span "Repair leak at guest bathroom sink"
click at [667, 327] on span "Repair stain and cr ac ks at main bathroom ceiling 300 Repair and paint main be…" at bounding box center [638, 337] width 391 height 39
click at [708, 355] on span "Repair stain and cr ac ks at main bathroom ceiling 300 Repair and paint main be…" at bounding box center [638, 337] width 391 height 39
click at [1199, 291] on div "Interior Paint Interior Overall - Overall Paint Complete Vendor Mates 4 Solutio…" at bounding box center [660, 365] width 1321 height 730
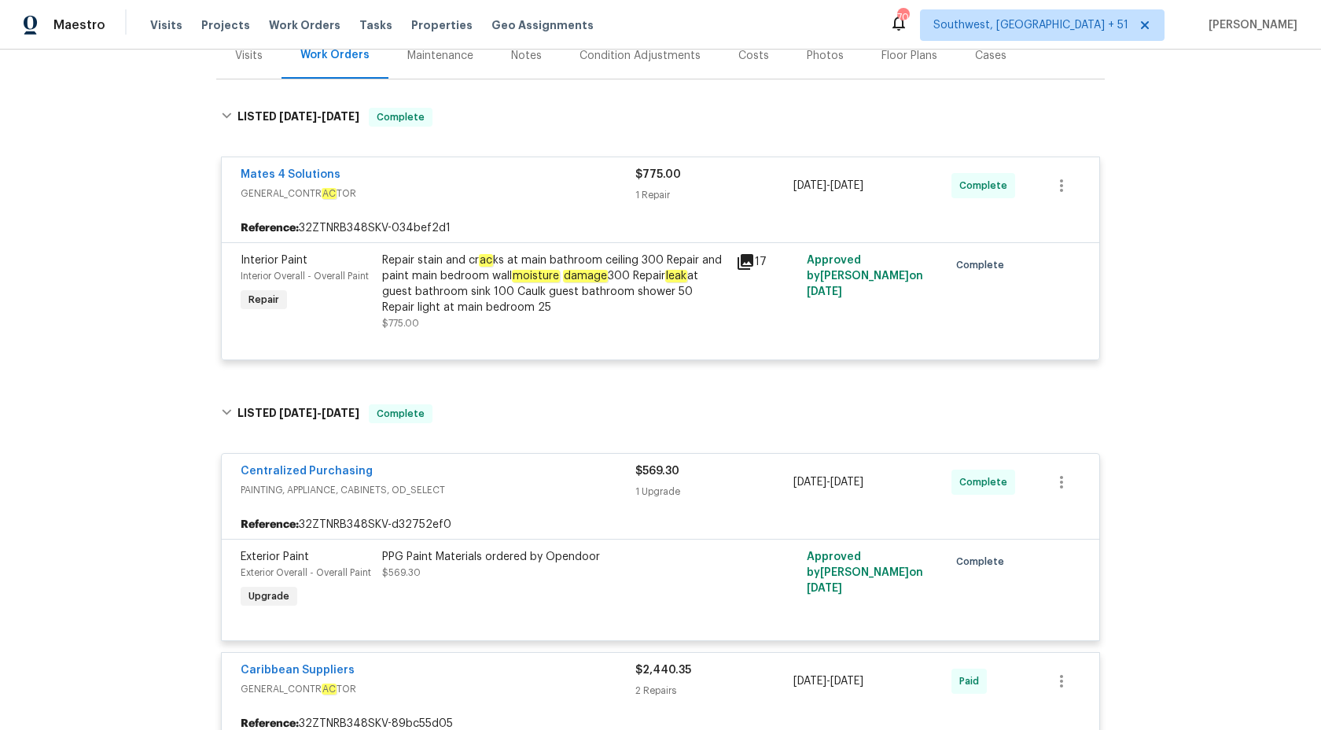
scroll to position [292, 0]
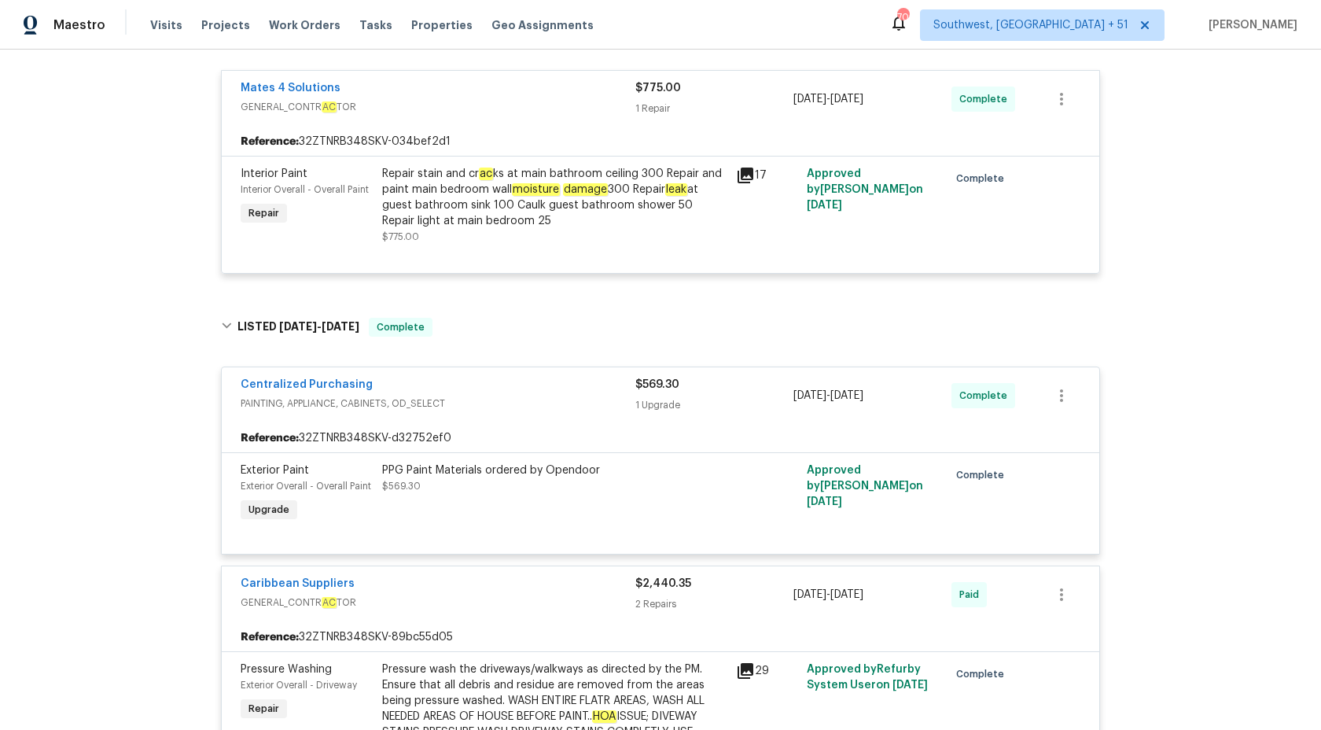
click at [586, 202] on div "Repair stain and cr ac ks at main bathroom ceiling 300 Repair and paint main be…" at bounding box center [554, 197] width 344 height 63
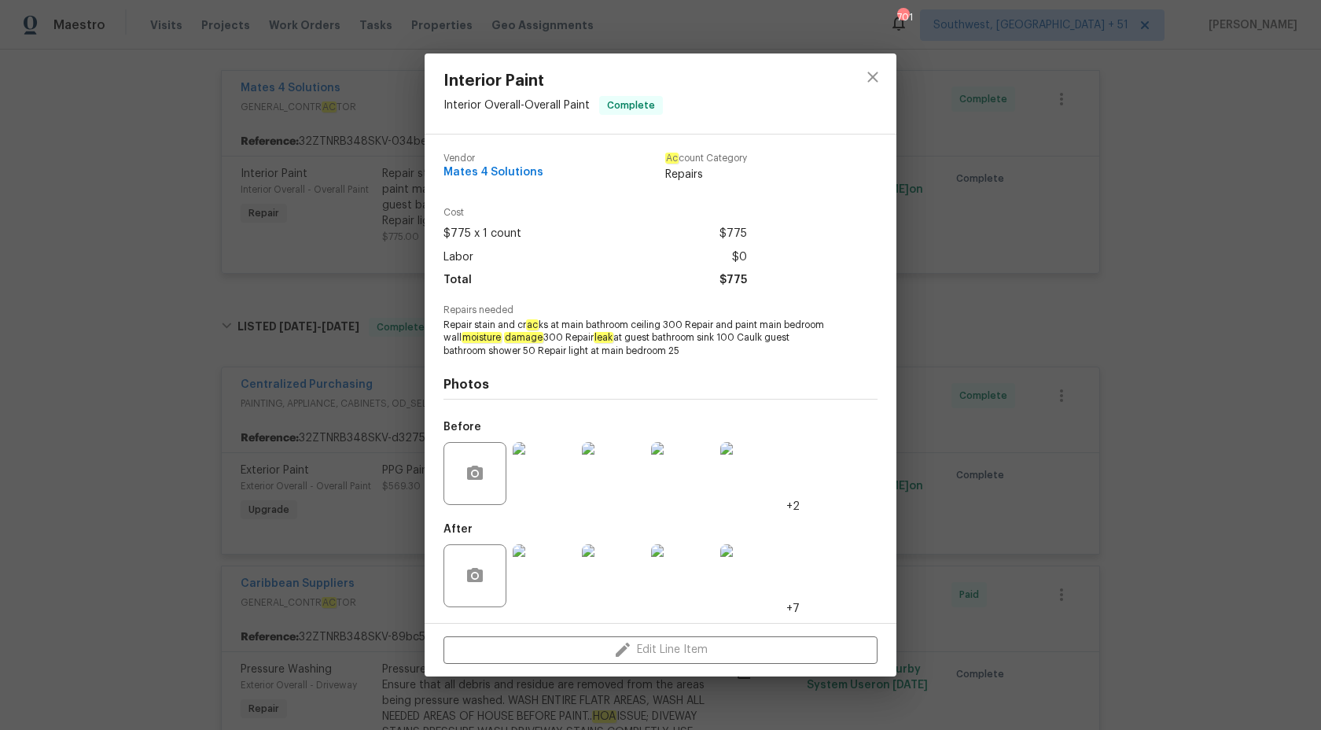
click at [309, 126] on div "Interior Paint Interior Overall - Overall Paint Complete Vendor Mates 4 Solutio…" at bounding box center [660, 365] width 1321 height 730
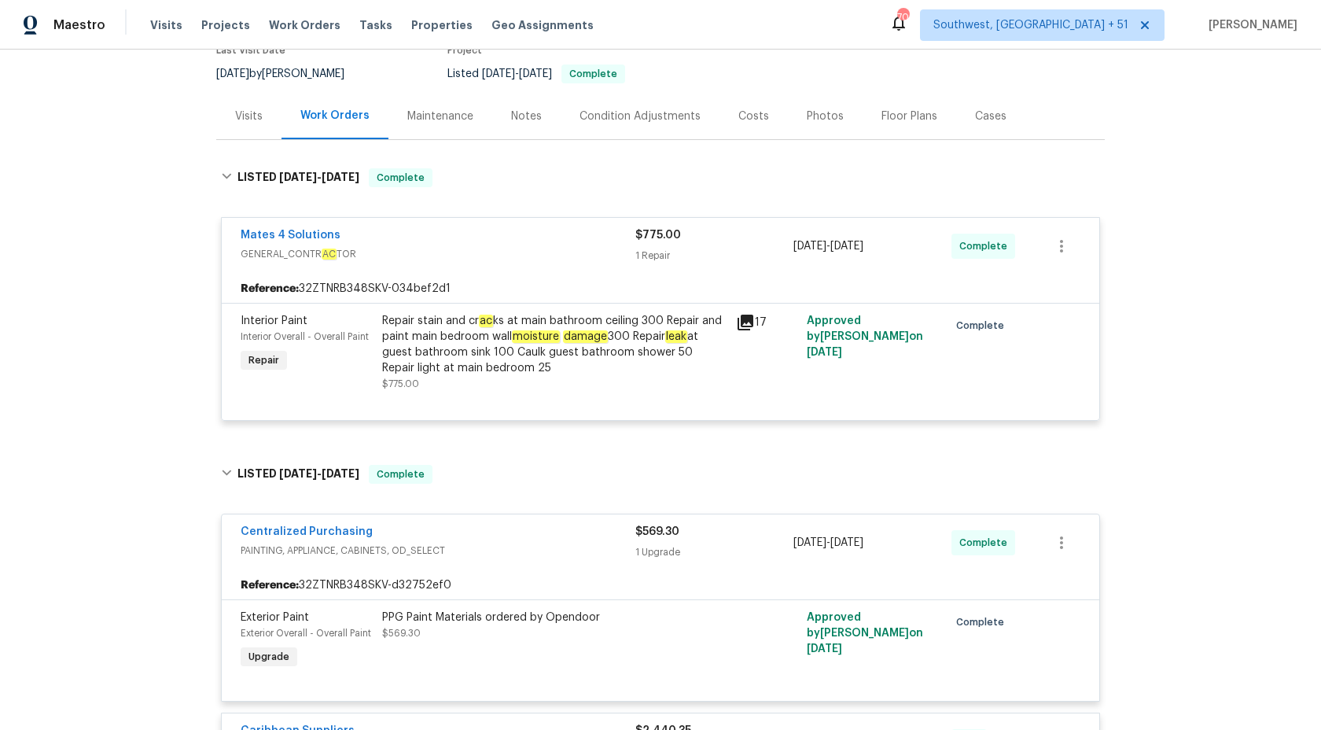
scroll to position [0, 0]
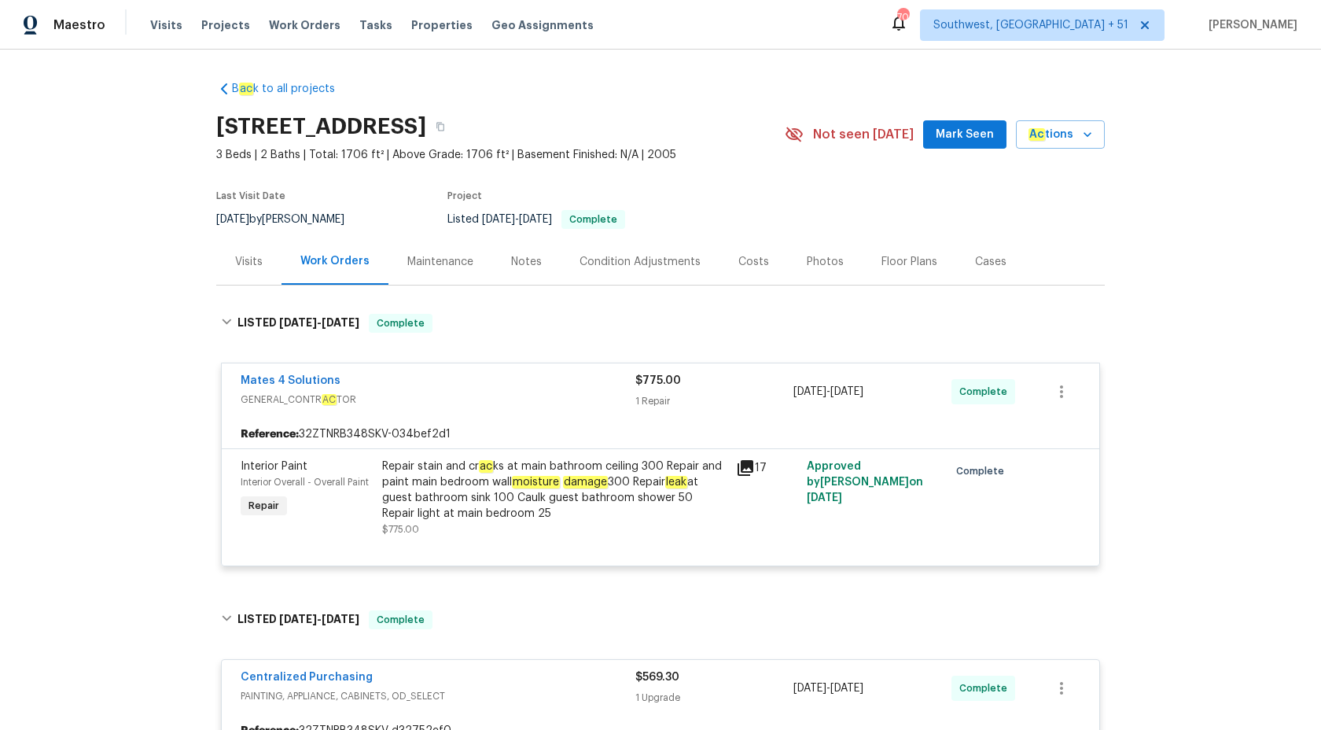
click at [643, 394] on div "1 Repair" at bounding box center [714, 401] width 158 height 16
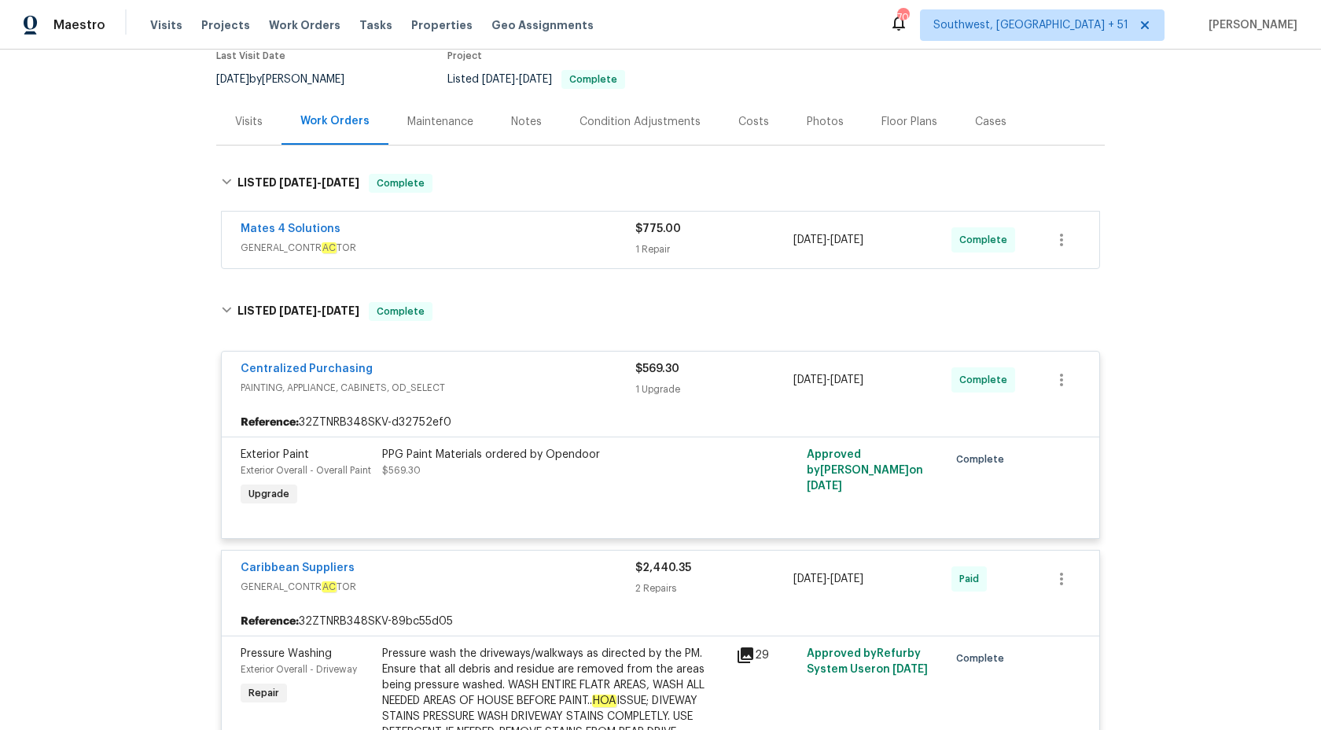
click at [627, 395] on span "PAINTING, APPLIANCE, CABINETS, OD_SELECT" at bounding box center [438, 388] width 395 height 16
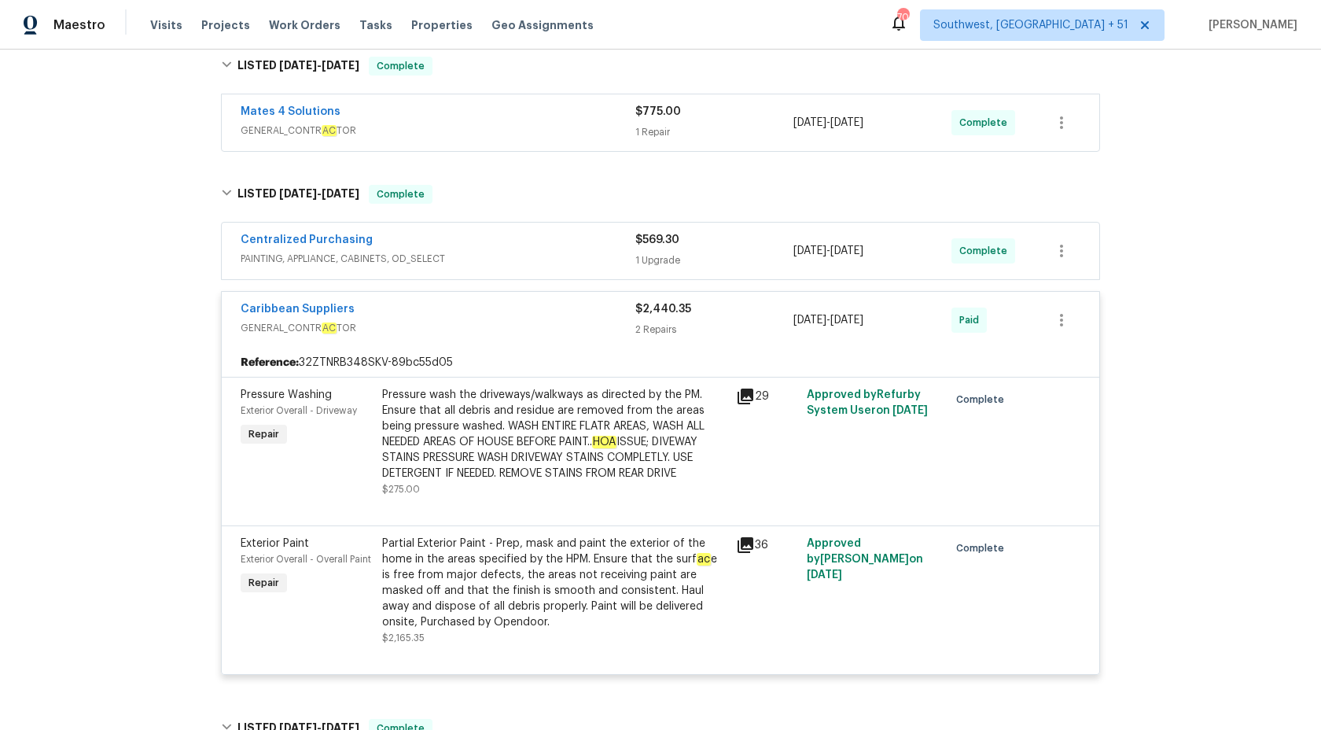
scroll to position [329, 0]
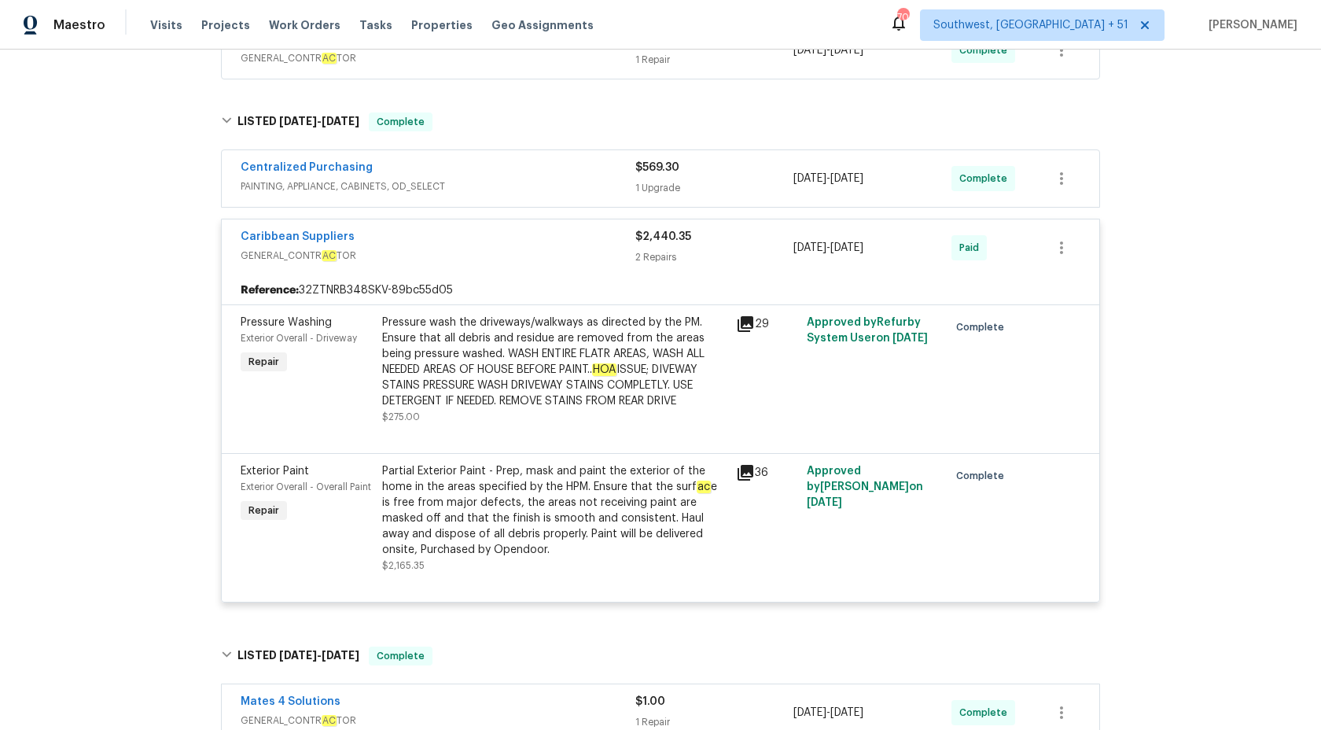
click at [605, 255] on span "GENERAL_CONTR AC TOR" at bounding box center [438, 256] width 395 height 16
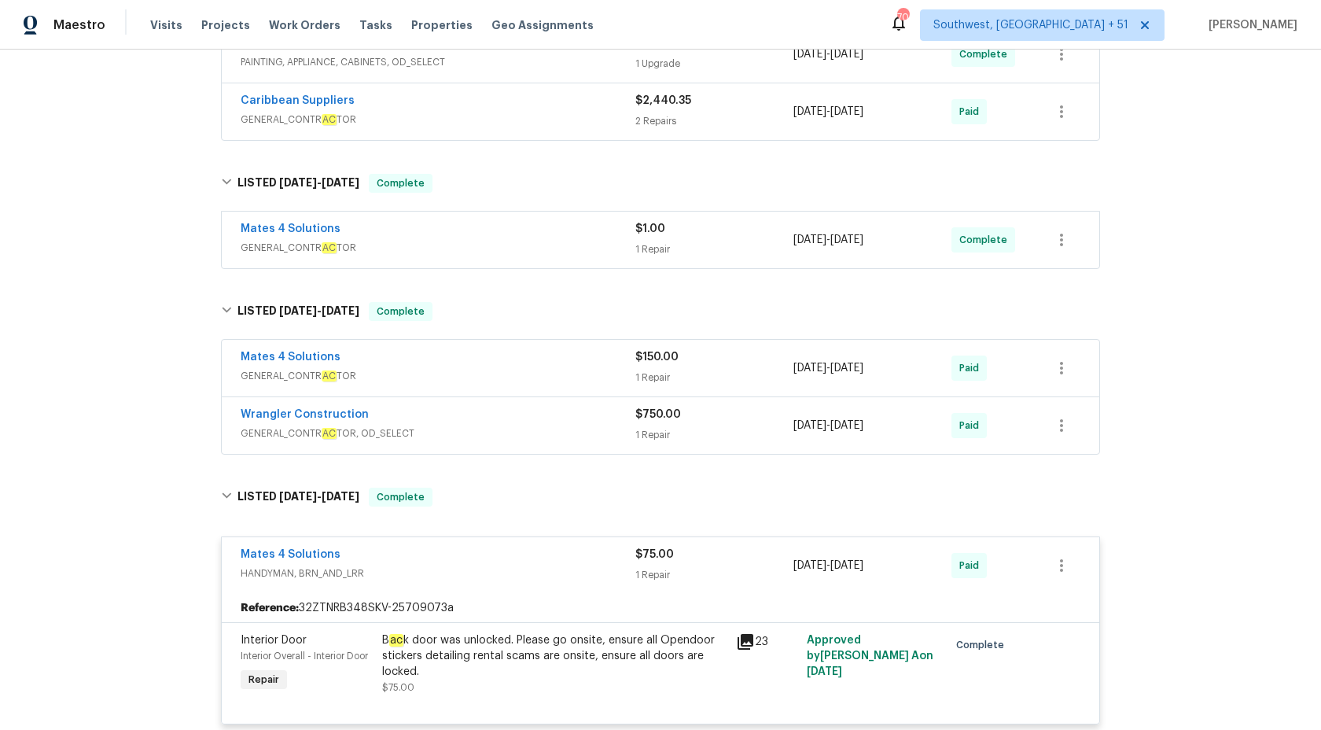
scroll to position [466, 0]
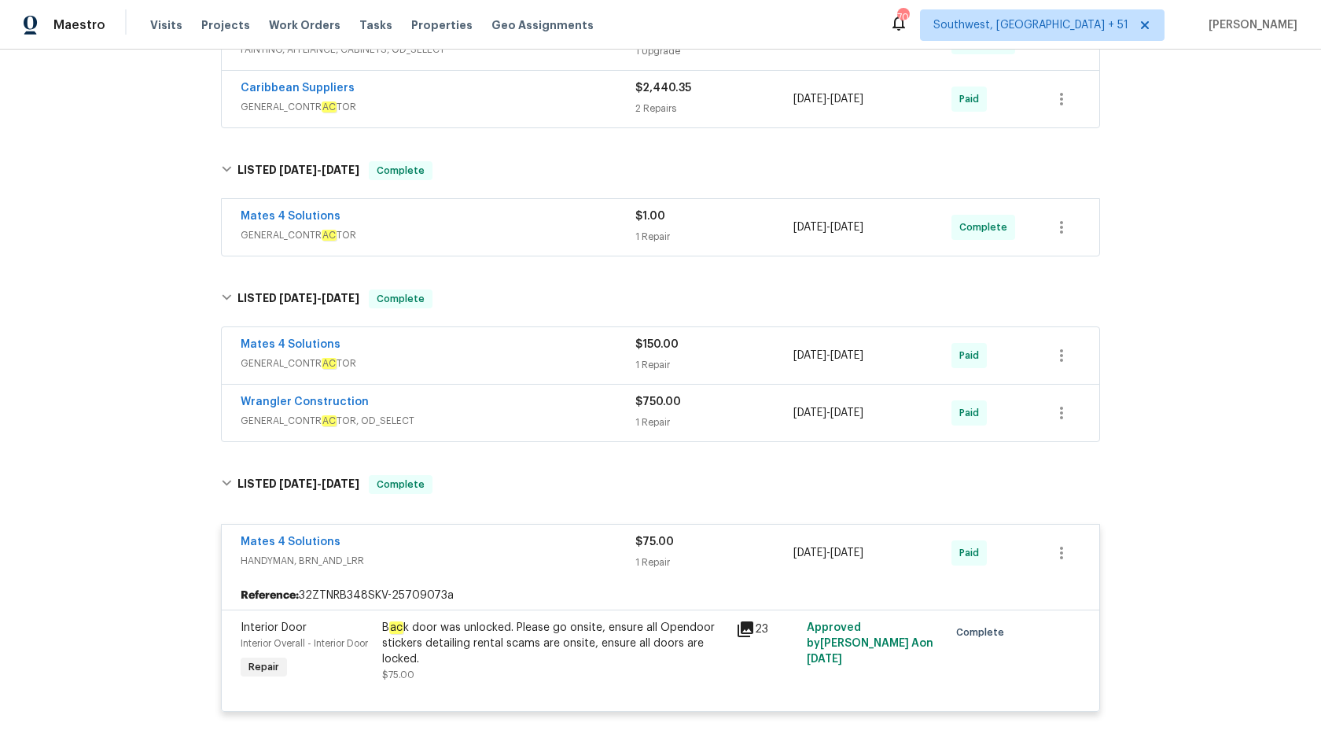
click at [582, 209] on div "Mates 4 Solutions" at bounding box center [438, 217] width 395 height 19
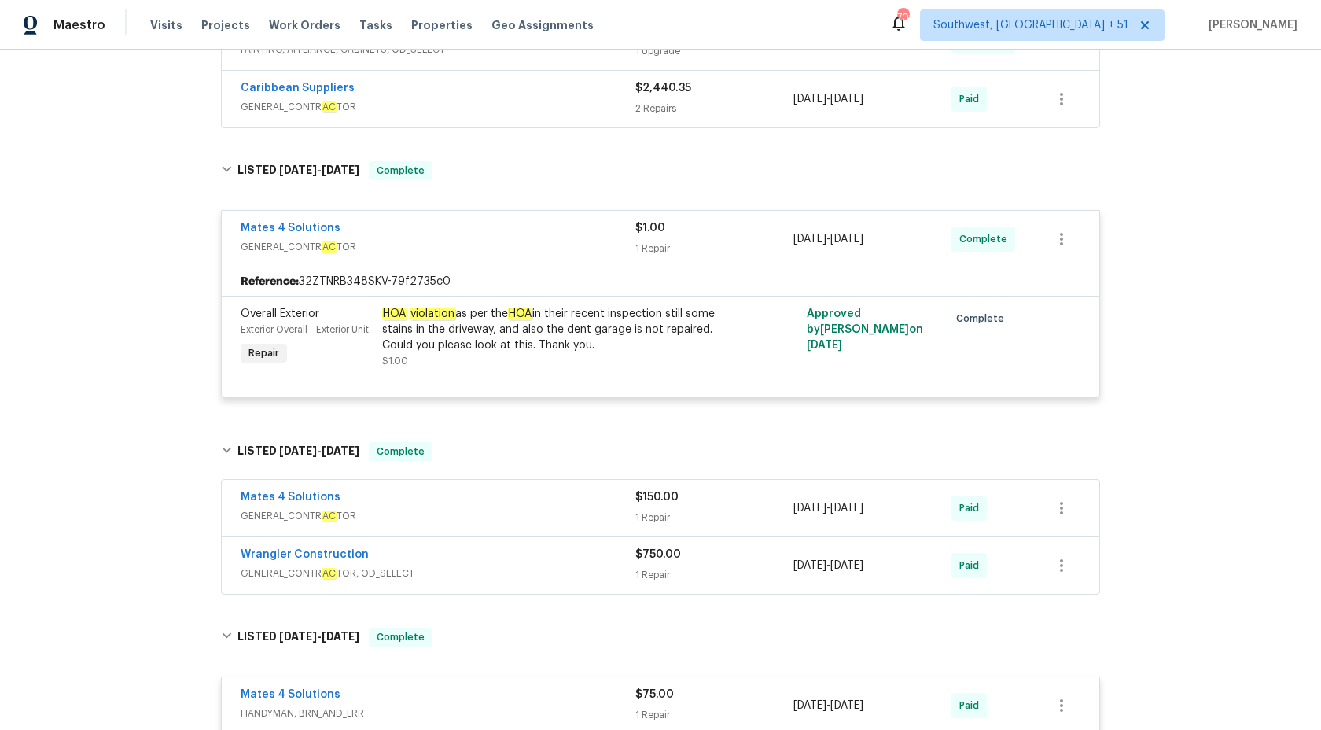
click at [600, 236] on div "Mates 4 Solutions" at bounding box center [438, 229] width 395 height 19
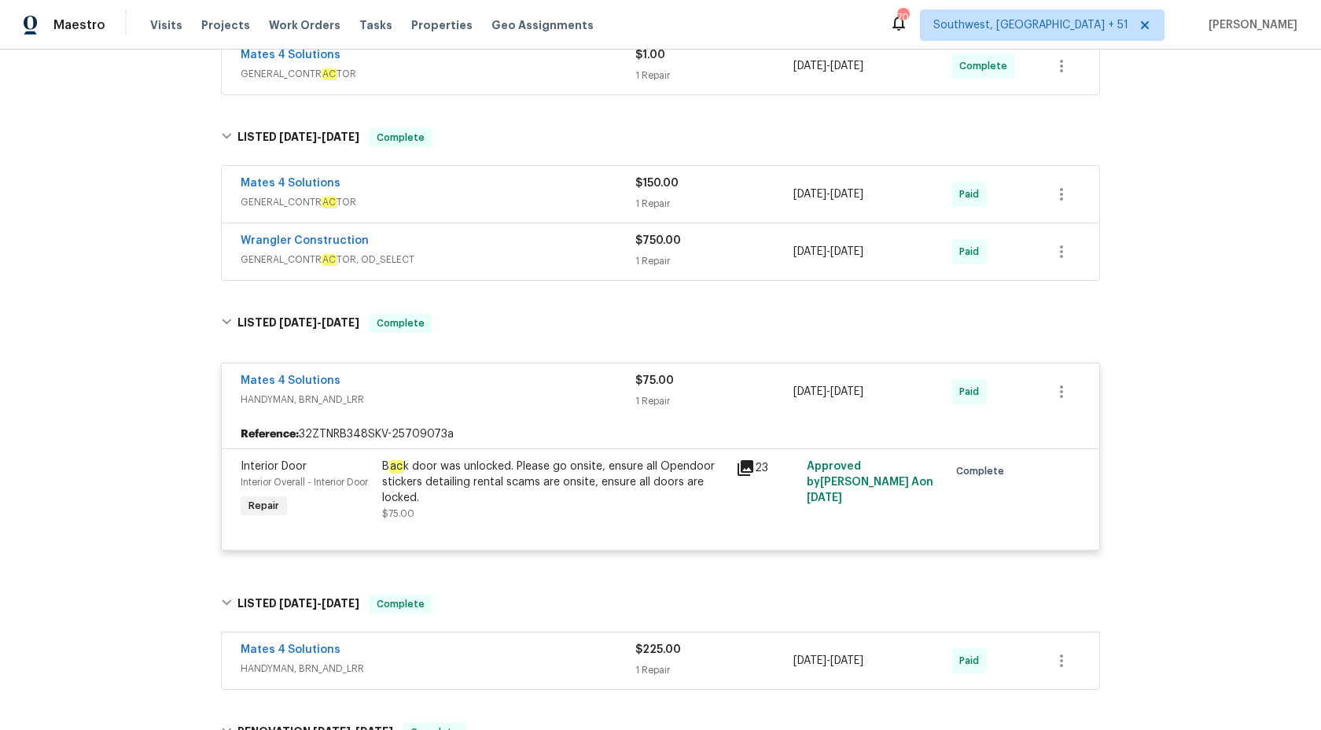
scroll to position [660, 0]
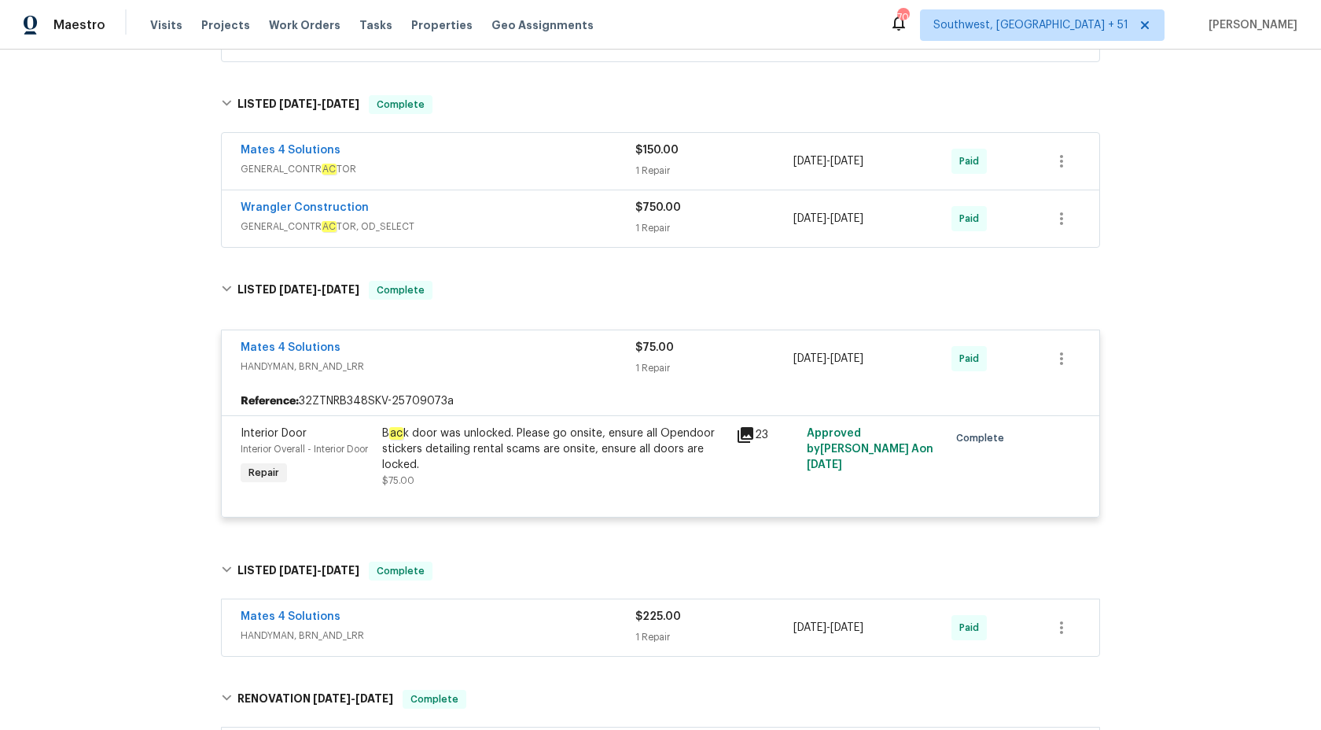
click at [611, 214] on div "Wrangler Construction" at bounding box center [438, 209] width 395 height 19
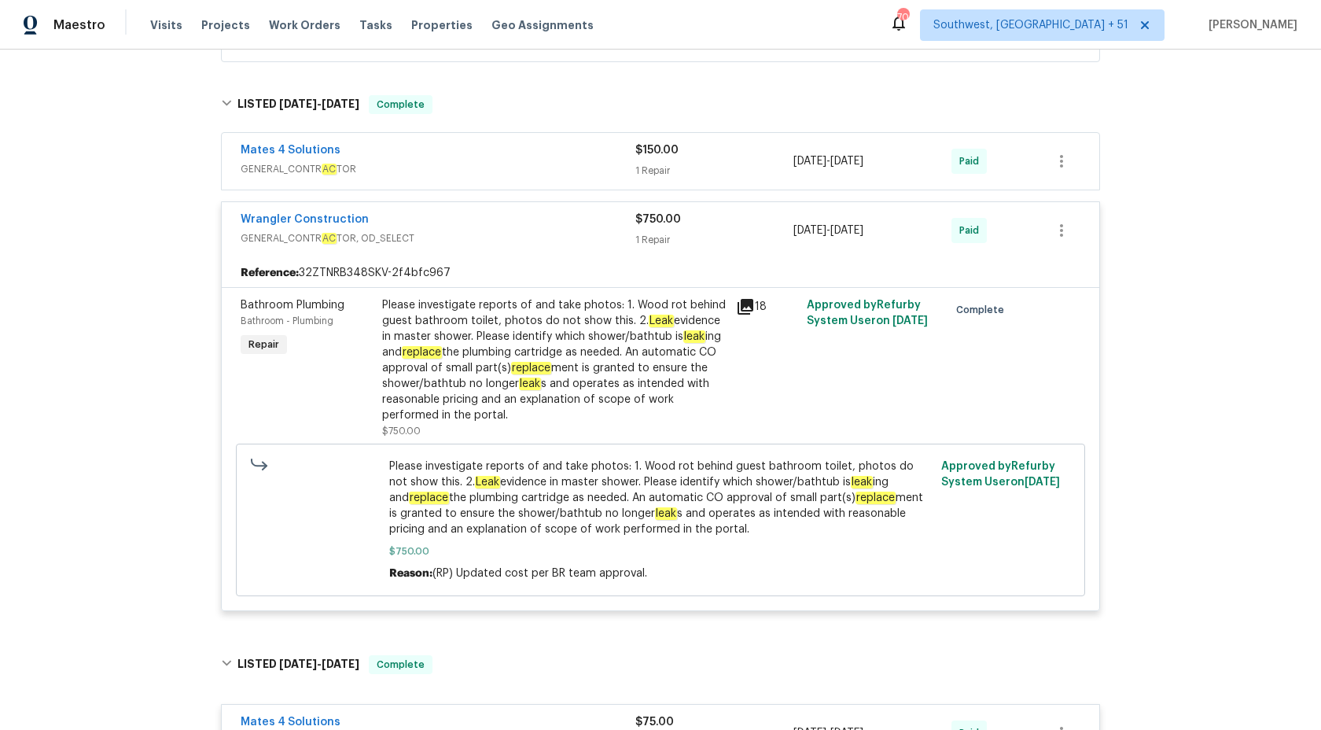
click at [611, 237] on span "GENERAL_CONTR AC TOR, OD_SELECT" at bounding box center [438, 238] width 395 height 16
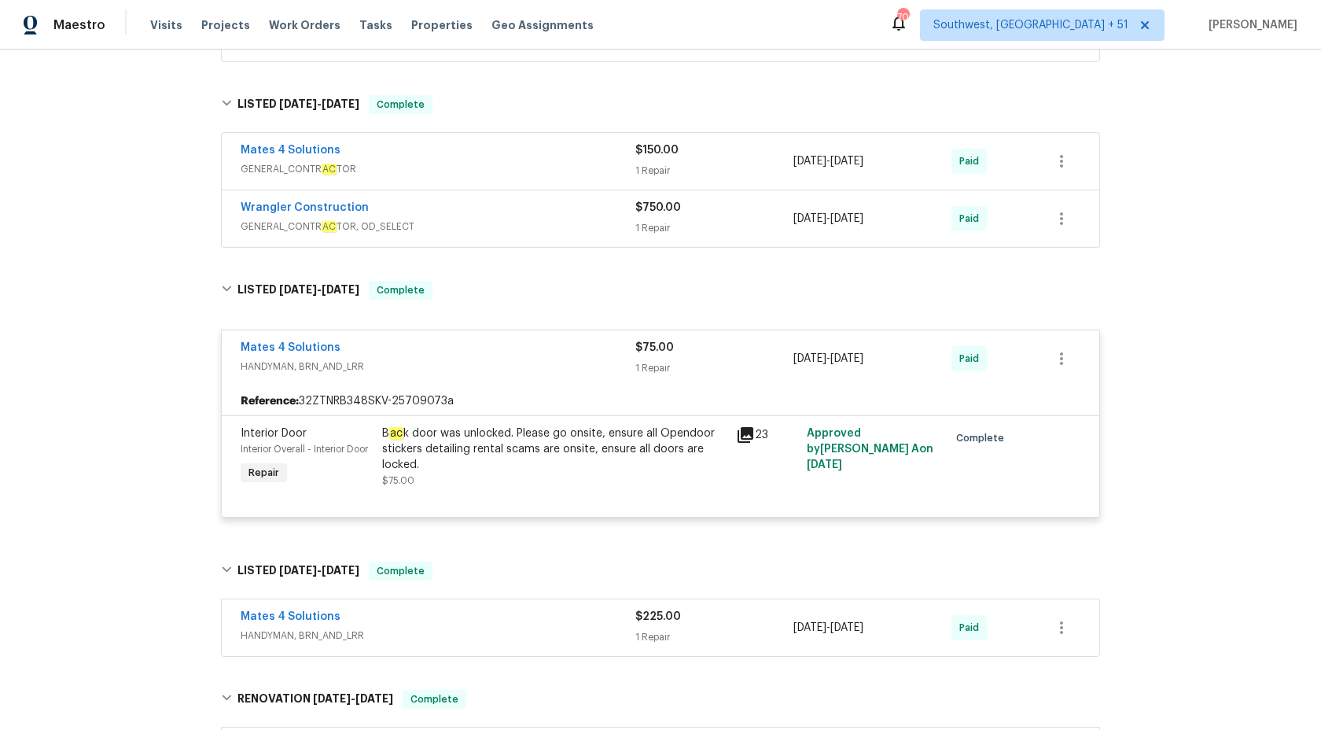
click at [587, 158] on div "Mates 4 Solutions" at bounding box center [438, 151] width 395 height 19
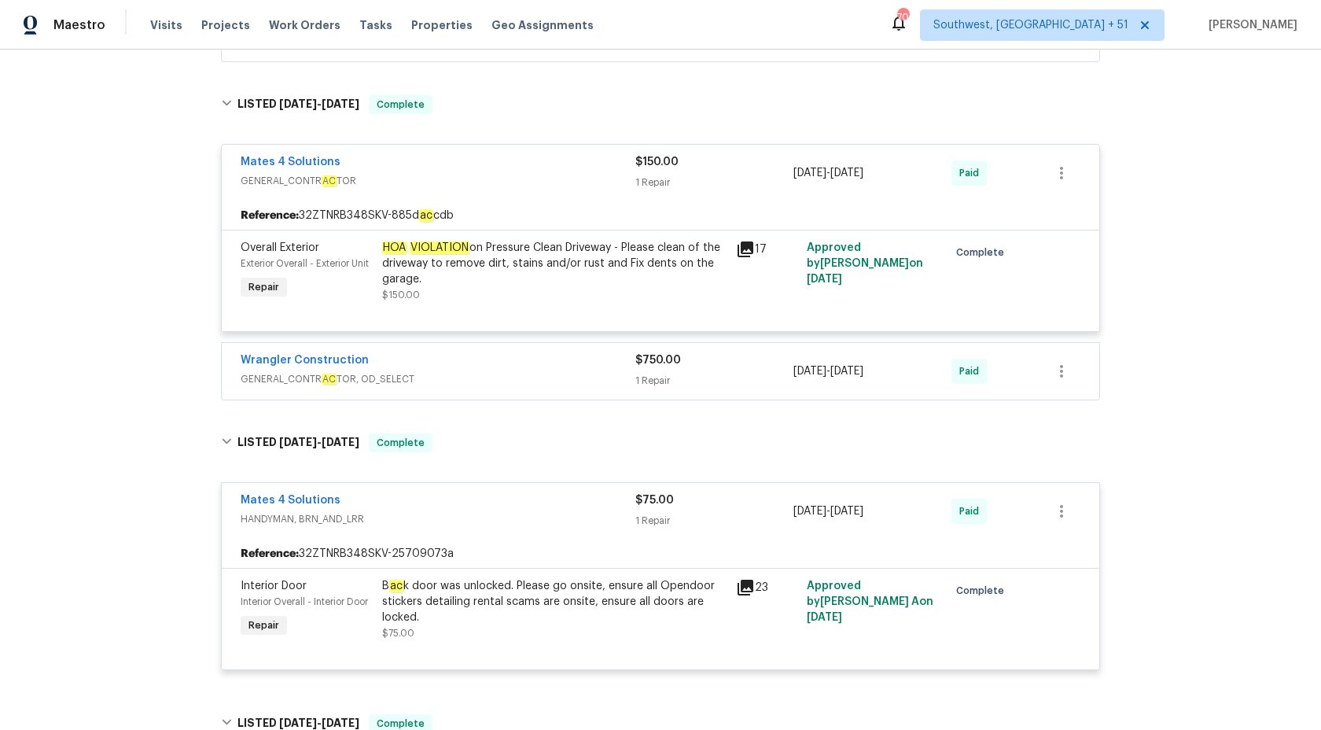
click at [562, 354] on div "Wrangler Construction" at bounding box center [438, 361] width 395 height 19
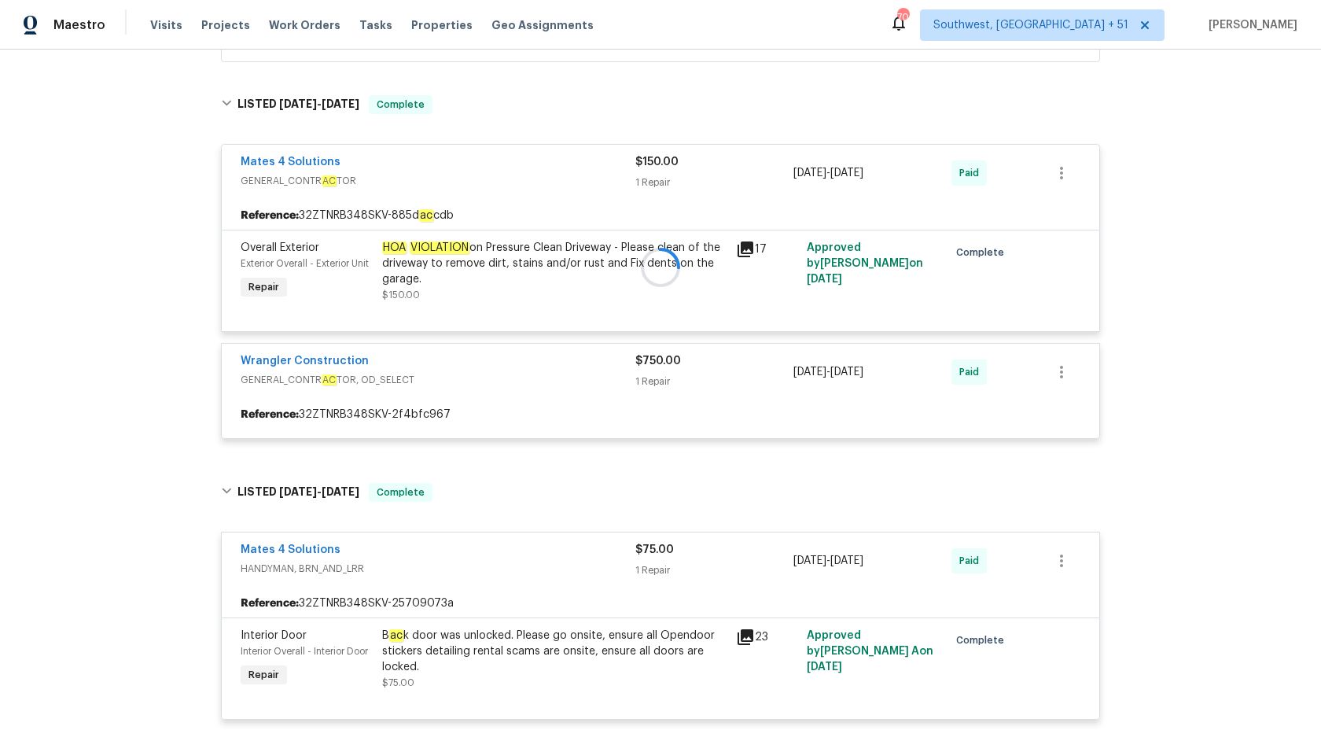
scroll to position [884, 0]
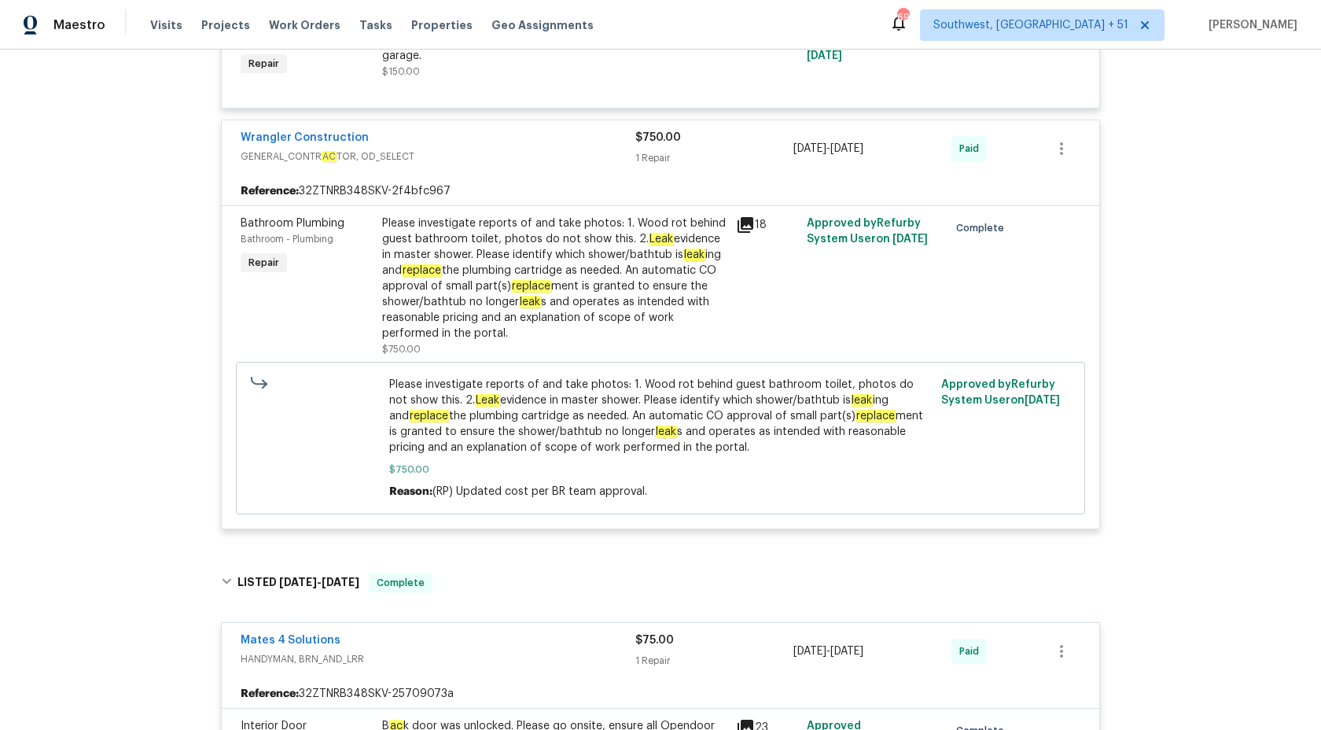
click at [61, 35] on div "Maestro" at bounding box center [52, 24] width 105 height 31
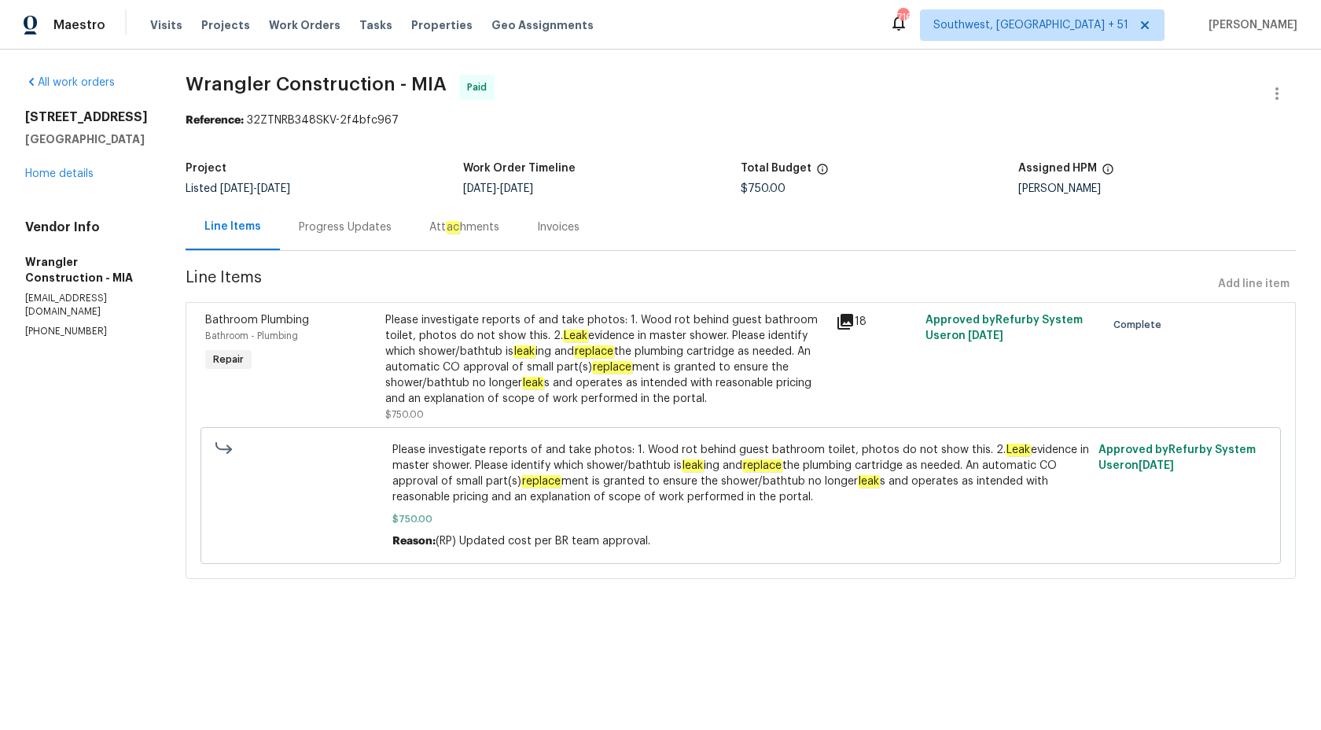
click at [318, 239] on div "Progress Updates" at bounding box center [345, 227] width 130 height 46
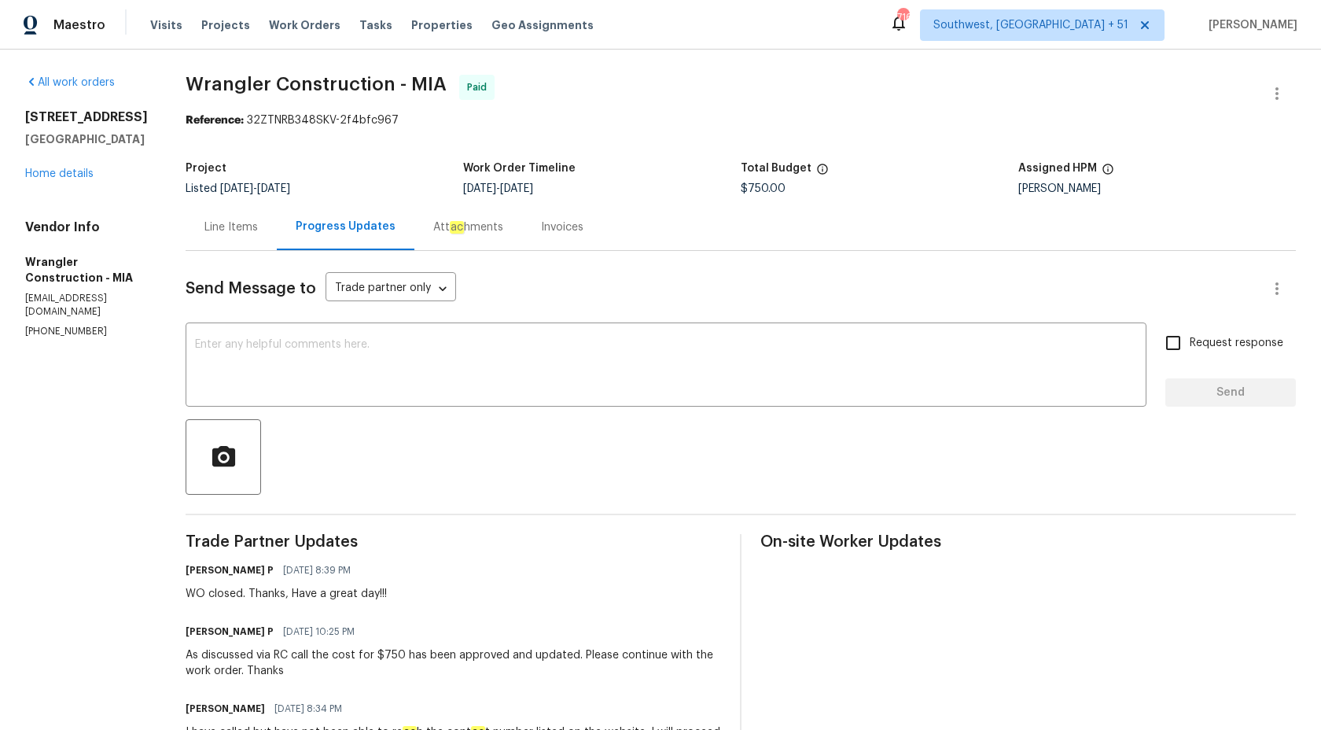
click at [522, 237] on div "Invoices" at bounding box center [562, 227] width 80 height 46
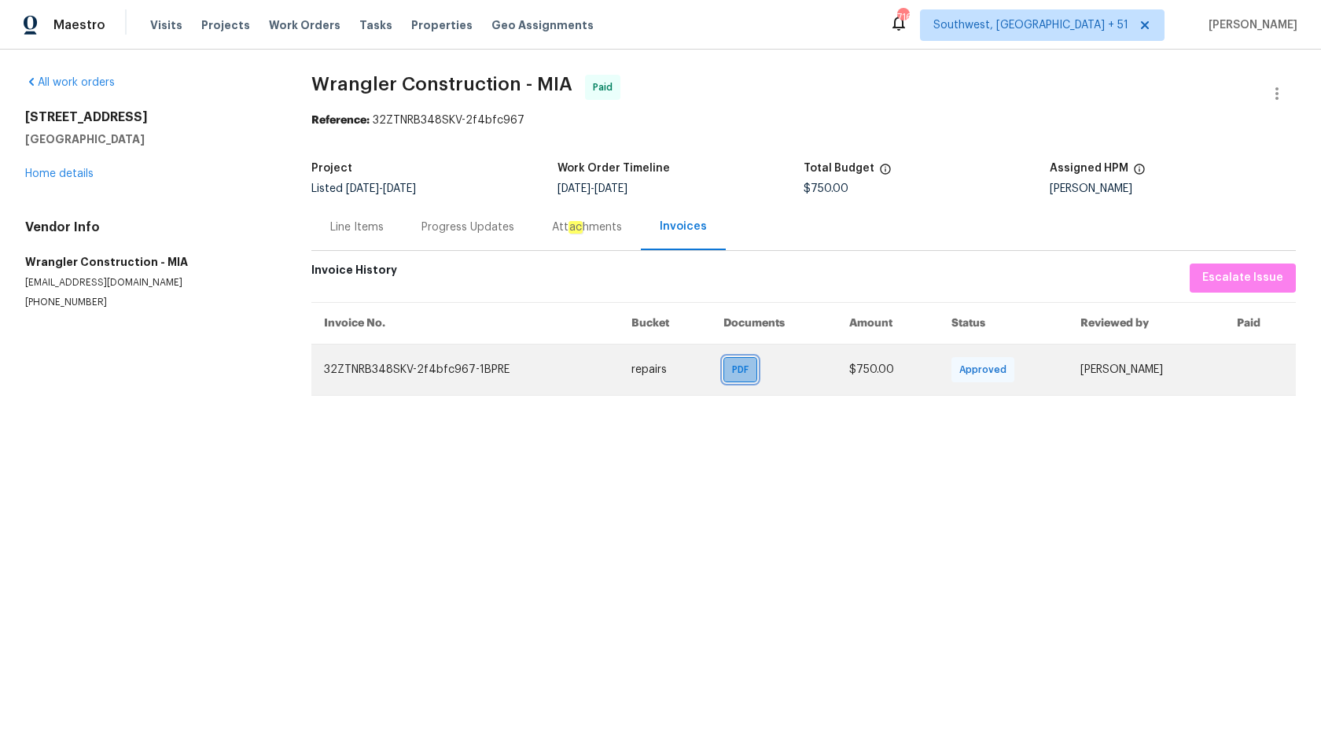
click at [723, 371] on div "PDF" at bounding box center [740, 369] width 34 height 25
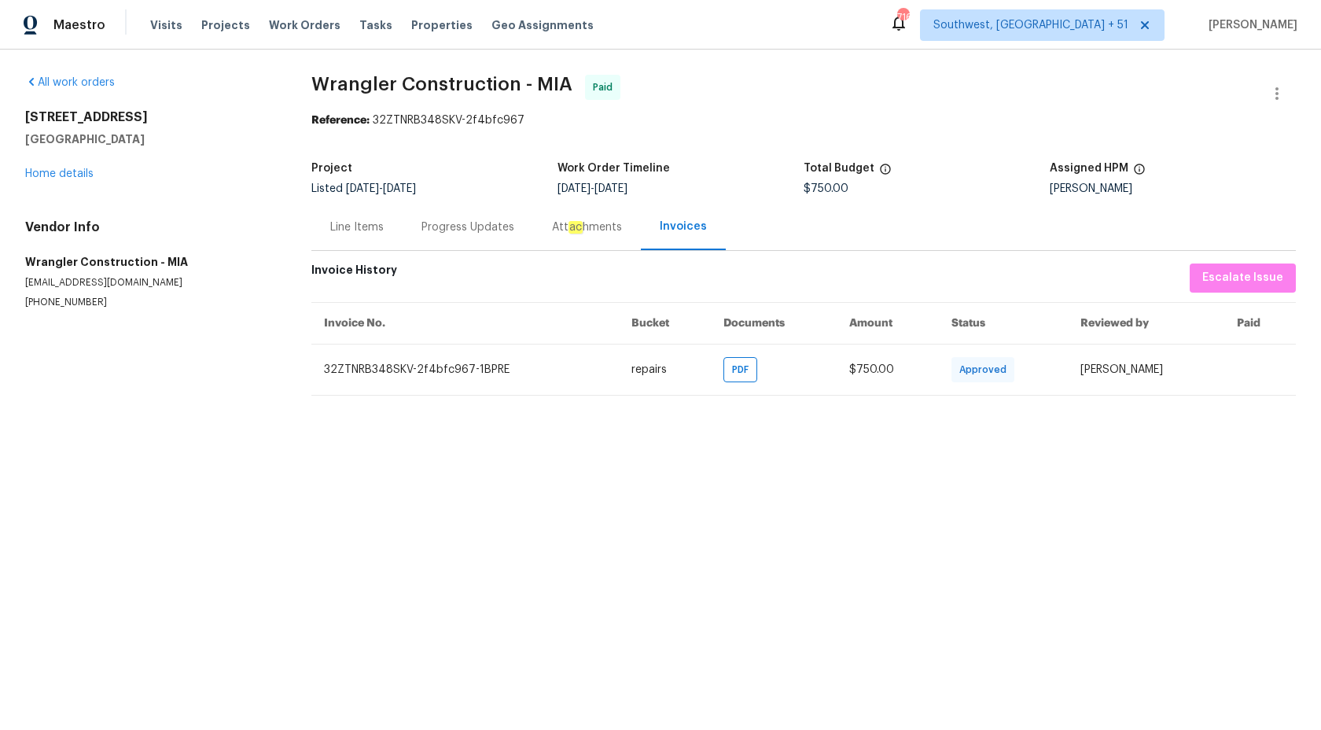
click at [465, 230] on div "Progress Updates" at bounding box center [467, 227] width 93 height 16
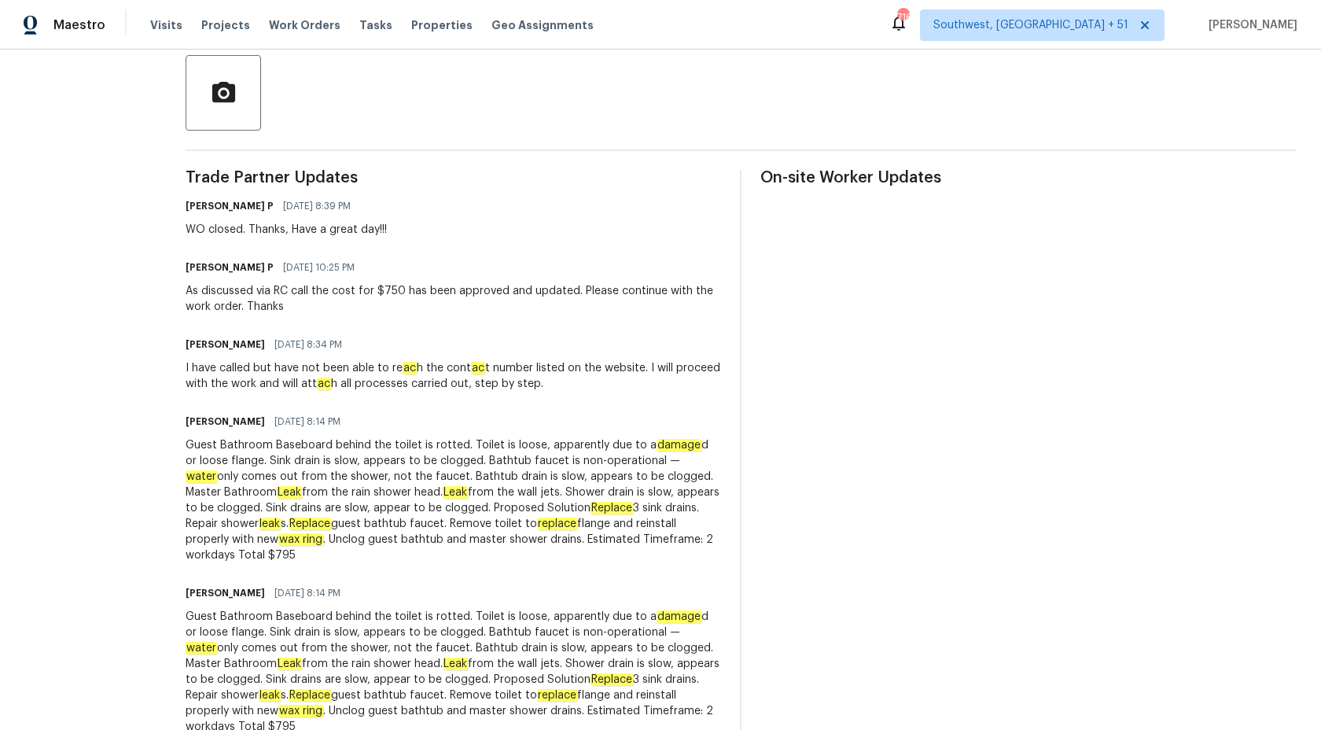
scroll to position [542, 0]
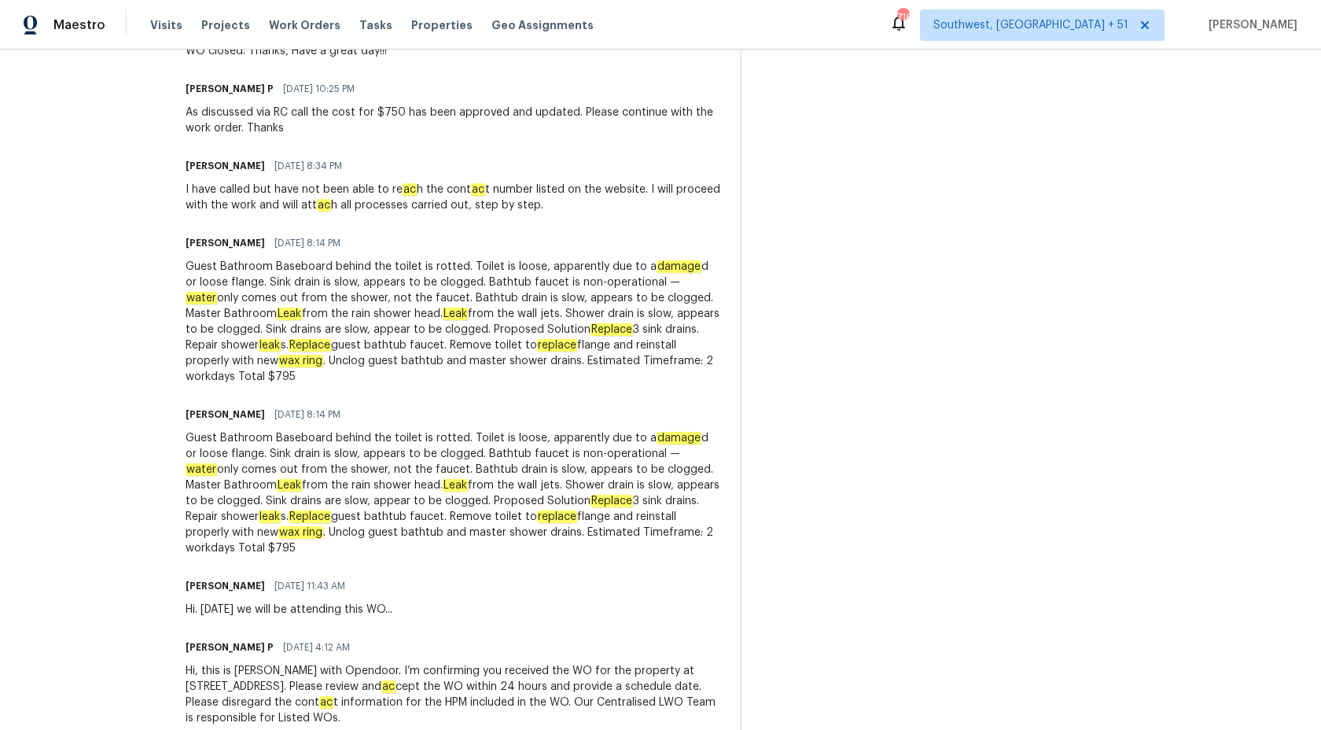
click at [433, 278] on div "Guest Bathroom Baseboard behind the toilet is rotted. Toilet is loose, apparent…" at bounding box center [453, 322] width 535 height 126
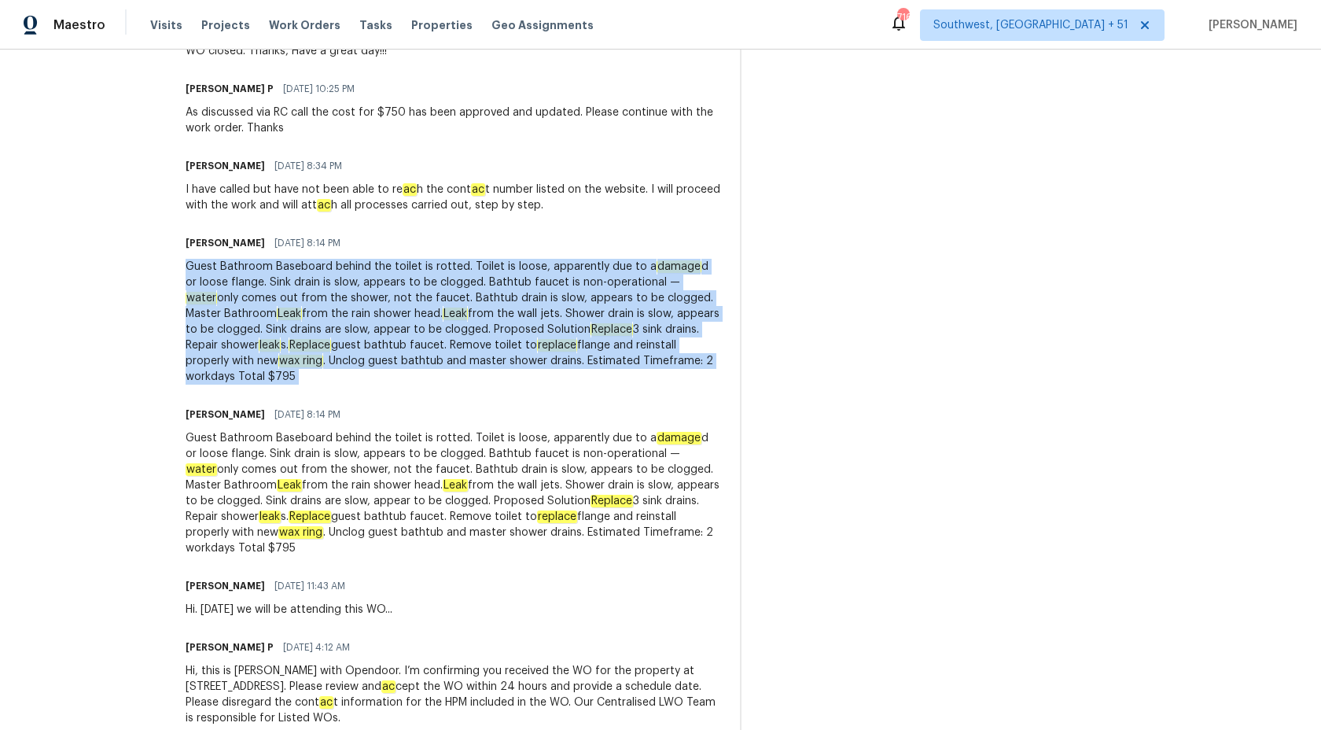
click at [433, 278] on div "Guest Bathroom Baseboard behind the toilet is rotted. Toilet is loose, apparent…" at bounding box center [453, 322] width 535 height 126
